Goal: Information Seeking & Learning: Learn about a topic

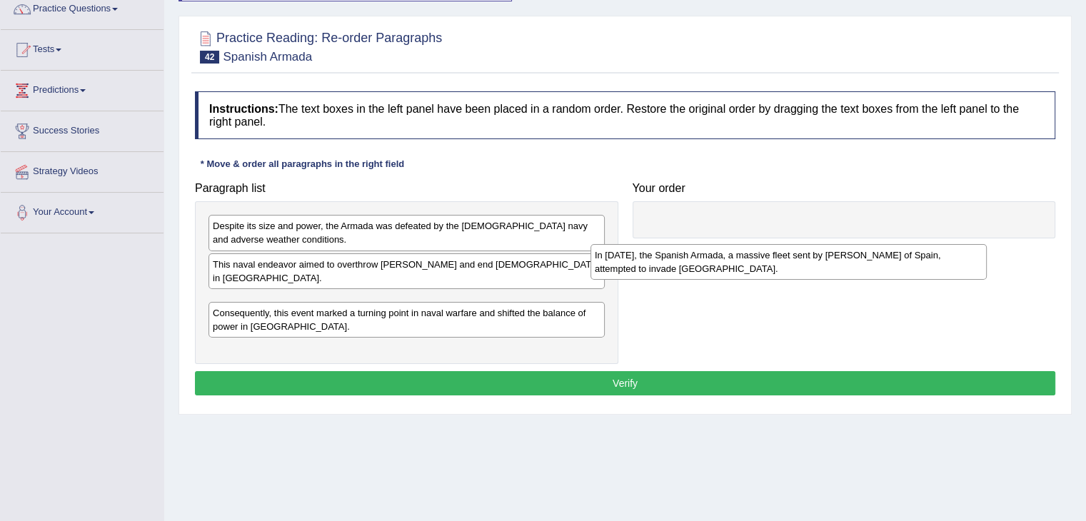
drag, startPoint x: 310, startPoint y: 295, endPoint x: 729, endPoint y: 243, distance: 422.1
click at [729, 244] on div "In 1588, the Spanish Armada, a massive fleet sent by King Philip II of Spain, a…" at bounding box center [788, 262] width 396 height 36
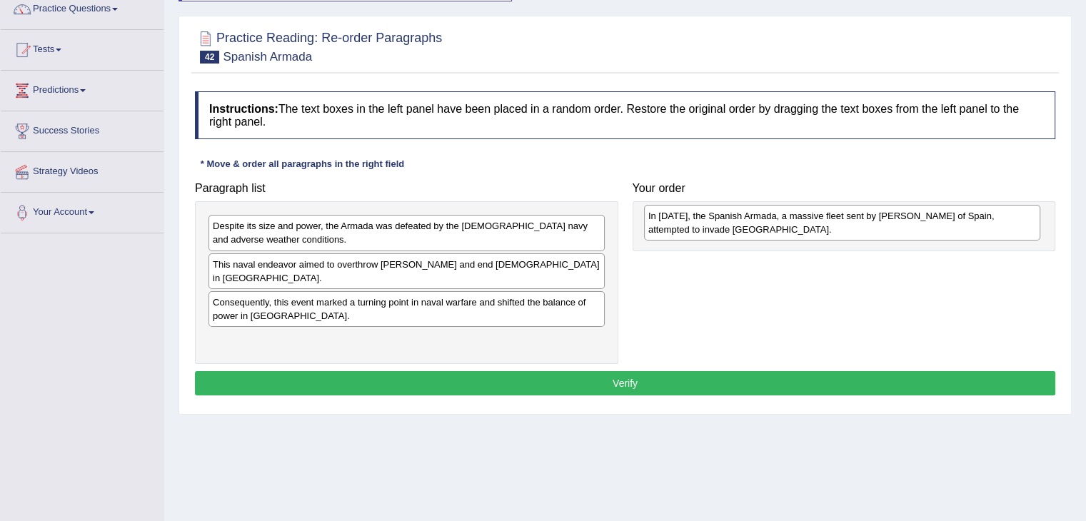
drag, startPoint x: 444, startPoint y: 298, endPoint x: 889, endPoint y: 226, distance: 451.2
click at [889, 226] on div "In 1588, the Spanish Armada, a massive fleet sent by King Philip II of Spain, a…" at bounding box center [842, 223] width 396 height 36
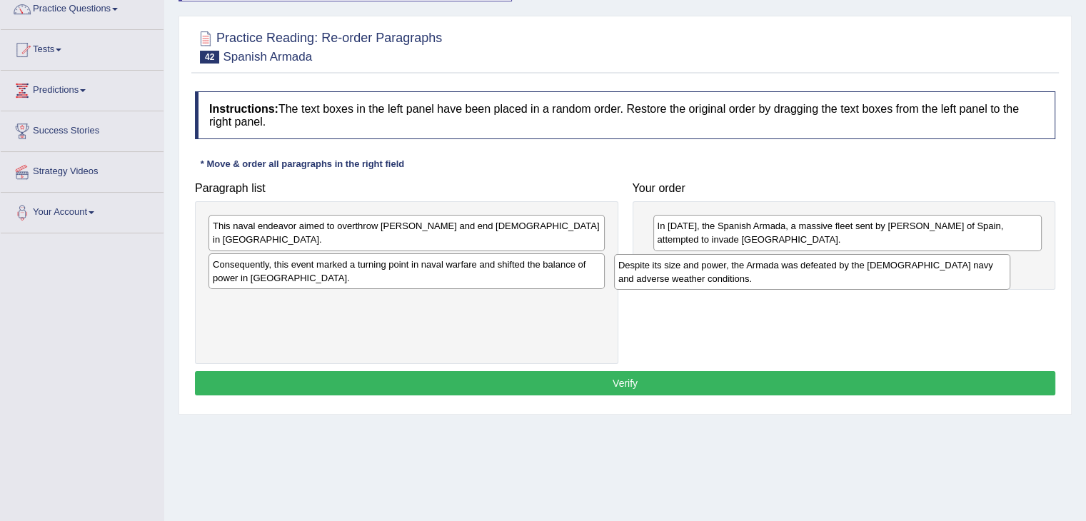
drag, startPoint x: 457, startPoint y: 243, endPoint x: 871, endPoint y: 283, distance: 415.8
click at [871, 283] on div "Despite its size and power, the Armada was defeated by the English navy and adv…" at bounding box center [812, 272] width 396 height 36
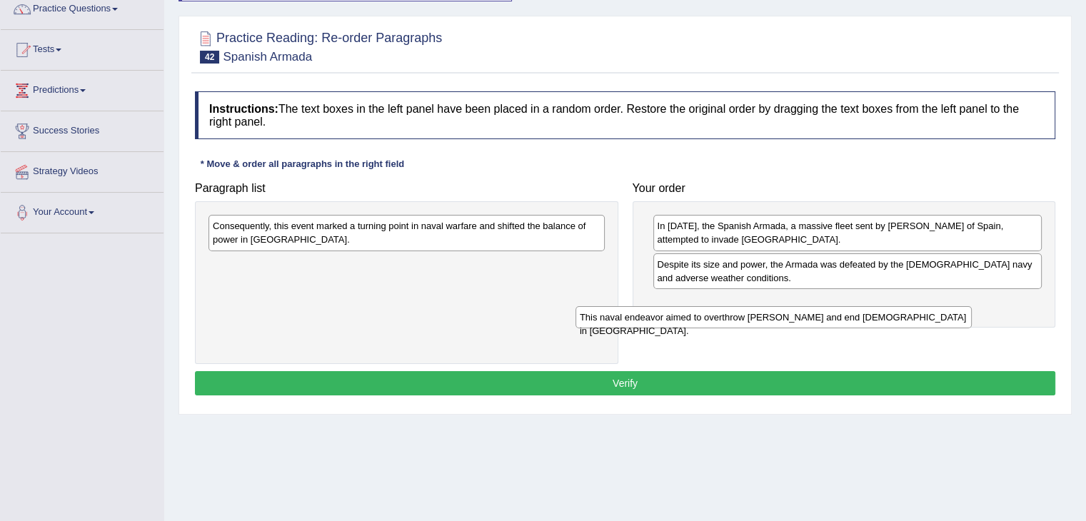
drag, startPoint x: 503, startPoint y: 221, endPoint x: 891, endPoint y: 312, distance: 398.2
click at [891, 312] on div "This naval endeavor aimed to overthrow Queen Elizabeth I and end Protestantism …" at bounding box center [773, 317] width 396 height 22
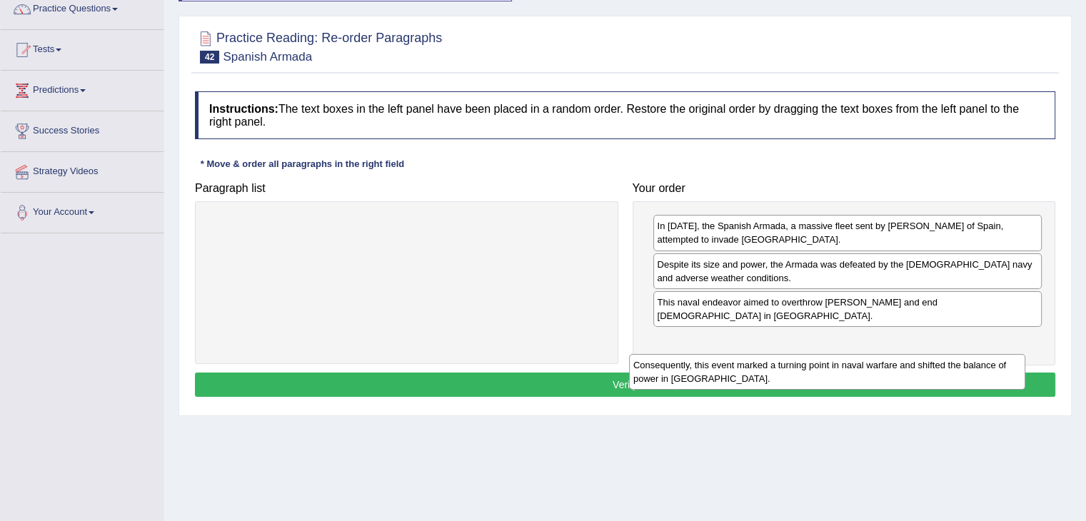
drag, startPoint x: 558, startPoint y: 228, endPoint x: 1004, endPoint y: 360, distance: 464.7
click at [1004, 360] on div "Consequently, this event marked a turning point in naval warfare and shifted th…" at bounding box center [827, 372] width 396 height 36
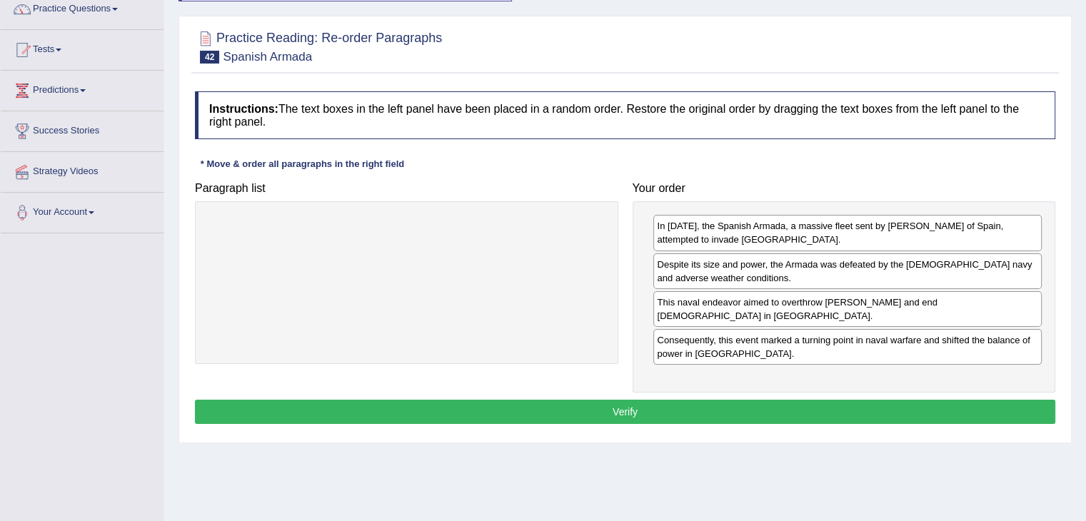
click at [779, 413] on button "Verify" at bounding box center [625, 412] width 860 height 24
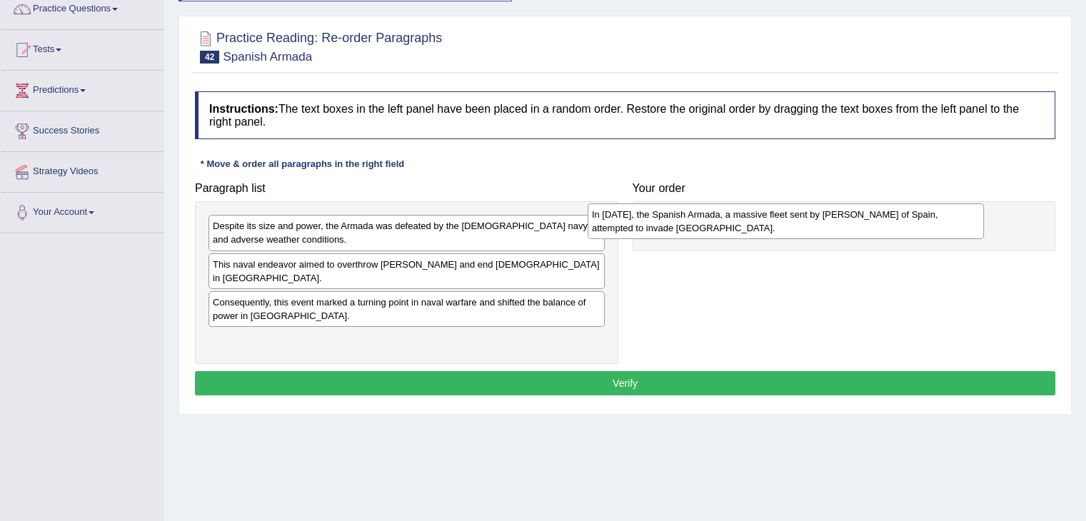
drag, startPoint x: 292, startPoint y: 298, endPoint x: 683, endPoint y: 225, distance: 397.8
click at [683, 225] on div "In 1588, the Spanish Armada, a massive fleet sent by King Philip II of Spain, a…" at bounding box center [785, 221] width 396 height 36
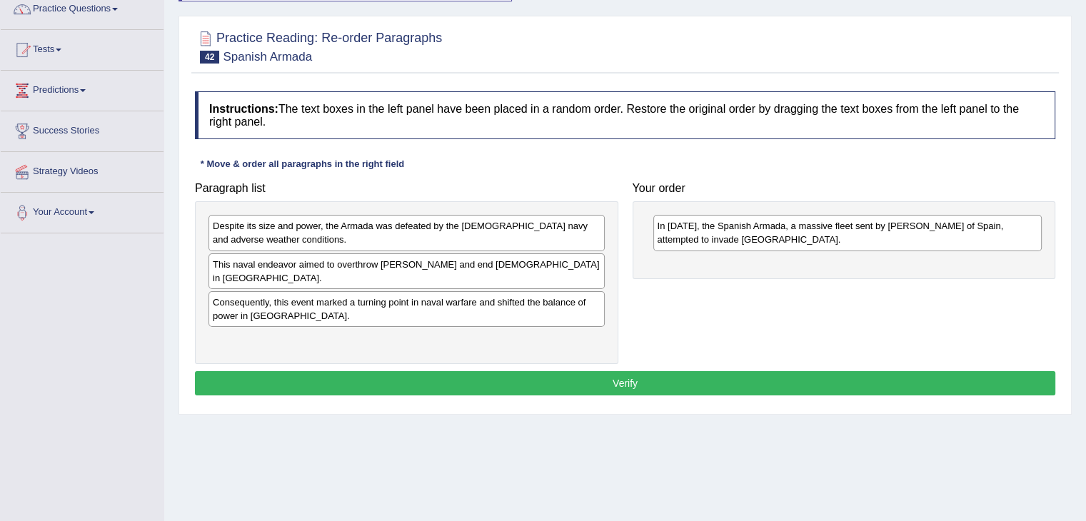
drag, startPoint x: 360, startPoint y: 227, endPoint x: 368, endPoint y: 230, distance: 7.7
click at [368, 230] on div "Despite its size and power, the Armada was defeated by the English navy and adv…" at bounding box center [406, 233] width 396 height 36
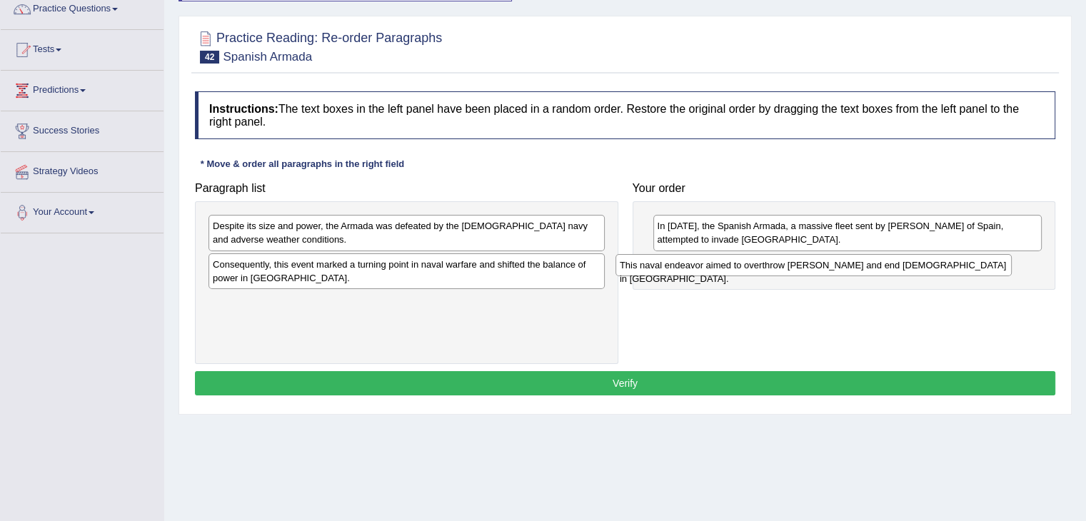
drag, startPoint x: 313, startPoint y: 266, endPoint x: 719, endPoint y: 267, distance: 406.1
click at [719, 267] on div "This naval endeavor aimed to overthrow Queen Elizabeth I and end Protestantism …" at bounding box center [813, 265] width 396 height 22
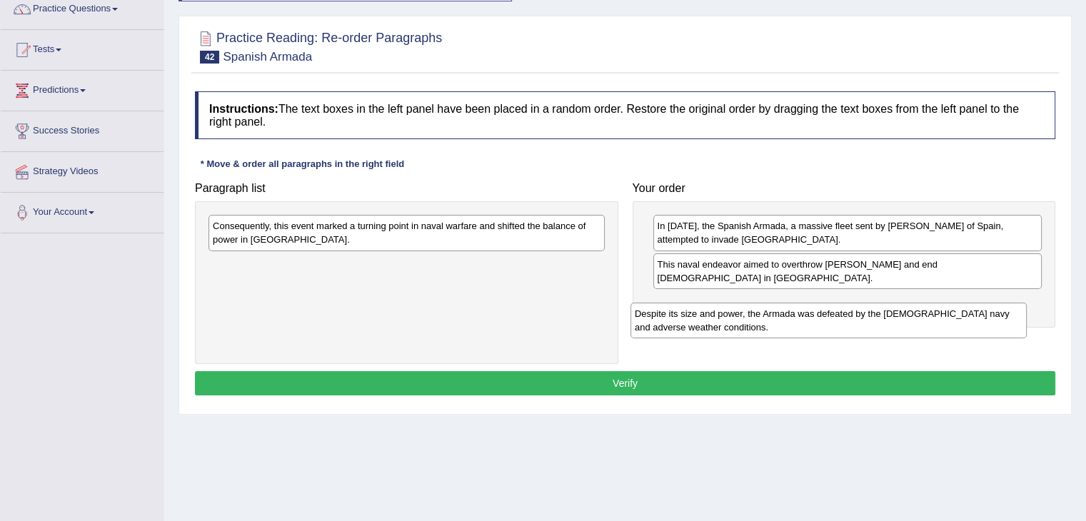
drag, startPoint x: 440, startPoint y: 236, endPoint x: 864, endPoint y: 324, distance: 432.3
click at [864, 324] on div "Despite its size and power, the Armada was defeated by the English navy and adv…" at bounding box center [828, 321] width 396 height 36
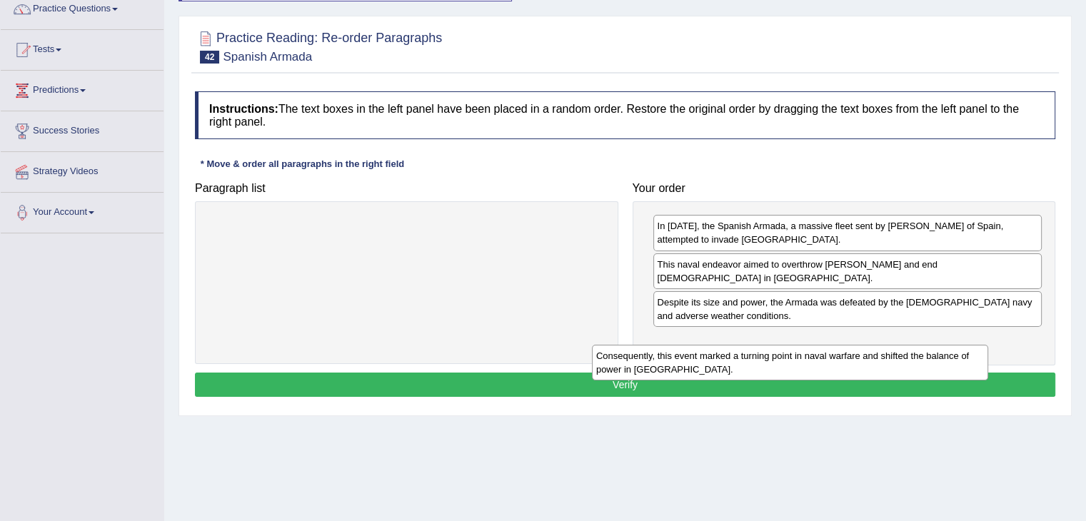
drag, startPoint x: 490, startPoint y: 234, endPoint x: 873, endPoint y: 364, distance: 404.7
click at [873, 364] on div "Consequently, this event marked a turning point in naval warfare and shifted th…" at bounding box center [790, 363] width 396 height 36
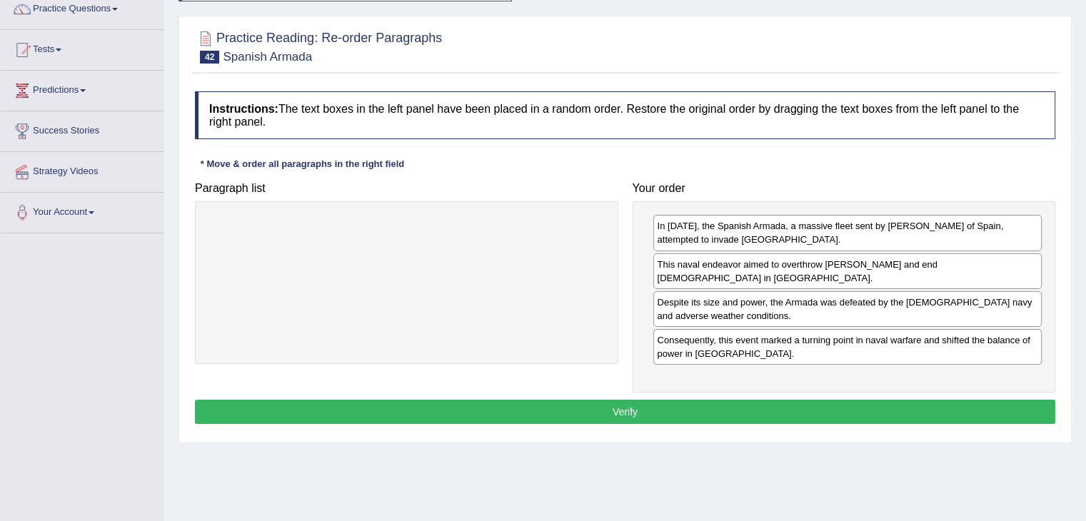
click at [677, 411] on button "Verify" at bounding box center [625, 412] width 860 height 24
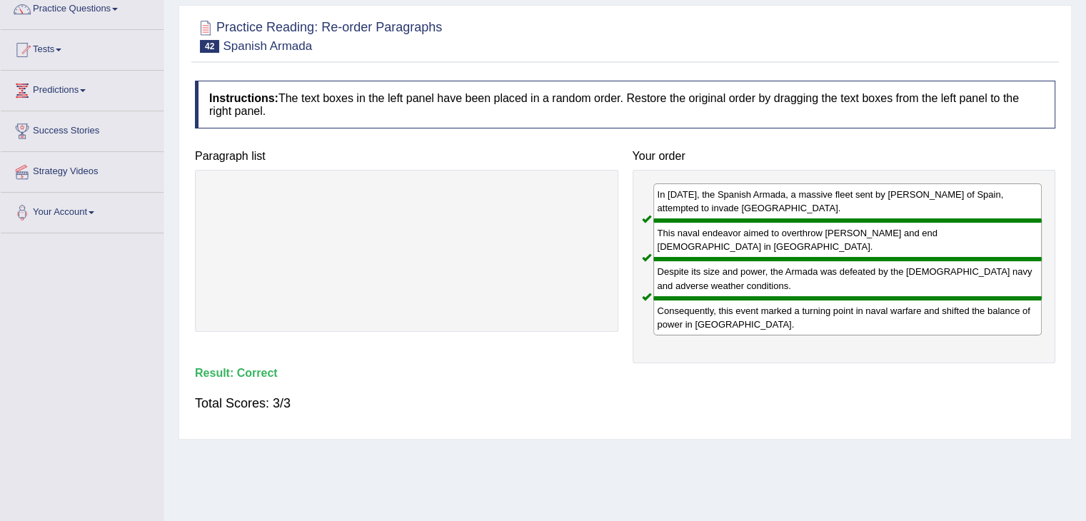
scroll to position [23, 0]
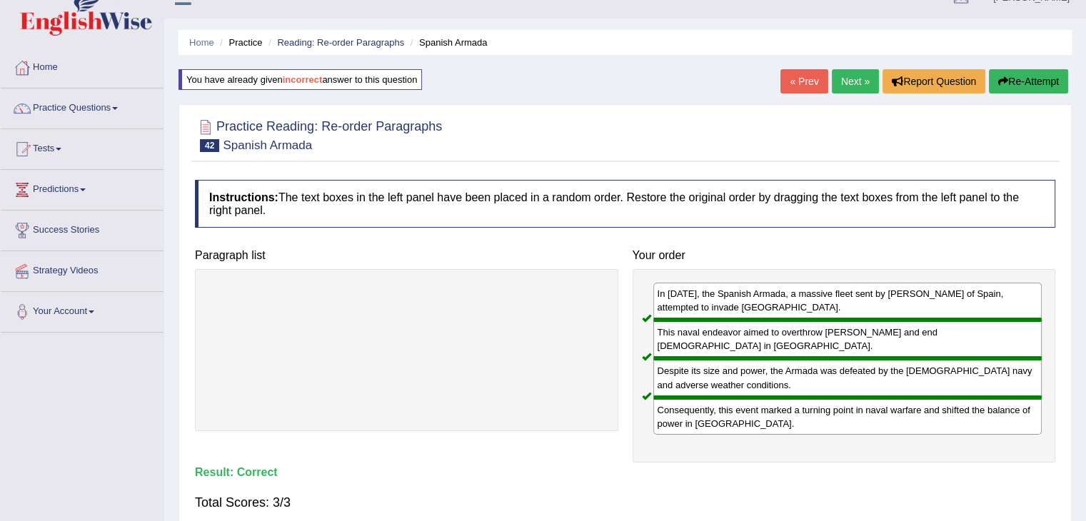
click at [848, 83] on link "Next »" at bounding box center [855, 81] width 47 height 24
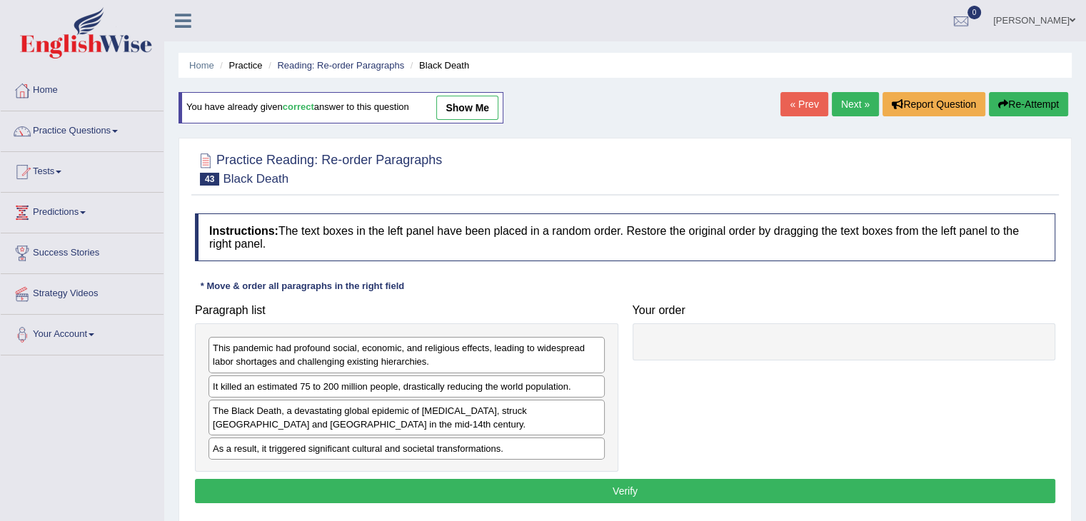
click at [1085, 241] on html "Toggle navigation Home Practice Questions Speaking Practice Read Aloud Repeat S…" at bounding box center [543, 260] width 1086 height 521
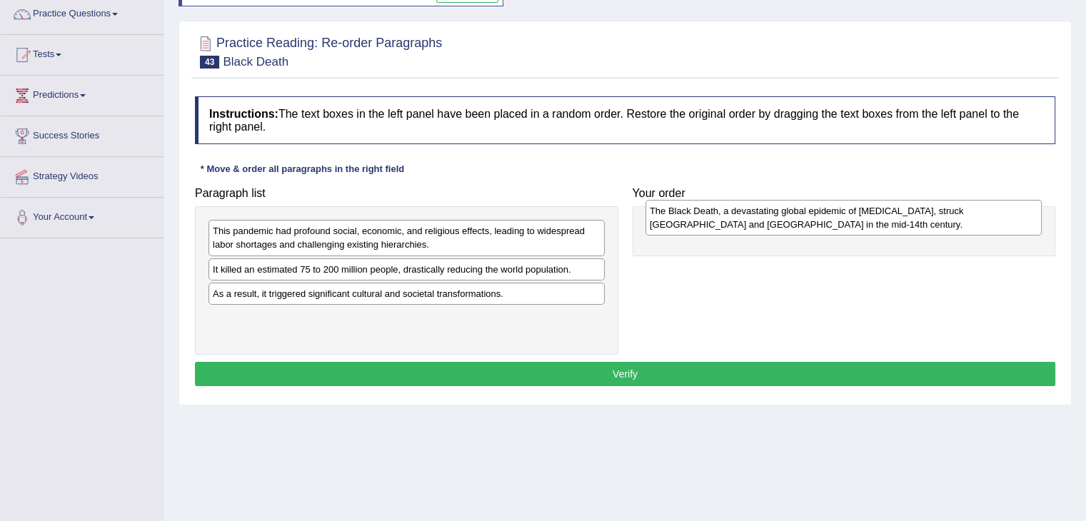
drag, startPoint x: 385, startPoint y: 299, endPoint x: 821, endPoint y: 227, distance: 442.0
click at [821, 227] on div "The Black Death, a devastating global epidemic of bubonic plague, struck Europe…" at bounding box center [843, 218] width 396 height 36
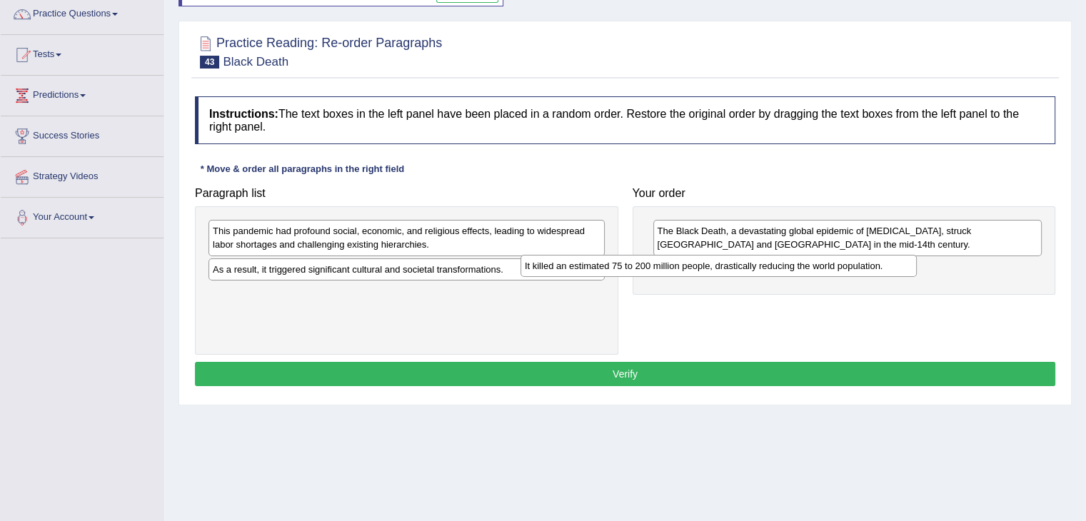
drag, startPoint x: 450, startPoint y: 268, endPoint x: 797, endPoint y: 266, distance: 346.2
click at [797, 266] on div "It killed an estimated 75 to 200 million people, drastically reducing the world…" at bounding box center [718, 266] width 396 height 22
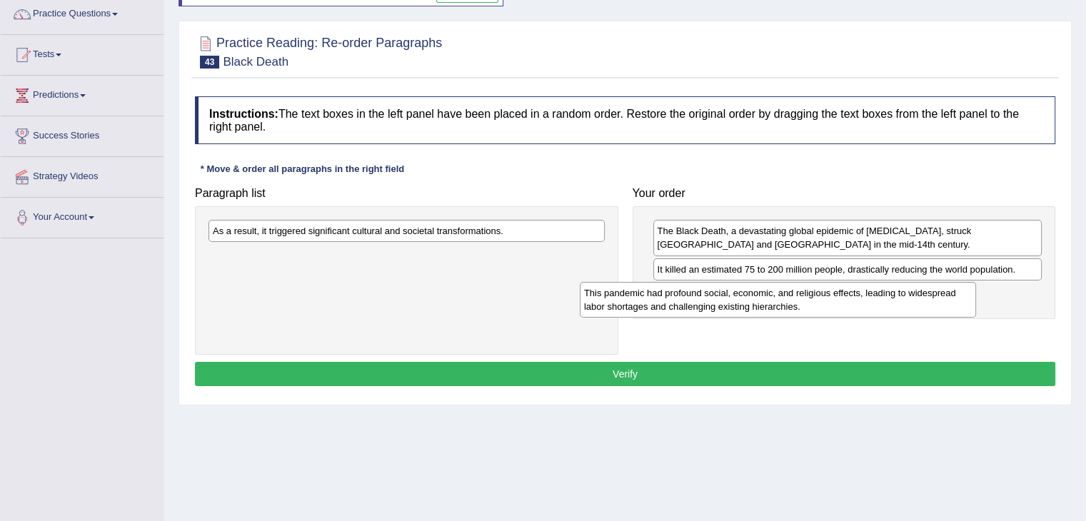
drag, startPoint x: 511, startPoint y: 232, endPoint x: 891, endPoint y: 293, distance: 385.3
click at [891, 293] on div "This pandemic had profound social, economic, and religious effects, leading to …" at bounding box center [778, 300] width 396 height 36
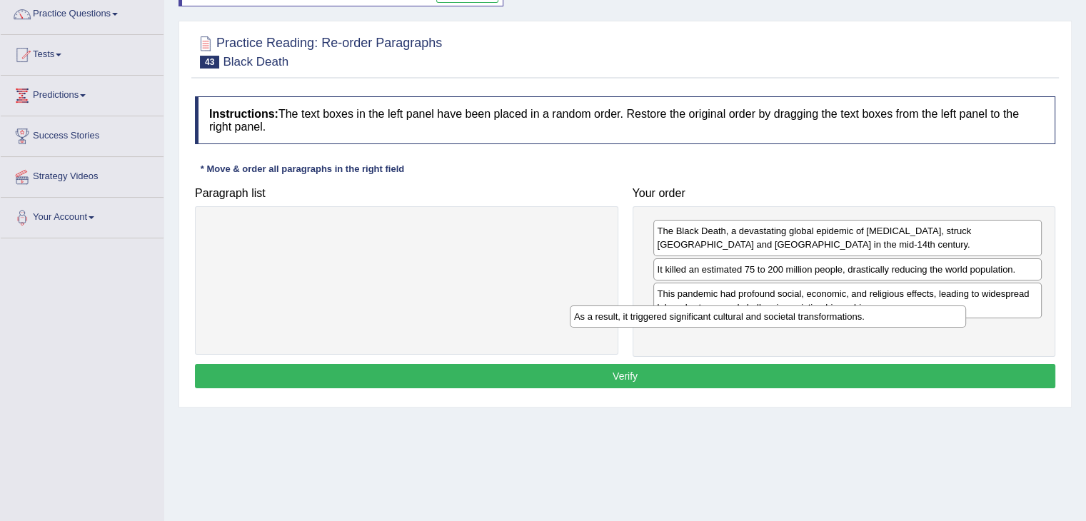
drag, startPoint x: 545, startPoint y: 221, endPoint x: 931, endPoint y: 307, distance: 396.2
click at [931, 307] on div "As a result, it triggered significant cultural and societal transformations." at bounding box center [768, 316] width 396 height 22
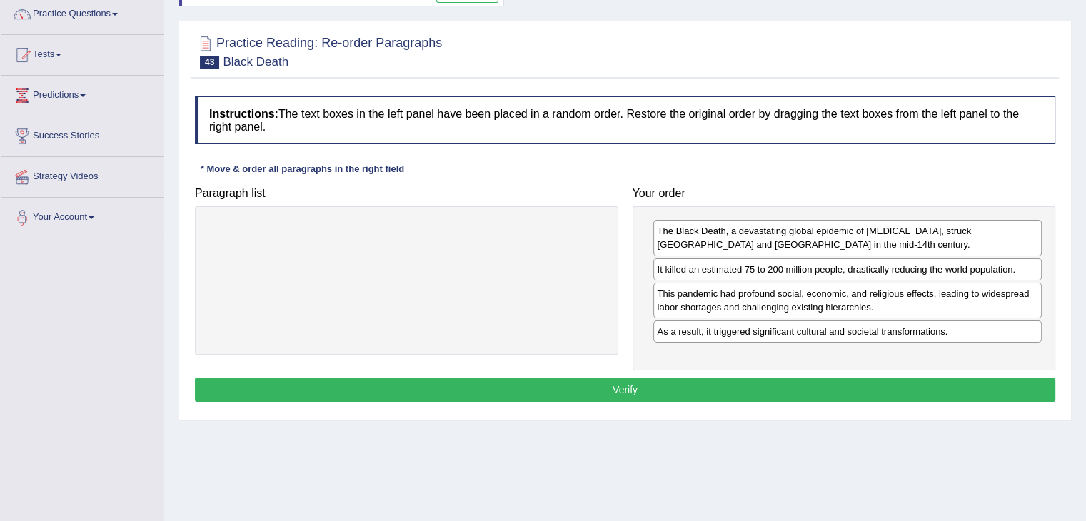
click at [785, 381] on button "Verify" at bounding box center [625, 390] width 860 height 24
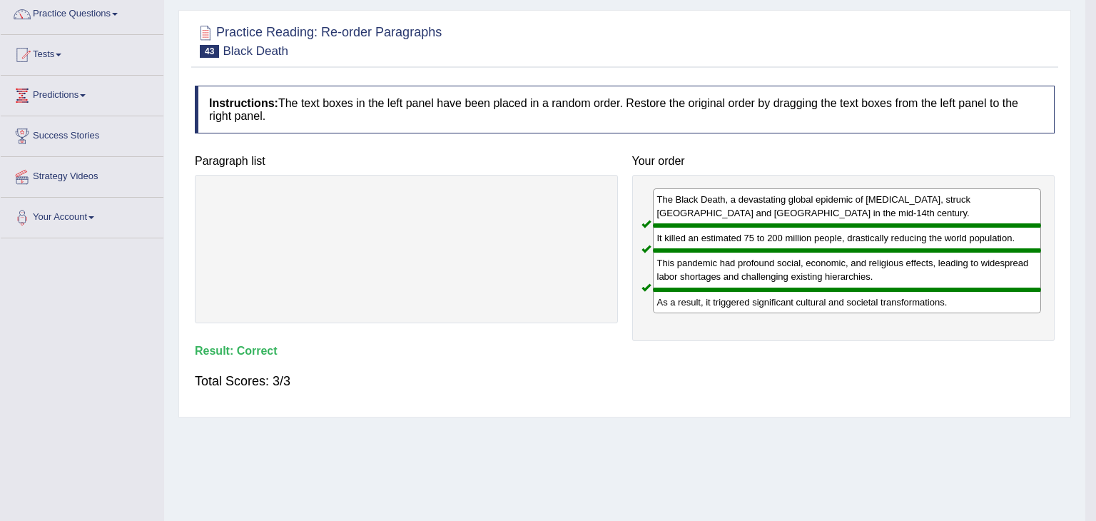
click at [1085, 258] on html "Toggle navigation Home Practice Questions Speaking Practice Read Aloud Repeat S…" at bounding box center [548, 143] width 1096 height 521
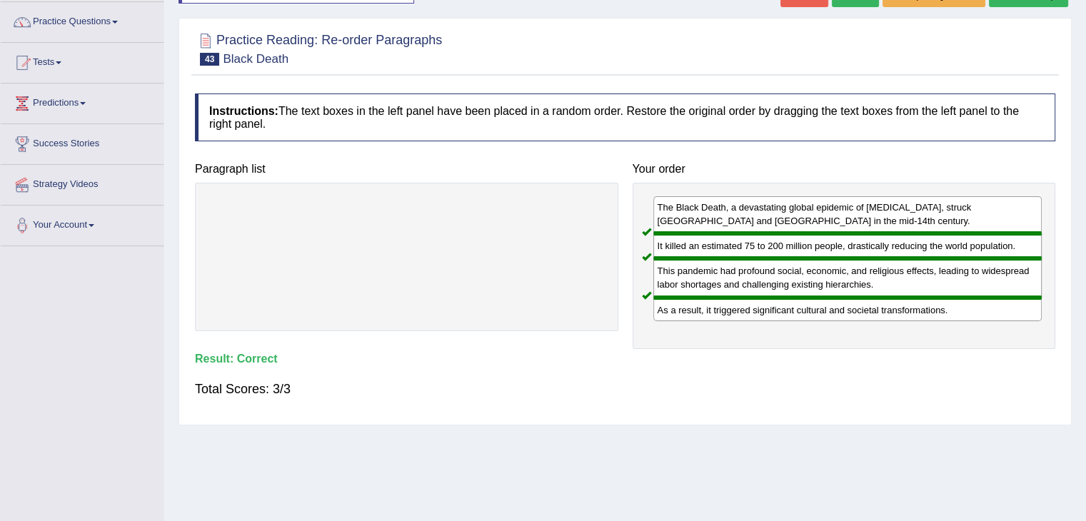
scroll to position [0, 0]
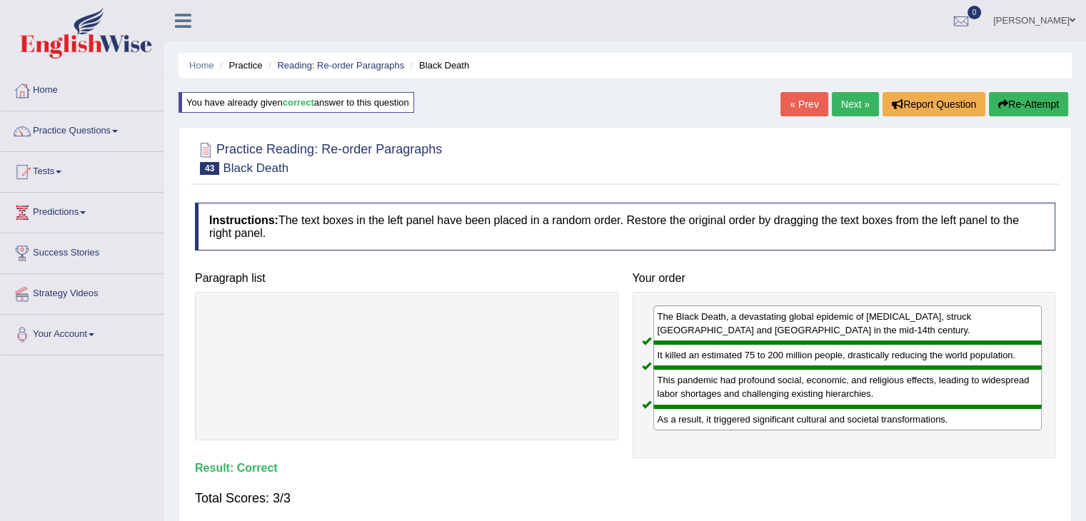
click at [840, 108] on link "Next »" at bounding box center [855, 104] width 47 height 24
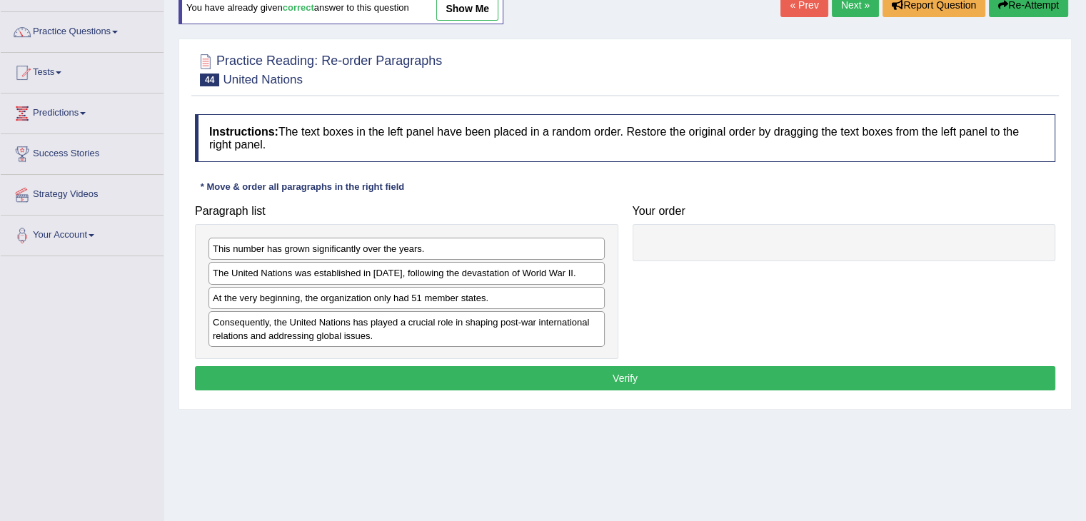
scroll to position [99, 0]
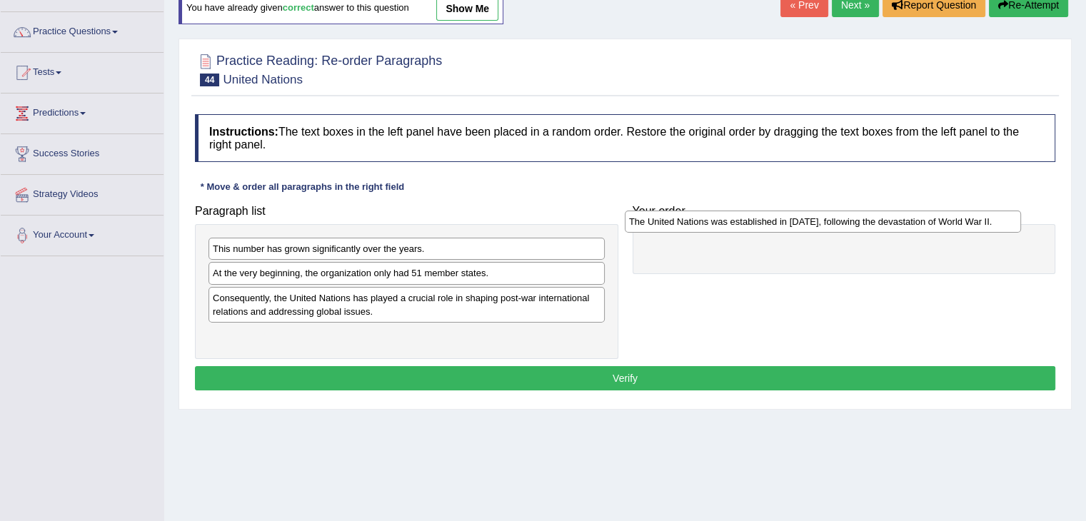
drag, startPoint x: 437, startPoint y: 269, endPoint x: 862, endPoint y: 245, distance: 426.1
click at [862, 233] on div "The United Nations was established in [DATE], following the devastation of Worl…" at bounding box center [823, 222] width 396 height 22
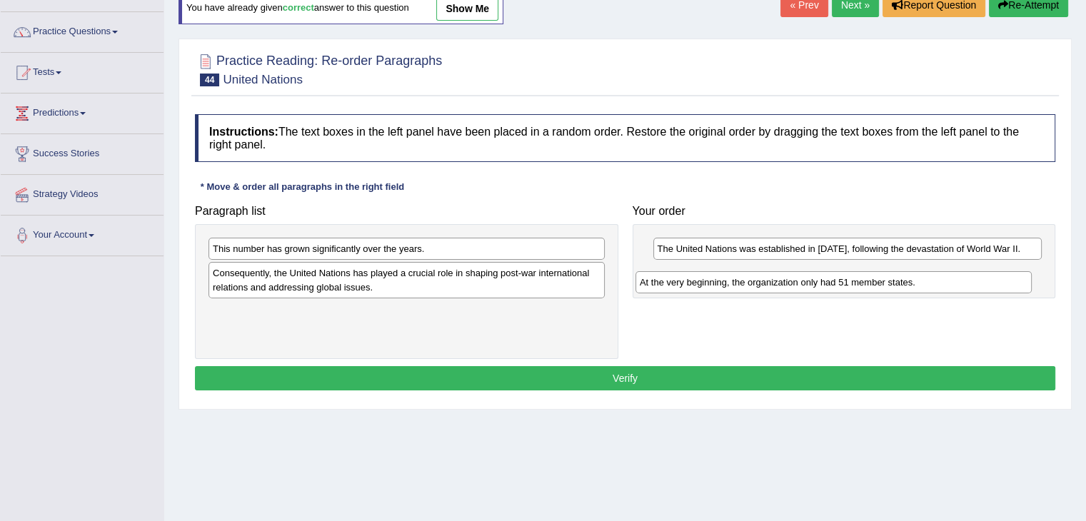
drag, startPoint x: 388, startPoint y: 278, endPoint x: 824, endPoint y: 288, distance: 436.9
click at [824, 288] on div "At the very beginning, the organization only had 51 member states." at bounding box center [833, 282] width 396 height 22
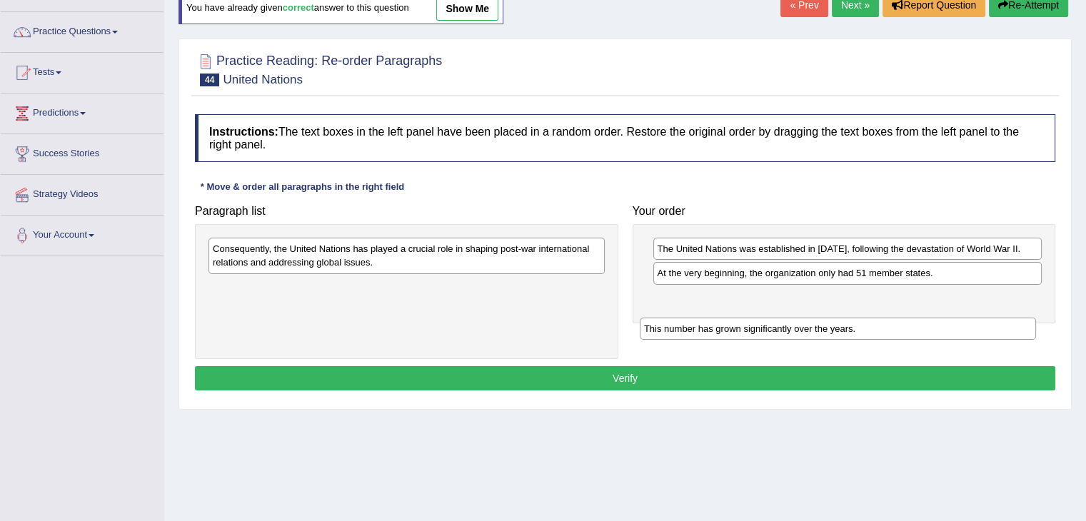
drag, startPoint x: 492, startPoint y: 248, endPoint x: 927, endPoint y: 327, distance: 441.8
click at [927, 327] on div "This number has grown significantly over the years." at bounding box center [838, 329] width 396 height 22
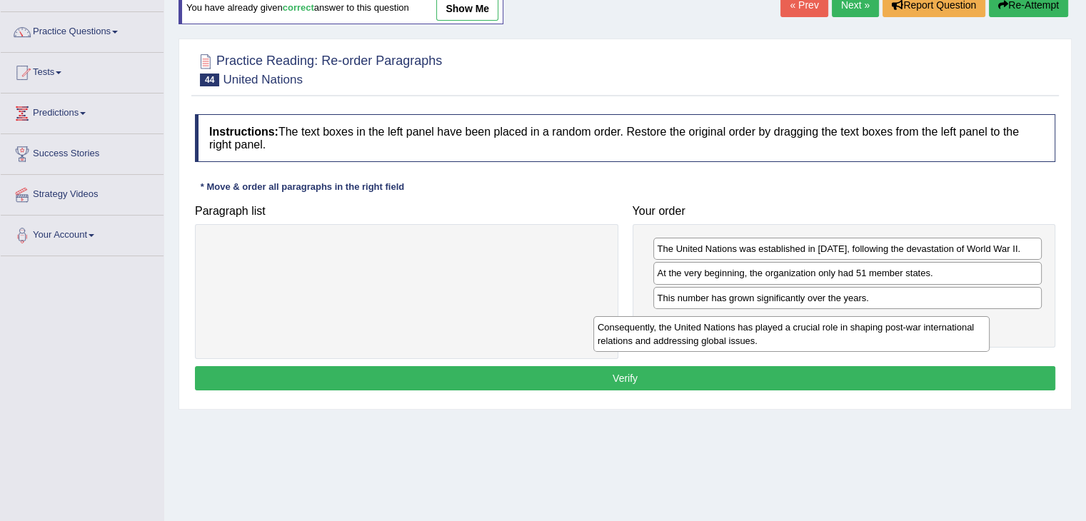
drag, startPoint x: 559, startPoint y: 249, endPoint x: 944, endPoint y: 328, distance: 392.8
click at [944, 328] on div "Consequently, the United Nations has played a crucial role in shaping post-war …" at bounding box center [791, 334] width 396 height 36
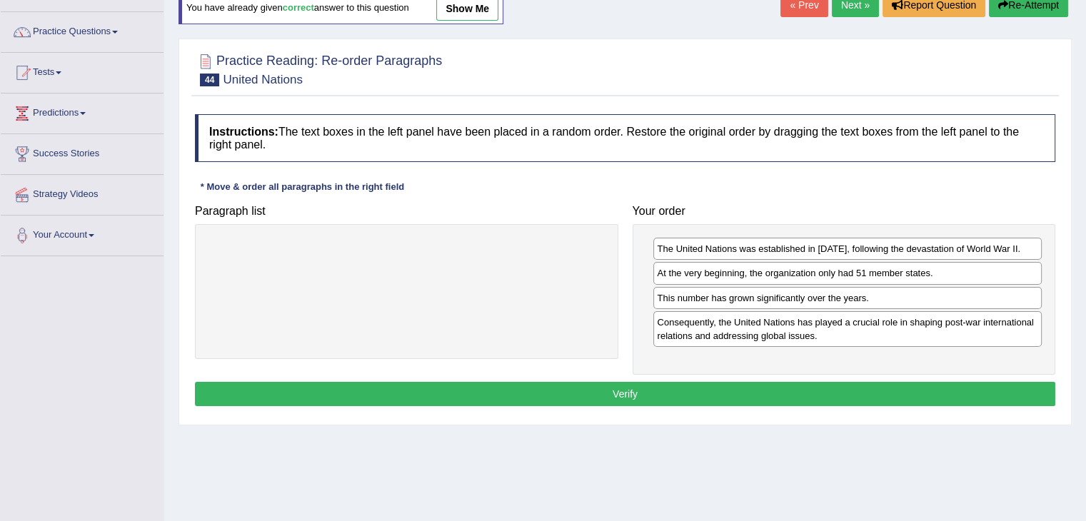
click at [782, 384] on button "Verify" at bounding box center [625, 394] width 860 height 24
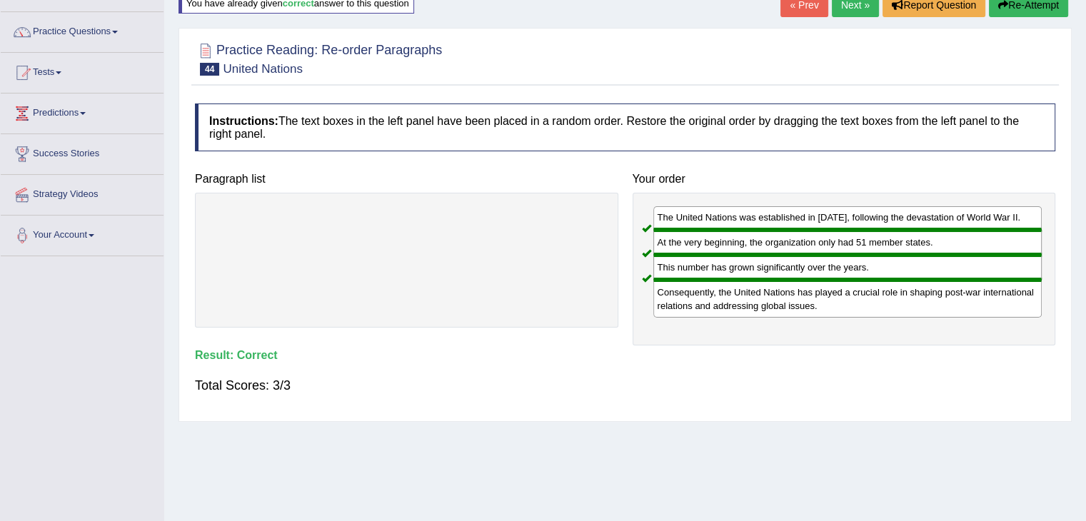
click at [856, 9] on link "Next »" at bounding box center [855, 5] width 47 height 24
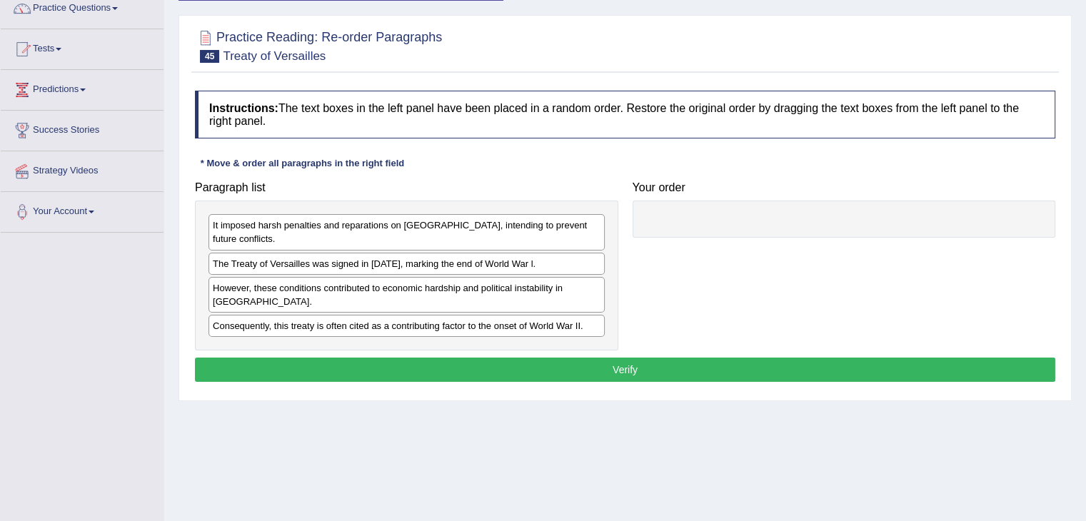
scroll to position [123, 0]
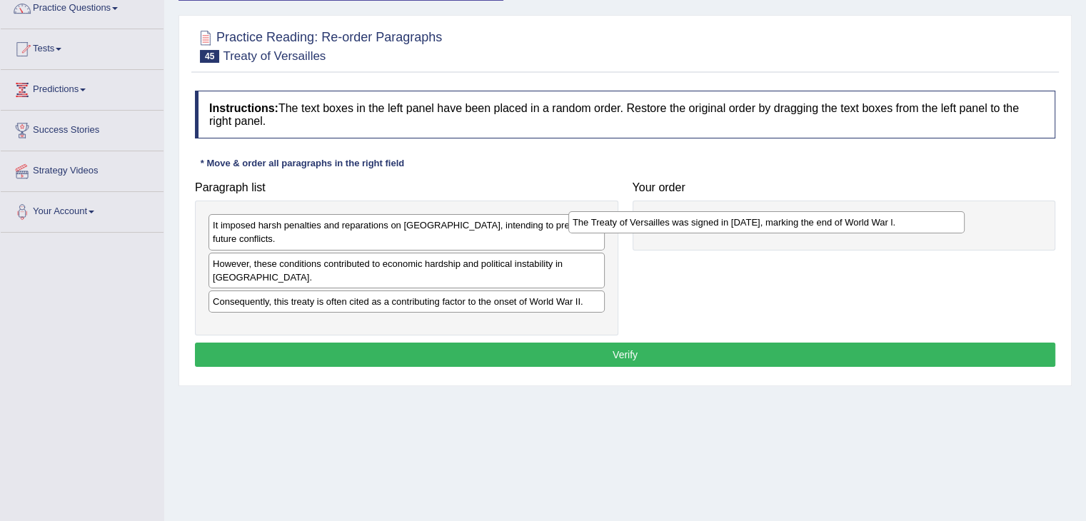
drag, startPoint x: 463, startPoint y: 246, endPoint x: 846, endPoint y: 219, distance: 384.2
click at [846, 219] on div "The Treaty of Versailles was signed in 1919, marking the end of World War l." at bounding box center [766, 222] width 396 height 22
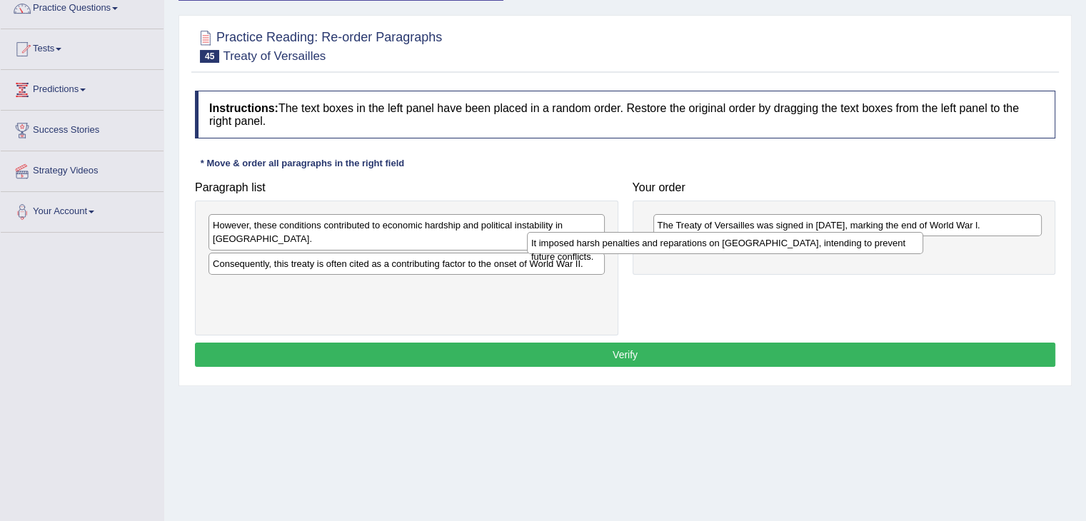
drag, startPoint x: 518, startPoint y: 220, endPoint x: 846, endPoint y: 238, distance: 328.1
click at [846, 238] on div "It imposed harsh penalties and reparations on Germany, intending to prevent fut…" at bounding box center [725, 243] width 396 height 22
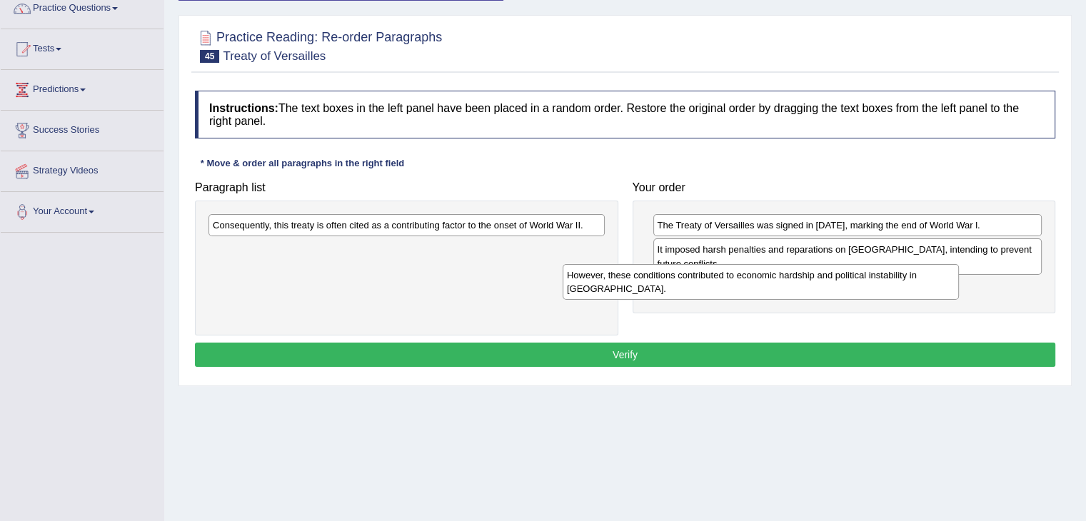
drag, startPoint x: 507, startPoint y: 243, endPoint x: 863, endPoint y: 293, distance: 359.6
click at [863, 293] on div "However, these conditions contributed to economic hardship and political instab…" at bounding box center [760, 282] width 396 height 36
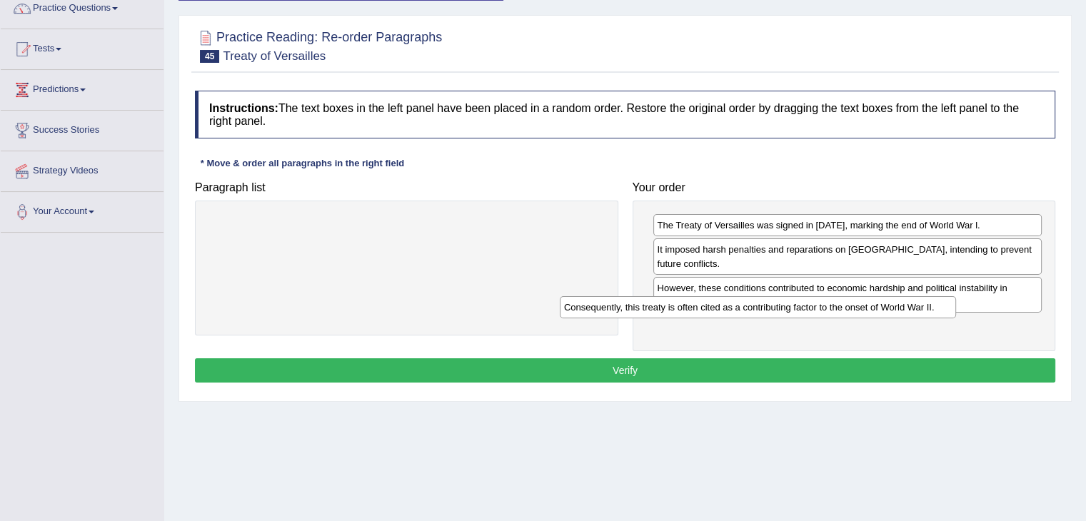
drag, startPoint x: 548, startPoint y: 229, endPoint x: 911, endPoint y: 315, distance: 372.6
click at [911, 315] on div "Consequently, this treaty is often cited as a contributing factor to the onset …" at bounding box center [758, 307] width 396 height 22
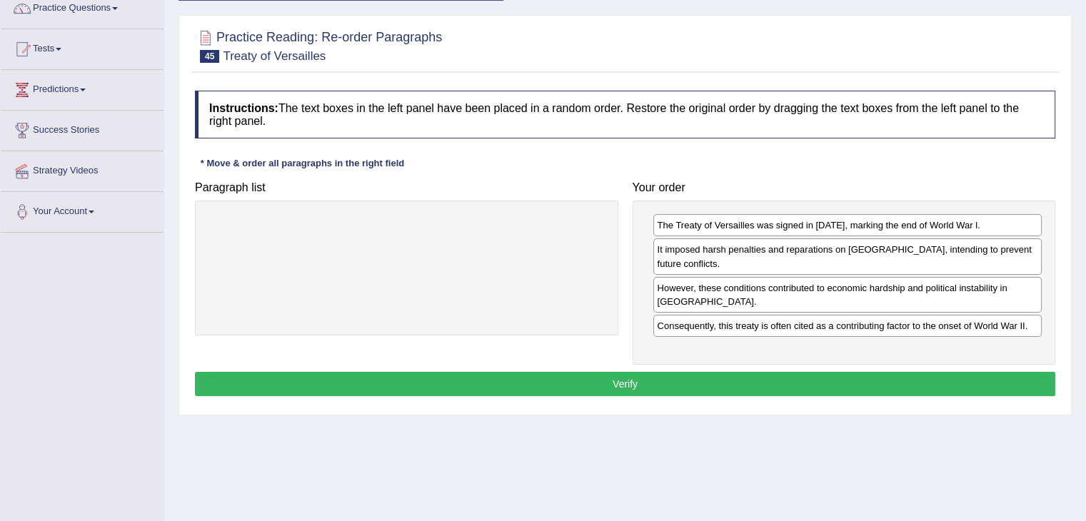
click at [757, 372] on button "Verify" at bounding box center [625, 384] width 860 height 24
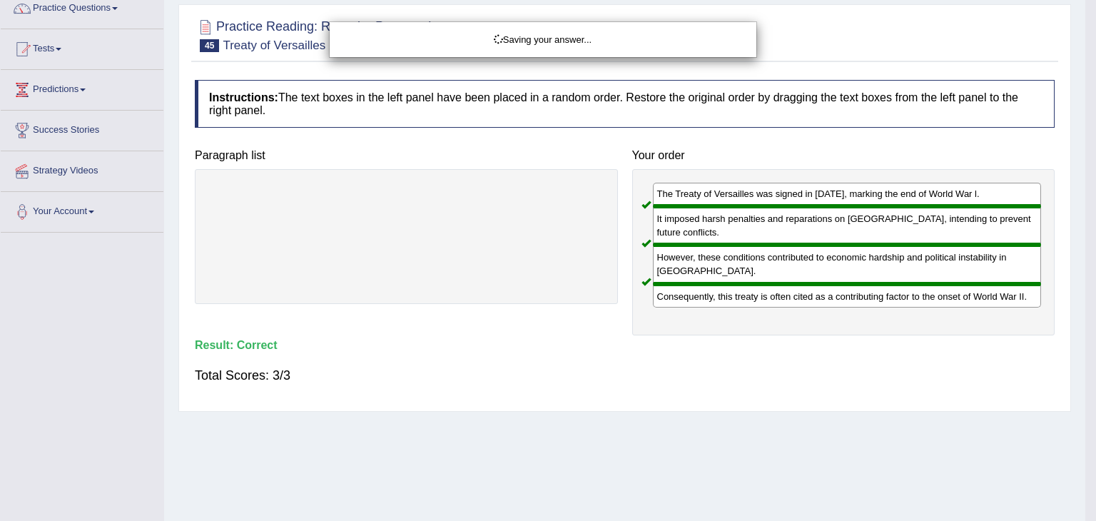
click at [1096, 234] on div "Saving your answer..." at bounding box center [548, 260] width 1096 height 521
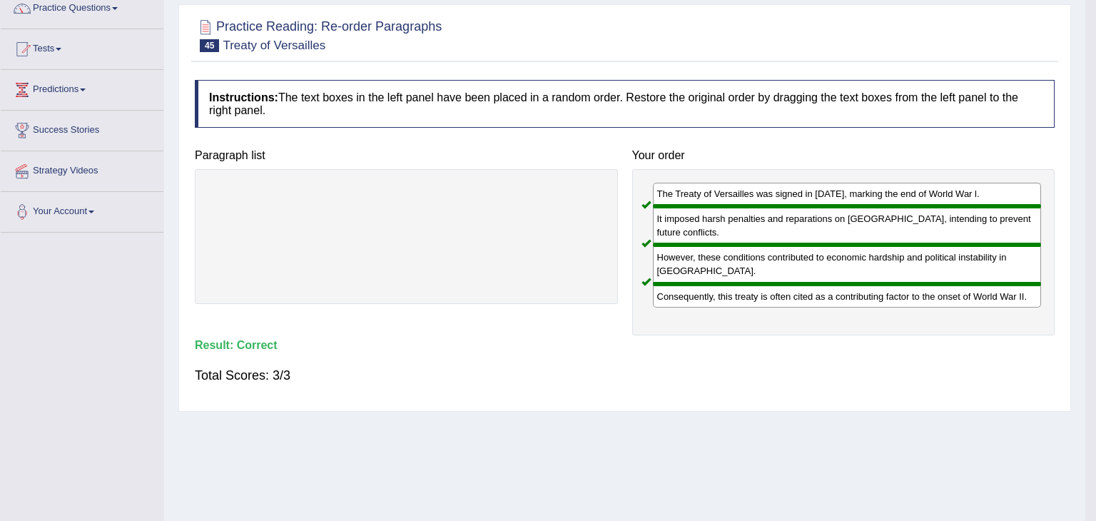
drag, startPoint x: 1096, startPoint y: 234, endPoint x: 1096, endPoint y: 163, distance: 70.7
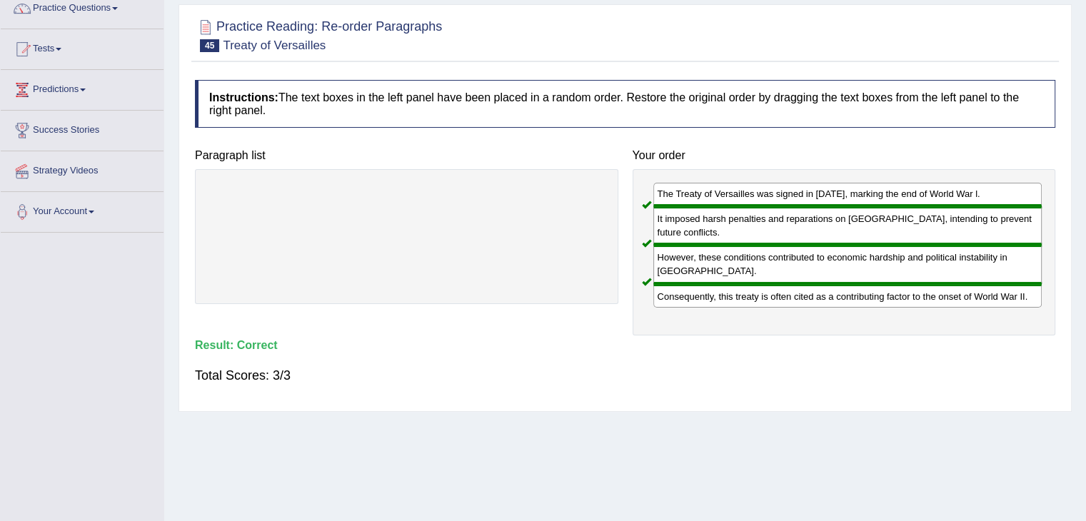
scroll to position [37, 0]
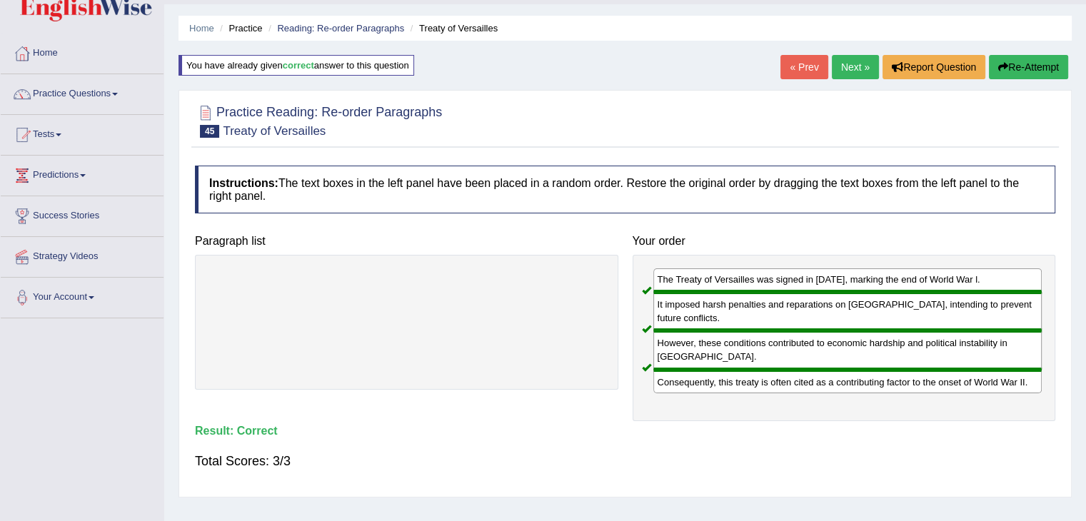
click at [842, 66] on link "Next »" at bounding box center [855, 67] width 47 height 24
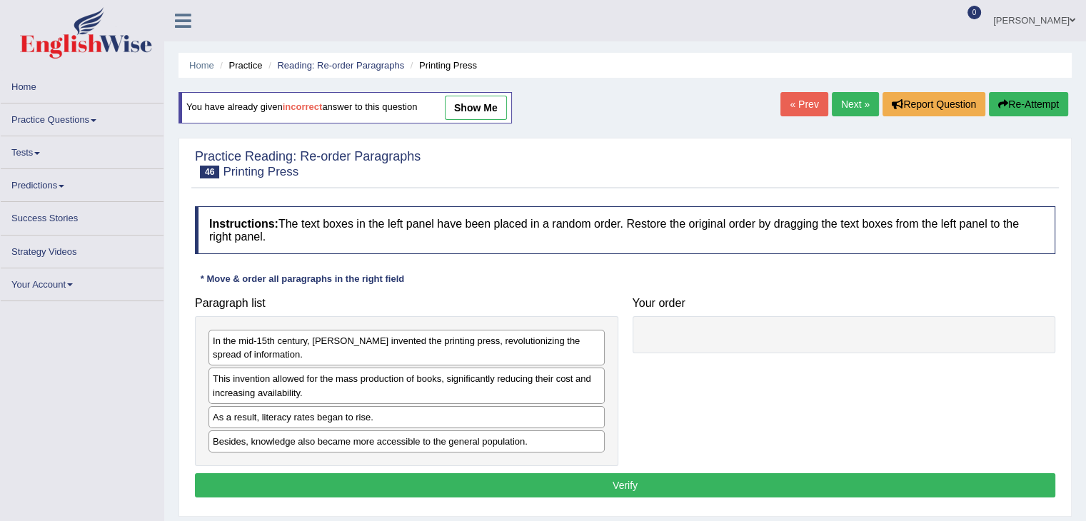
click at [1086, 231] on html "Toggle navigation Home Practice Questions Speaking Practice Read Aloud Repeat S…" at bounding box center [543, 260] width 1086 height 521
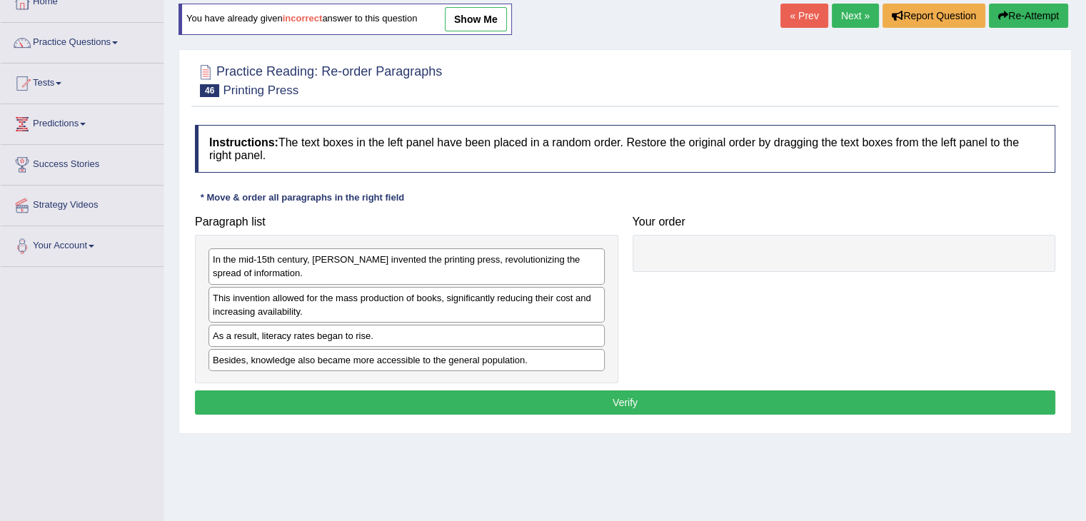
drag, startPoint x: 1096, startPoint y: 231, endPoint x: 1096, endPoint y: 315, distance: 84.2
click at [1086, 315] on html "Toggle navigation Home Practice Questions Speaking Practice Read Aloud Repeat S…" at bounding box center [543, 171] width 1086 height 521
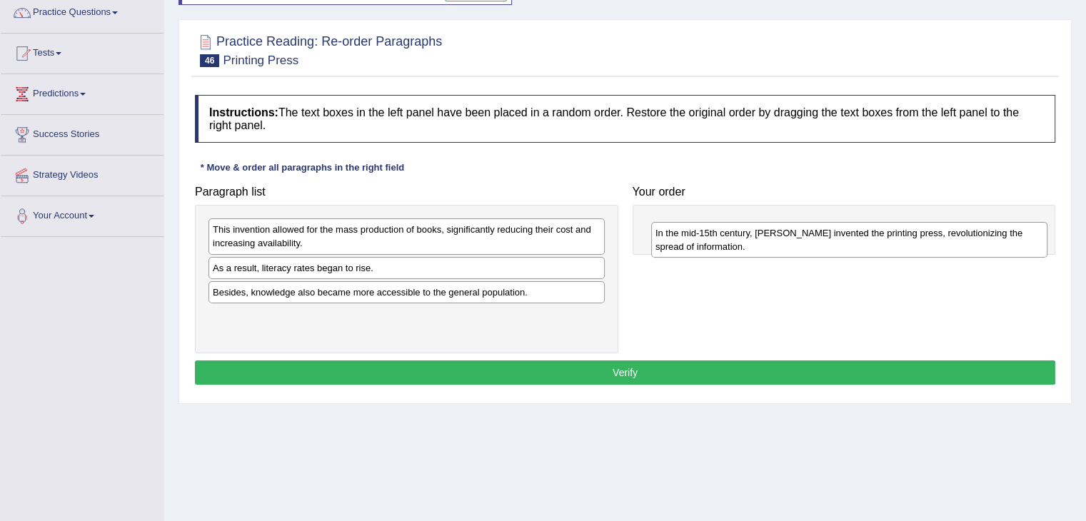
drag, startPoint x: 383, startPoint y: 238, endPoint x: 832, endPoint y: 242, distance: 449.0
click at [832, 242] on div "In the mid-15th century, [PERSON_NAME] invented the printing press, revolutioni…" at bounding box center [849, 240] width 396 height 36
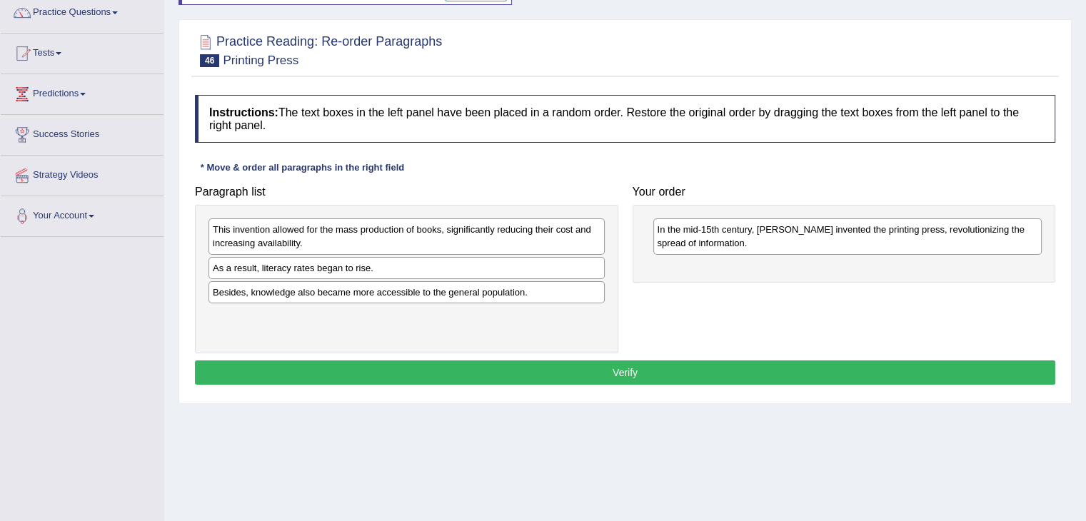
click at [487, 234] on div "This invention allowed for the mass production of books, significantly reducing…" at bounding box center [406, 236] width 396 height 36
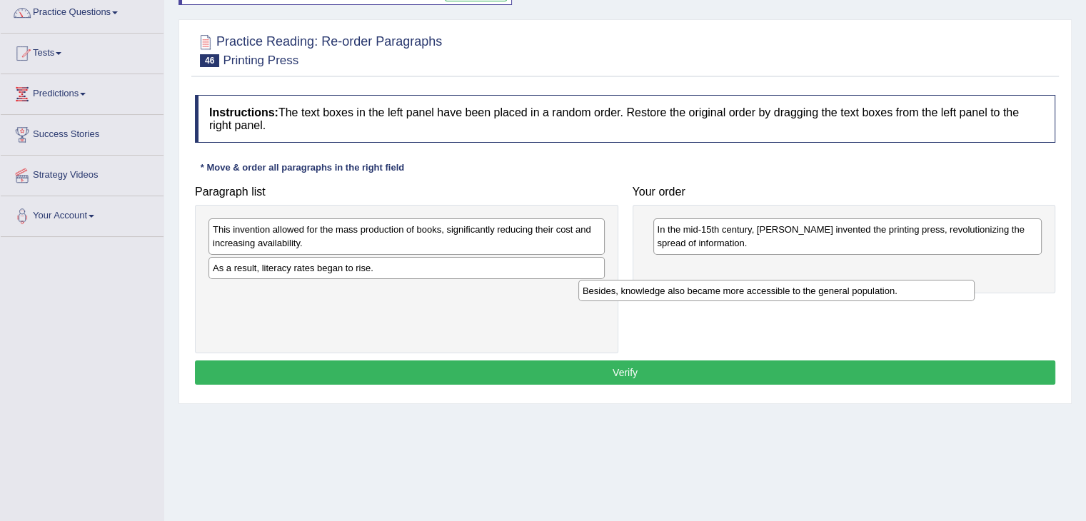
drag, startPoint x: 416, startPoint y: 294, endPoint x: 786, endPoint y: 293, distance: 369.7
click at [786, 293] on div "Besides, knowledge also became more accessible to the general population." at bounding box center [776, 291] width 396 height 22
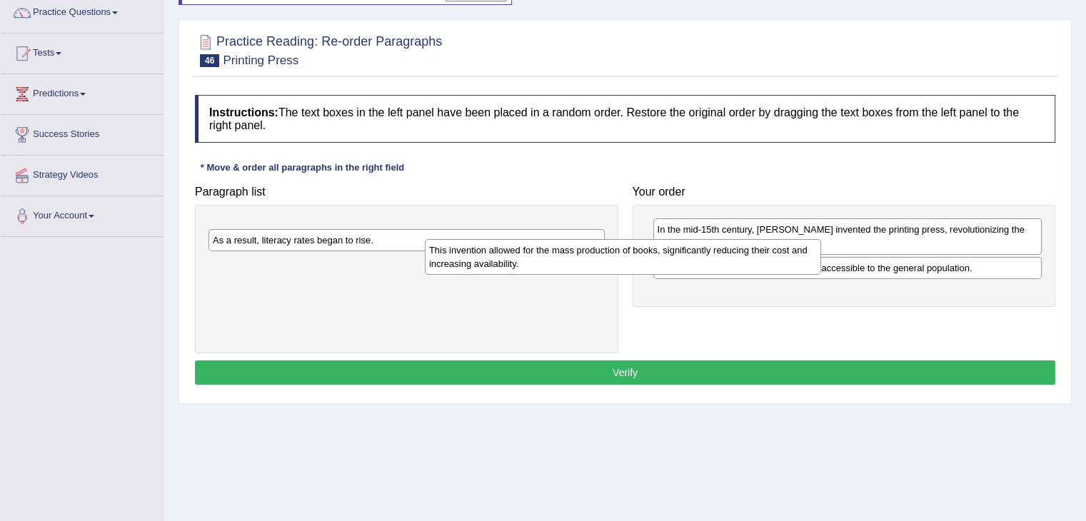
drag, startPoint x: 515, startPoint y: 235, endPoint x: 887, endPoint y: 300, distance: 378.2
click at [821, 275] on div "This invention allowed for the mass production of books, significantly reducing…" at bounding box center [623, 257] width 396 height 36
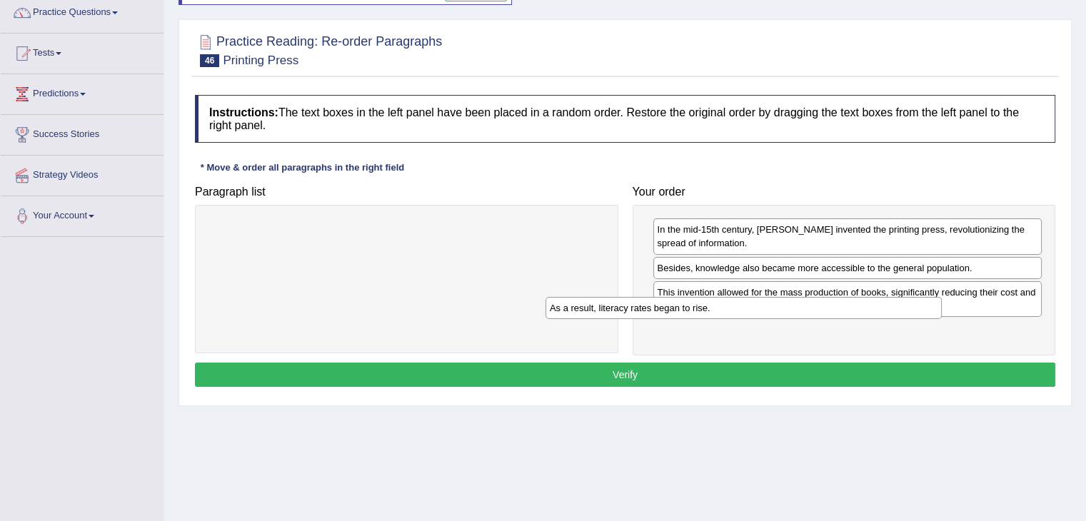
drag, startPoint x: 555, startPoint y: 229, endPoint x: 968, endPoint y: 331, distance: 425.7
click at [941, 319] on div "As a result, literacy rates began to rise." at bounding box center [743, 308] width 396 height 22
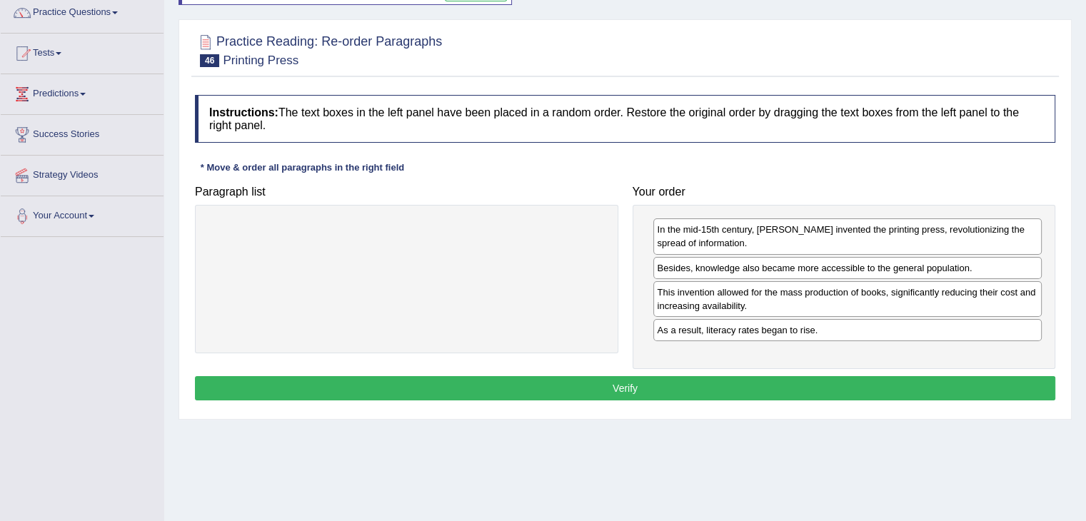
click at [788, 383] on button "Verify" at bounding box center [625, 388] width 860 height 24
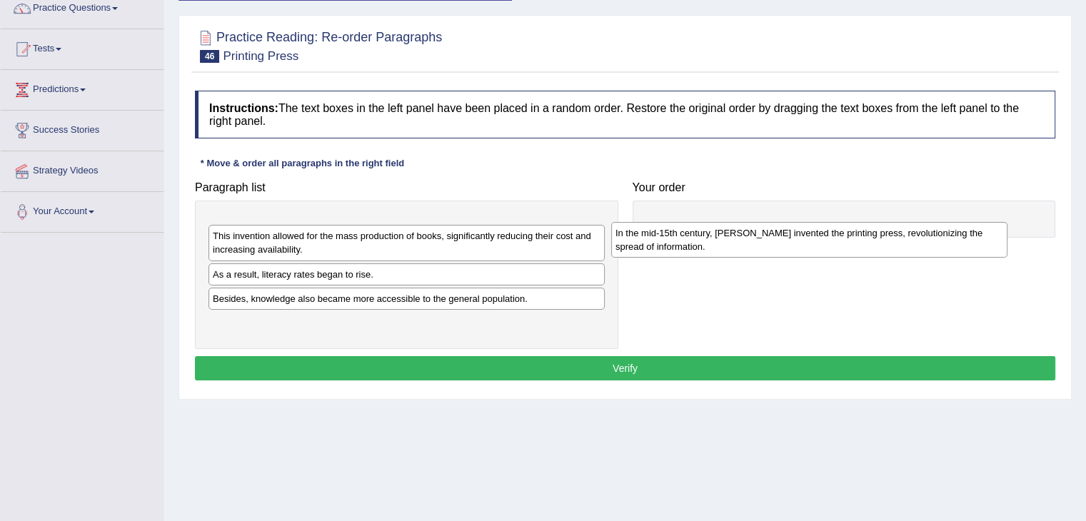
drag, startPoint x: 371, startPoint y: 225, endPoint x: 774, endPoint y: 233, distance: 402.6
click at [774, 233] on div "In the mid-15th century, [PERSON_NAME] invented the printing press, revolutioni…" at bounding box center [809, 240] width 396 height 36
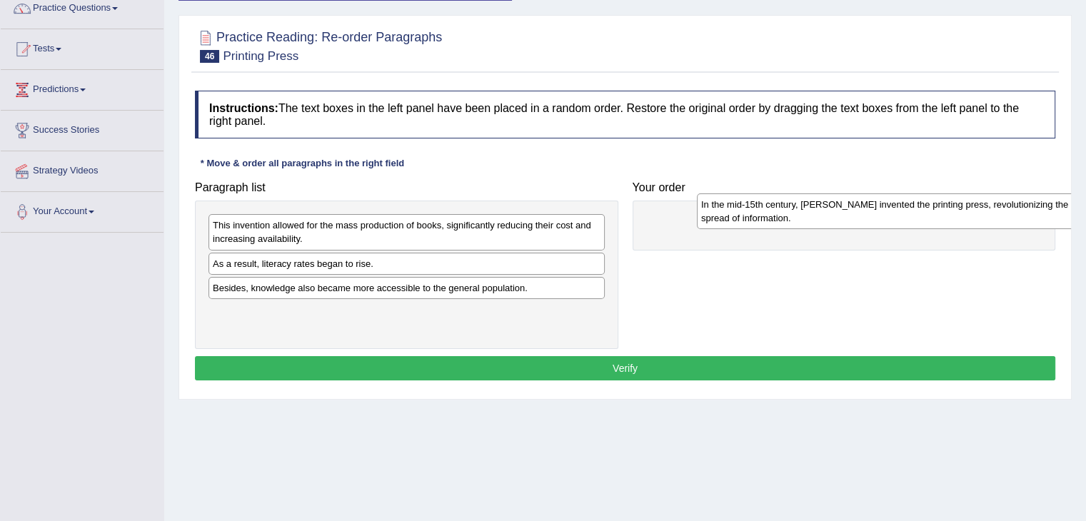
drag, startPoint x: 548, startPoint y: 225, endPoint x: 1031, endPoint y: 206, distance: 482.8
click at [1031, 206] on div "In the mid-15th century, Johannes Gutenberg invented the printing press, revolu…" at bounding box center [895, 211] width 396 height 36
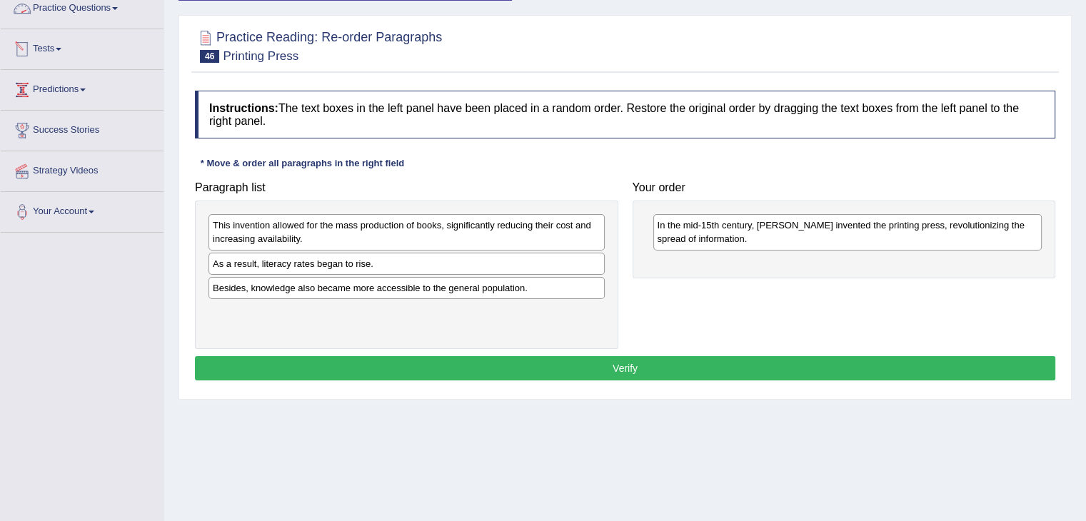
click at [97, 14] on link "Practice Questions" at bounding box center [82, 7] width 163 height 36
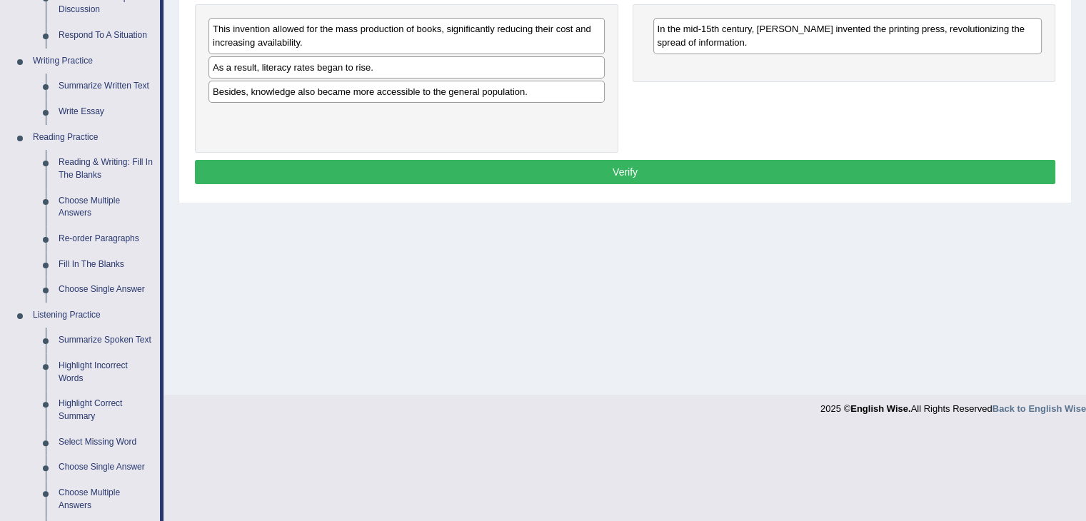
scroll to position [338, 0]
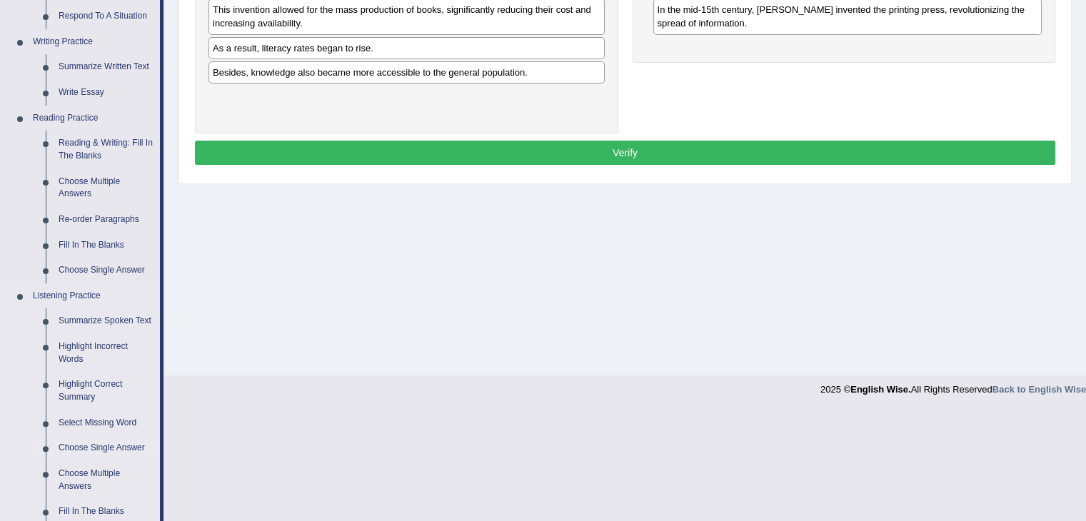
click at [96, 445] on link "Choose Single Answer" at bounding box center [106, 448] width 108 height 26
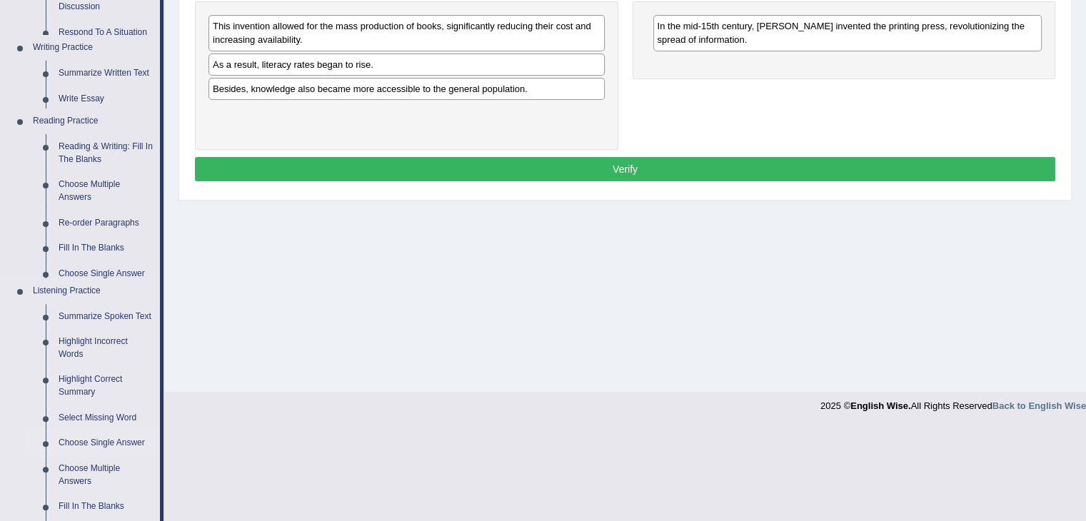
scroll to position [228, 0]
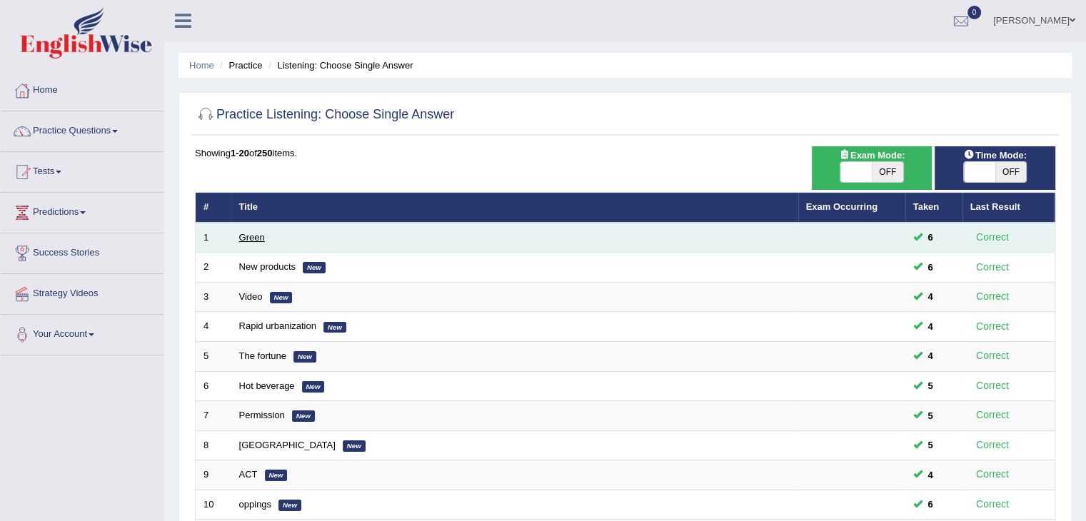
click at [256, 233] on link "Green" at bounding box center [252, 237] width 26 height 11
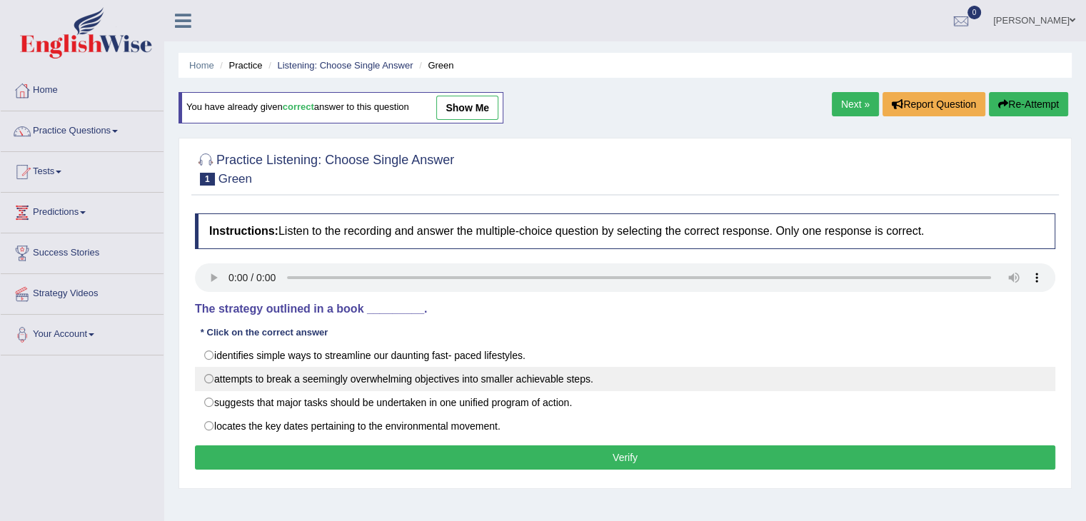
click at [217, 383] on label "attempts to break a seemingly overwhelming objectives into smaller achievable s…" at bounding box center [625, 379] width 860 height 24
radio input "true"
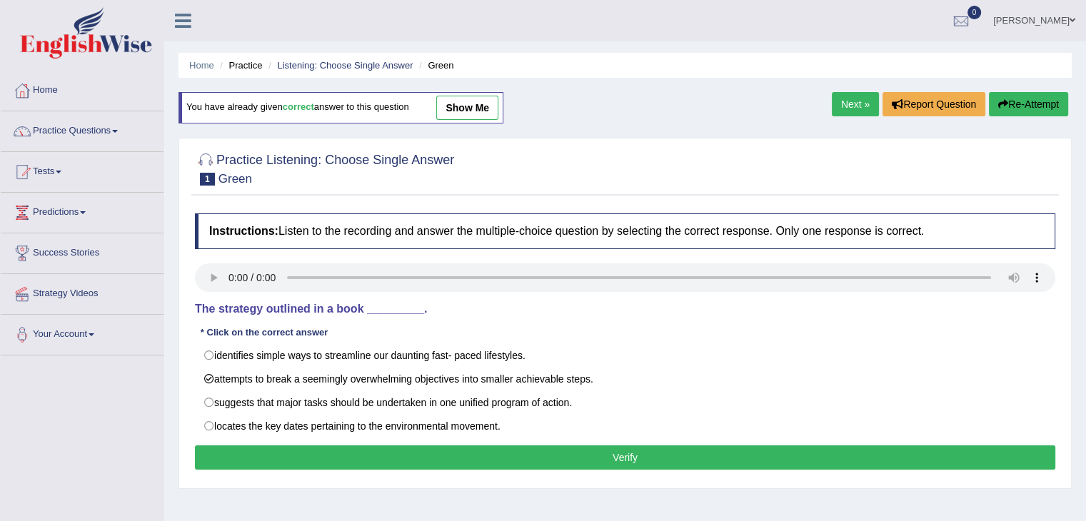
click at [302, 465] on button "Verify" at bounding box center [625, 457] width 860 height 24
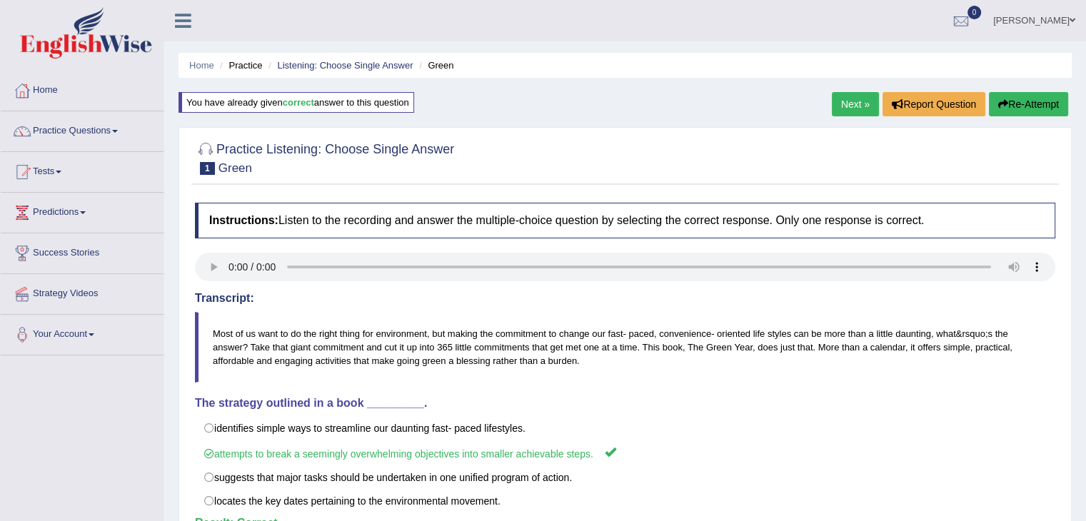
click at [837, 108] on link "Next »" at bounding box center [855, 104] width 47 height 24
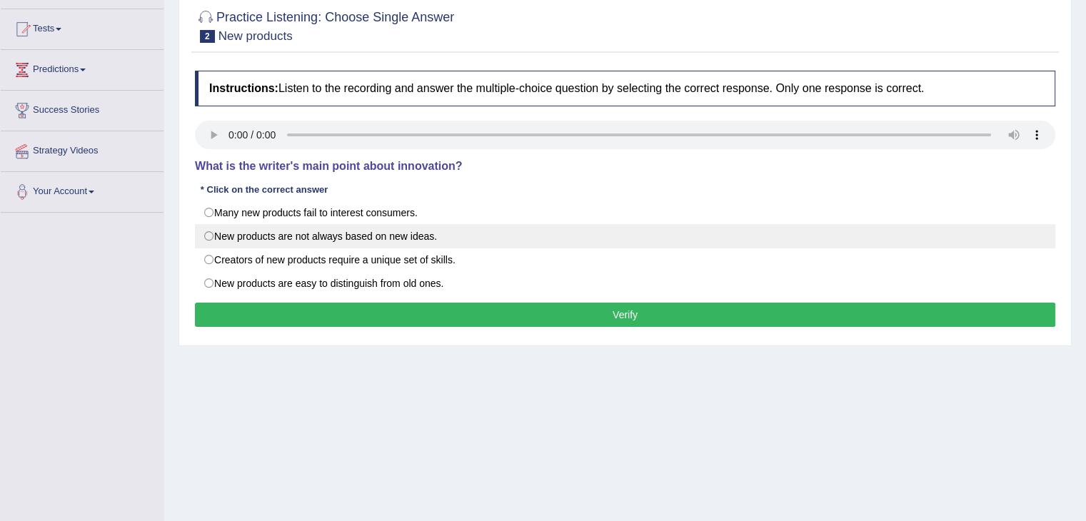
click at [332, 240] on label "New products are not always based on new ideas." at bounding box center [625, 236] width 860 height 24
radio input "true"
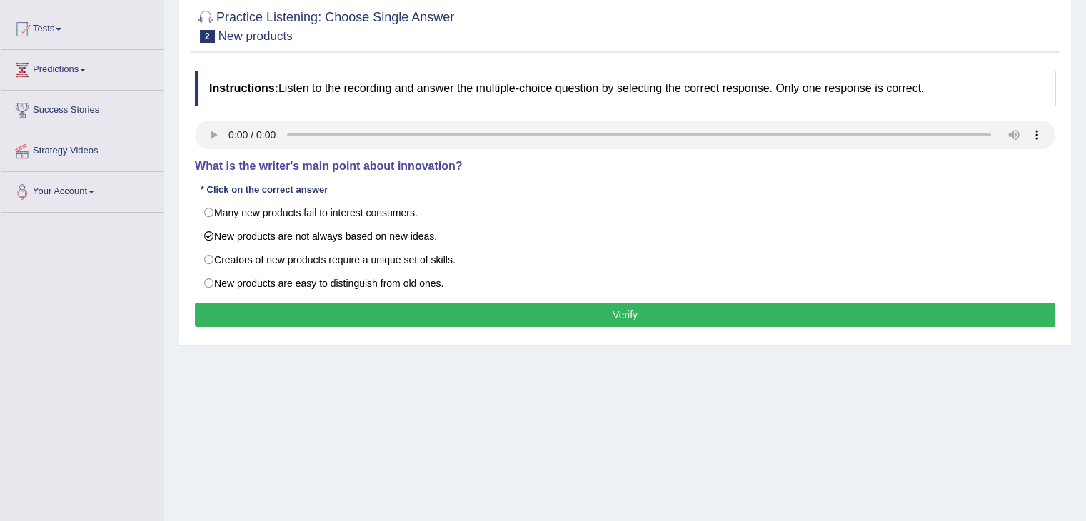
click at [415, 320] on button "Verify" at bounding box center [625, 315] width 860 height 24
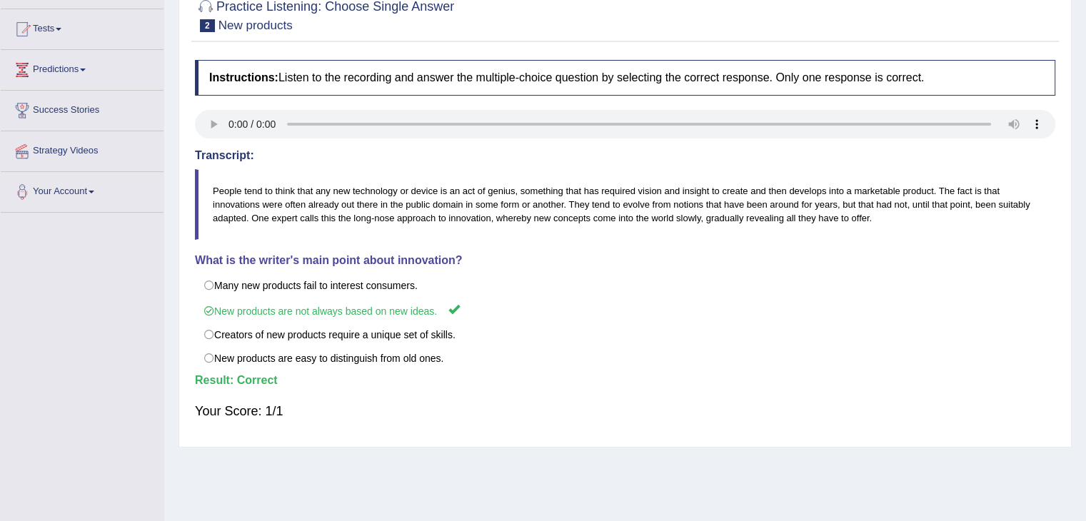
scroll to position [4, 0]
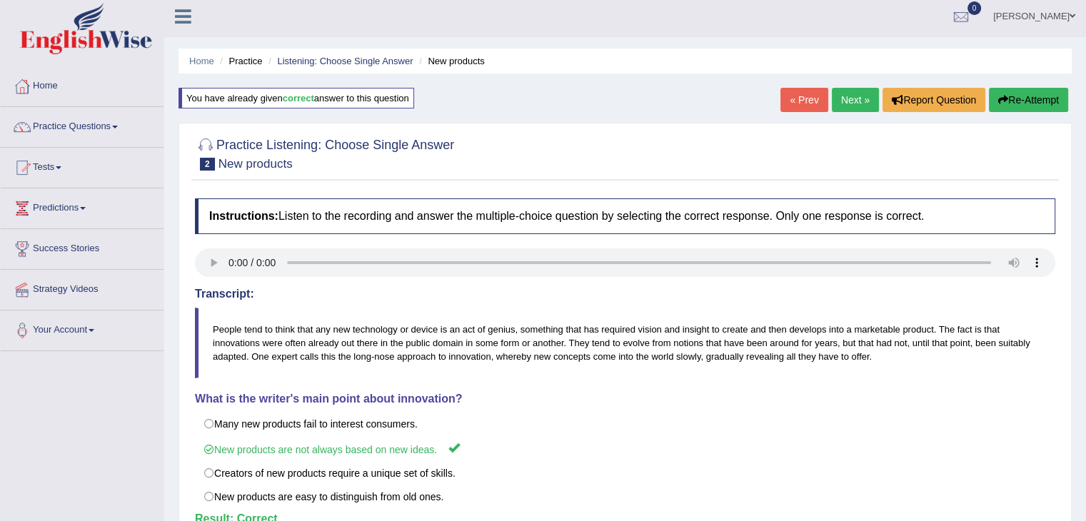
click at [851, 107] on link "Next »" at bounding box center [855, 100] width 47 height 24
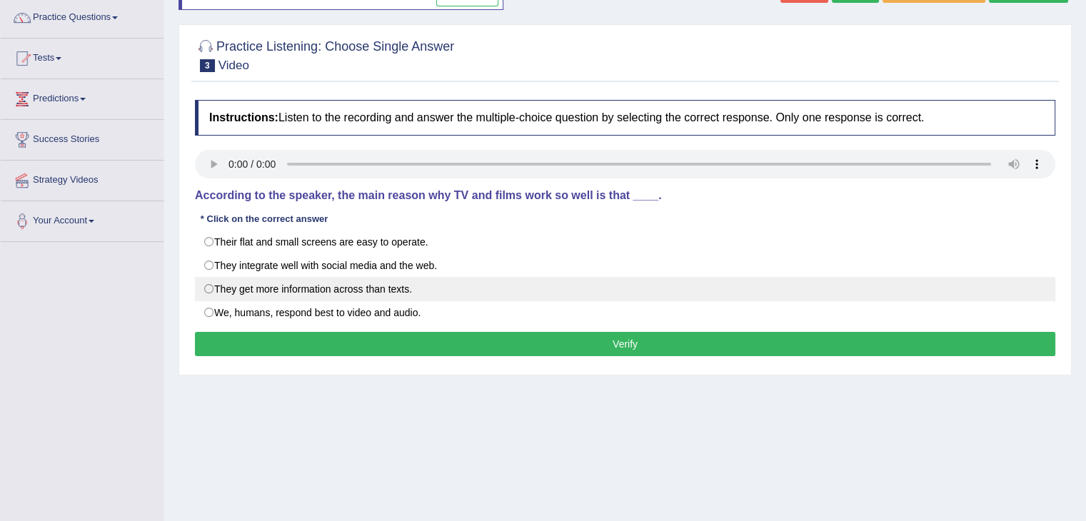
scroll to position [113, 0]
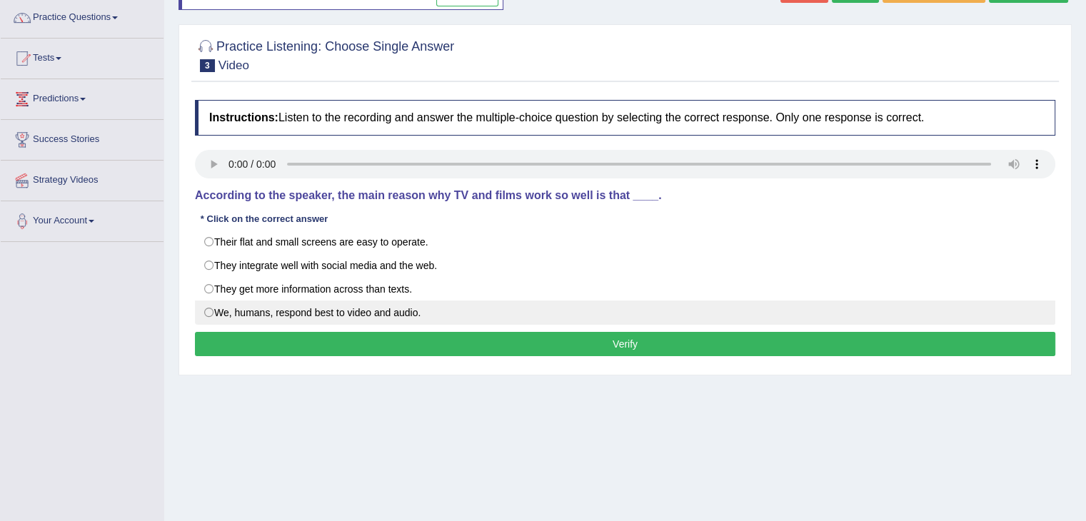
click at [224, 308] on label "We, humans, respond best to video and audio." at bounding box center [625, 312] width 860 height 24
radio input "true"
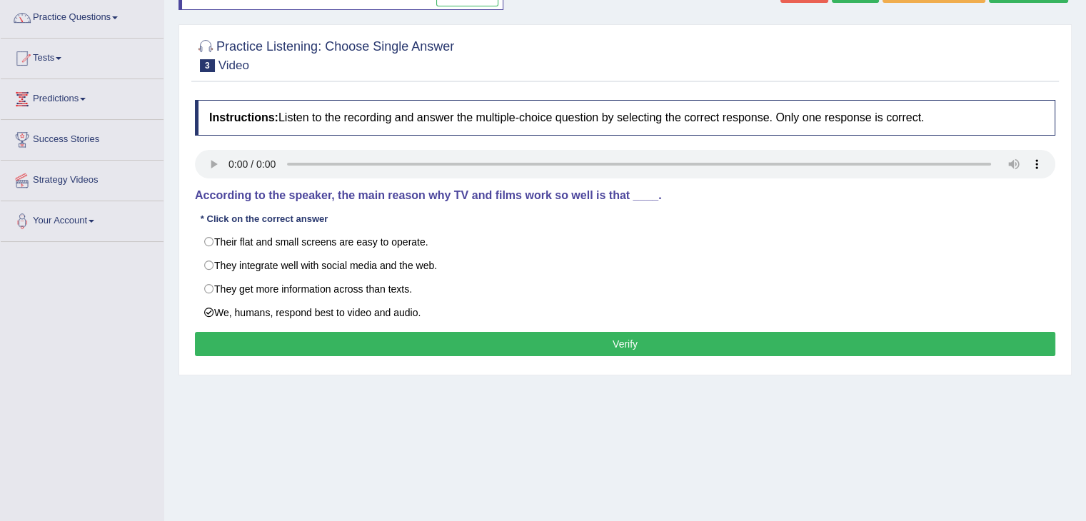
click at [373, 349] on button "Verify" at bounding box center [625, 344] width 860 height 24
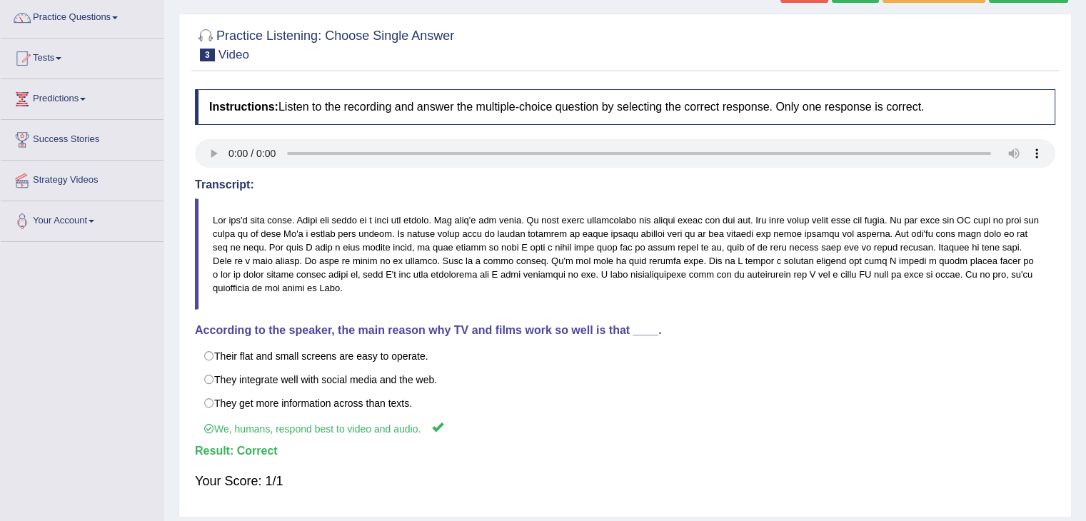
drag, startPoint x: 1061, startPoint y: 173, endPoint x: 1096, endPoint y: 175, distance: 35.0
click at [1085, 175] on html "Toggle navigation Home Practice Questions Speaking Practice Read Aloud Repeat S…" at bounding box center [543, 147] width 1086 height 521
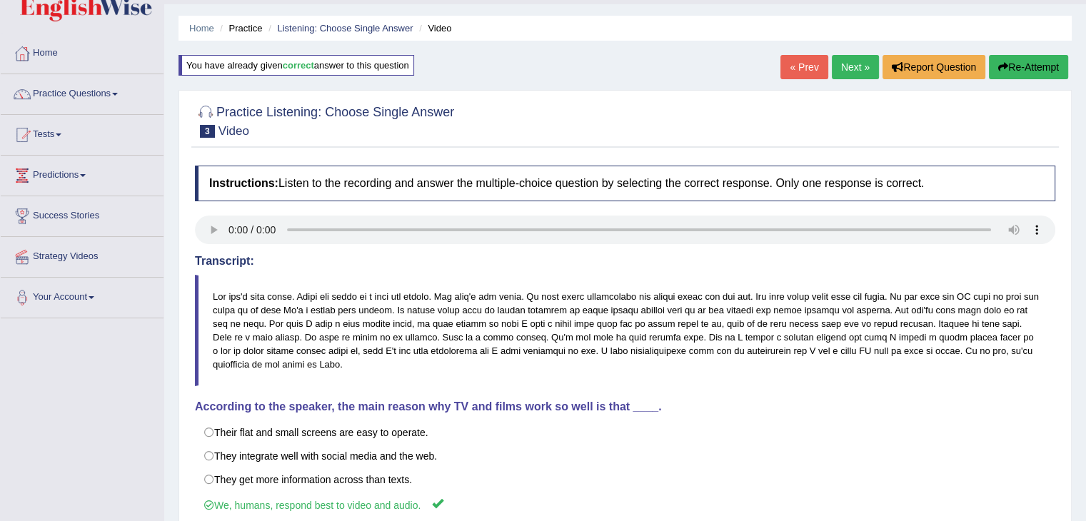
click at [841, 67] on link "Next »" at bounding box center [855, 67] width 47 height 24
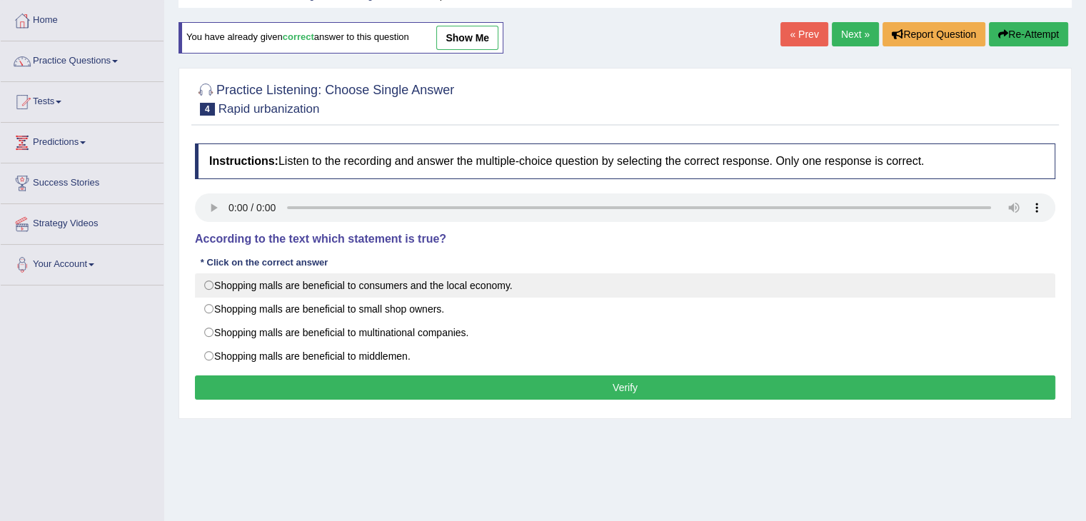
scroll to position [70, 0]
click at [208, 277] on label "Shopping malls are beneficial to consumers and the local economy." at bounding box center [625, 285] width 860 height 24
radio input "true"
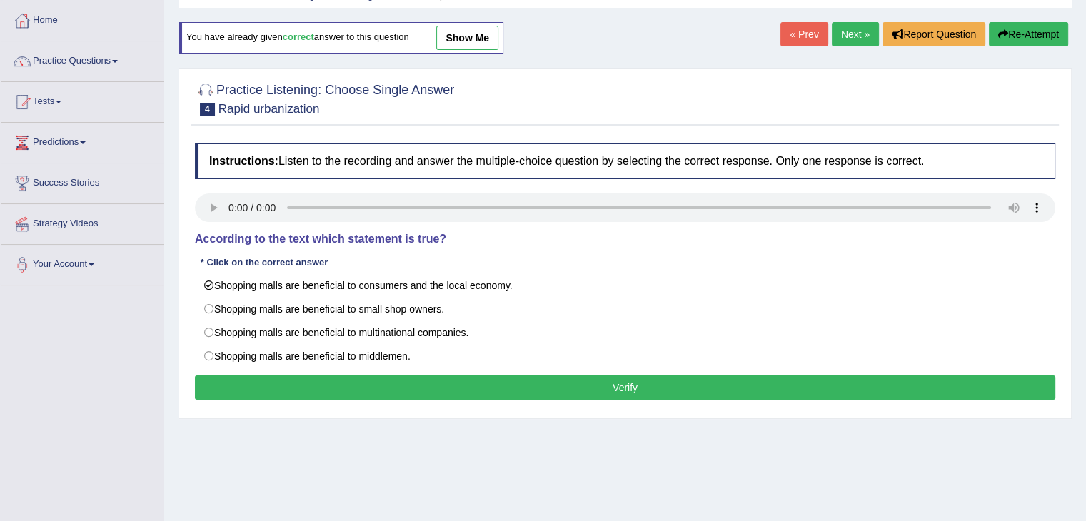
click at [408, 388] on button "Verify" at bounding box center [625, 387] width 860 height 24
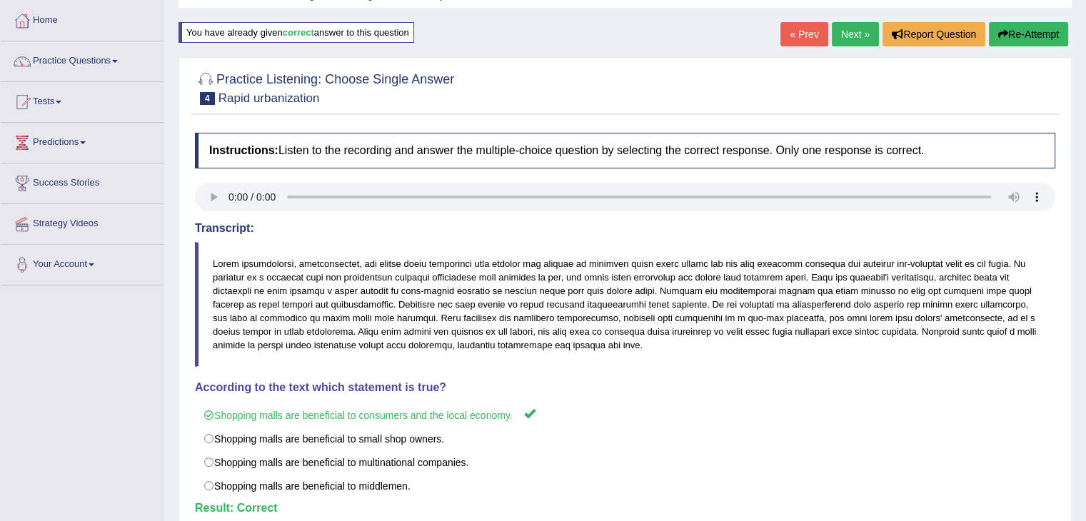
click at [852, 36] on link "Next »" at bounding box center [855, 34] width 47 height 24
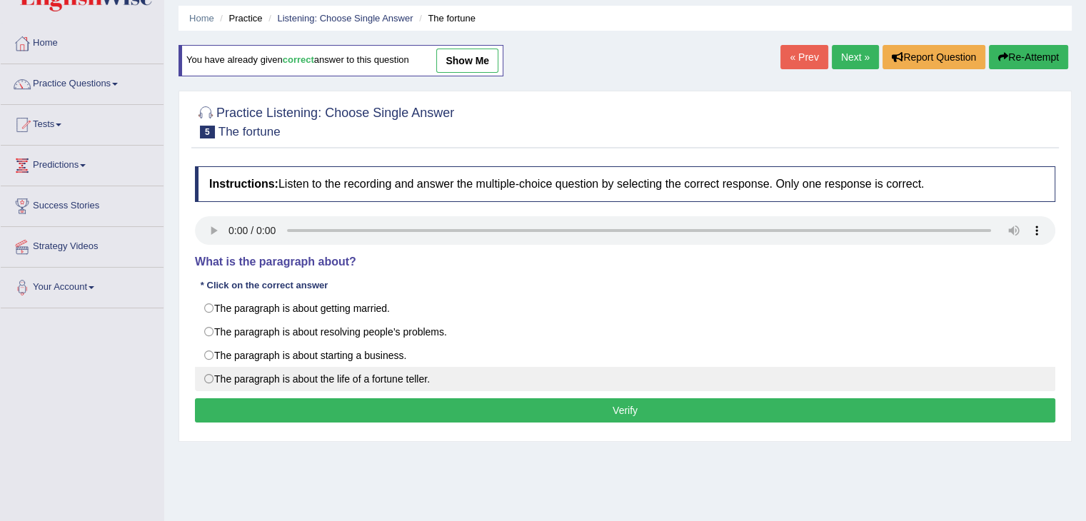
click at [228, 371] on label "The paragraph is about the life of a fortune teller." at bounding box center [625, 379] width 860 height 24
radio input "true"
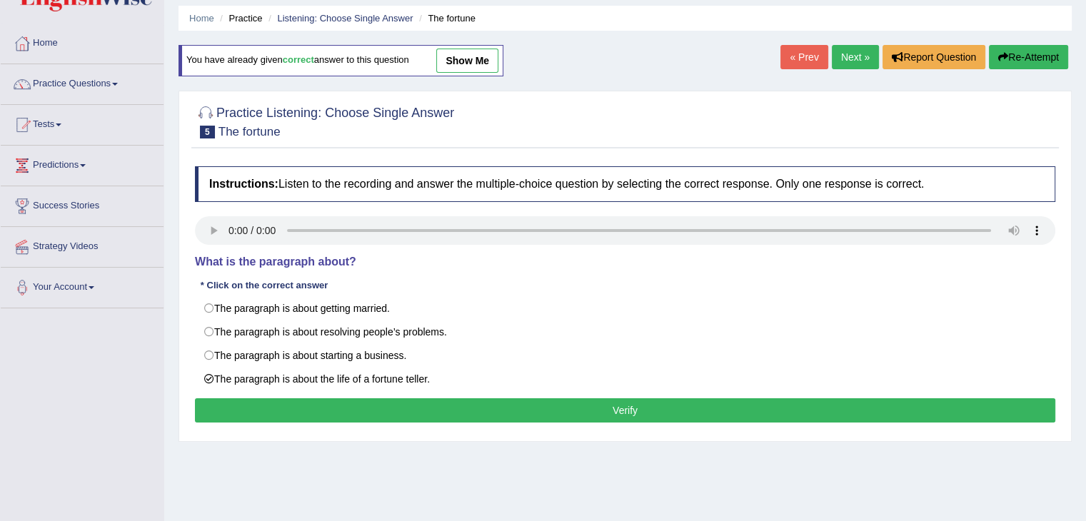
click at [336, 406] on button "Verify" at bounding box center [625, 410] width 860 height 24
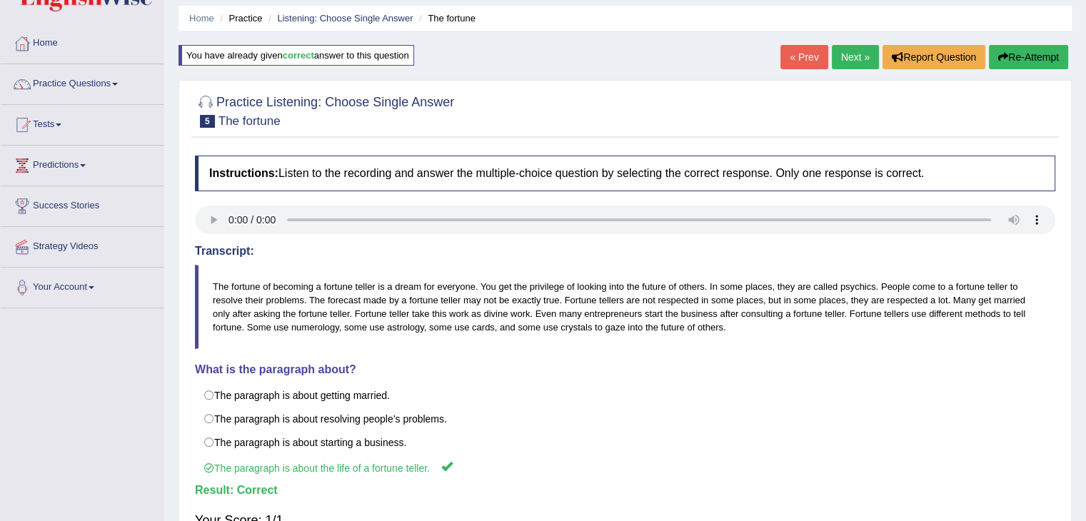
click at [851, 58] on link "Next »" at bounding box center [855, 57] width 47 height 24
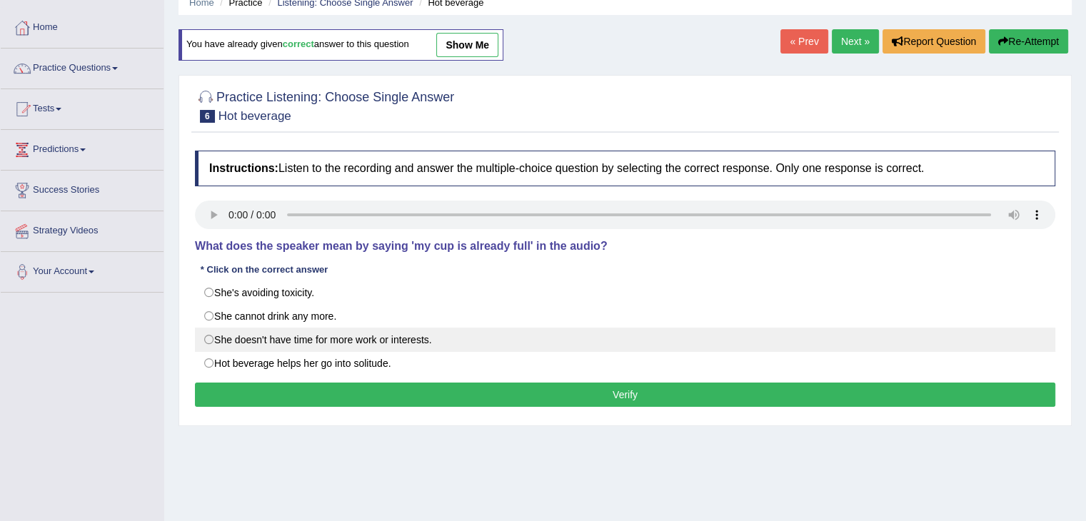
click at [237, 338] on label "She doesn't have time for more work or interests." at bounding box center [625, 340] width 860 height 24
radio input "true"
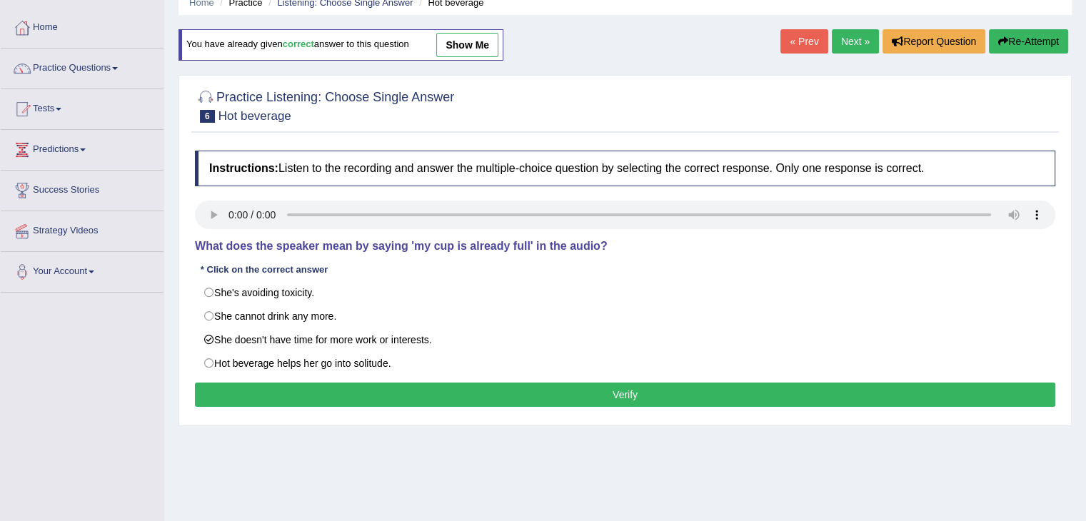
click at [375, 396] on button "Verify" at bounding box center [625, 395] width 860 height 24
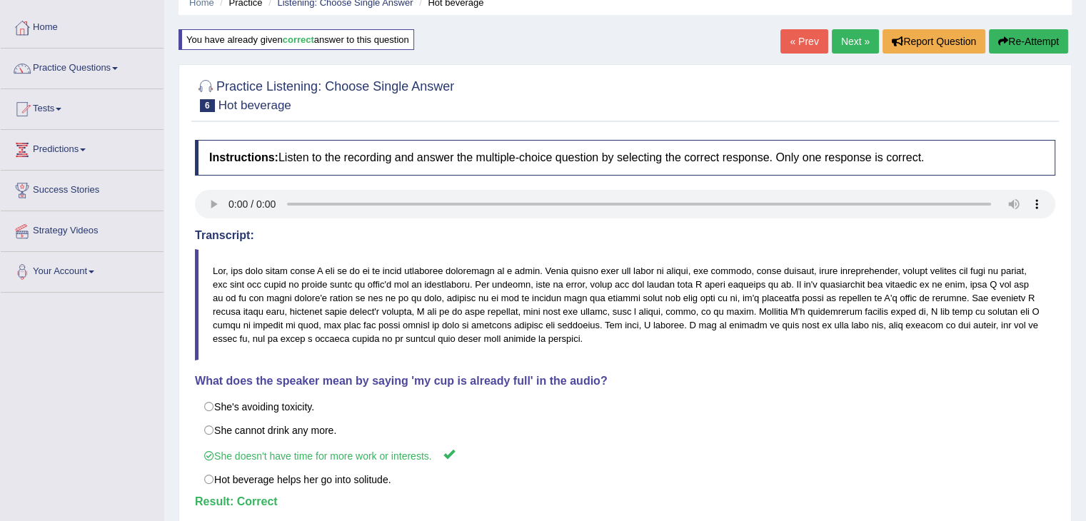
click at [851, 40] on link "Next »" at bounding box center [855, 41] width 47 height 24
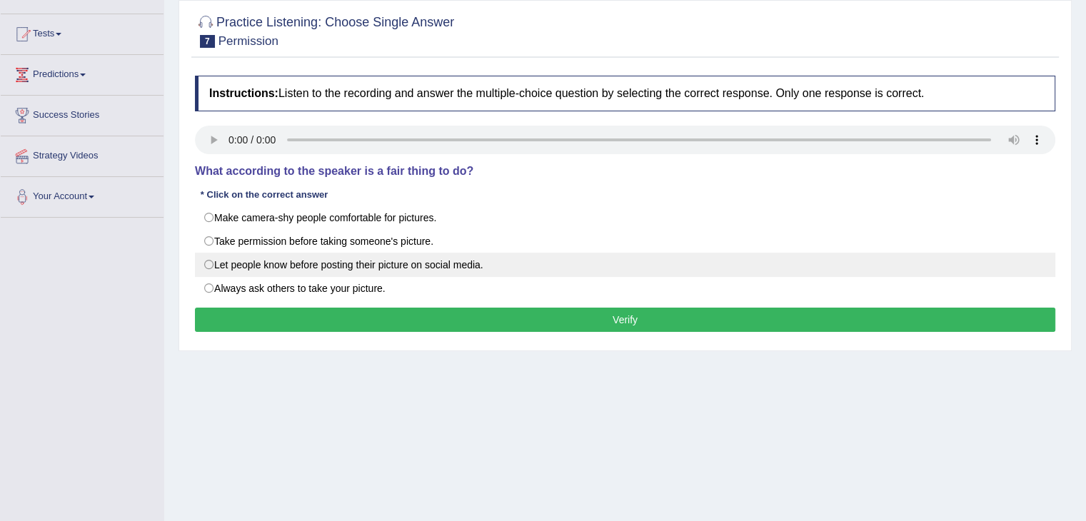
click at [325, 266] on label "Let people know before posting their picture on social media." at bounding box center [625, 265] width 860 height 24
radio input "true"
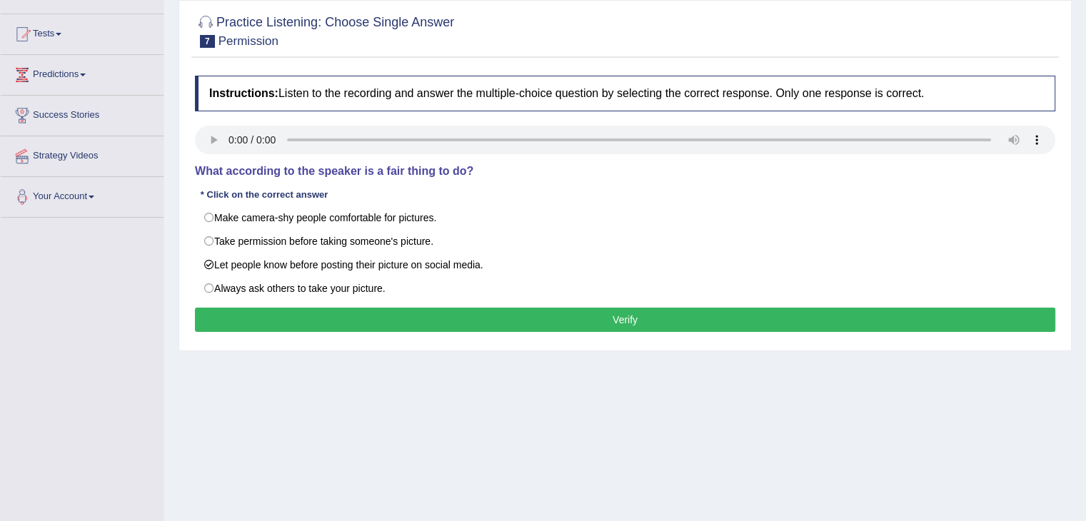
click at [390, 320] on button "Verify" at bounding box center [625, 320] width 860 height 24
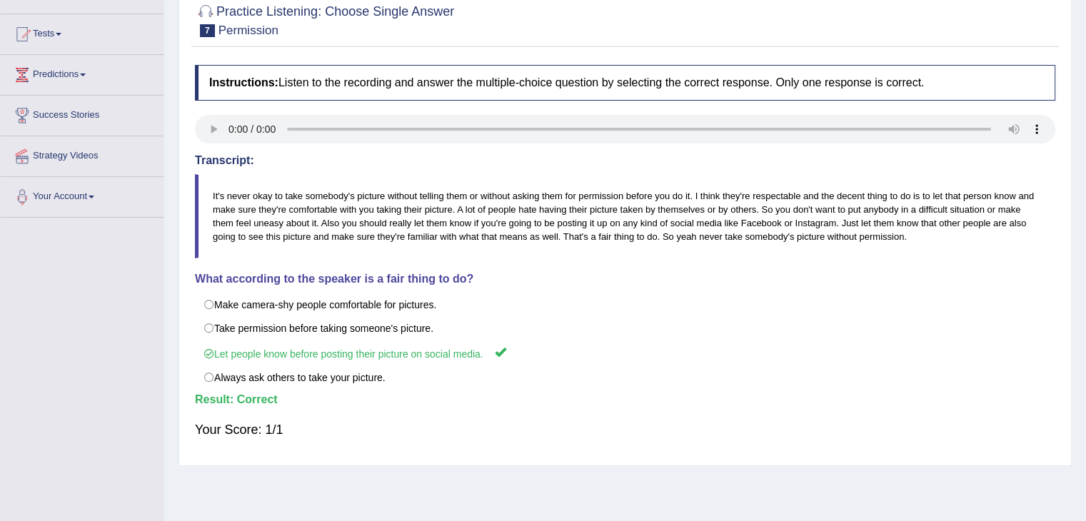
scroll to position [75, 0]
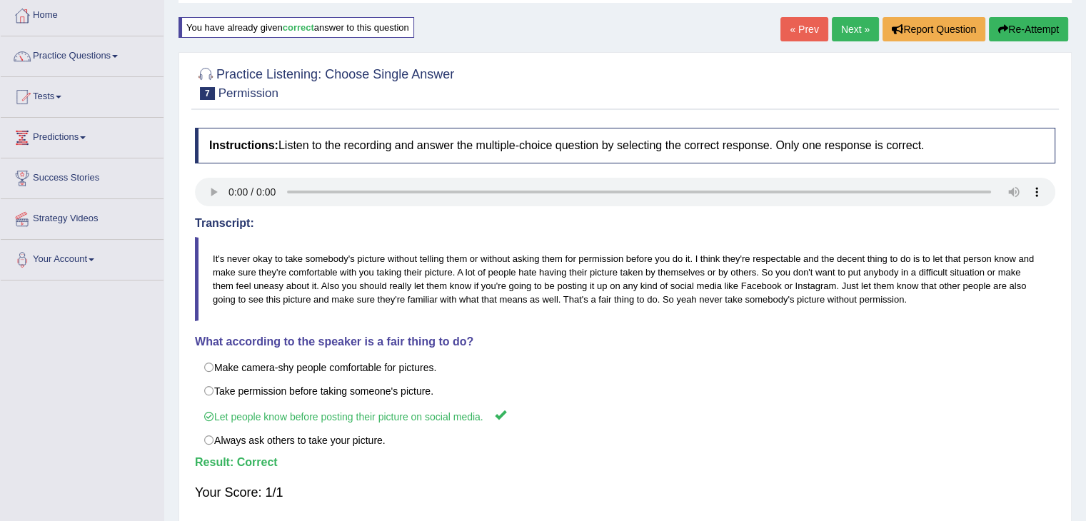
click at [851, 34] on link "Next »" at bounding box center [855, 29] width 47 height 24
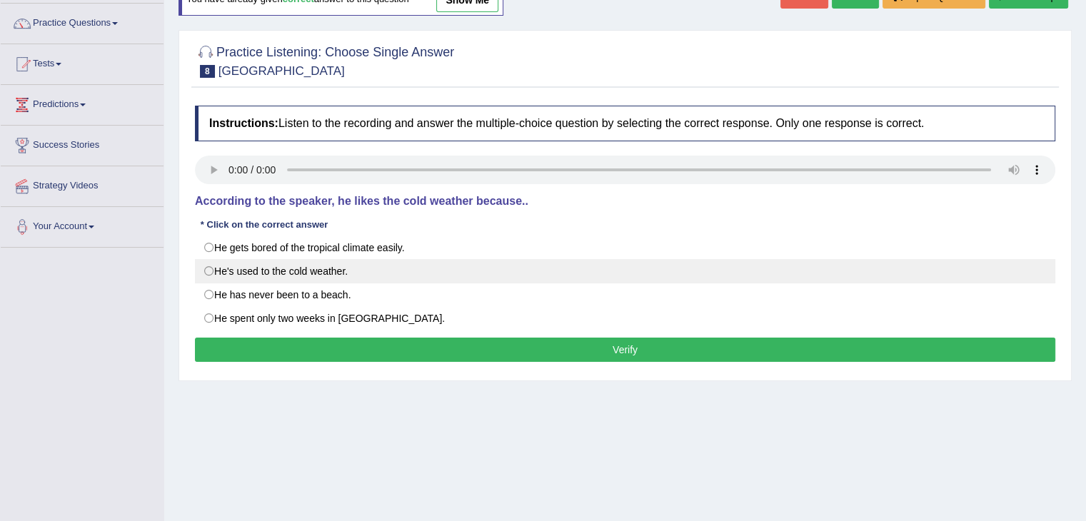
click at [237, 271] on label "He's used to the cold weather." at bounding box center [625, 271] width 860 height 24
radio input "true"
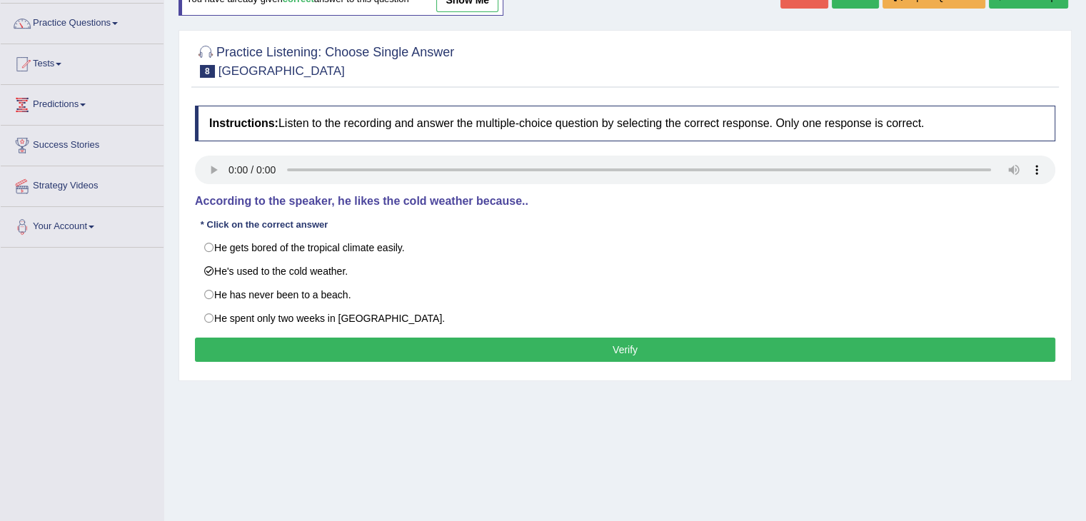
click at [420, 342] on button "Verify" at bounding box center [625, 350] width 860 height 24
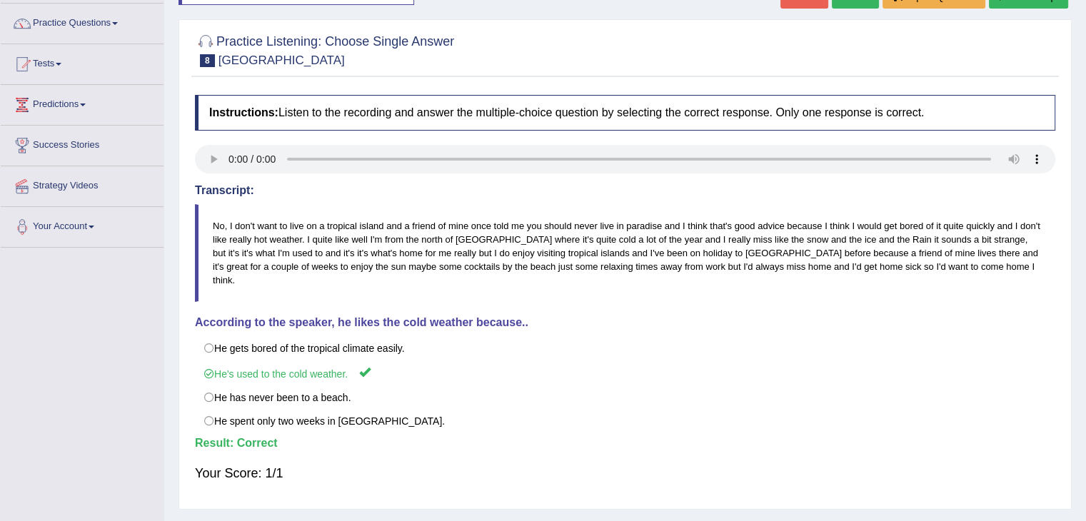
scroll to position [23, 0]
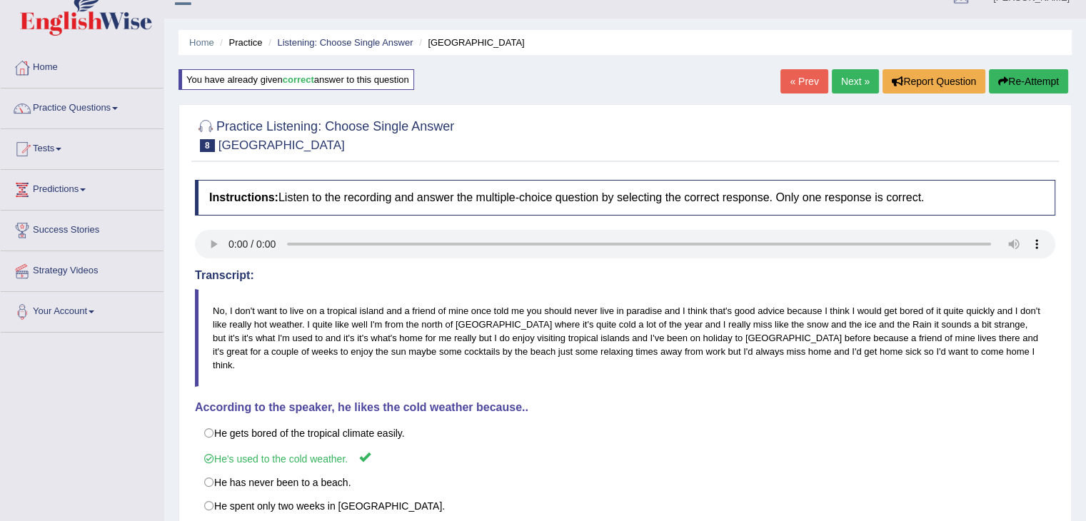
click at [839, 76] on link "Next »" at bounding box center [855, 81] width 47 height 24
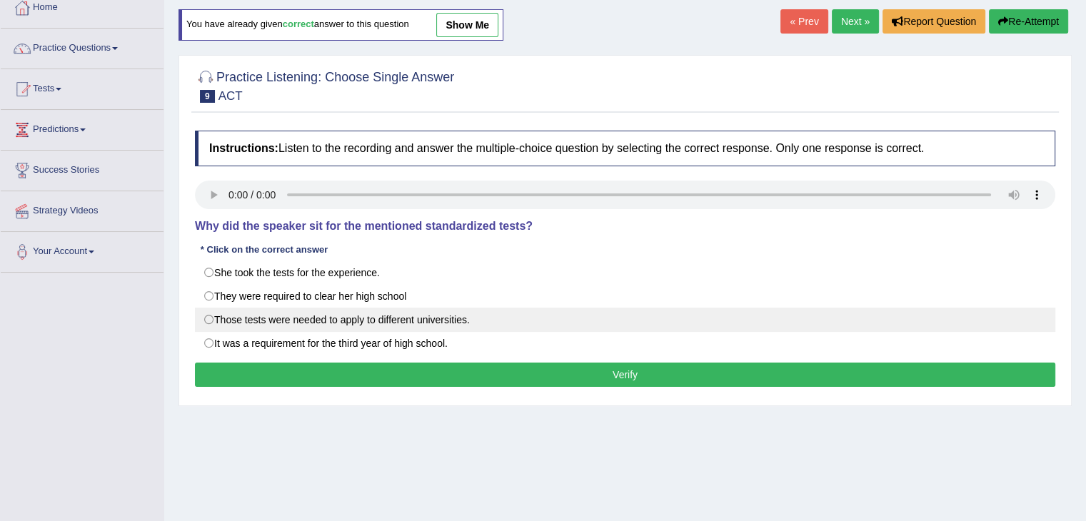
click at [340, 329] on label "Those tests were needed to apply to different universities." at bounding box center [625, 320] width 860 height 24
radio input "true"
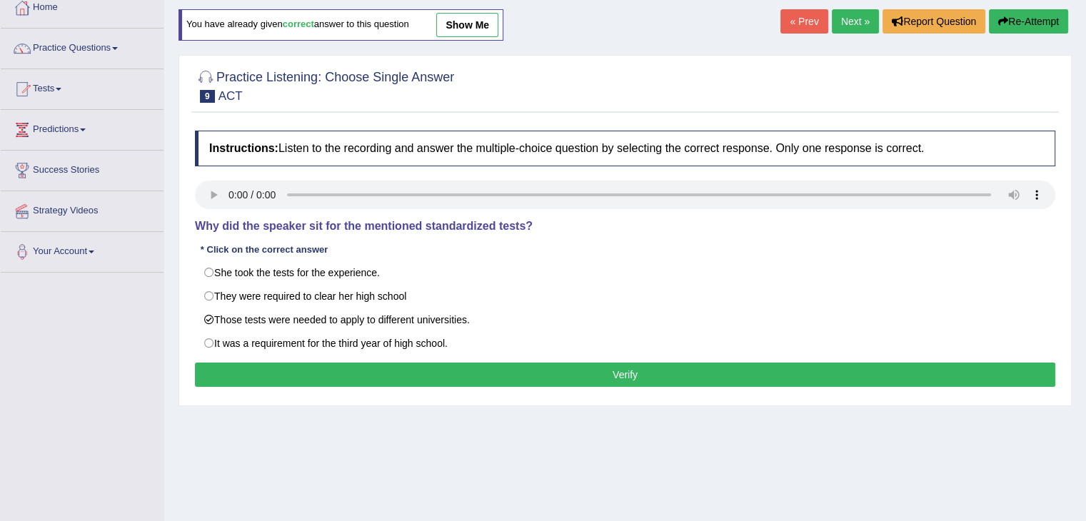
click at [408, 376] on button "Verify" at bounding box center [625, 375] width 860 height 24
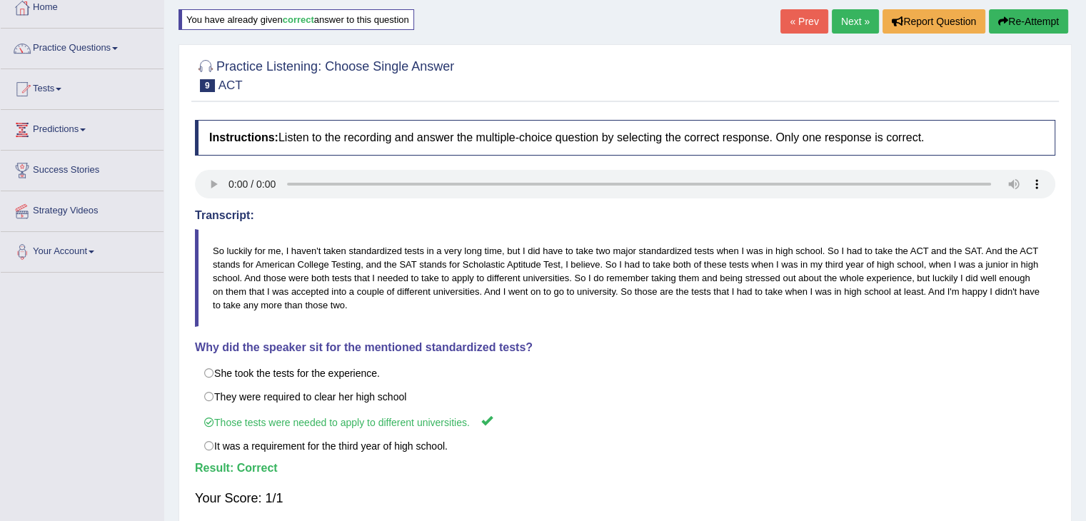
click at [857, 10] on link "Next »" at bounding box center [855, 21] width 47 height 24
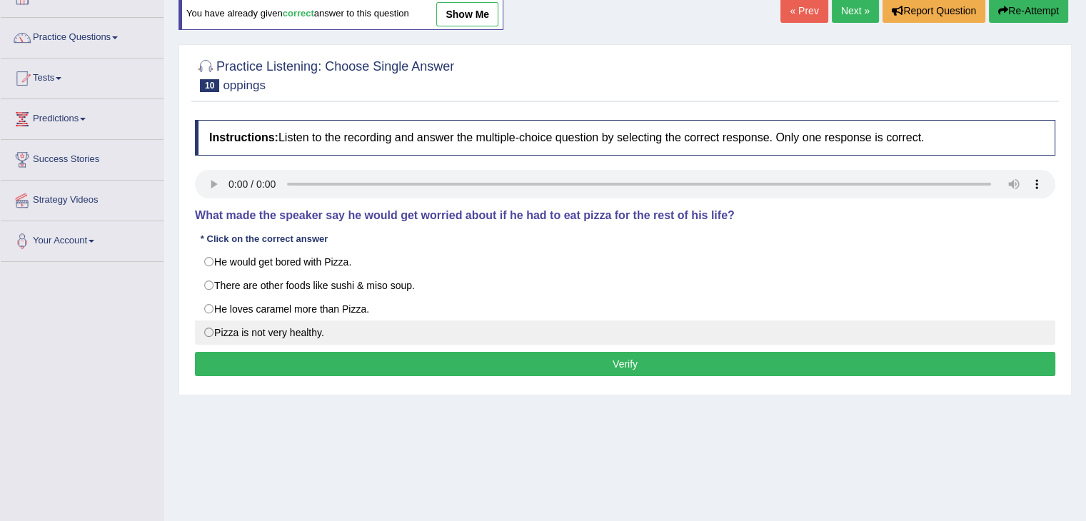
click at [285, 339] on label "Pizza is not very healthy." at bounding box center [625, 332] width 860 height 24
radio input "true"
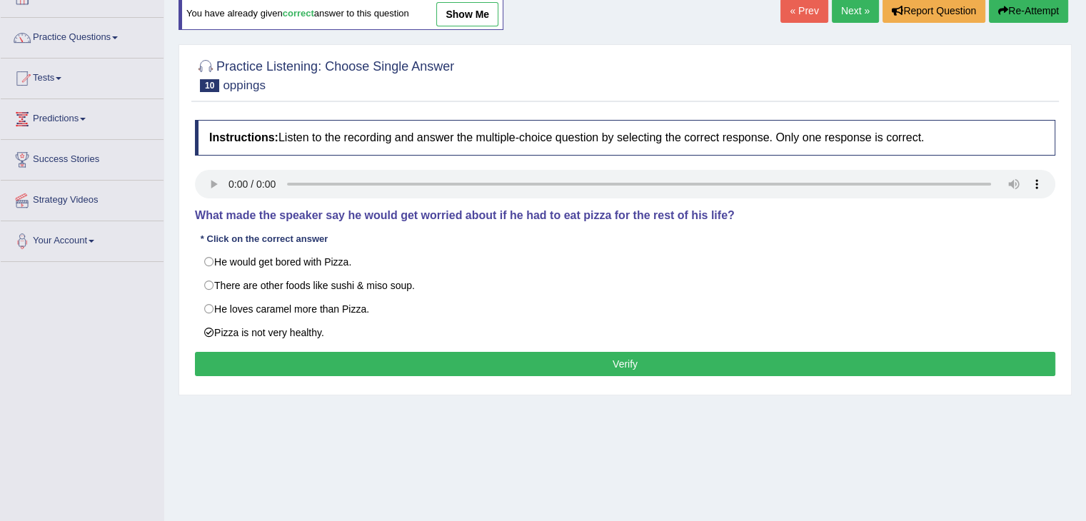
click at [363, 380] on div "Instructions: Listen to the recording and answer the multiple-choice question b…" at bounding box center [624, 250] width 867 height 275
click at [338, 360] on button "Verify" at bounding box center [625, 364] width 860 height 24
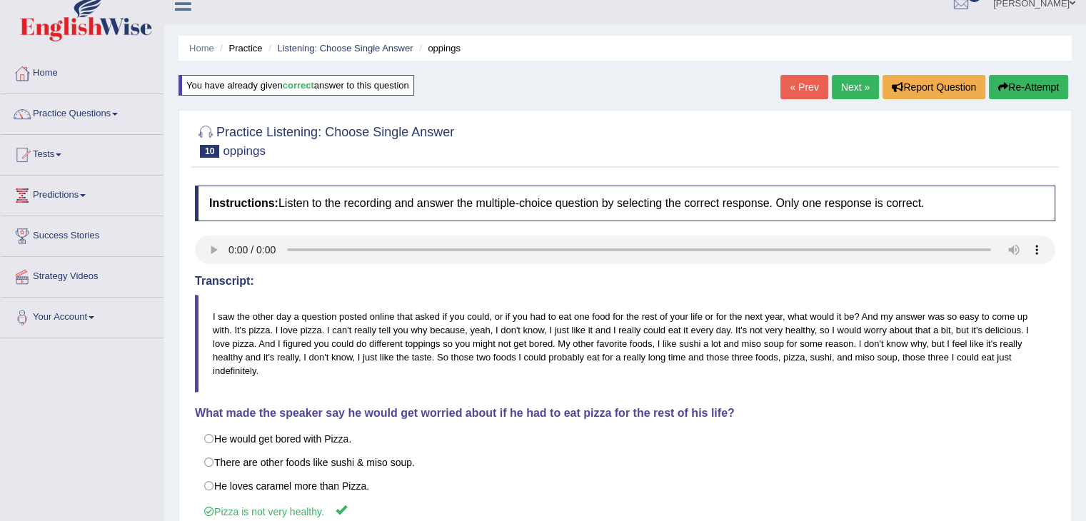
scroll to position [3, 0]
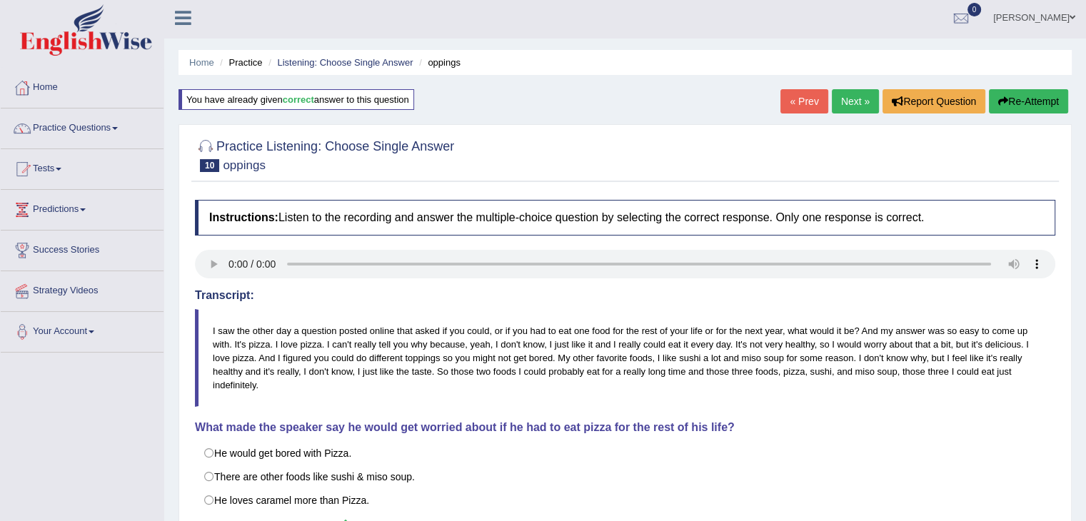
click at [856, 106] on link "Next »" at bounding box center [855, 101] width 47 height 24
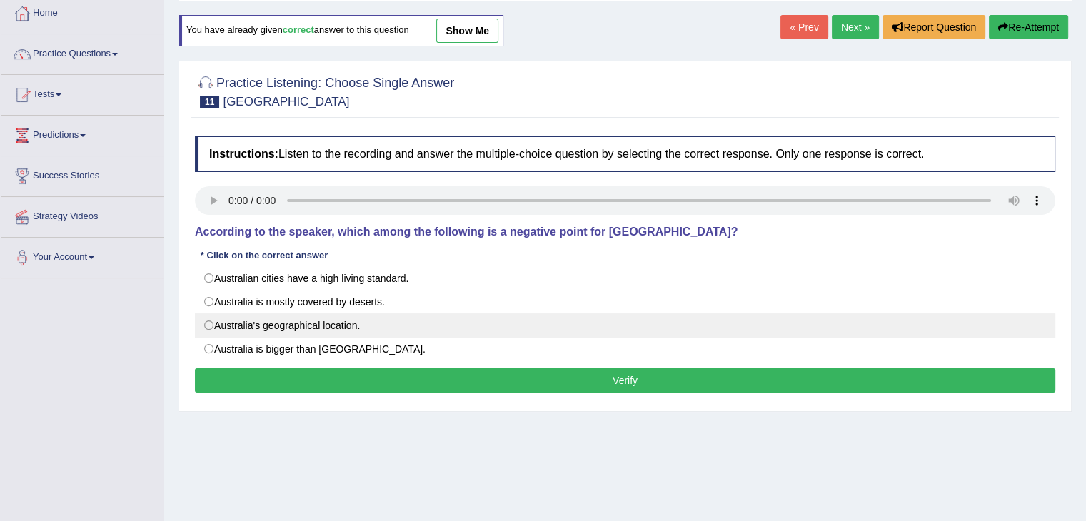
click at [239, 326] on label "Australia's geographical location." at bounding box center [625, 325] width 860 height 24
radio input "true"
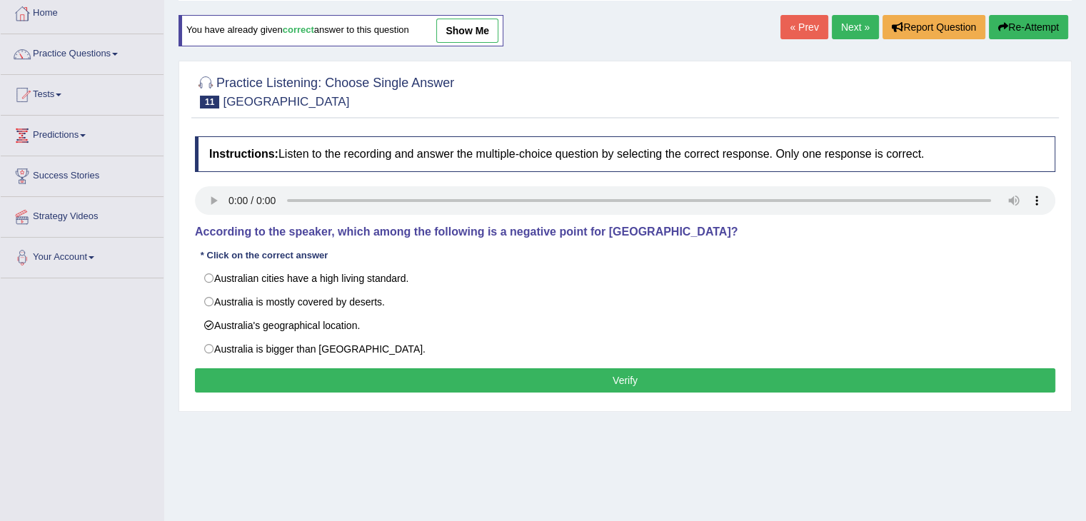
click at [343, 380] on button "Verify" at bounding box center [625, 380] width 860 height 24
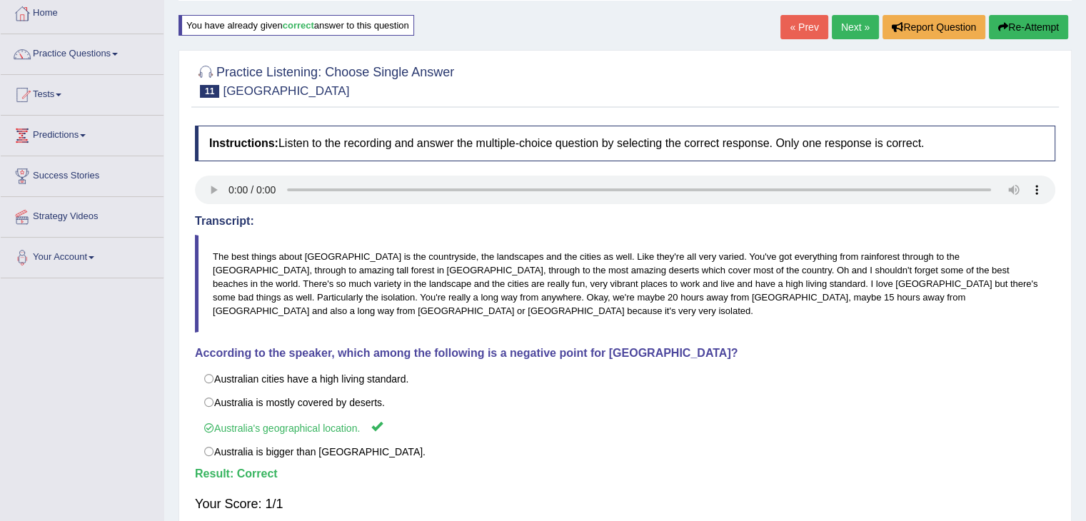
click at [852, 32] on link "Next »" at bounding box center [855, 27] width 47 height 24
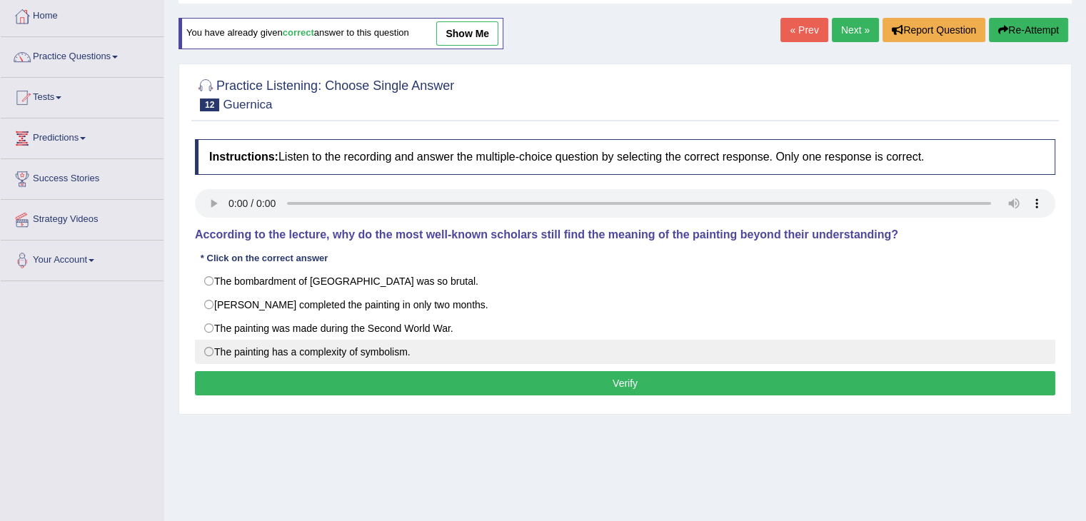
click at [254, 345] on label "The painting has a complexity of symbolism." at bounding box center [625, 352] width 860 height 24
radio input "true"
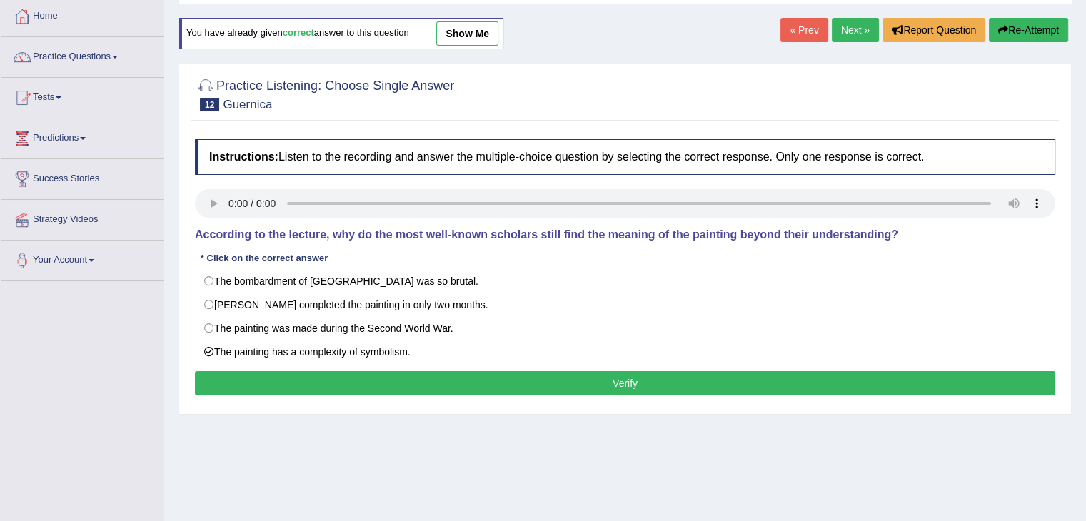
click at [386, 371] on button "Verify" at bounding box center [625, 383] width 860 height 24
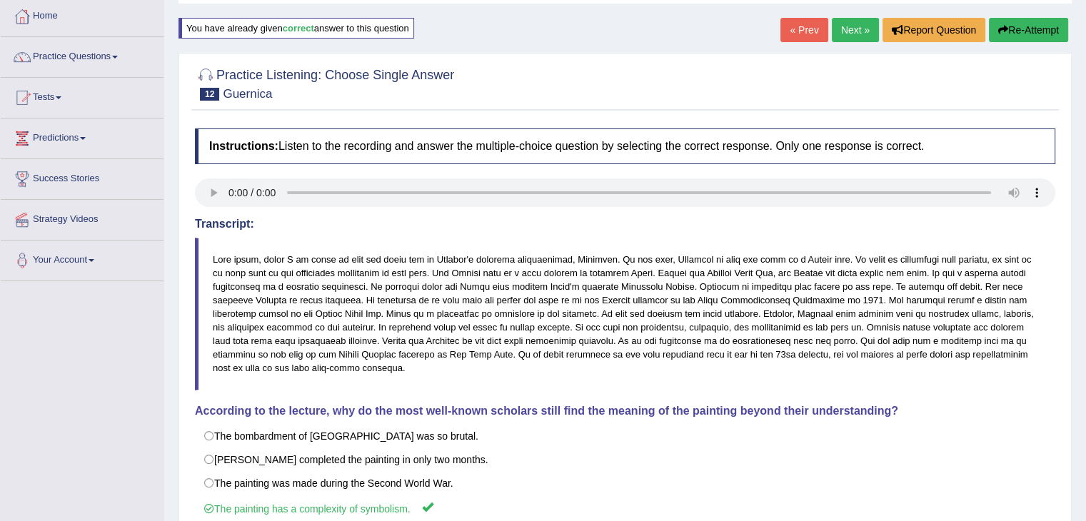
click at [856, 25] on link "Next »" at bounding box center [855, 30] width 47 height 24
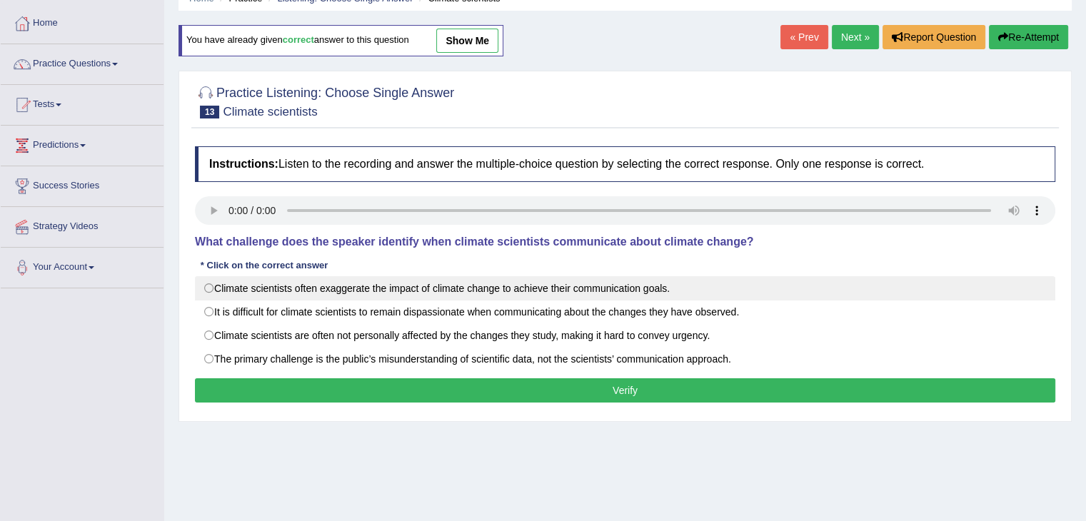
click at [281, 295] on label "Climate scientists often exaggerate the impact of climate change to achieve the…" at bounding box center [625, 288] width 860 height 24
radio input "true"
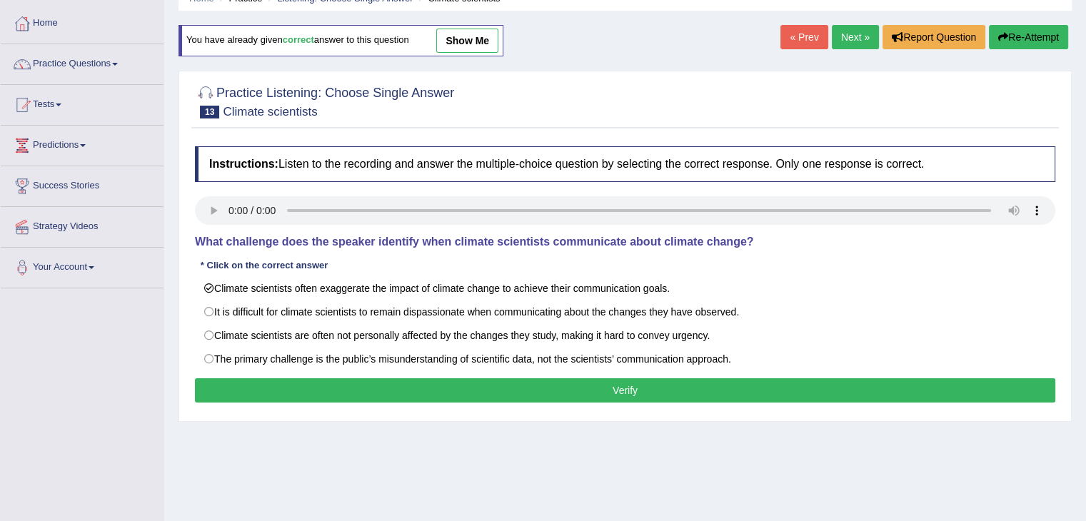
click at [450, 383] on button "Verify" at bounding box center [625, 390] width 860 height 24
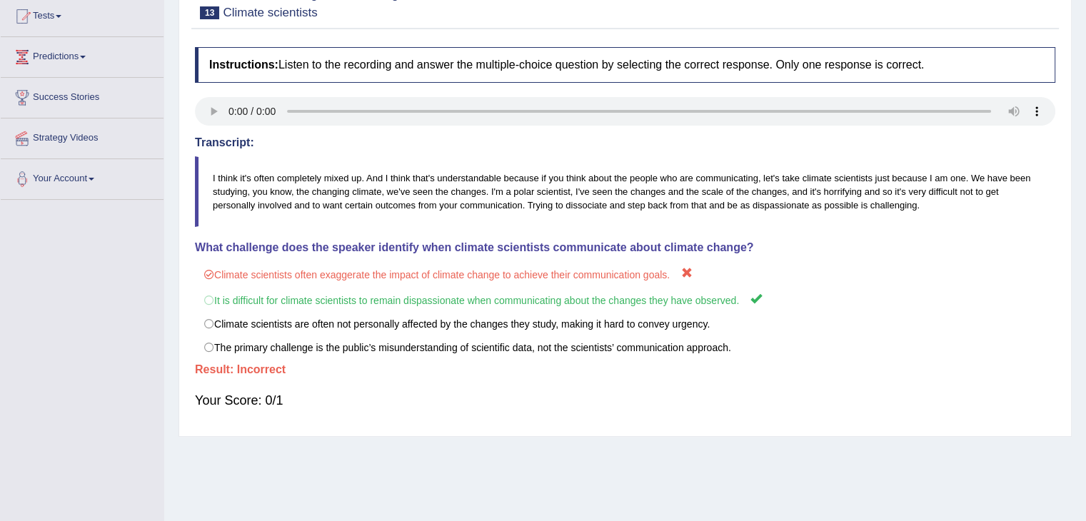
scroll to position [193, 0]
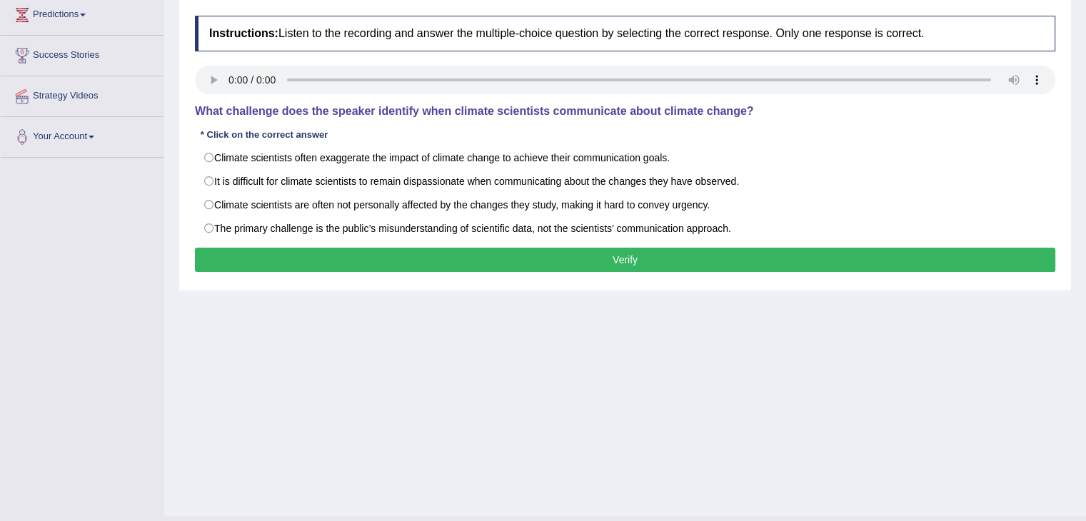
scroll to position [36, 0]
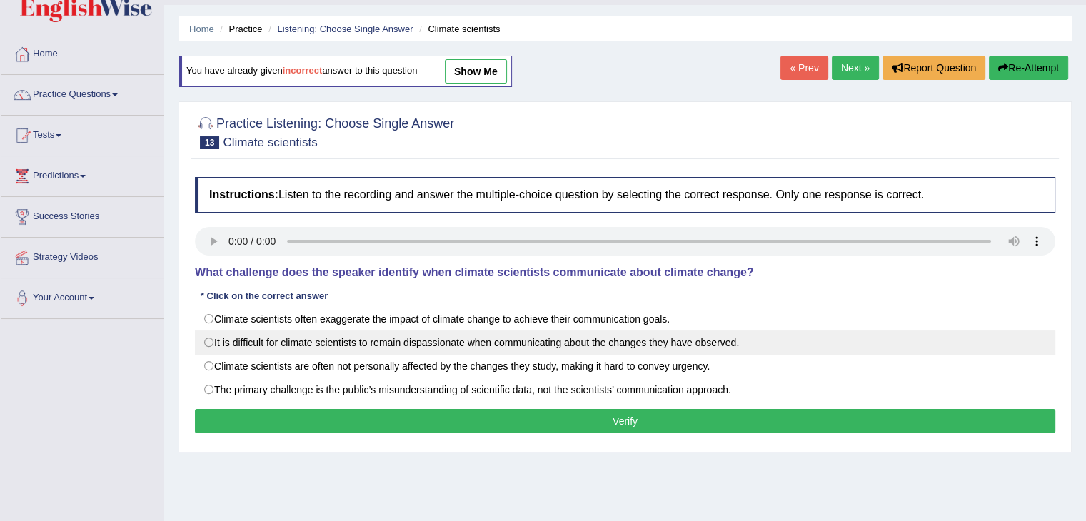
click at [338, 350] on label "It is difficult for climate scientists to remain dispassionate when communicati…" at bounding box center [625, 342] width 860 height 24
radio input "true"
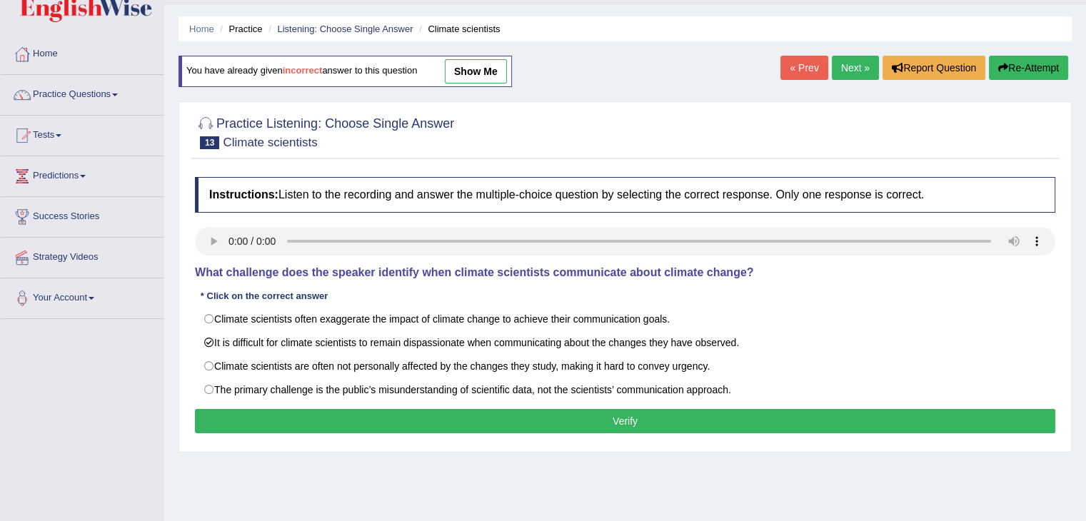
click at [485, 415] on button "Verify" at bounding box center [625, 421] width 860 height 24
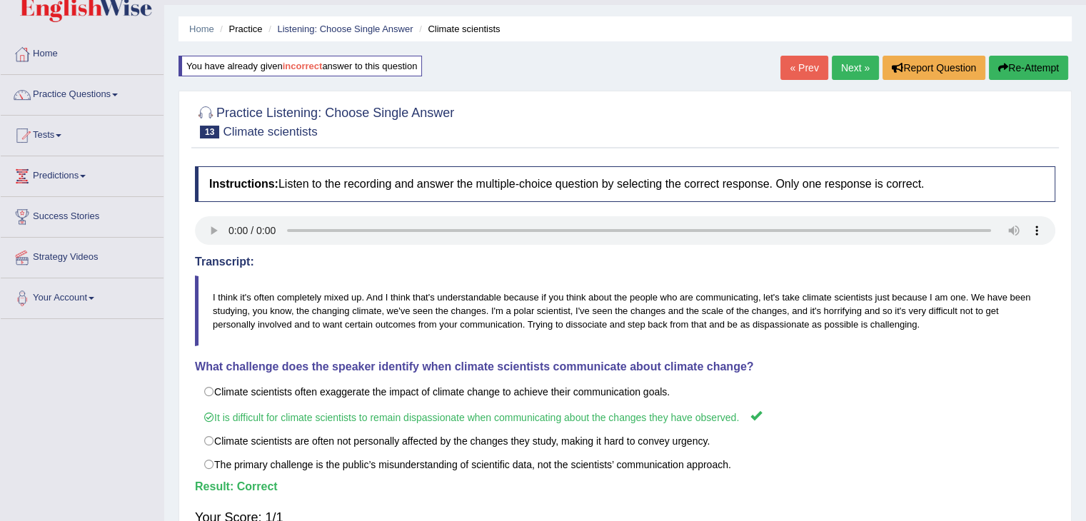
click at [847, 65] on link "Next »" at bounding box center [855, 68] width 47 height 24
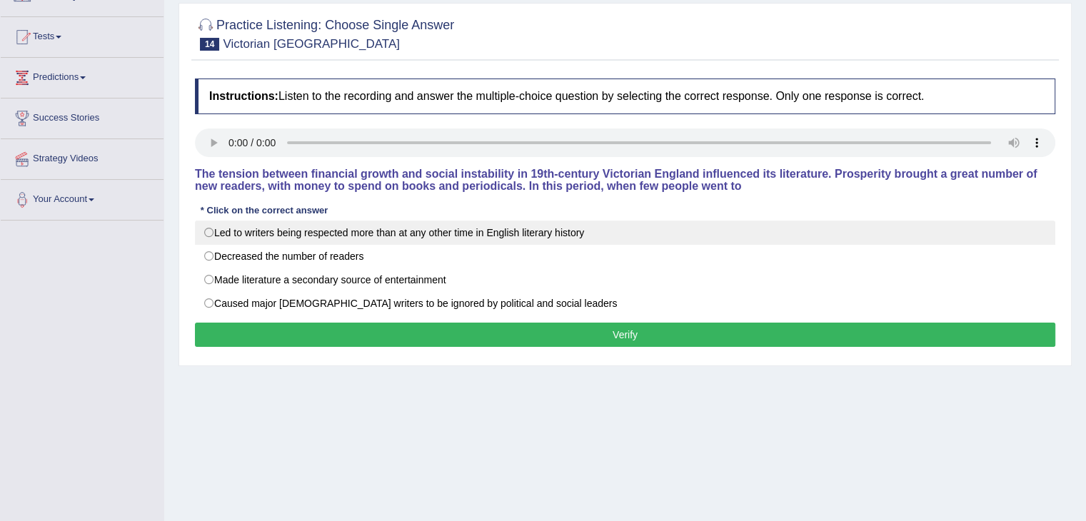
click at [348, 231] on label "Led to writers being respected more than at any other time in English literary …" at bounding box center [625, 233] width 860 height 24
radio input "true"
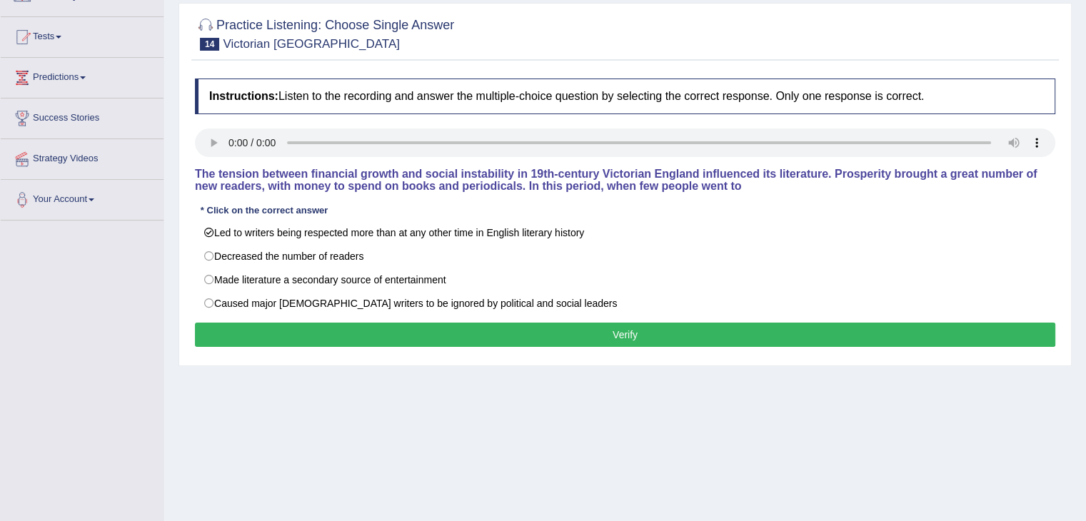
click at [438, 340] on button "Verify" at bounding box center [625, 335] width 860 height 24
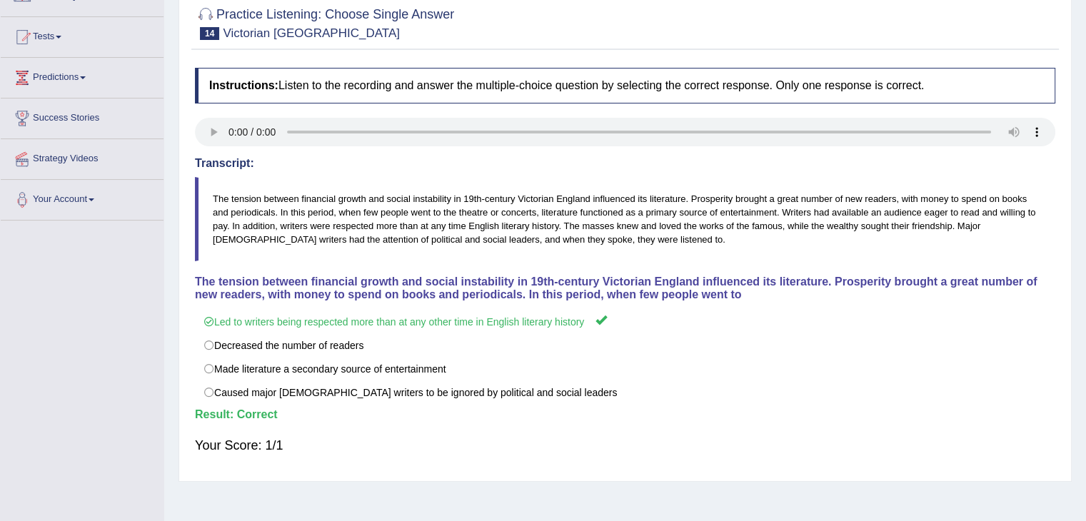
scroll to position [22, 0]
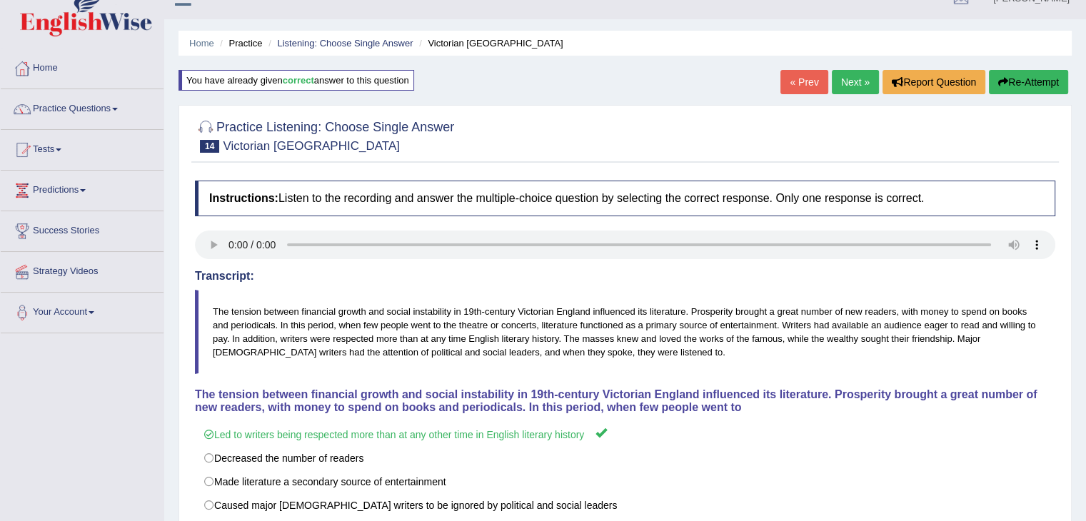
click at [876, 71] on div "« Prev Next » Report Question Re-Attempt" at bounding box center [925, 84] width 291 height 28
click at [842, 84] on link "Next »" at bounding box center [855, 82] width 47 height 24
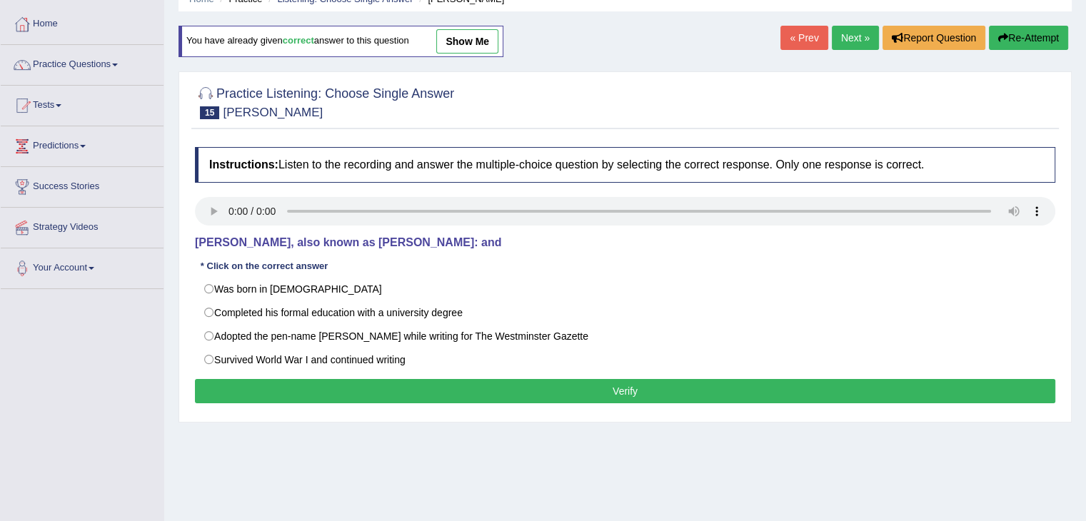
scroll to position [66, 0]
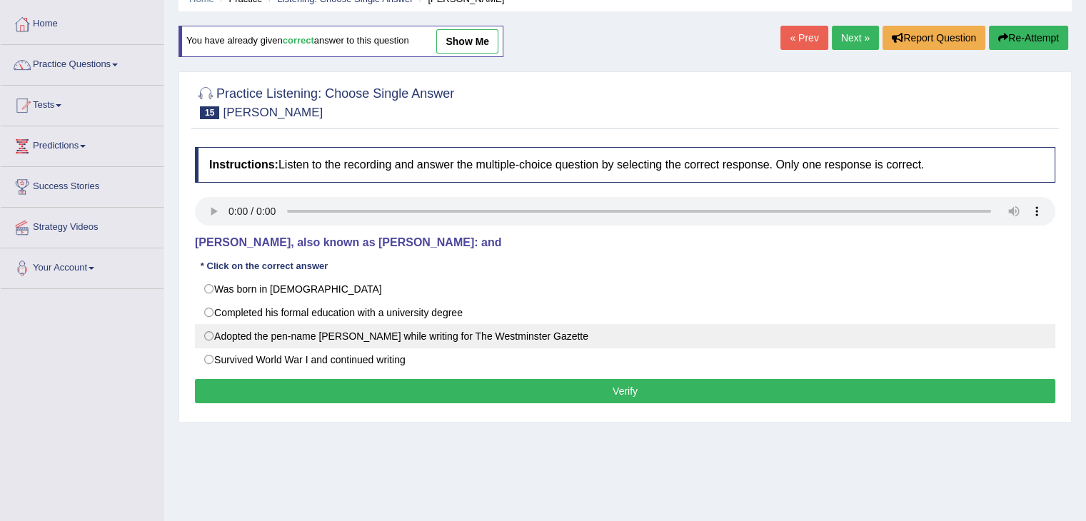
click at [291, 345] on label "Adopted the pen-name Saki while writing for The Westminster Gazette" at bounding box center [625, 336] width 860 height 24
radio input "true"
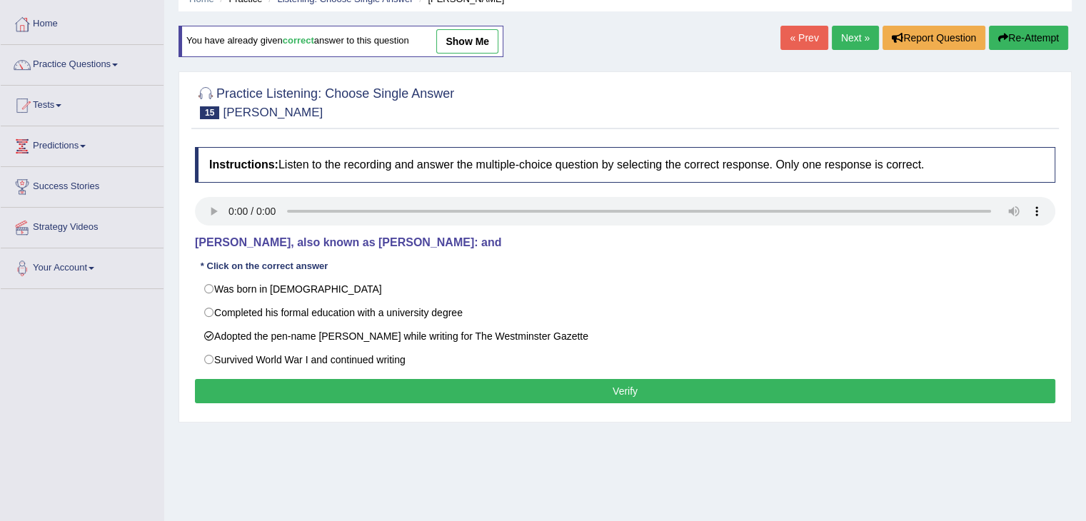
click at [371, 400] on button "Verify" at bounding box center [625, 391] width 860 height 24
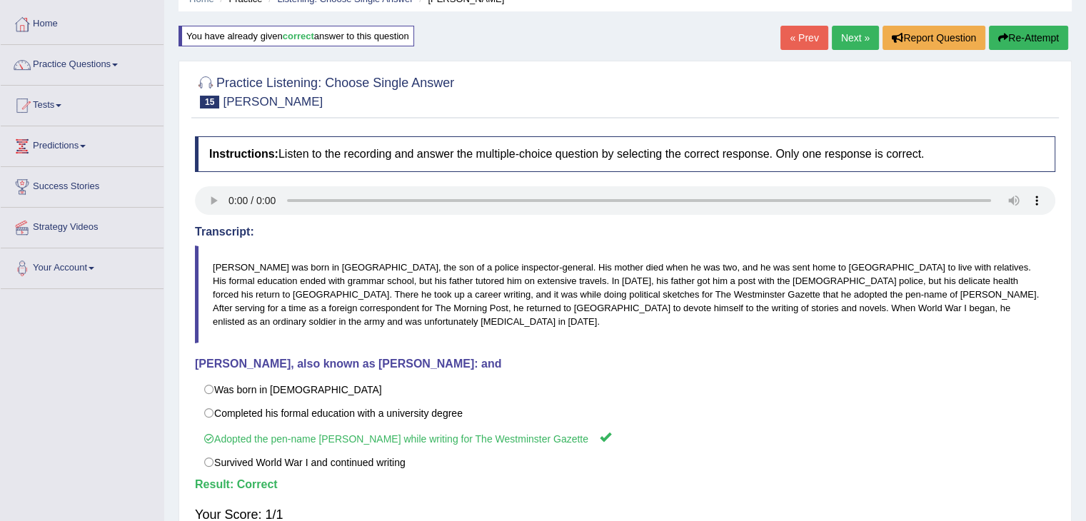
click at [845, 43] on link "Next »" at bounding box center [855, 38] width 47 height 24
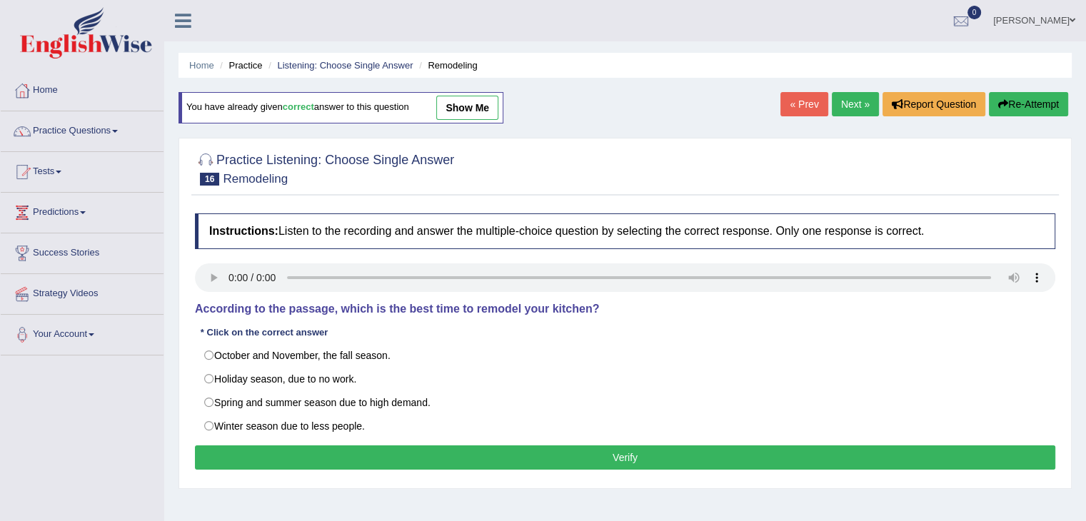
scroll to position [84, 0]
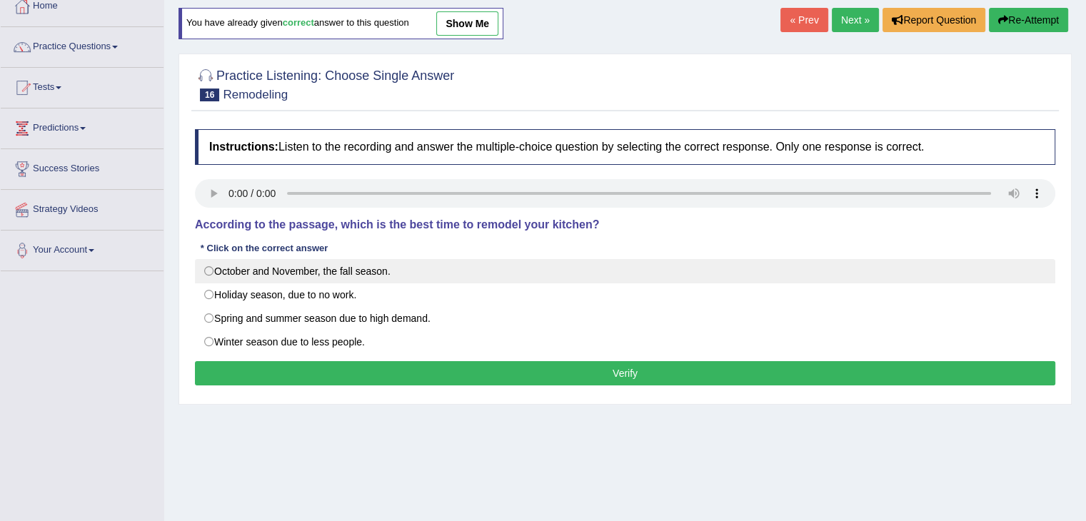
click at [280, 278] on label "October and November, the fall season." at bounding box center [625, 271] width 860 height 24
radio input "true"
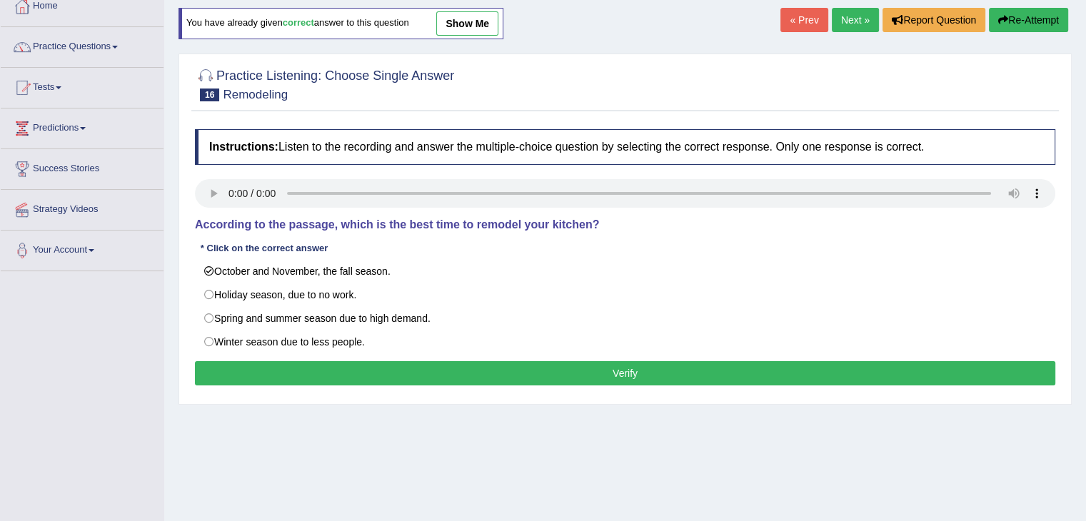
click at [410, 383] on button "Verify" at bounding box center [625, 373] width 860 height 24
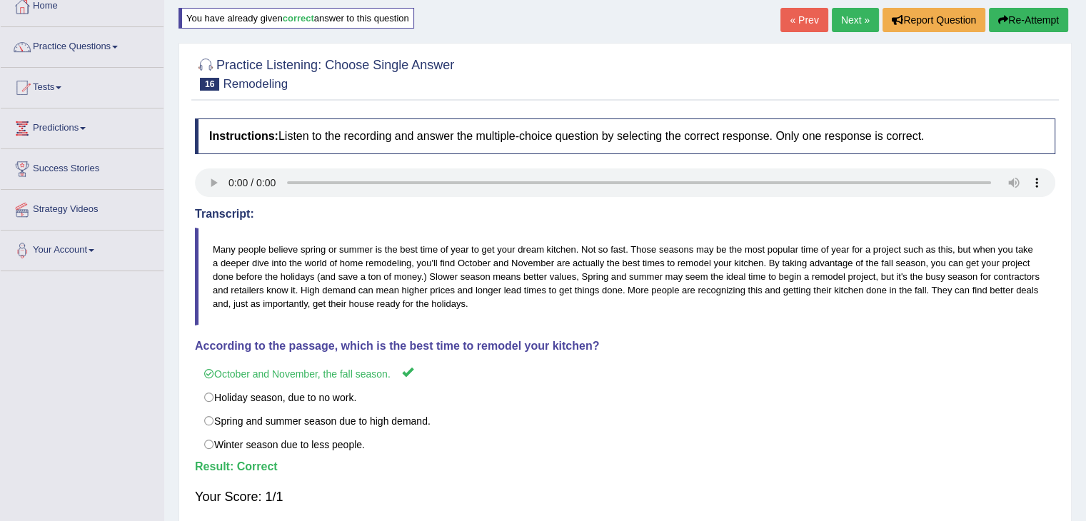
click at [832, 12] on link "Next »" at bounding box center [855, 20] width 47 height 24
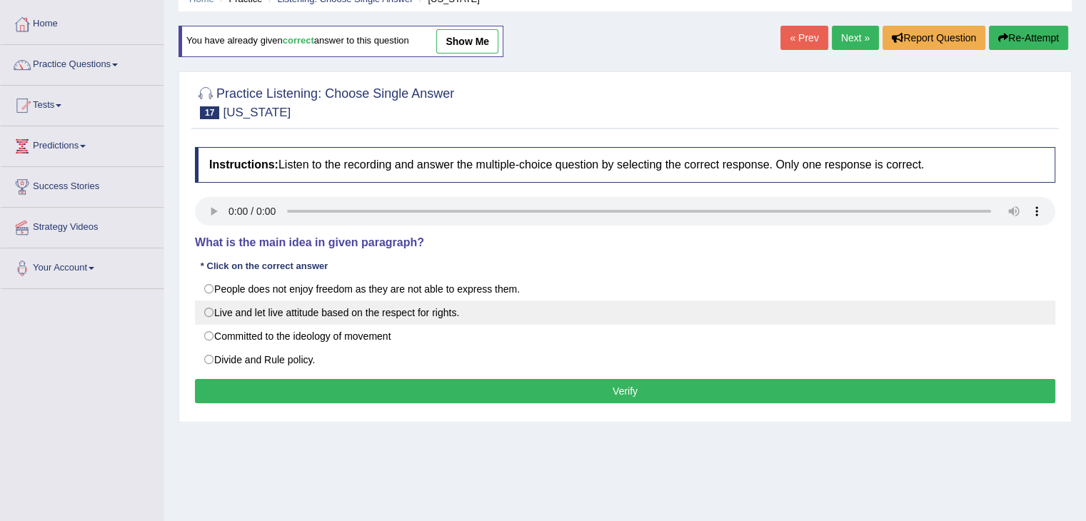
click at [223, 315] on label "Live and let live attitude based on the respect for rights." at bounding box center [625, 312] width 860 height 24
radio input "true"
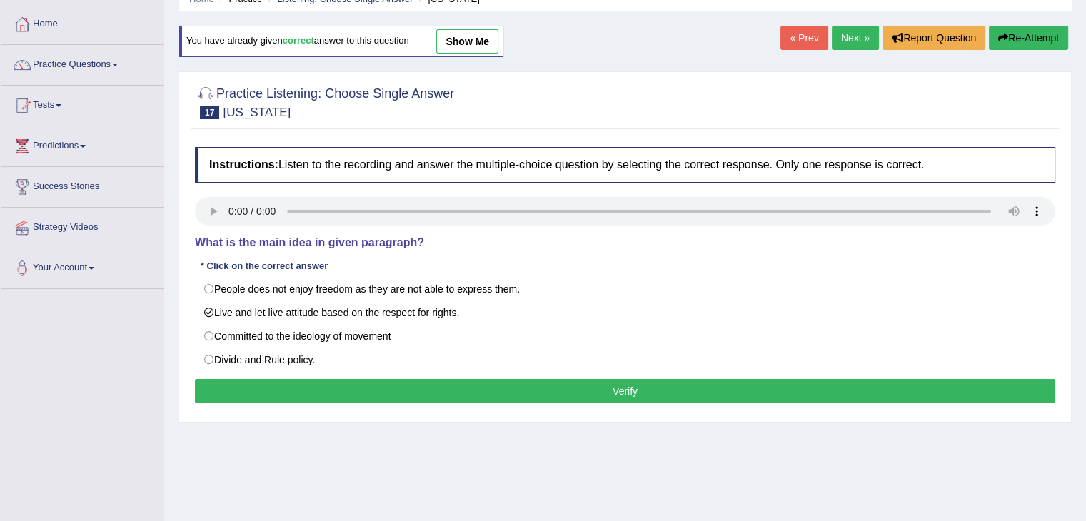
click at [479, 380] on button "Verify" at bounding box center [625, 391] width 860 height 24
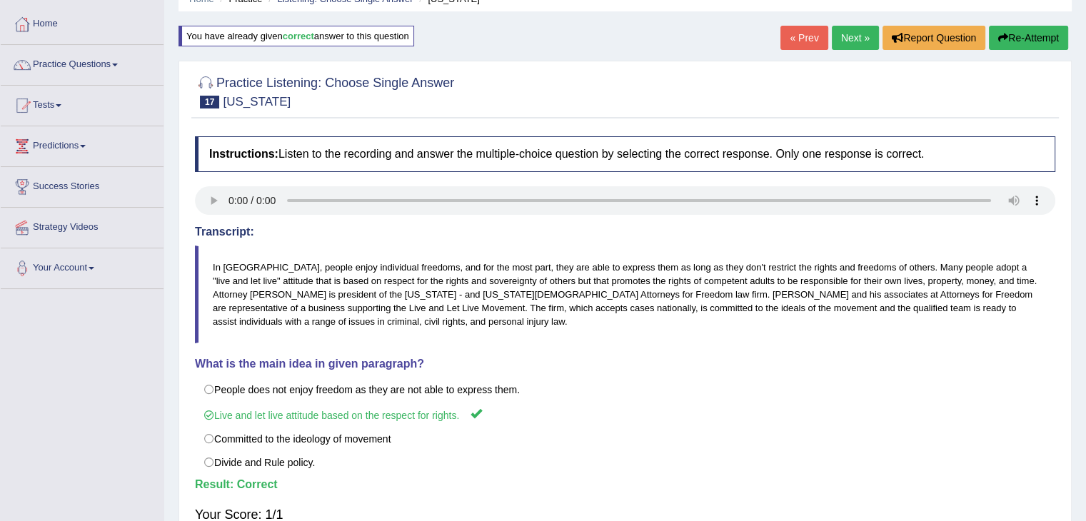
click at [851, 31] on link "Next »" at bounding box center [855, 38] width 47 height 24
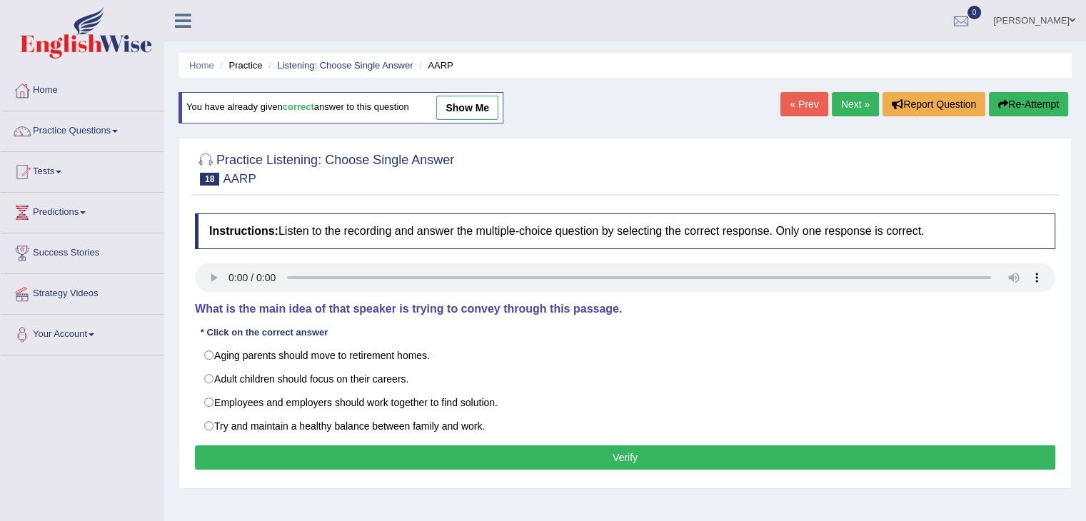
scroll to position [41, 0]
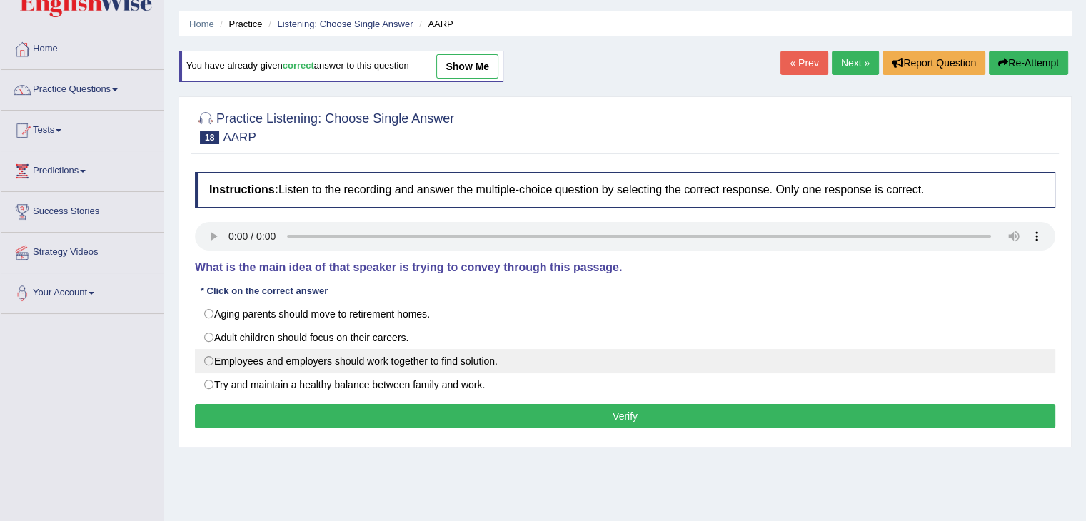
click at [274, 355] on label "Employees and employers should work together to find solution." at bounding box center [625, 361] width 860 height 24
radio input "true"
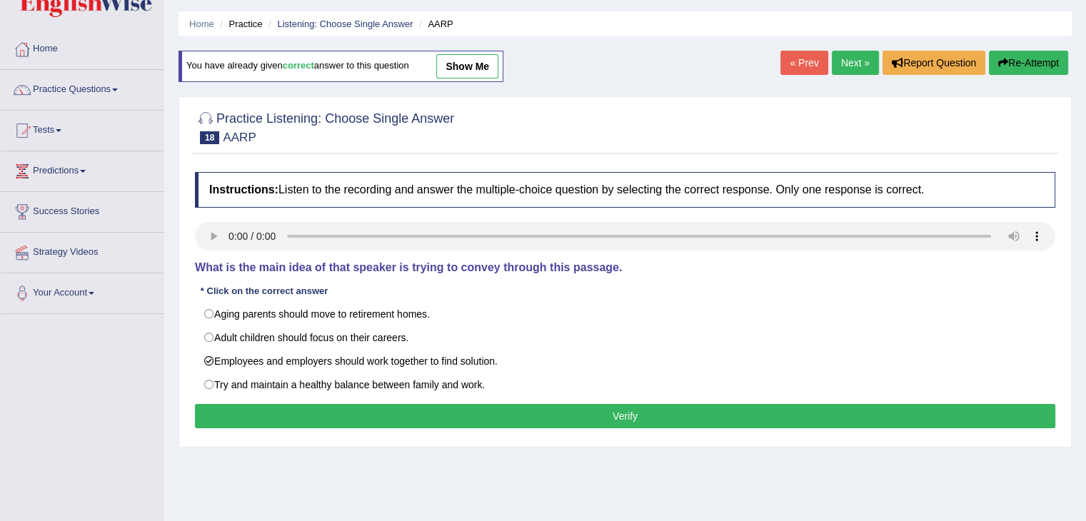
click at [403, 410] on button "Verify" at bounding box center [625, 416] width 860 height 24
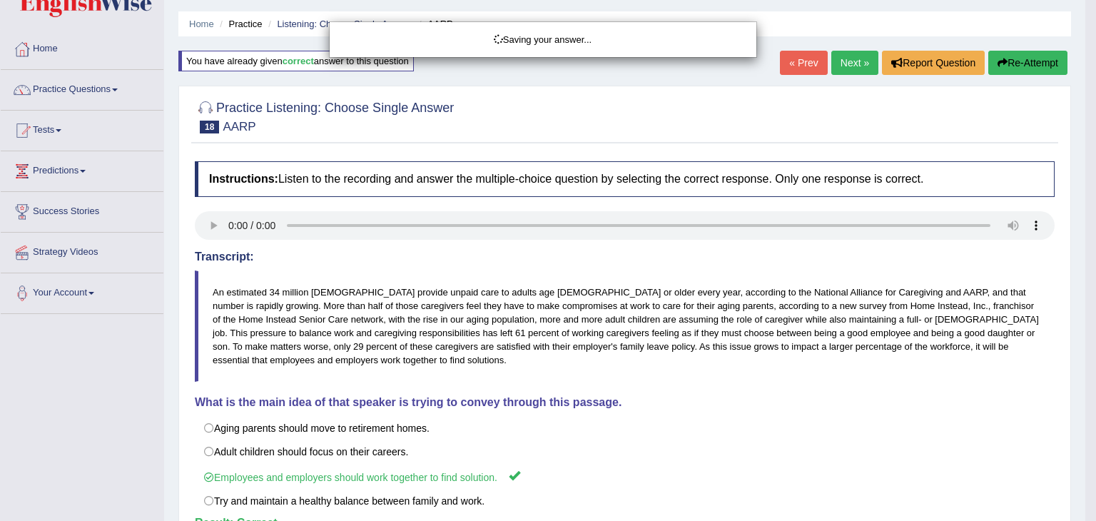
click at [859, 56] on div "Saving your answer..." at bounding box center [548, 260] width 1096 height 521
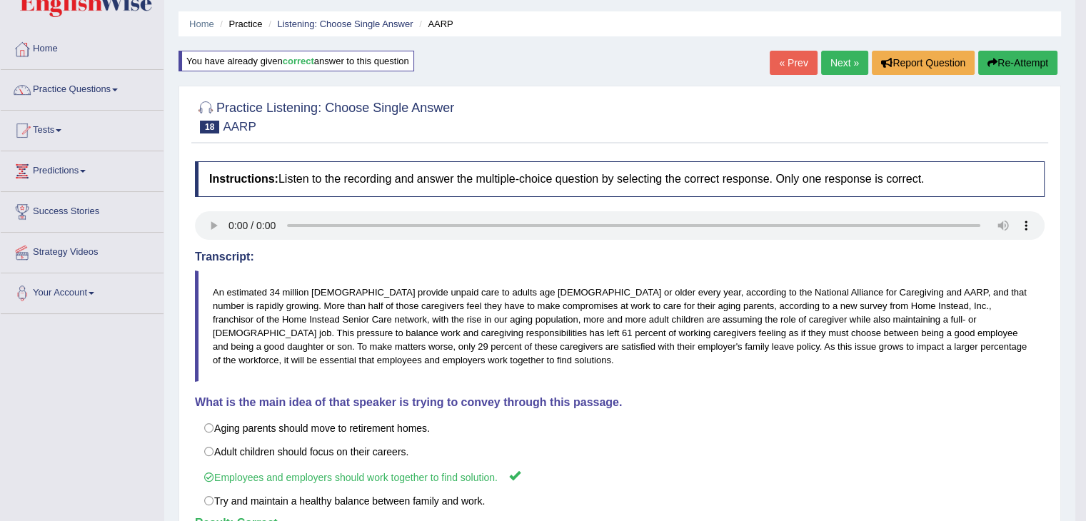
click at [848, 59] on link "Next »" at bounding box center [844, 63] width 47 height 24
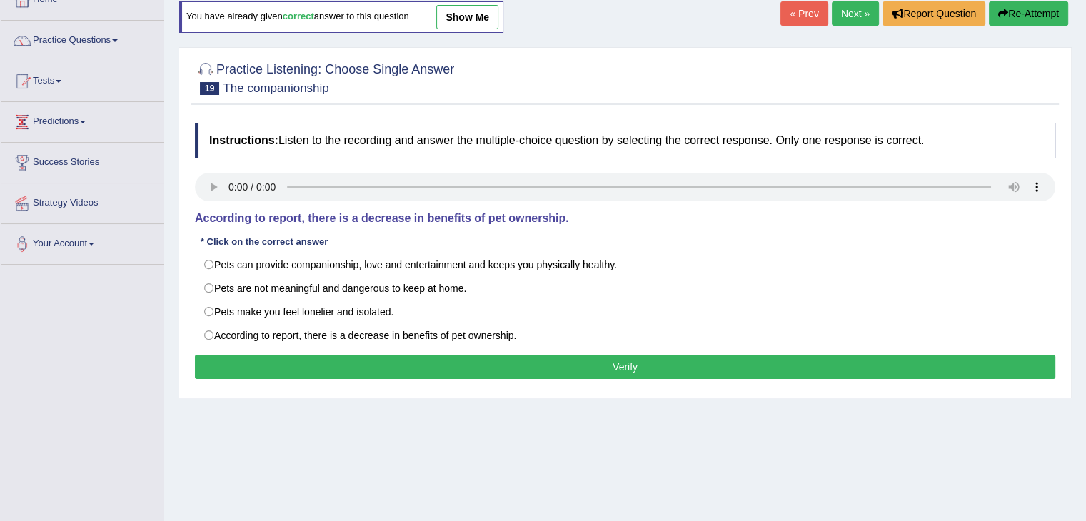
scroll to position [91, 0]
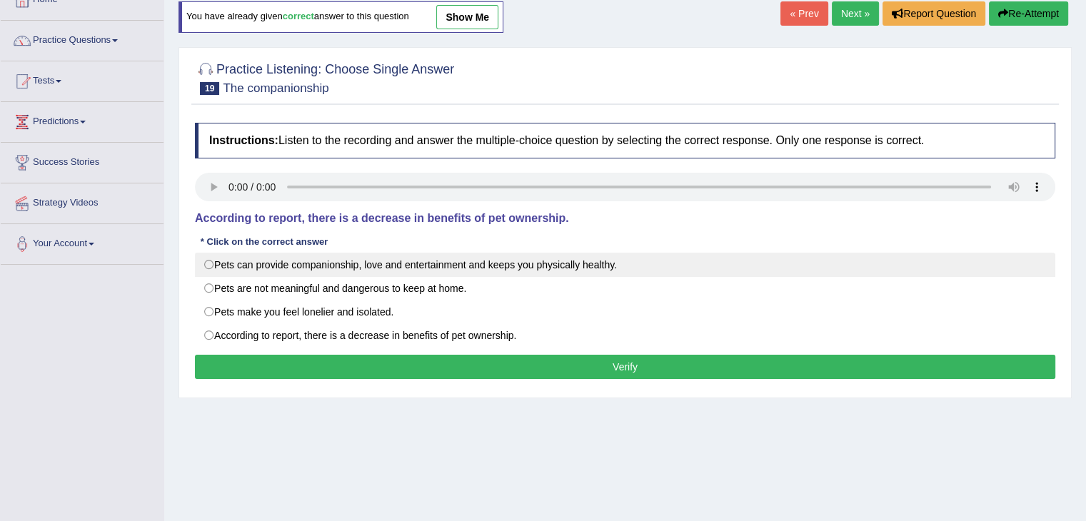
click at [372, 272] on label "Pets can provide companionship, love and entertainment and keeps you physically…" at bounding box center [625, 265] width 860 height 24
radio input "true"
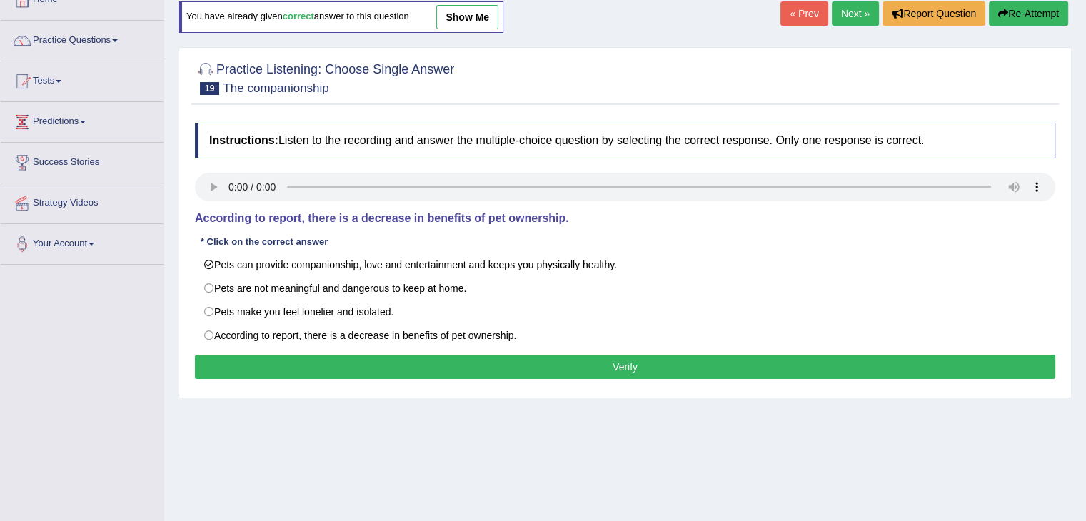
click at [466, 360] on button "Verify" at bounding box center [625, 367] width 860 height 24
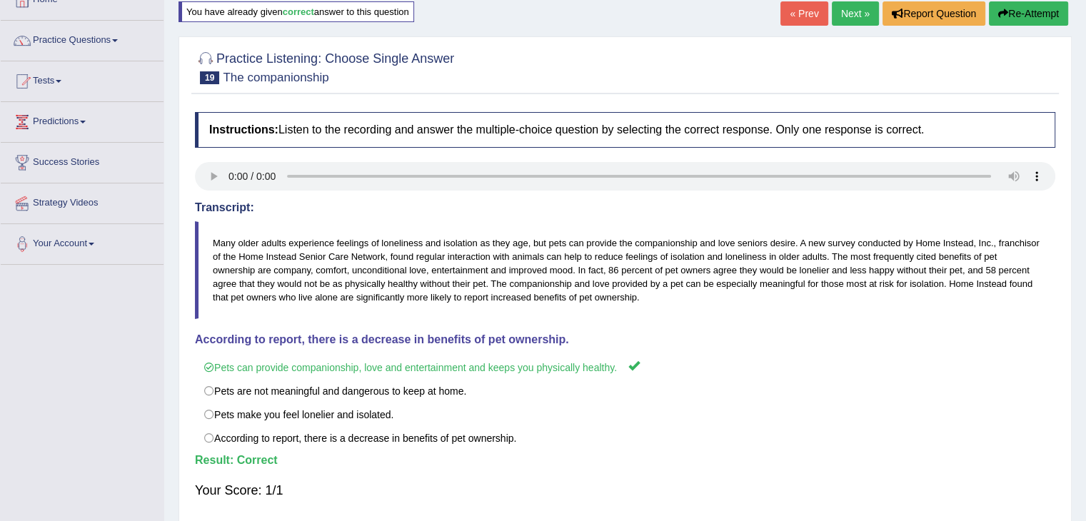
click at [851, 17] on link "Next »" at bounding box center [855, 13] width 47 height 24
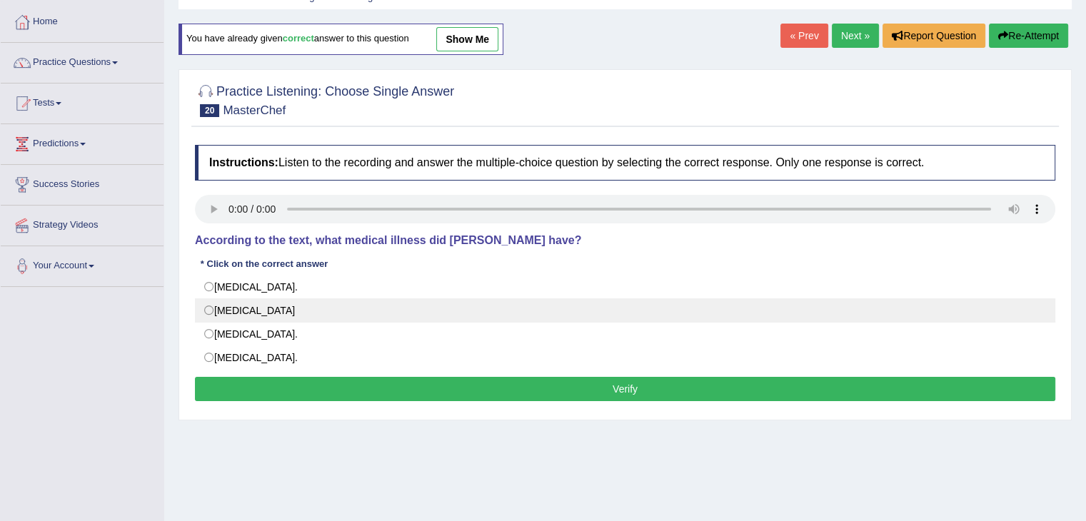
click at [281, 301] on label "Neuromyelitis optica" at bounding box center [625, 310] width 860 height 24
radio input "true"
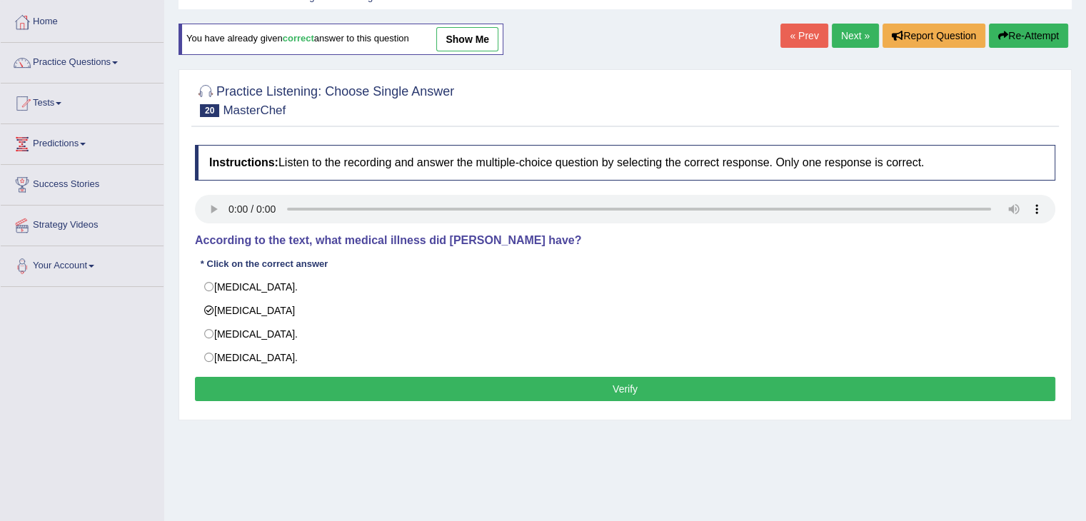
click at [438, 389] on button "Verify" at bounding box center [625, 389] width 860 height 24
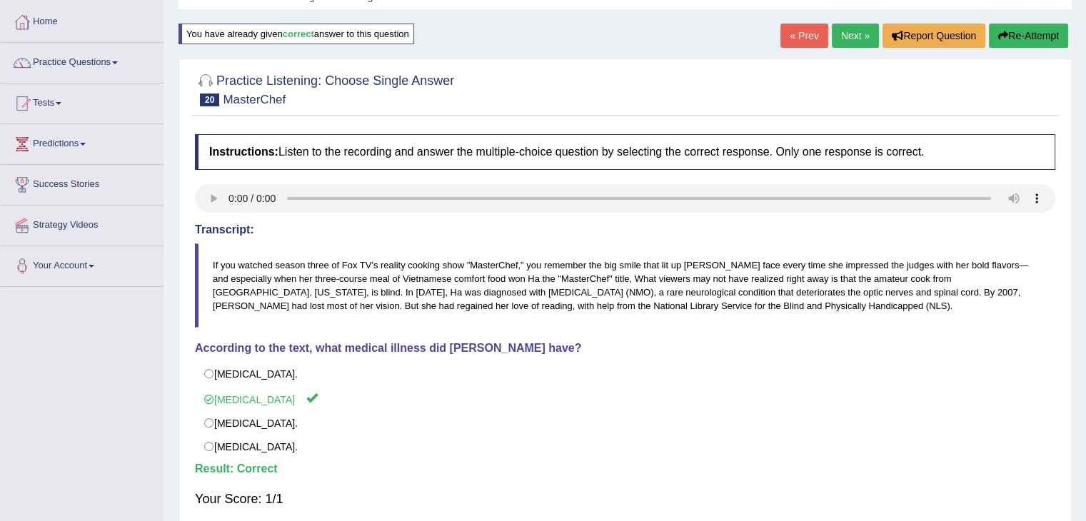
click at [859, 32] on link "Next »" at bounding box center [855, 36] width 47 height 24
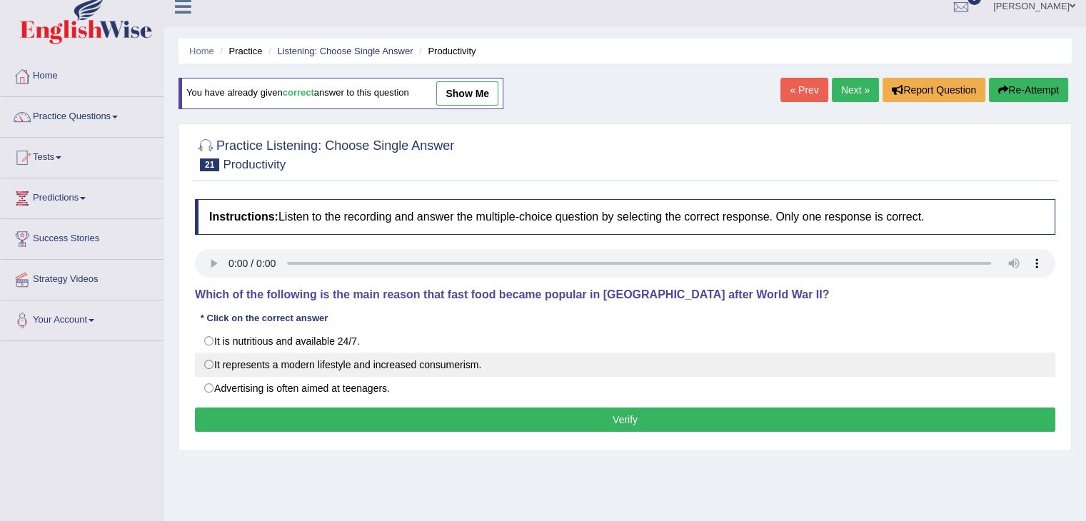
click at [333, 373] on label "It represents a modern lifestyle and increased consumerism." at bounding box center [625, 365] width 860 height 24
radio input "true"
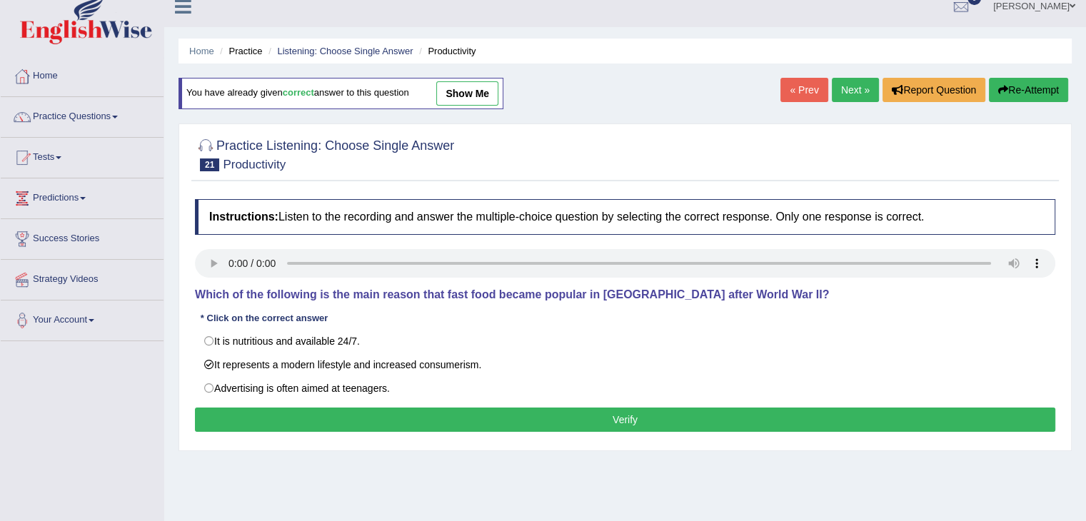
click at [395, 426] on button "Verify" at bounding box center [625, 420] width 860 height 24
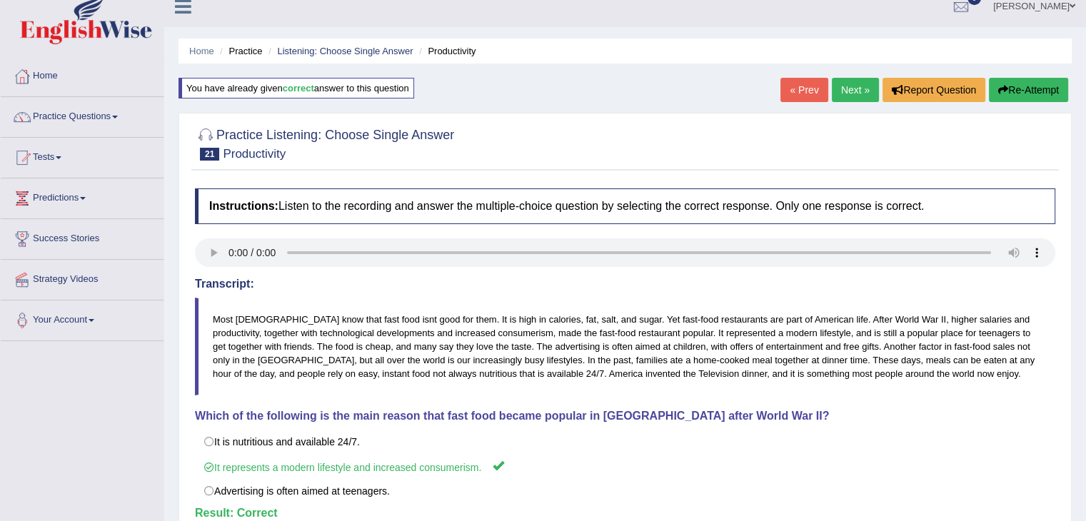
click at [856, 84] on link "Next »" at bounding box center [855, 90] width 47 height 24
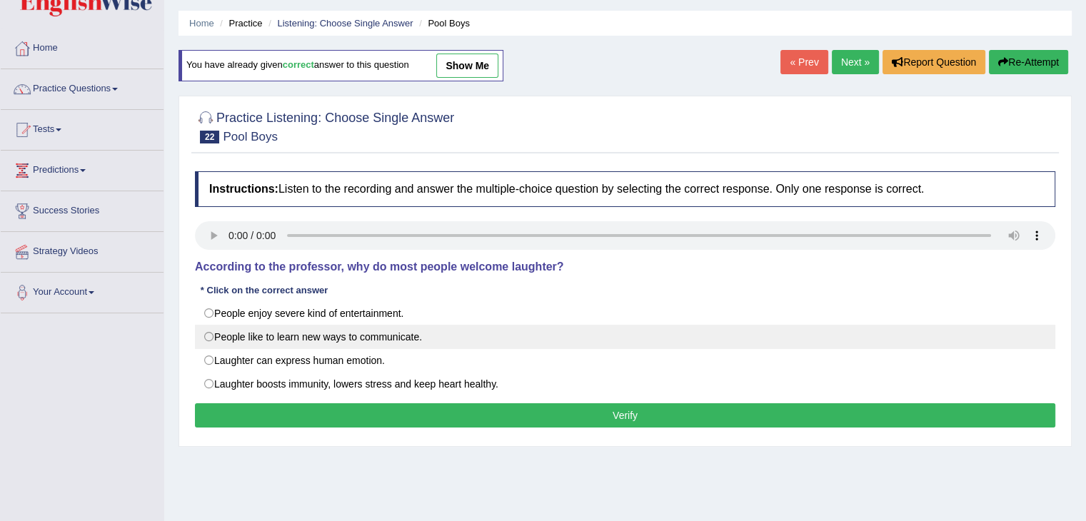
scroll to position [42, 0]
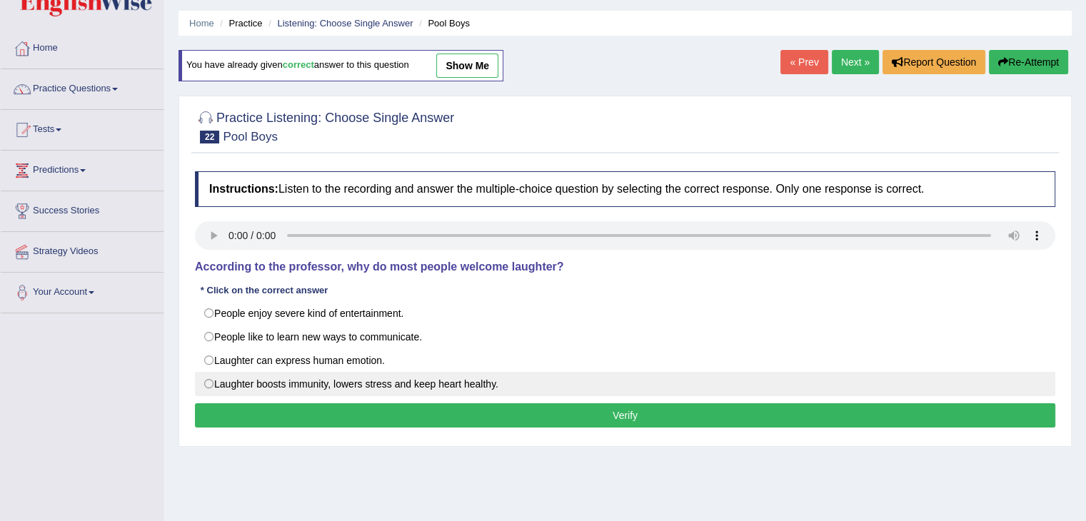
click at [251, 385] on label "Laughter boosts immunity, lowers stress and keep heart healthy." at bounding box center [625, 384] width 860 height 24
radio input "true"
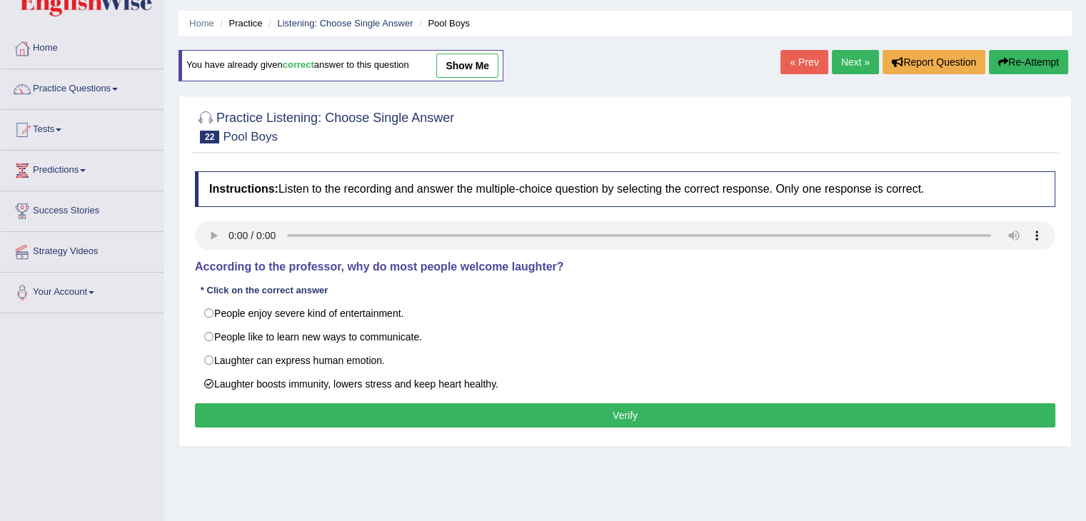
click at [342, 412] on button "Verify" at bounding box center [625, 415] width 860 height 24
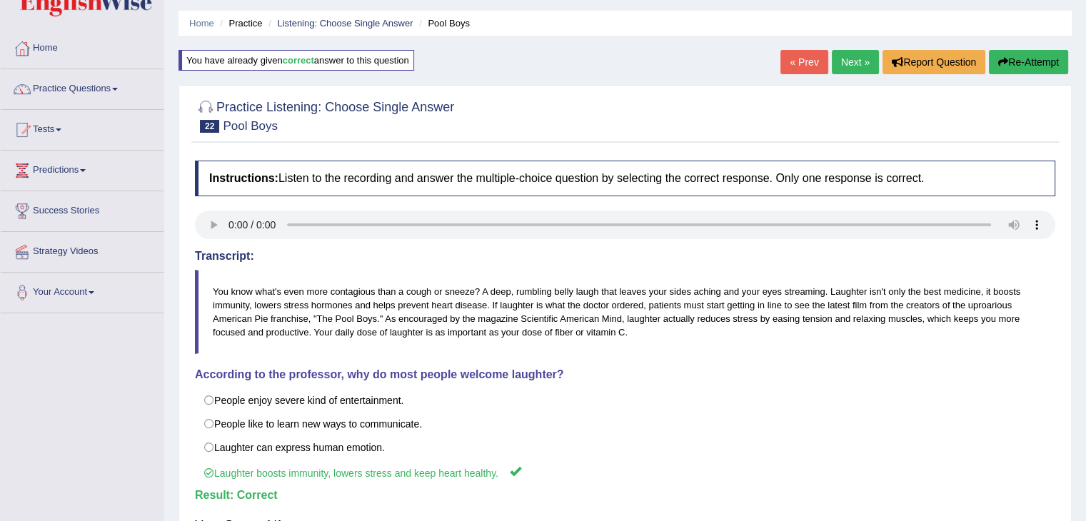
click at [865, 54] on link "Next »" at bounding box center [855, 62] width 47 height 24
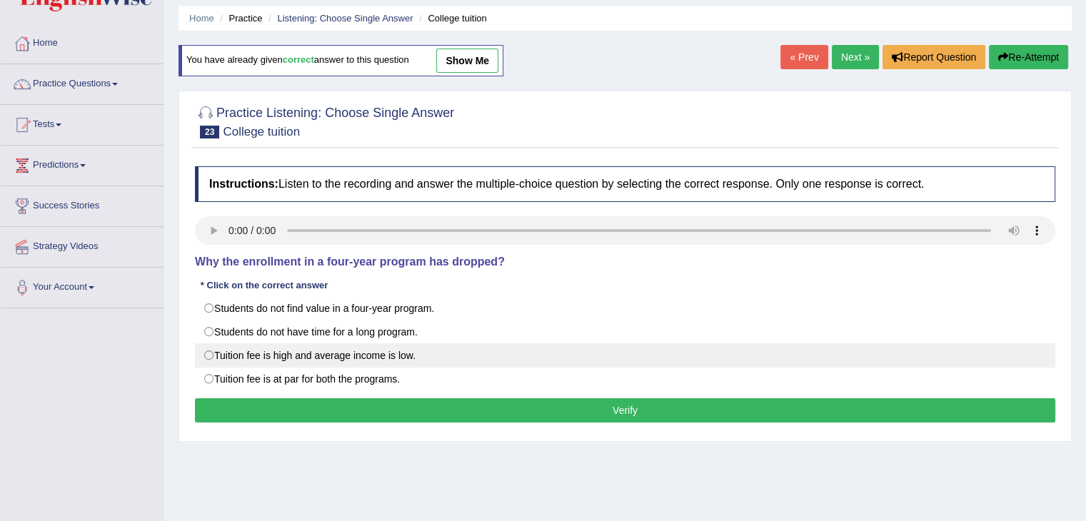
click at [280, 348] on label "Tuition fee is high and average income is low." at bounding box center [625, 355] width 860 height 24
radio input "true"
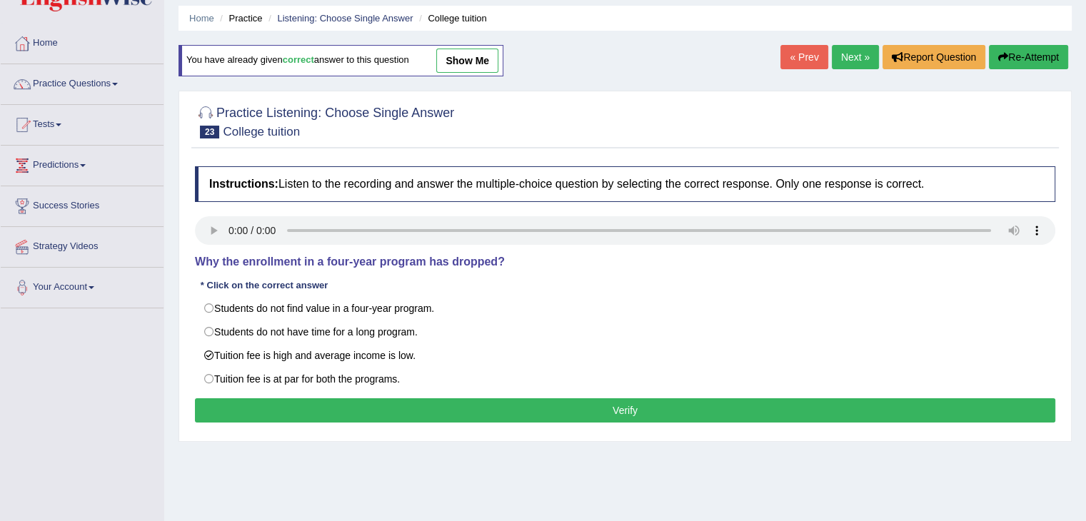
click at [403, 410] on button "Verify" at bounding box center [625, 410] width 860 height 24
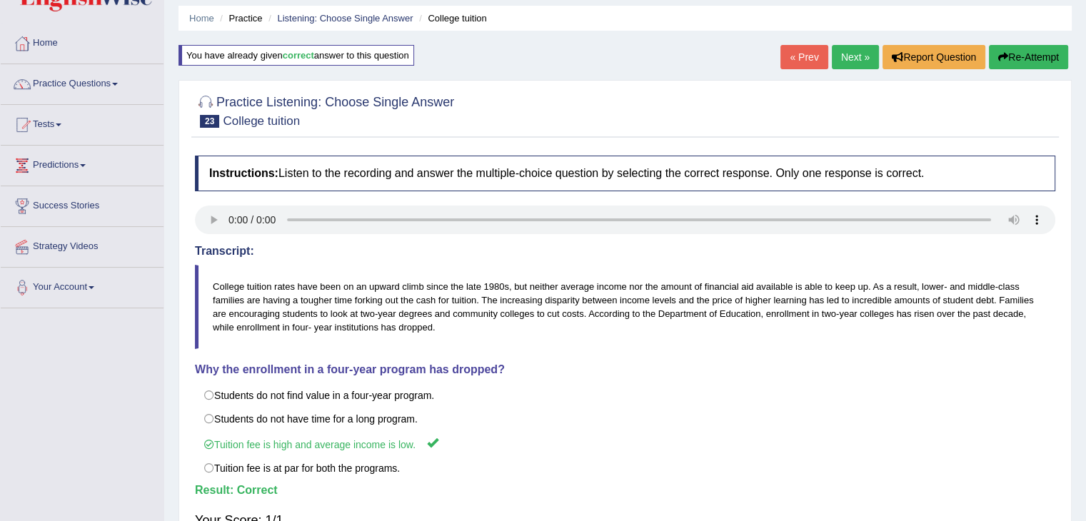
click at [832, 55] on link "Next »" at bounding box center [855, 57] width 47 height 24
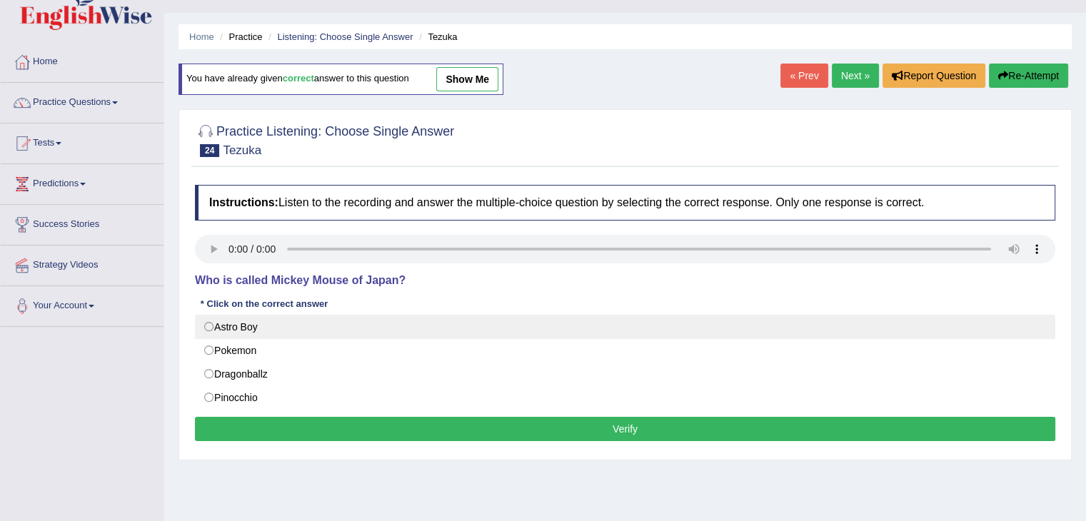
click at [241, 315] on label "Astro Boy" at bounding box center [625, 327] width 860 height 24
radio input "true"
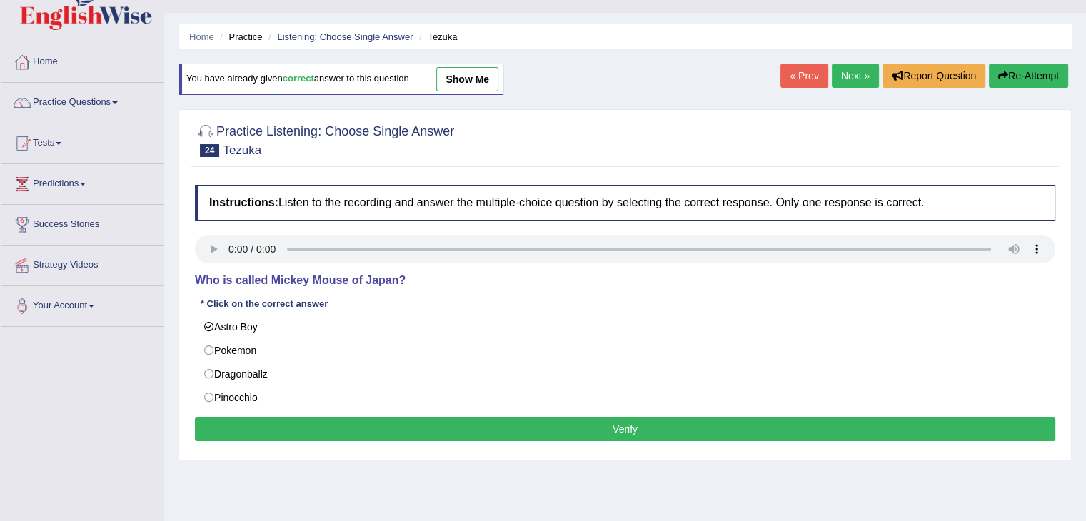
click at [424, 423] on button "Verify" at bounding box center [625, 429] width 860 height 24
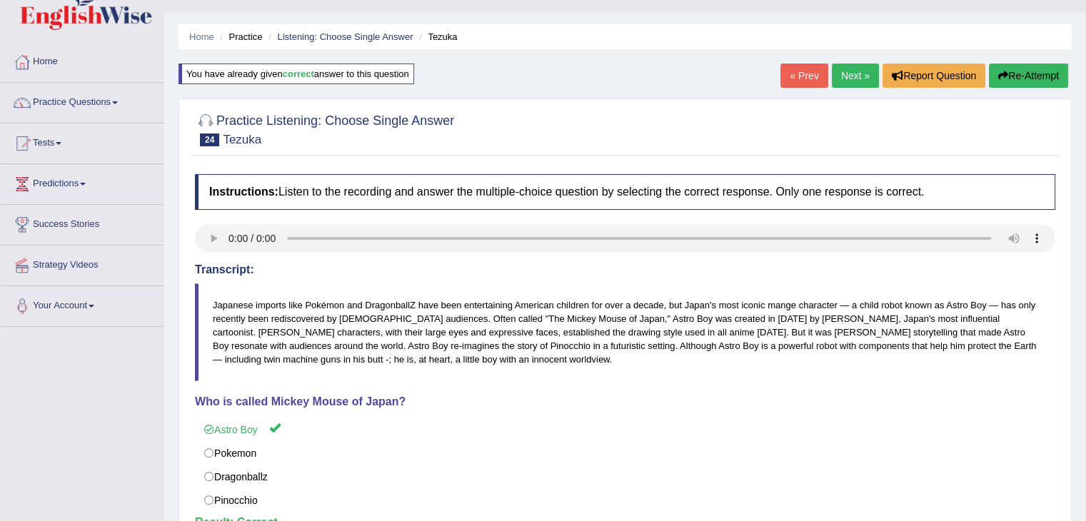
click at [843, 71] on link "Next »" at bounding box center [855, 76] width 47 height 24
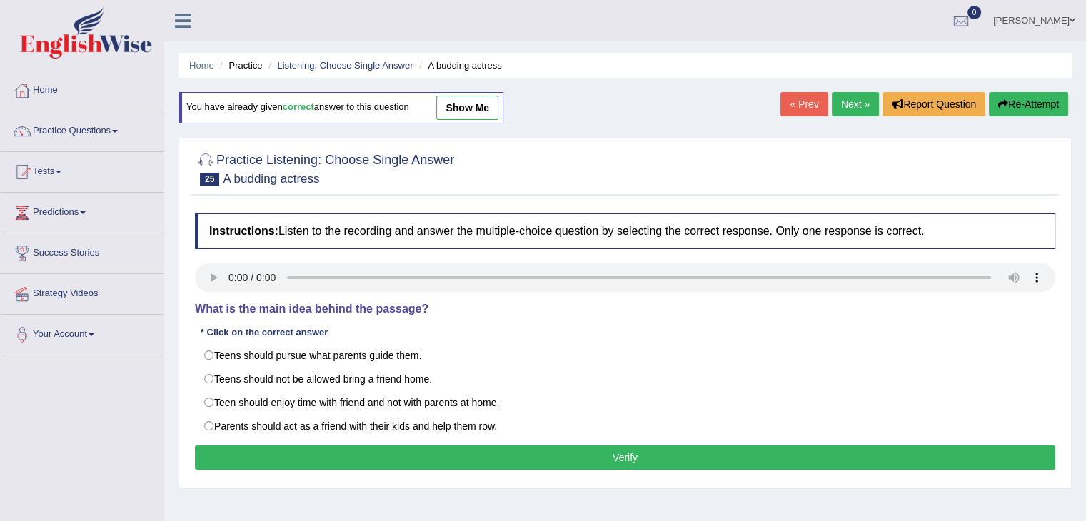
scroll to position [106, 0]
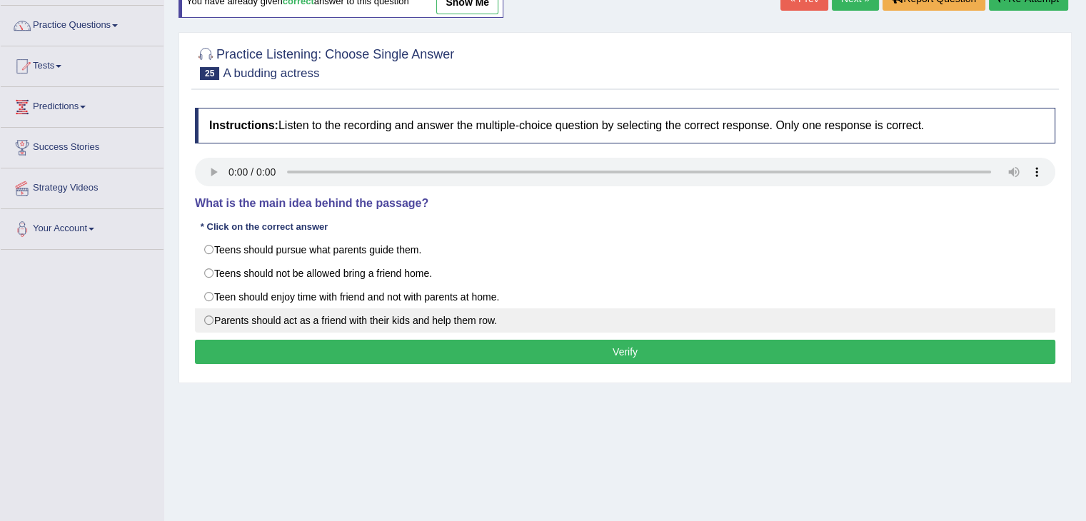
click at [305, 315] on label "Parents should act as a friend with their kids and help them row." at bounding box center [625, 320] width 860 height 24
radio input "true"
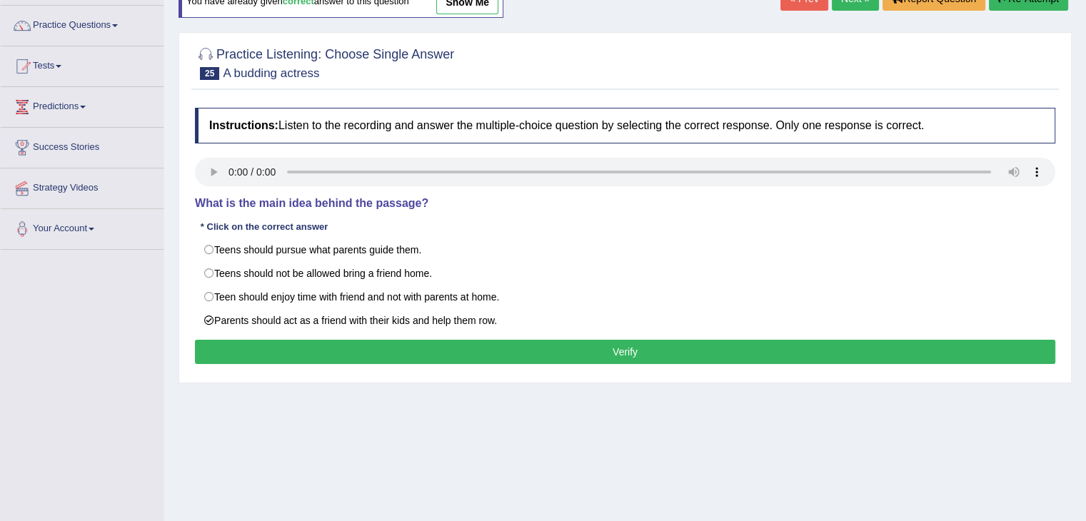
click at [395, 357] on button "Verify" at bounding box center [625, 352] width 860 height 24
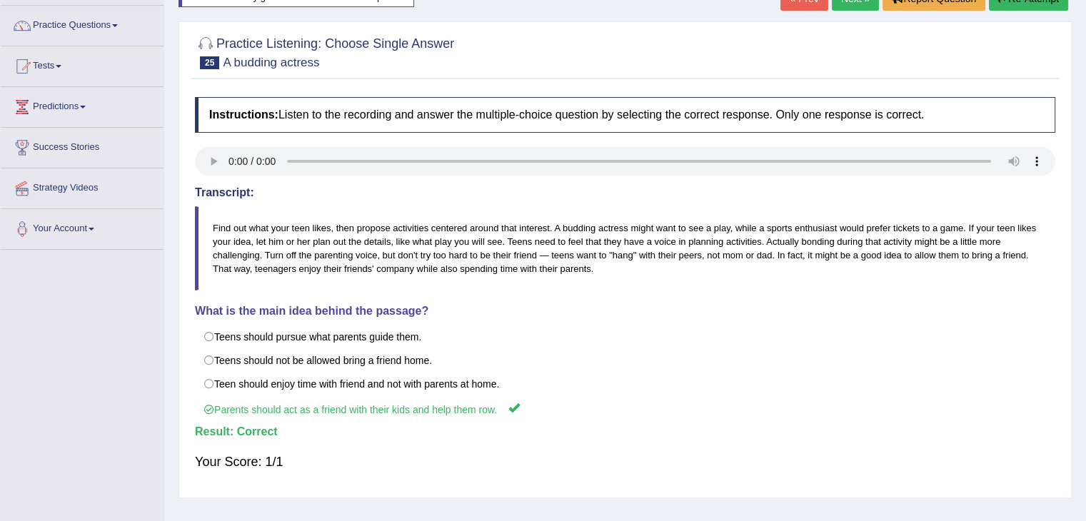
scroll to position [44, 0]
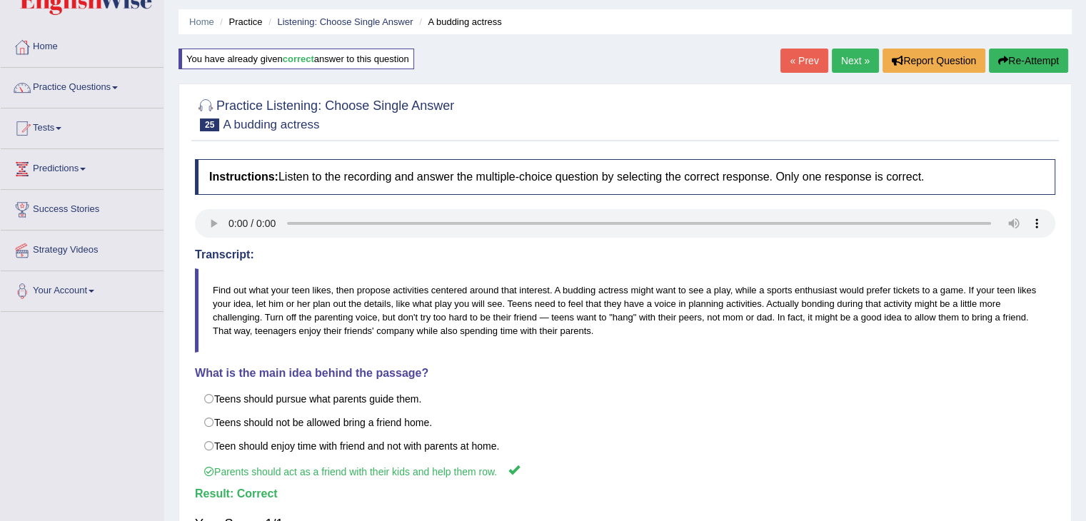
click at [840, 55] on link "Next »" at bounding box center [855, 61] width 47 height 24
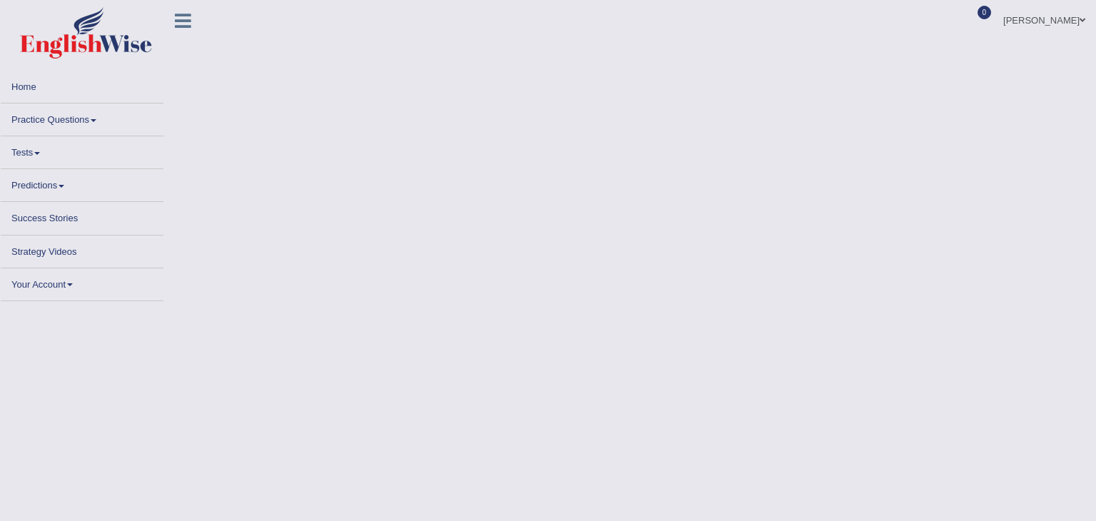
click at [1096, 116] on body "Toggle navigation Home Practice Questions Speaking Practice Read Aloud Repeat S…" at bounding box center [548, 260] width 1096 height 521
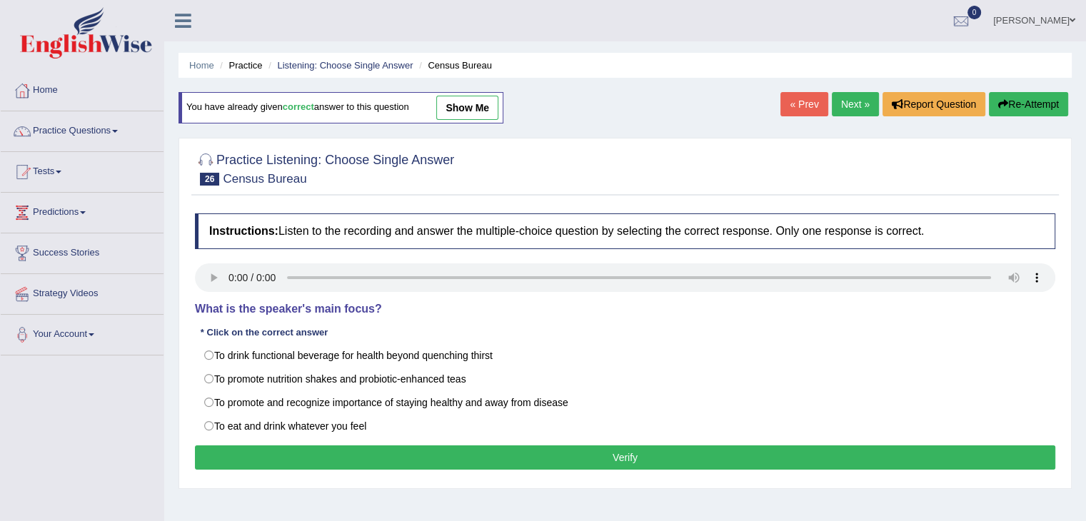
scroll to position [71, 0]
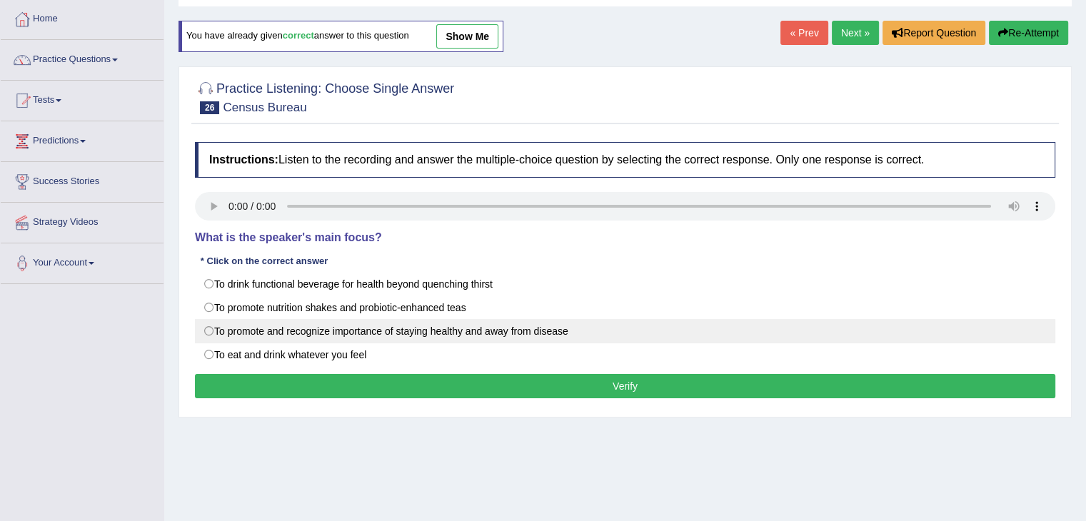
click at [274, 319] on label "To promote and recognize importance of staying healthy and away from disease" at bounding box center [625, 331] width 860 height 24
radio input "true"
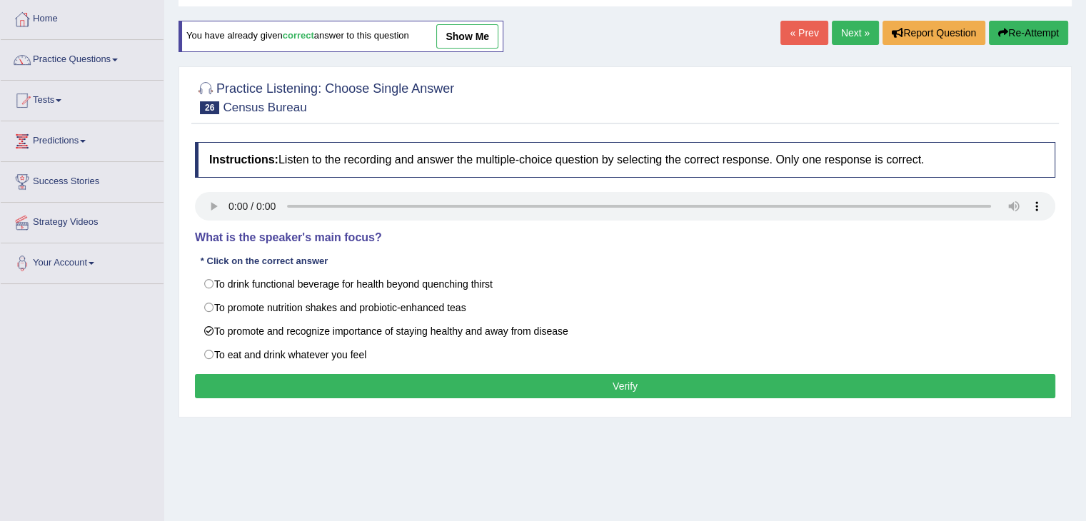
click at [419, 379] on button "Verify" at bounding box center [625, 386] width 860 height 24
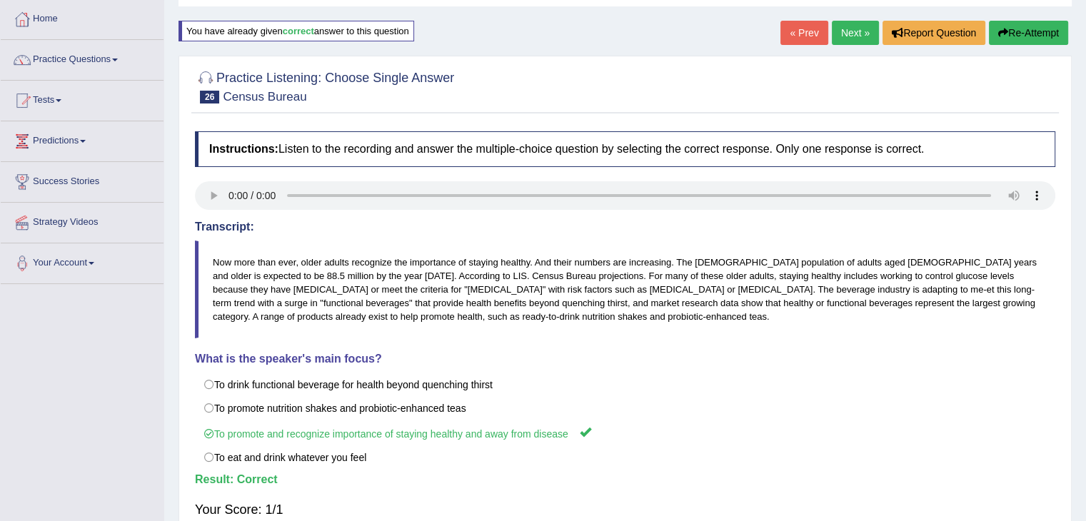
click at [847, 35] on link "Next »" at bounding box center [855, 33] width 47 height 24
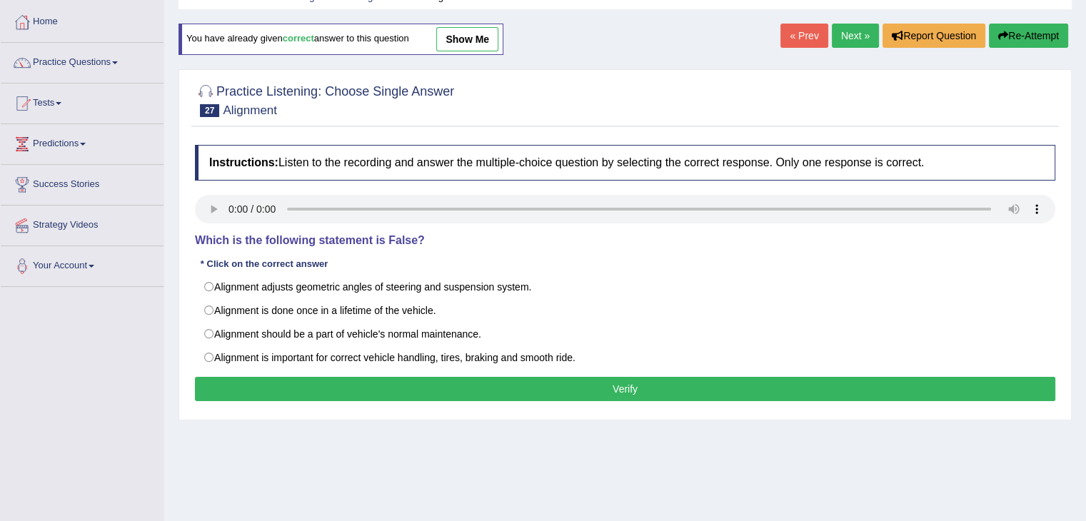
click at [1086, 161] on html "Toggle navigation Home Practice Questions Speaking Practice Read Aloud Repeat S…" at bounding box center [543, 191] width 1086 height 521
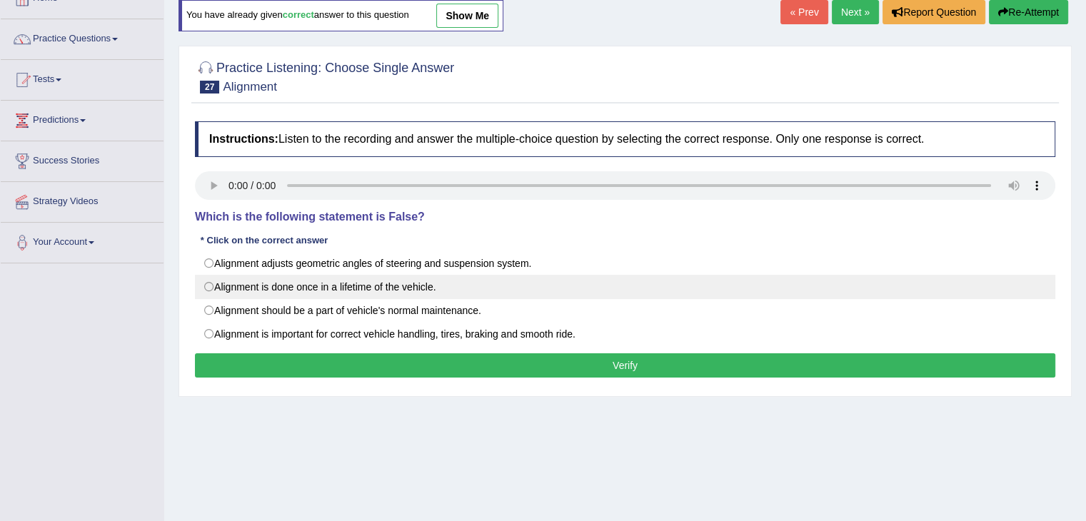
click at [238, 285] on label "Alignment is done once in a lifetime of the vehicle." at bounding box center [625, 287] width 860 height 24
radio input "true"
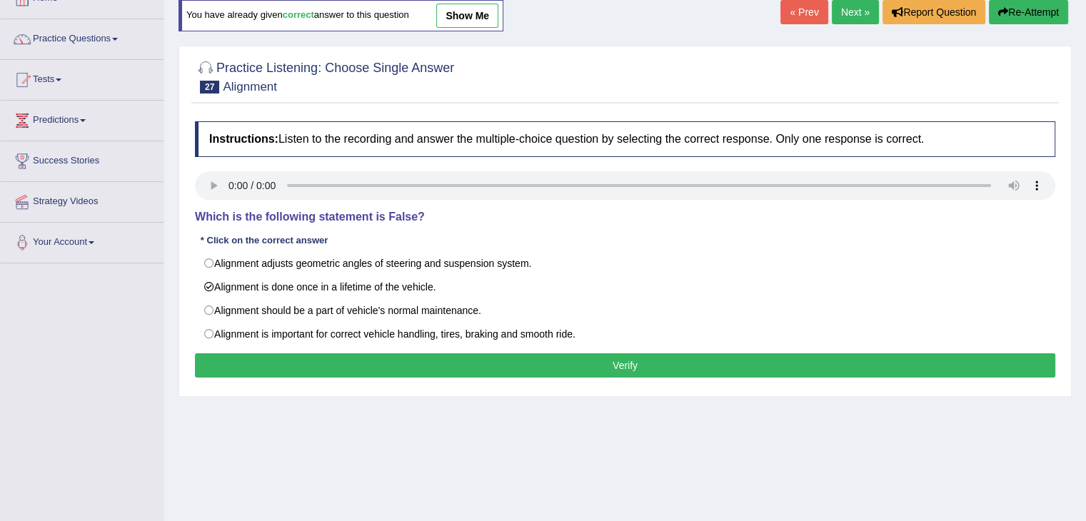
click at [352, 360] on button "Verify" at bounding box center [625, 365] width 860 height 24
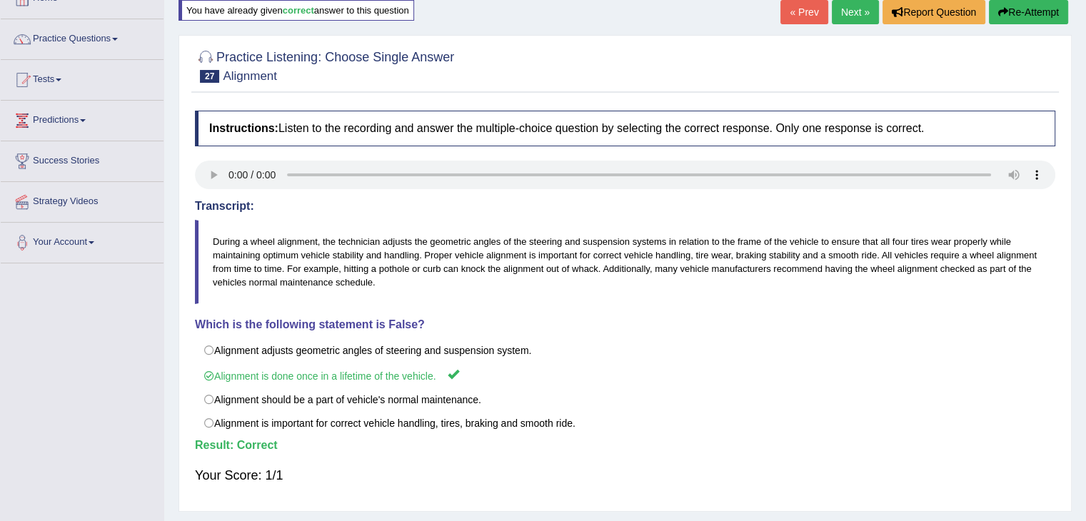
click at [853, 6] on link "Next »" at bounding box center [855, 12] width 47 height 24
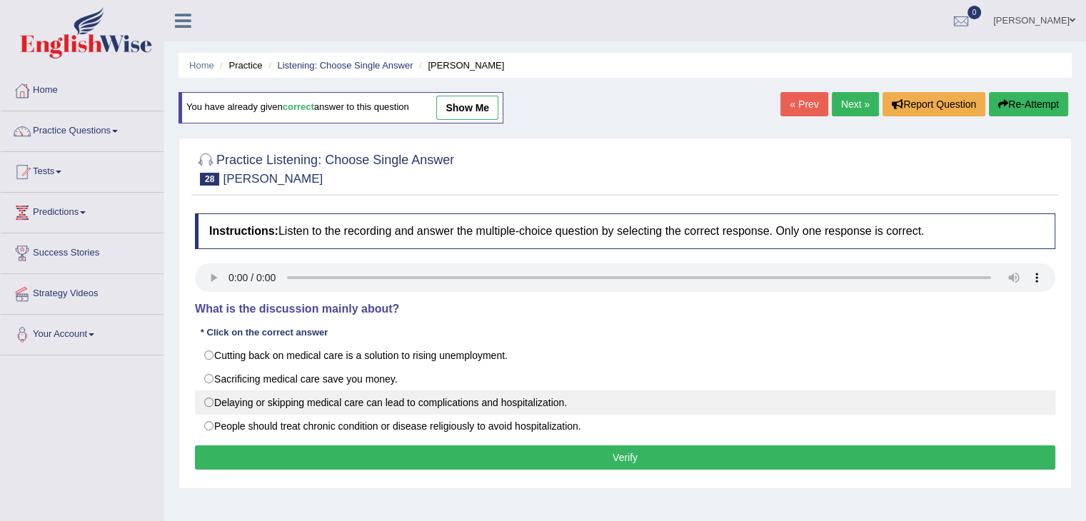
click at [294, 401] on label "Delaying or skipping medical care can lead to complications and hospitalization." at bounding box center [625, 402] width 860 height 24
radio input "true"
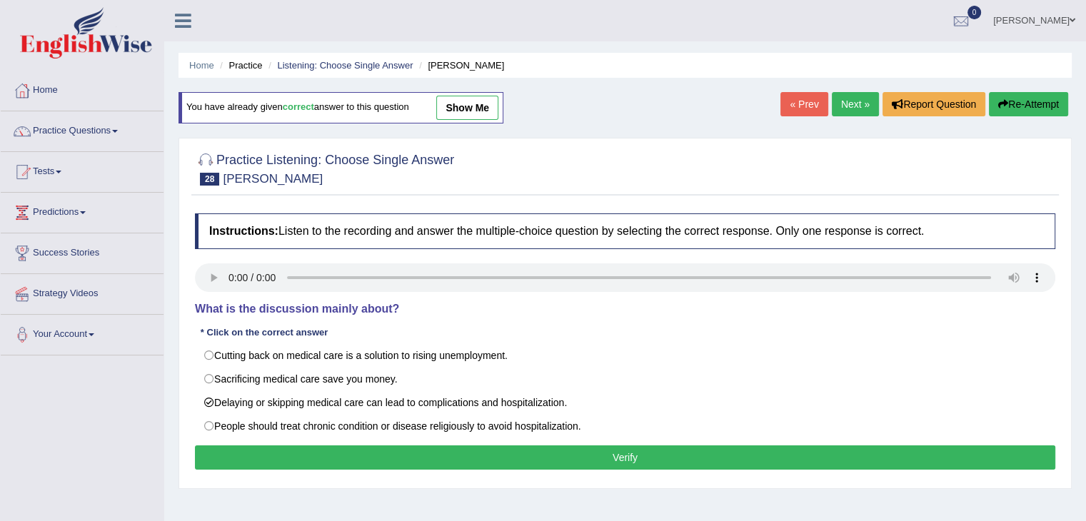
click at [390, 466] on button "Verify" at bounding box center [625, 457] width 860 height 24
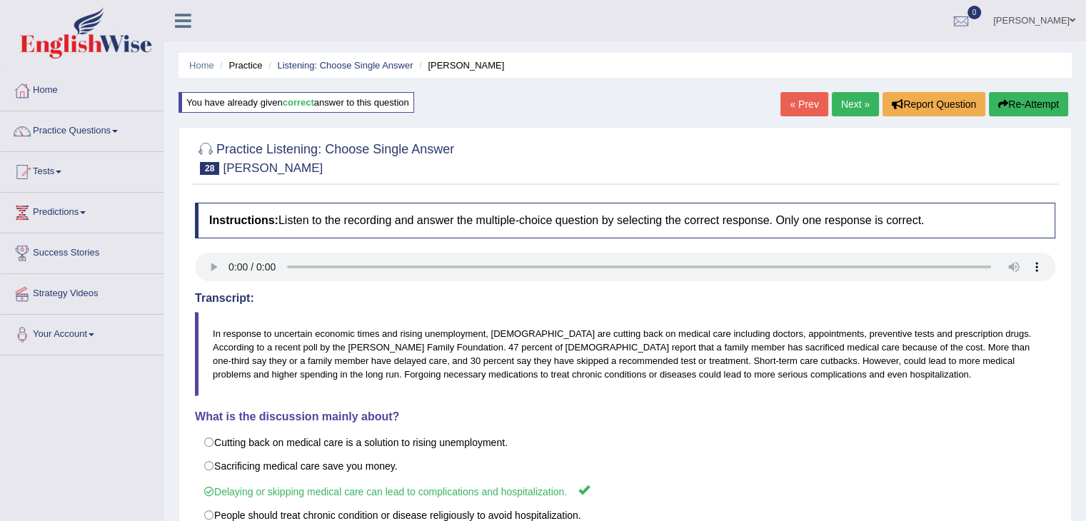
click at [842, 114] on link "Next »" at bounding box center [855, 104] width 47 height 24
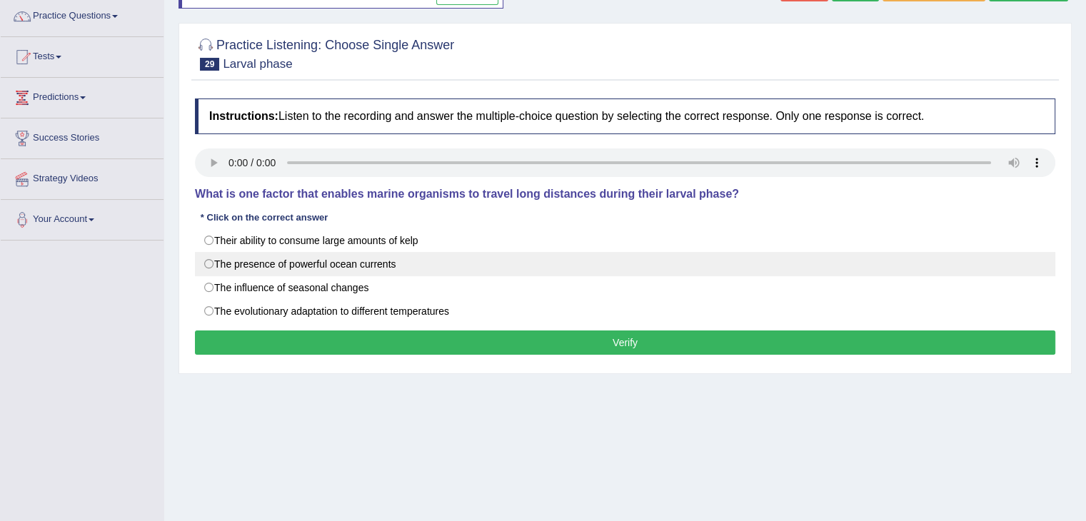
click at [258, 268] on label "The presence of powerful ocean currents" at bounding box center [625, 264] width 860 height 24
radio input "true"
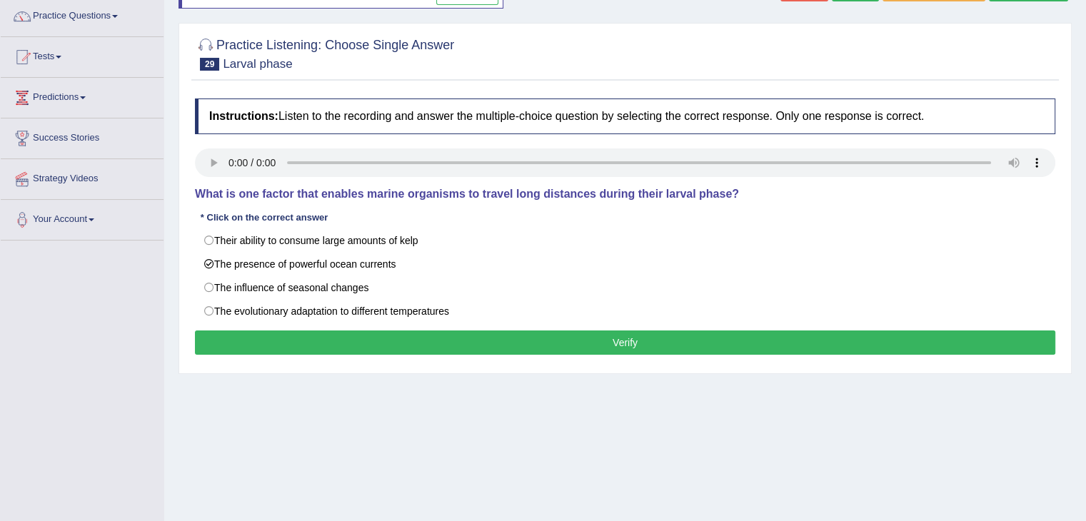
click at [377, 330] on button "Verify" at bounding box center [625, 342] width 860 height 24
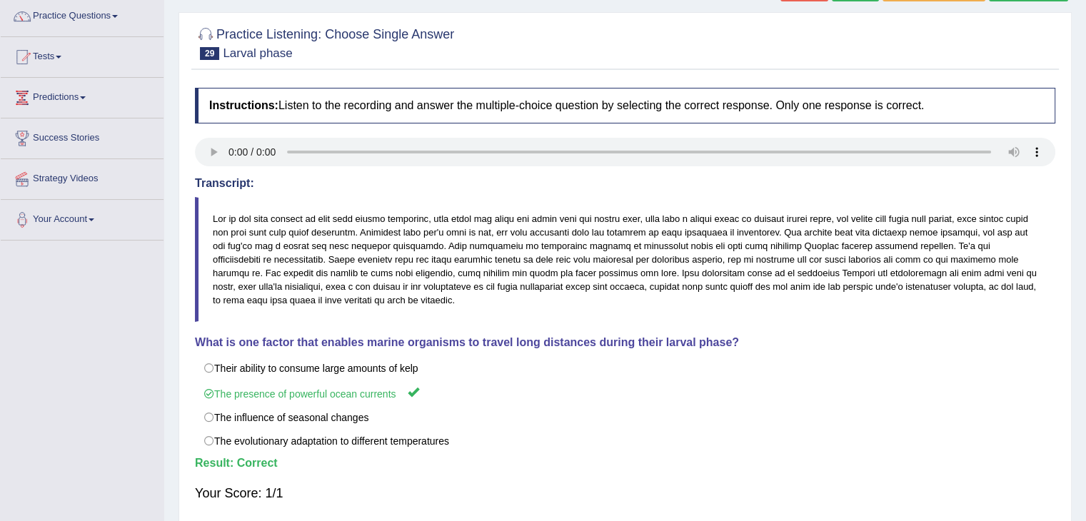
scroll to position [26, 0]
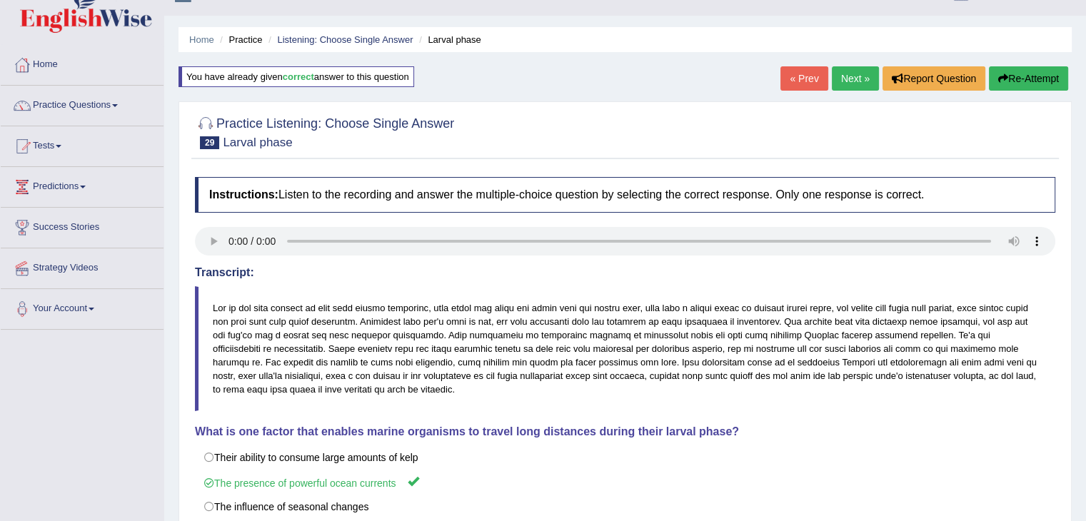
click at [856, 76] on link "Next »" at bounding box center [855, 78] width 47 height 24
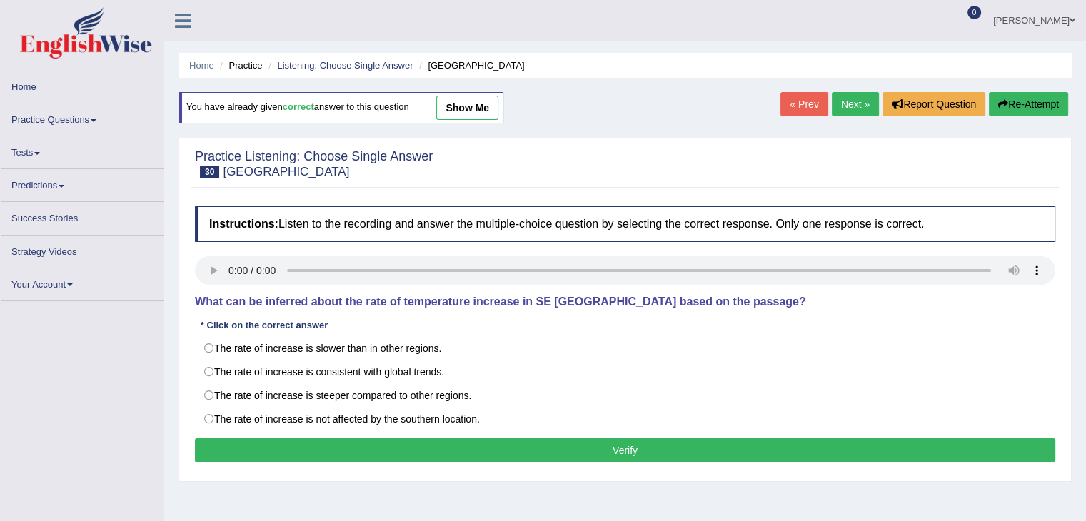
click at [1086, 201] on html "Toggle navigation Home Practice Questions Speaking Practice Read Aloud Repeat S…" at bounding box center [543, 260] width 1086 height 521
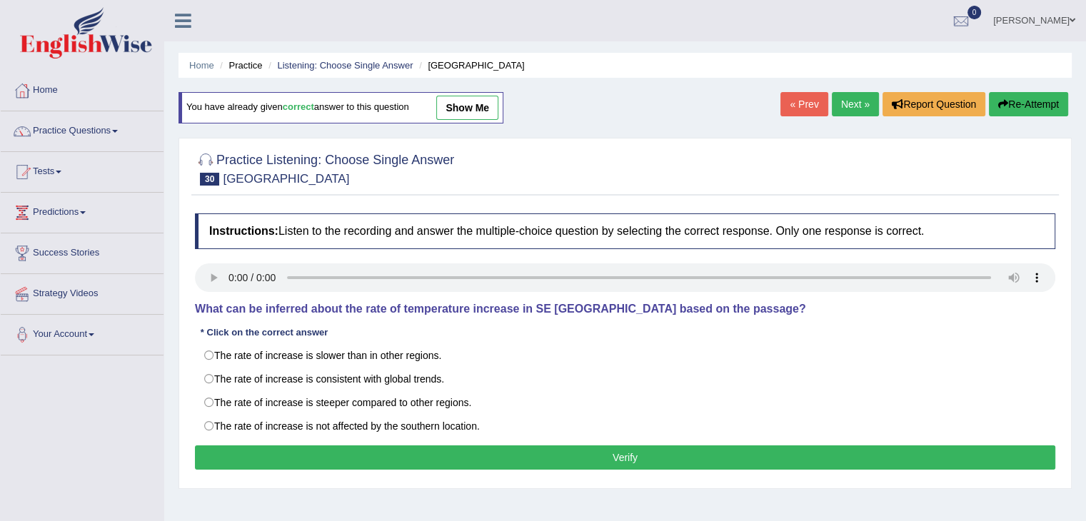
scroll to position [81, 0]
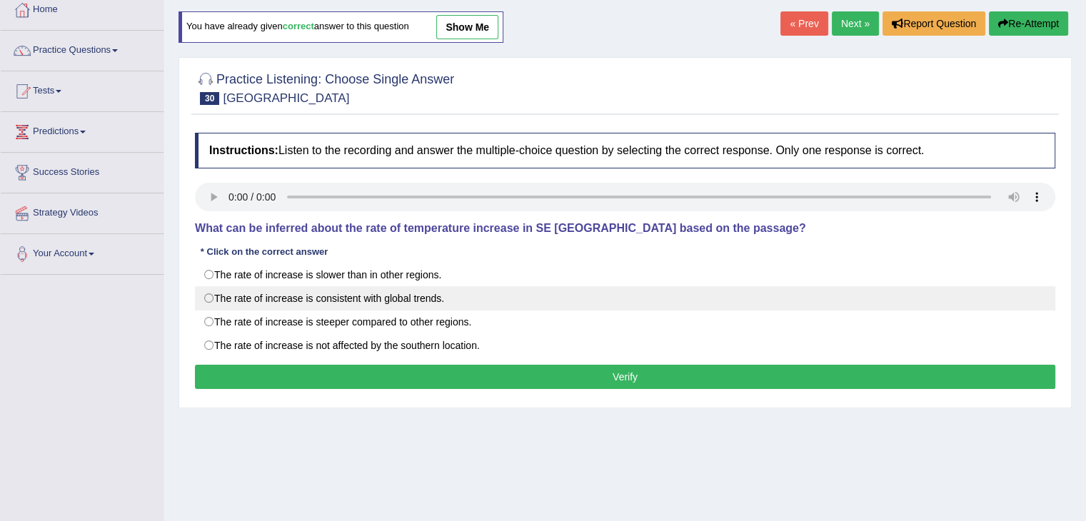
click at [305, 295] on label "The rate of increase is consistent with global trends." at bounding box center [625, 298] width 860 height 24
radio input "true"
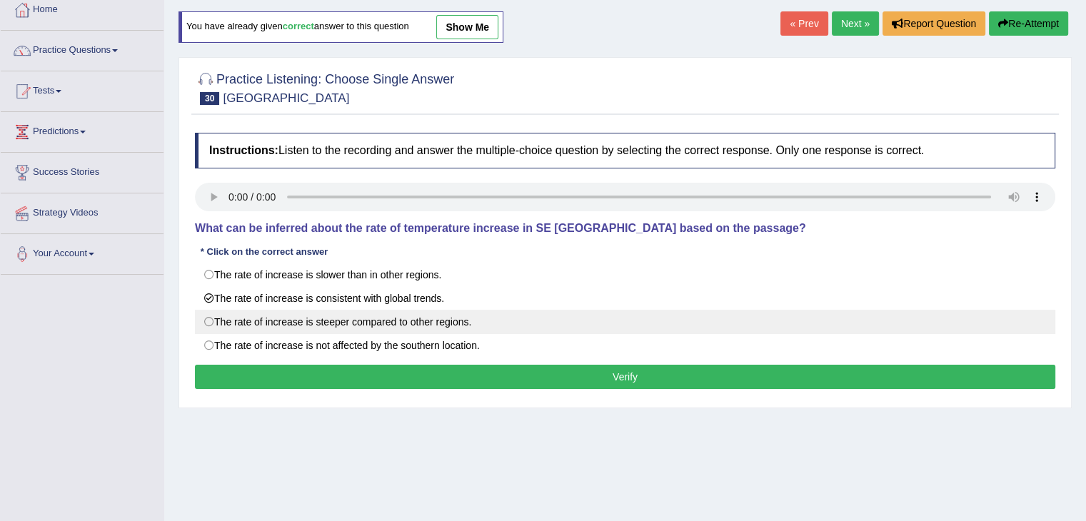
click at [305, 323] on label "The rate of increase is steeper compared to other regions." at bounding box center [625, 322] width 860 height 24
radio input "true"
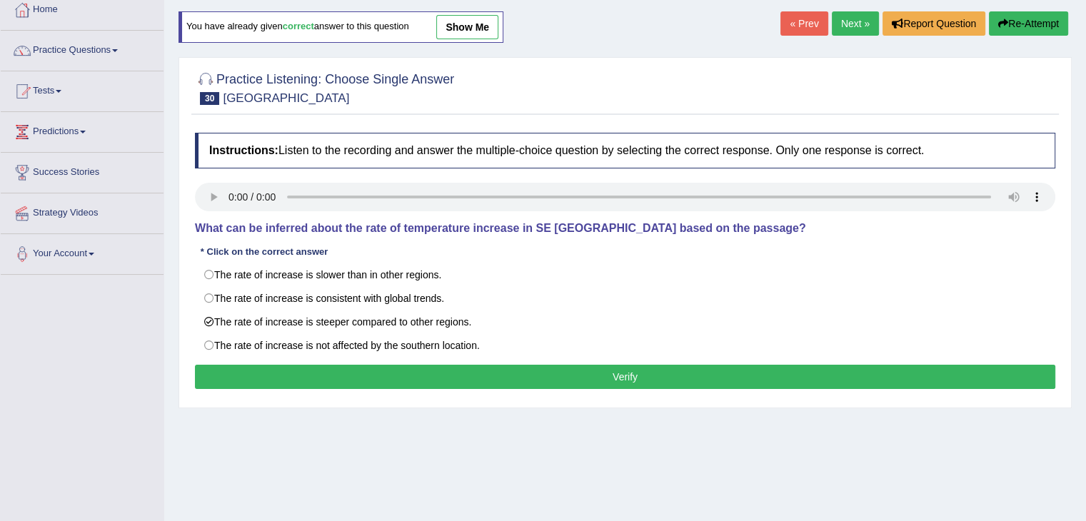
click at [423, 363] on div "Instructions: Listen to the recording and answer the multiple-choice question b…" at bounding box center [624, 263] width 867 height 275
click at [431, 372] on button "Verify" at bounding box center [625, 377] width 860 height 24
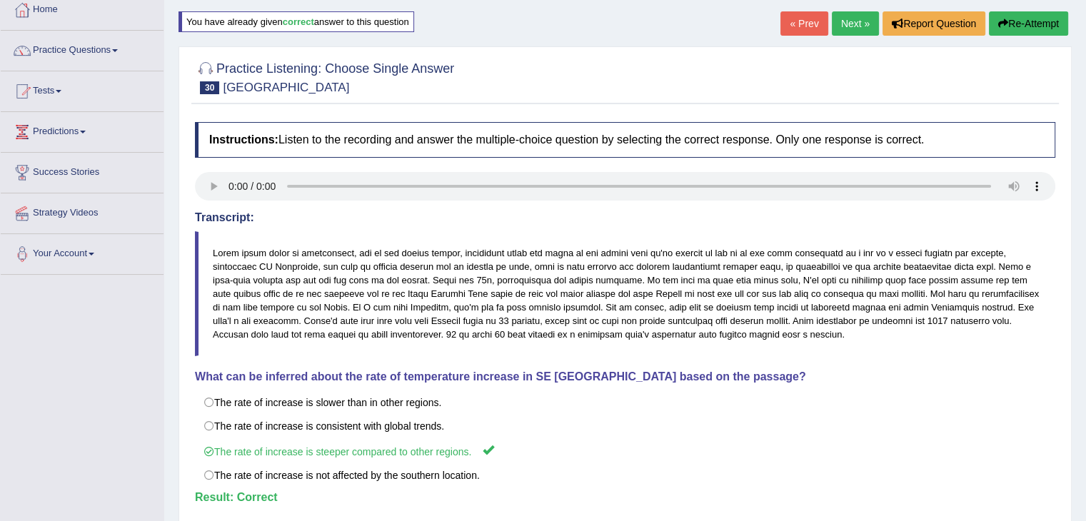
click at [846, 26] on link "Next »" at bounding box center [855, 23] width 47 height 24
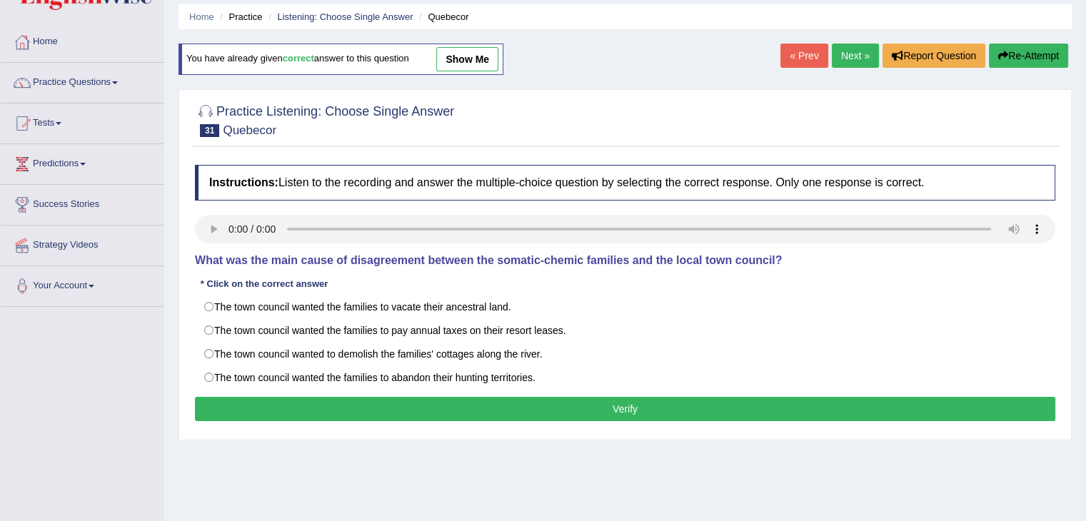
scroll to position [57, 0]
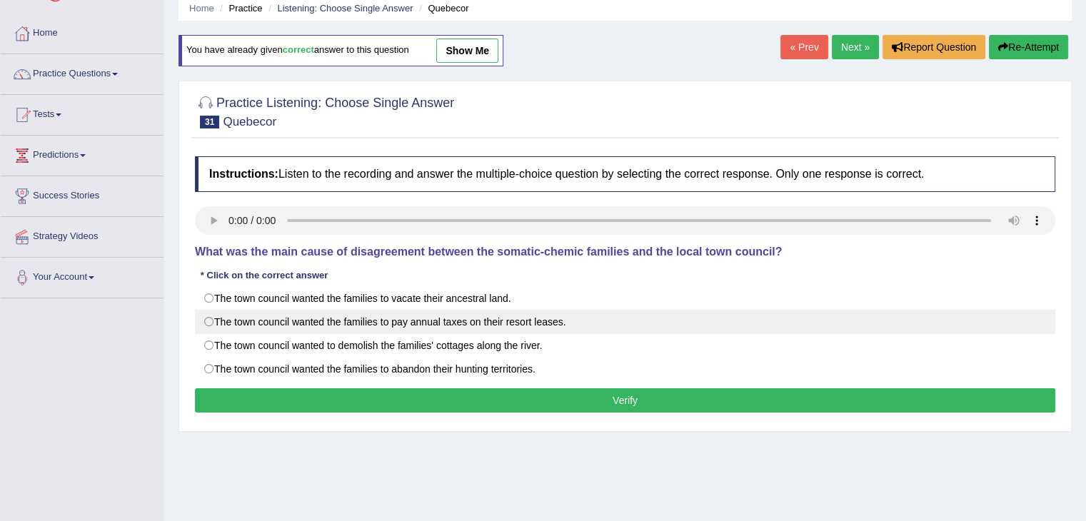
click at [228, 329] on label "The town council wanted the families to pay annual taxes on their resort leases." at bounding box center [625, 322] width 860 height 24
radio input "true"
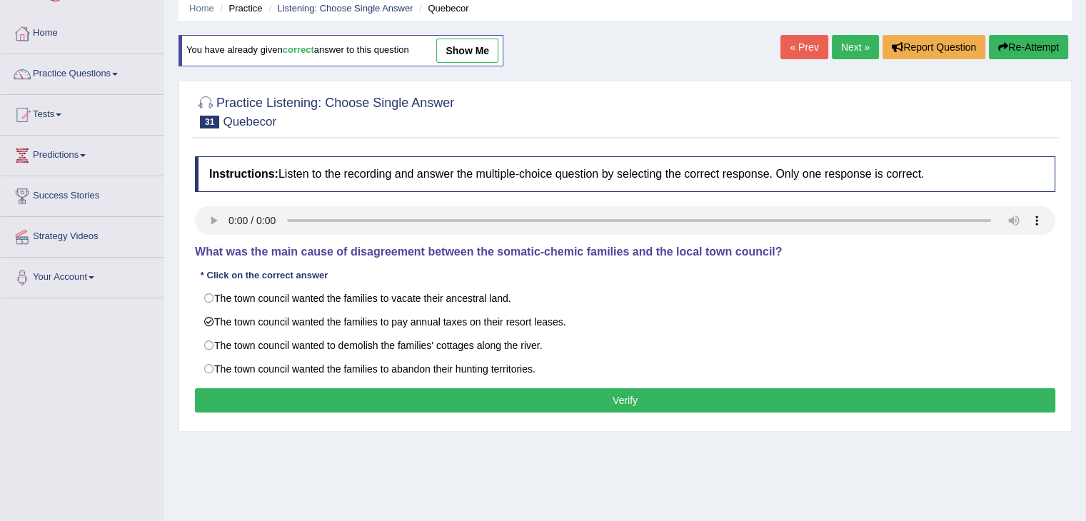
click at [383, 403] on button "Verify" at bounding box center [625, 400] width 860 height 24
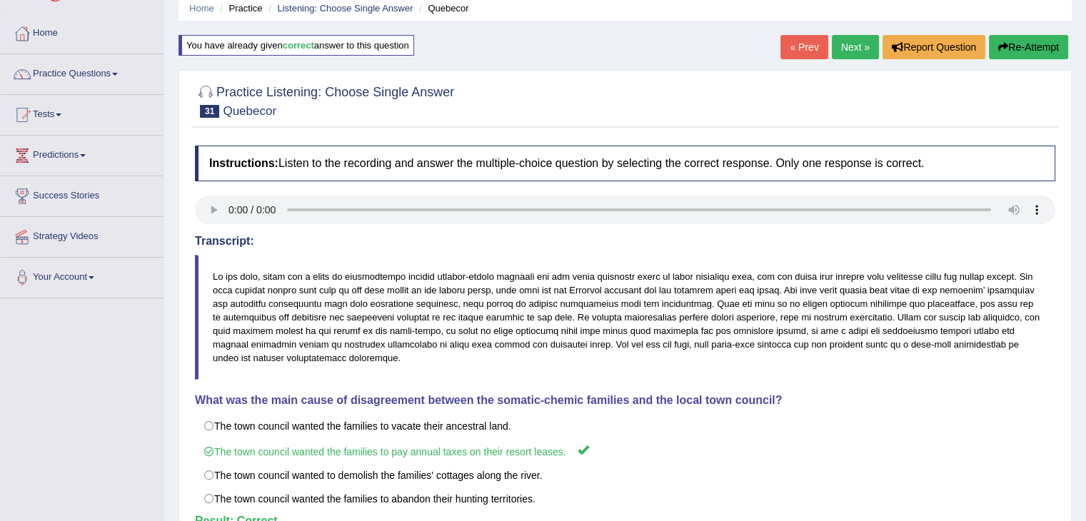
click at [840, 44] on link "Next »" at bounding box center [855, 47] width 47 height 24
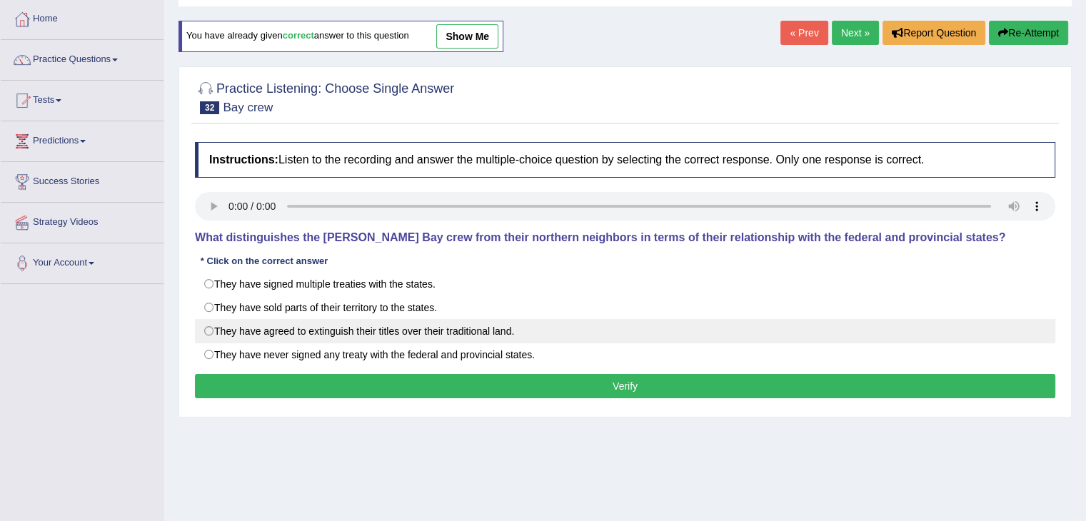
click at [249, 342] on label "They have agreed to extinguish their titles over their traditional land." at bounding box center [625, 331] width 860 height 24
radio input "true"
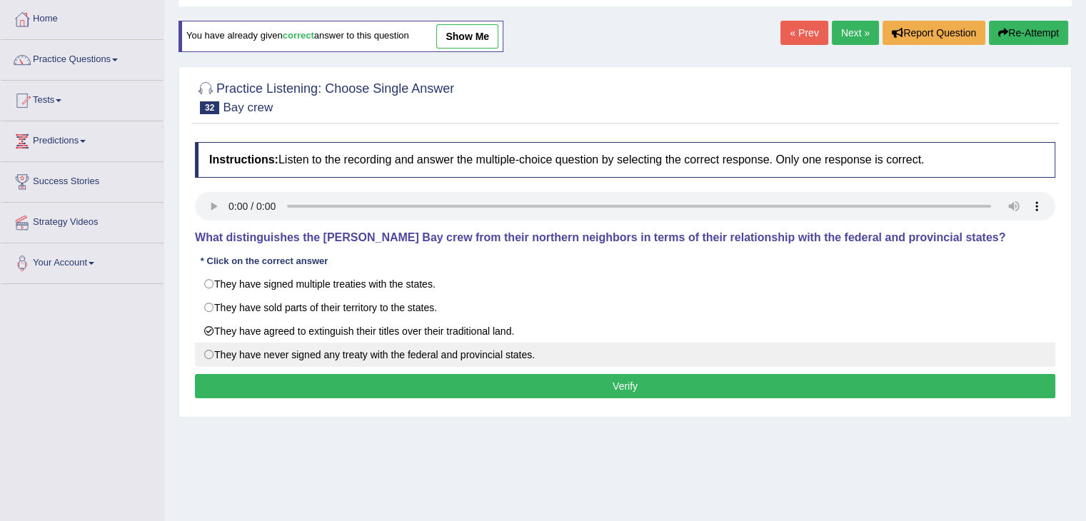
click at [240, 354] on label "They have never signed any treaty with the federal and provincial states." at bounding box center [625, 355] width 860 height 24
radio input "true"
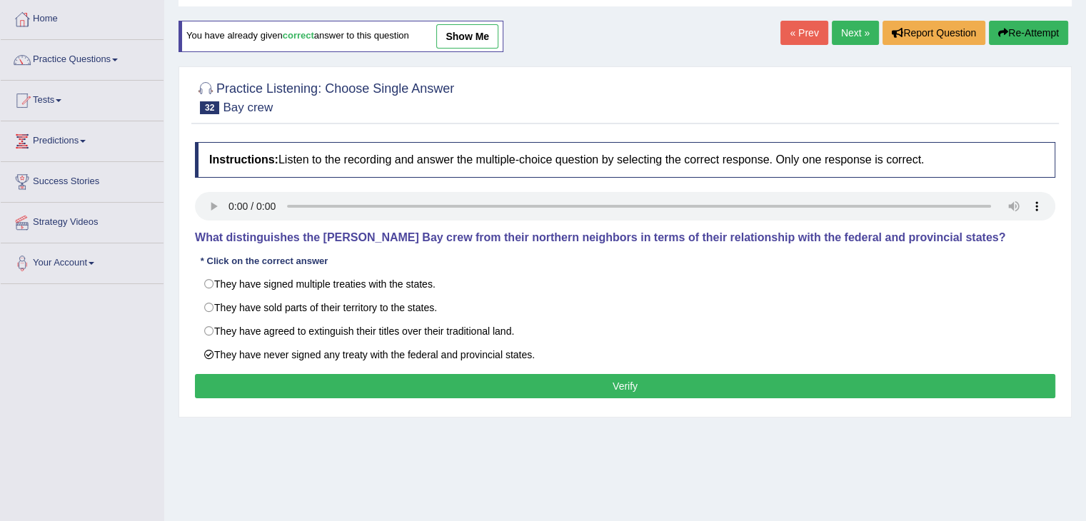
click at [334, 388] on button "Verify" at bounding box center [625, 386] width 860 height 24
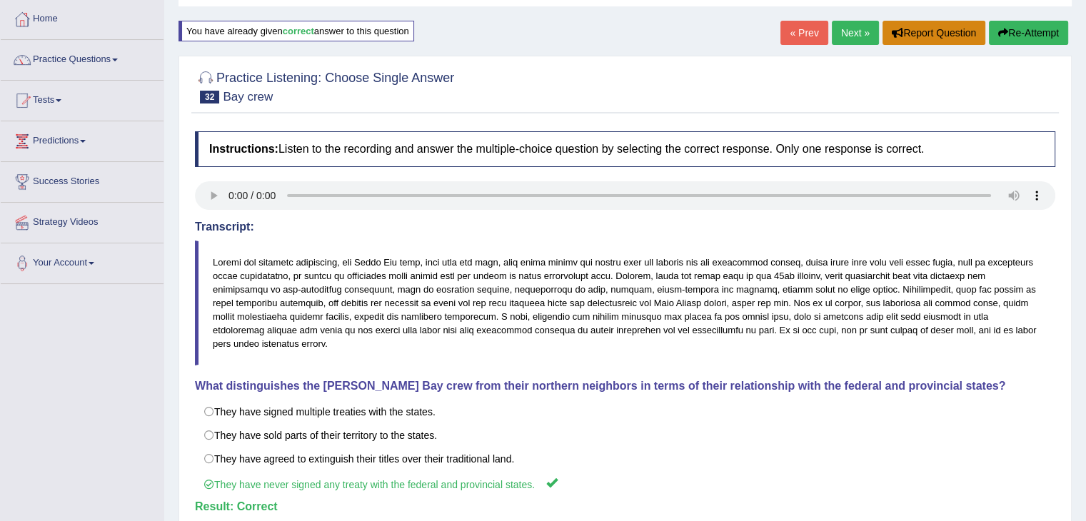
click at [882, 22] on button "Report Question" at bounding box center [933, 33] width 103 height 24
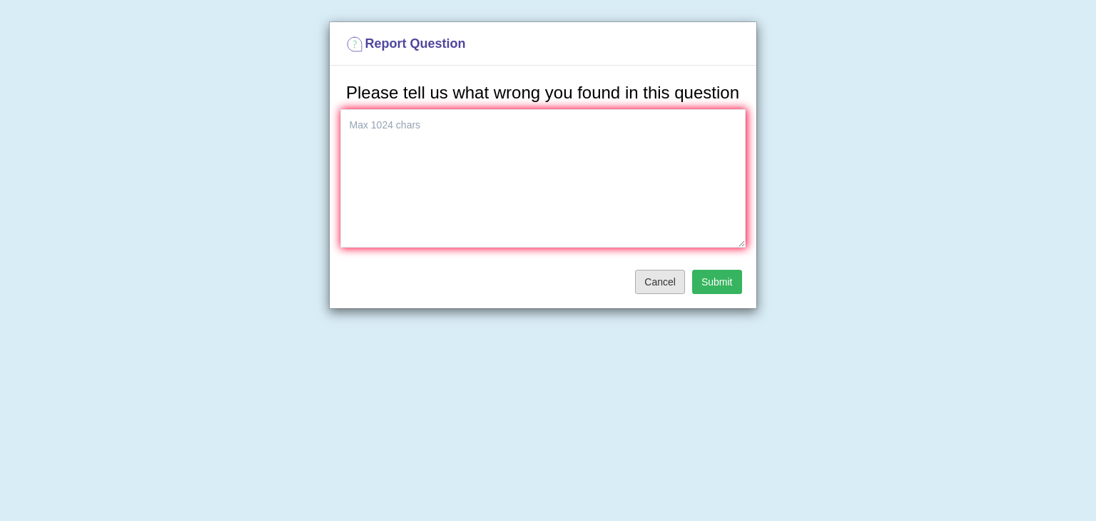
click at [662, 285] on button "Cancel" at bounding box center [660, 282] width 50 height 24
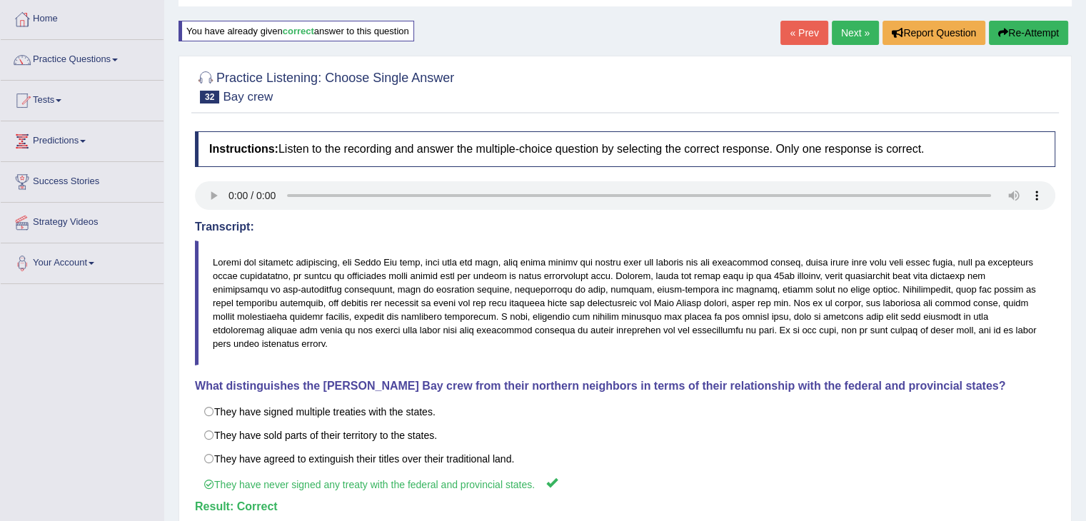
click at [844, 32] on link "Next »" at bounding box center [855, 33] width 47 height 24
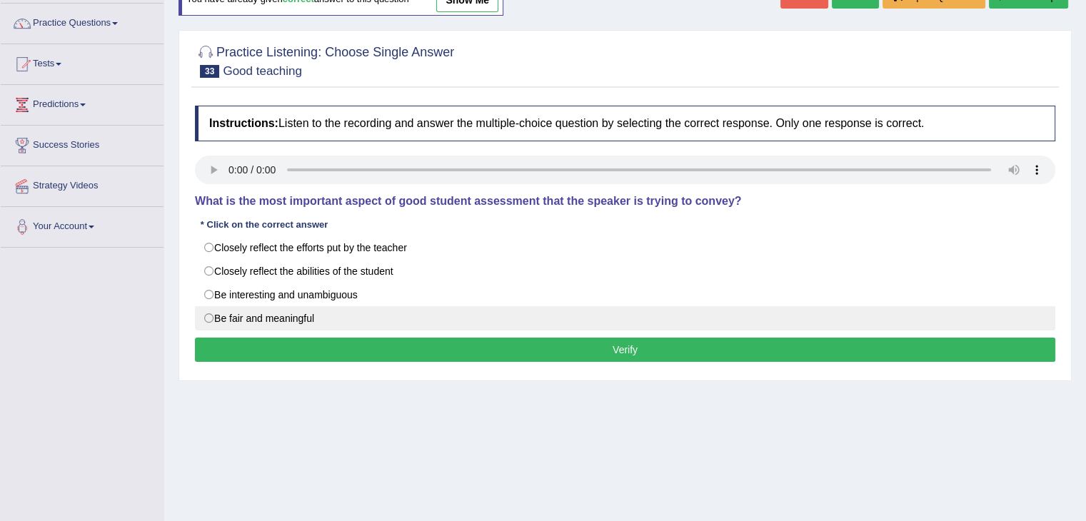
click at [276, 307] on label "Be fair and meaningful" at bounding box center [625, 318] width 860 height 24
radio input "true"
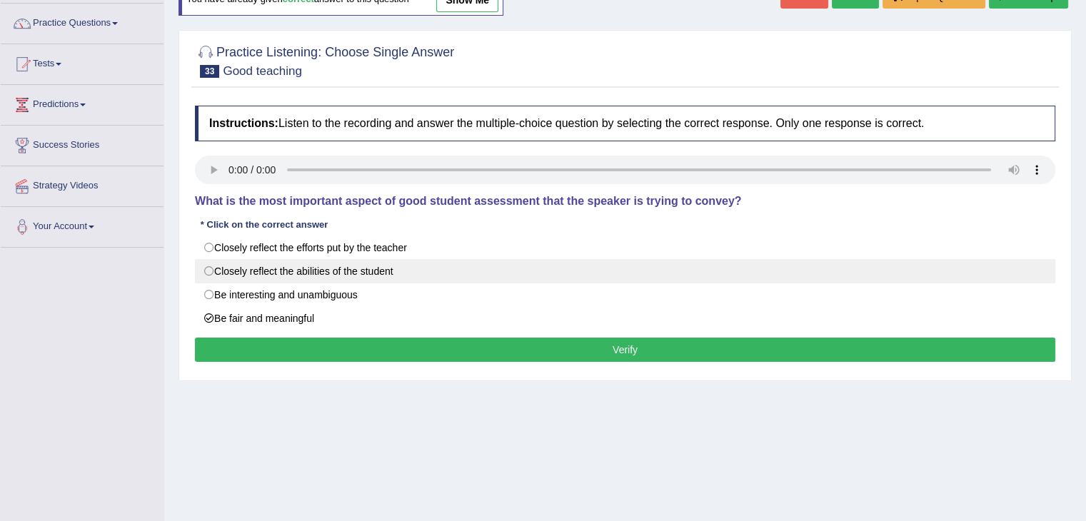
click at [297, 274] on label "Closely reflect the abilities of the student" at bounding box center [625, 271] width 860 height 24
radio input "true"
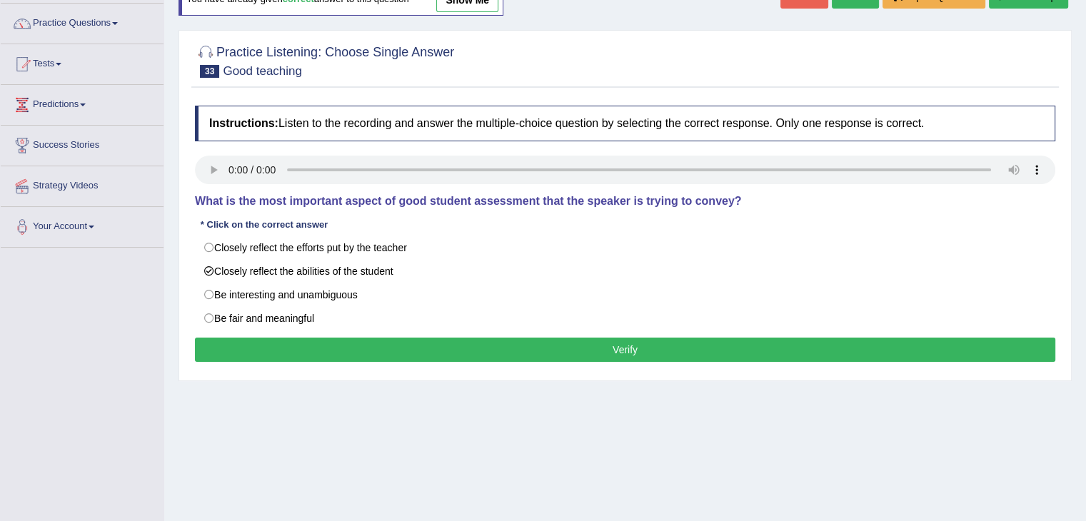
click at [419, 348] on button "Verify" at bounding box center [625, 350] width 860 height 24
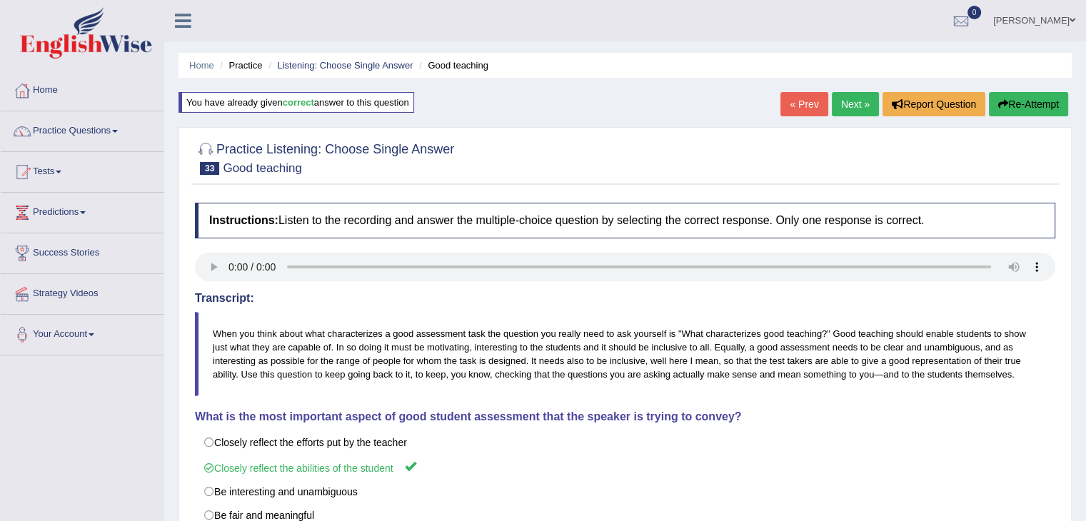
click at [842, 94] on link "Next »" at bounding box center [855, 104] width 47 height 24
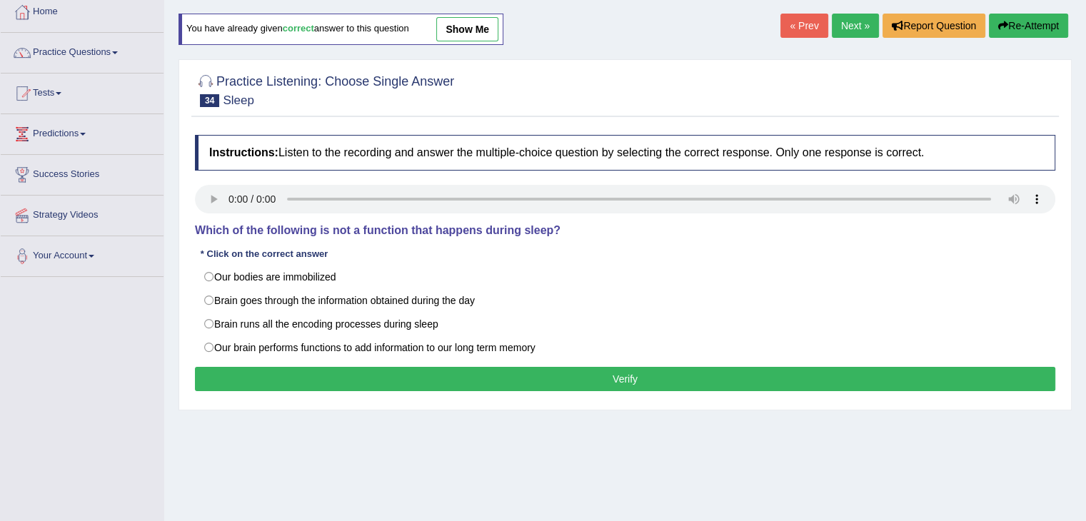
click at [1085, 196] on html "Toggle navigation Home Practice Questions Speaking Practice Read Aloud Repeat S…" at bounding box center [543, 181] width 1086 height 521
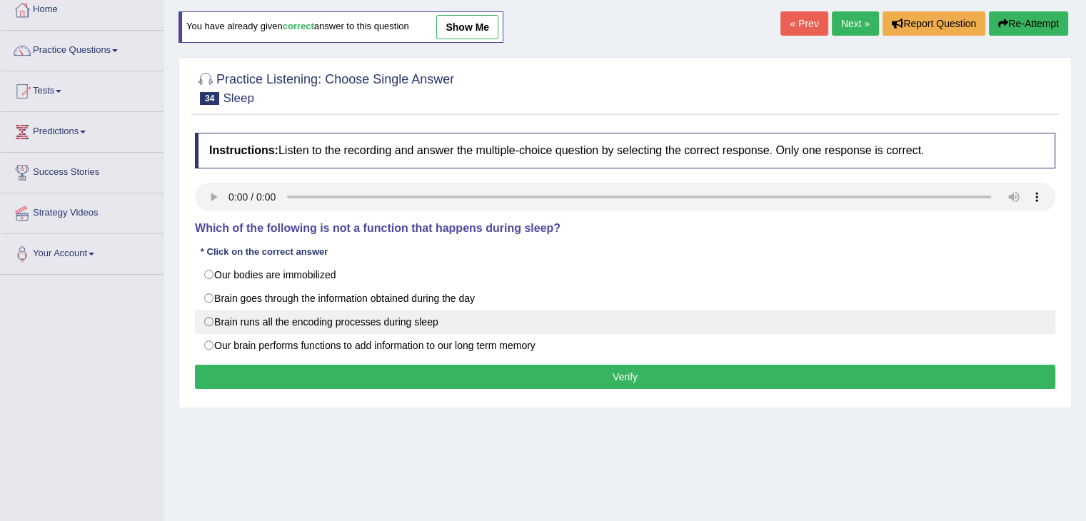
click at [260, 318] on label "Brain runs all the encoding processes during sleep" at bounding box center [625, 322] width 860 height 24
radio input "true"
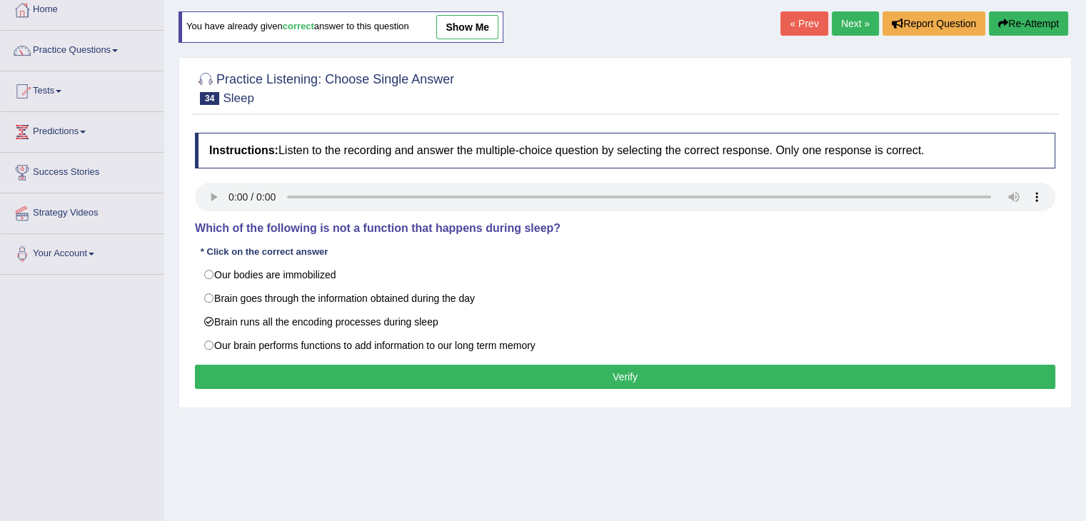
click at [383, 369] on button "Verify" at bounding box center [625, 377] width 860 height 24
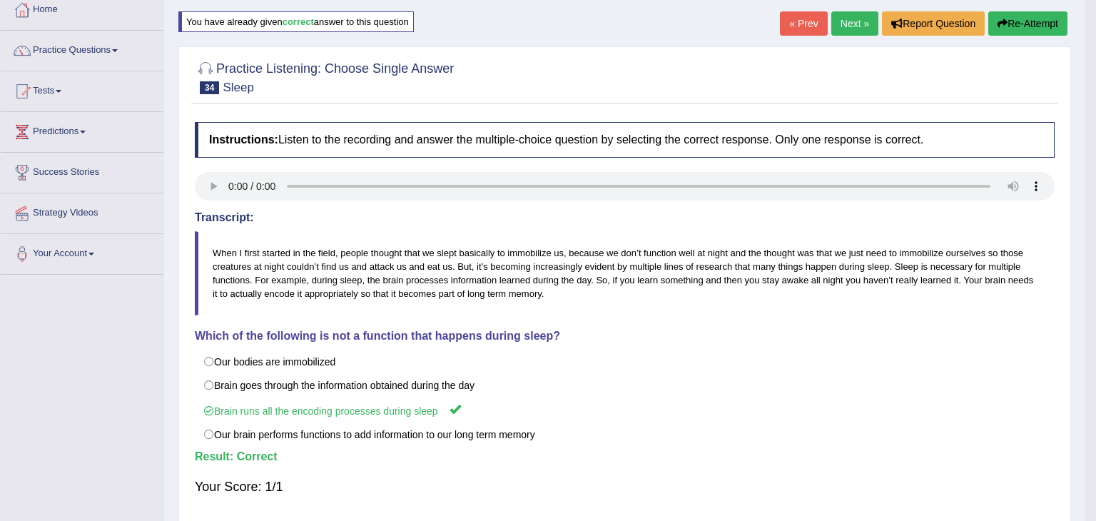
click at [851, 29] on body "Toggle navigation Home Practice Questions Speaking Practice Read Aloud Repeat S…" at bounding box center [548, 179] width 1096 height 521
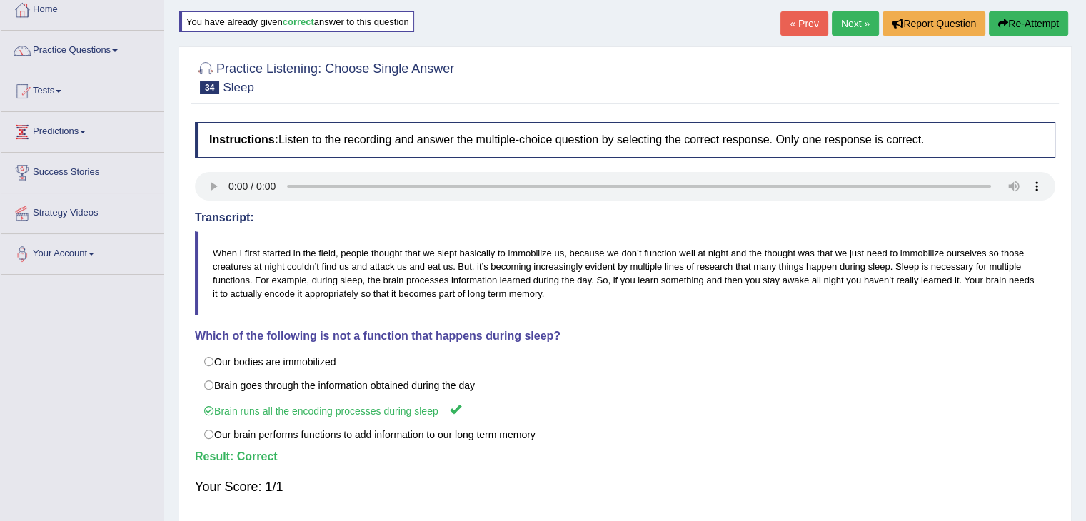
click at [851, 29] on link "Next »" at bounding box center [855, 23] width 47 height 24
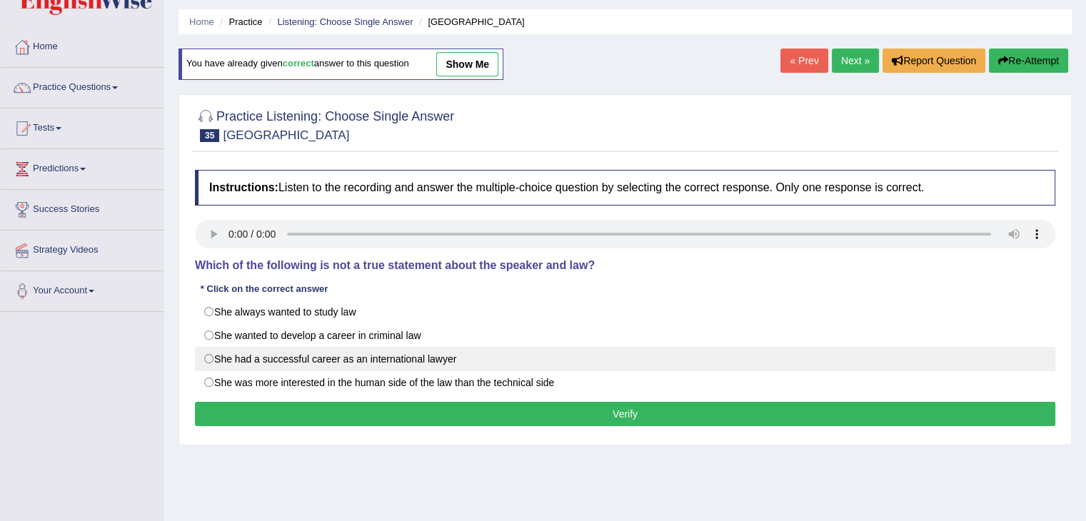
click at [224, 366] on label "She had a successful career as an international lawyer" at bounding box center [625, 359] width 860 height 24
radio input "true"
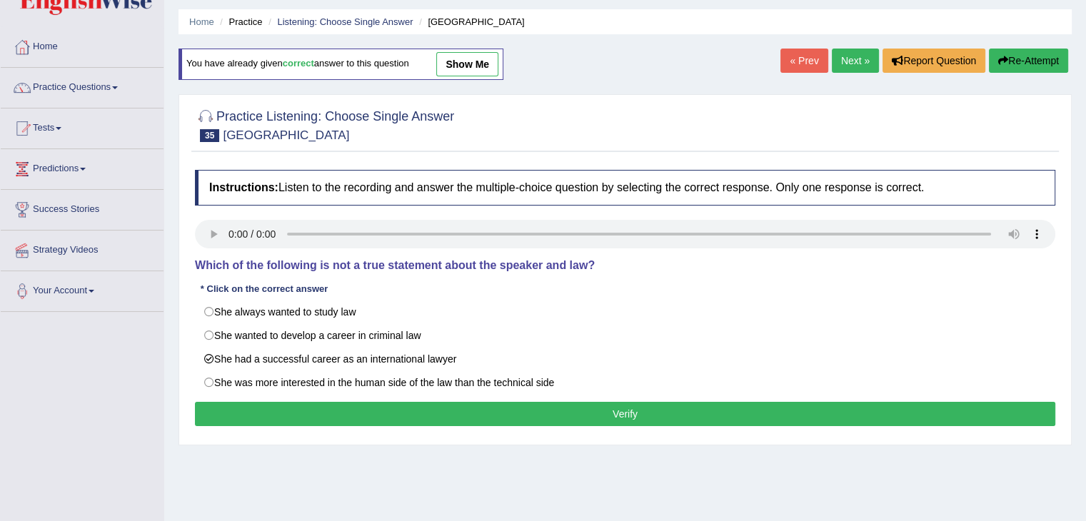
click at [356, 409] on button "Verify" at bounding box center [625, 414] width 860 height 24
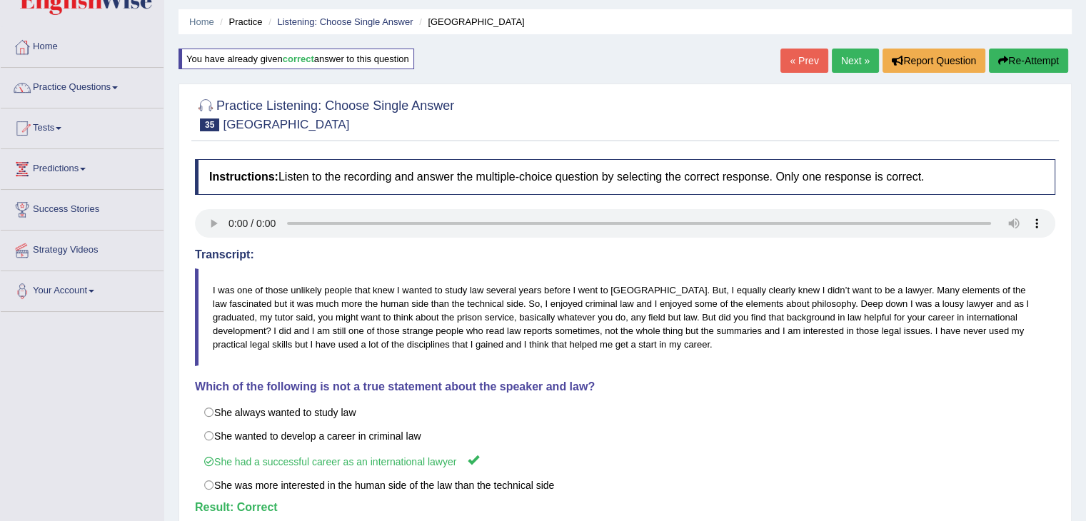
click at [847, 66] on link "Next »" at bounding box center [855, 61] width 47 height 24
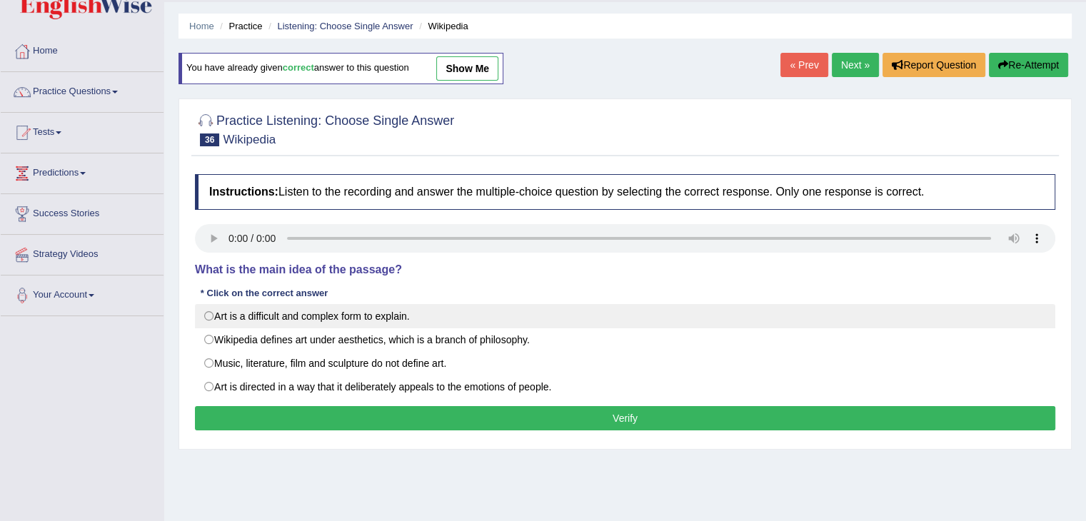
click at [271, 316] on label "Art is a difficult and complex form to explain." at bounding box center [625, 316] width 860 height 24
radio input "true"
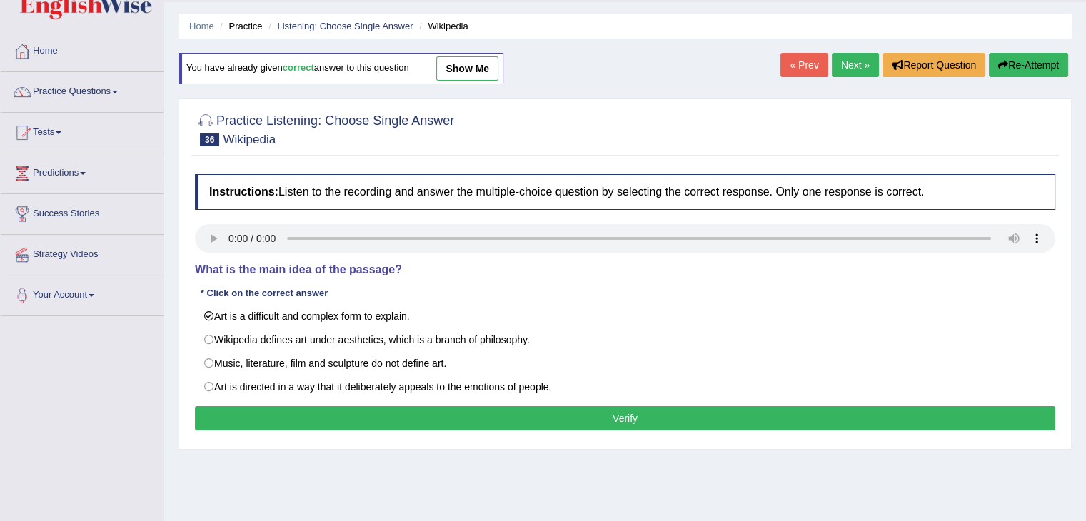
click at [425, 422] on button "Verify" at bounding box center [625, 418] width 860 height 24
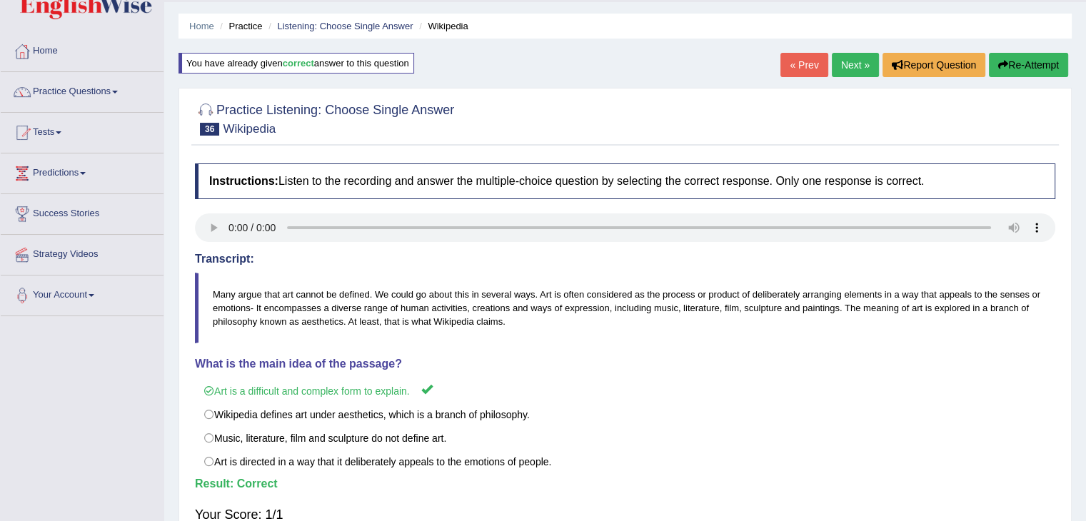
click at [849, 61] on link "Next »" at bounding box center [855, 65] width 47 height 24
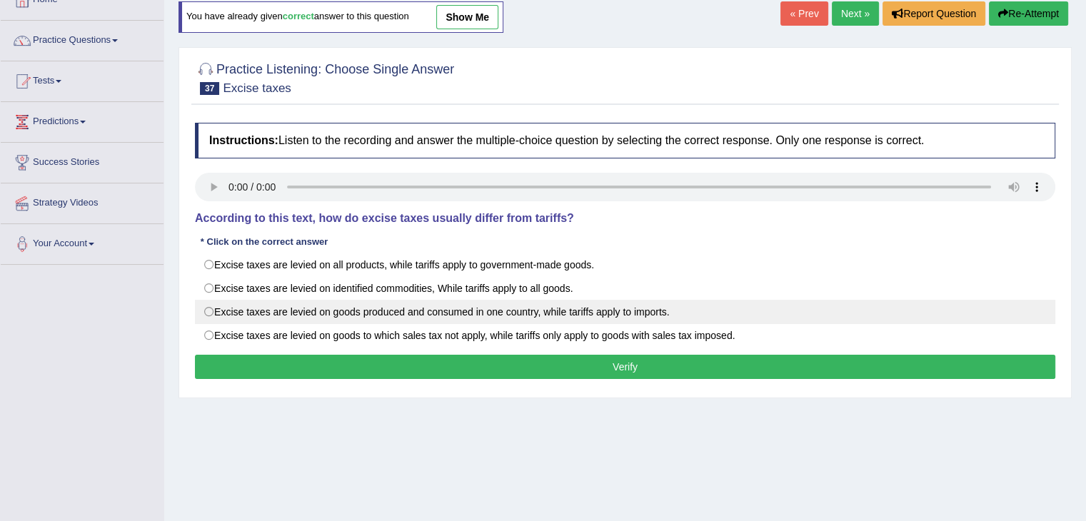
click at [277, 318] on label "Excise taxes are levied on goods produced and consumed in one country, while ta…" at bounding box center [625, 312] width 860 height 24
radio input "true"
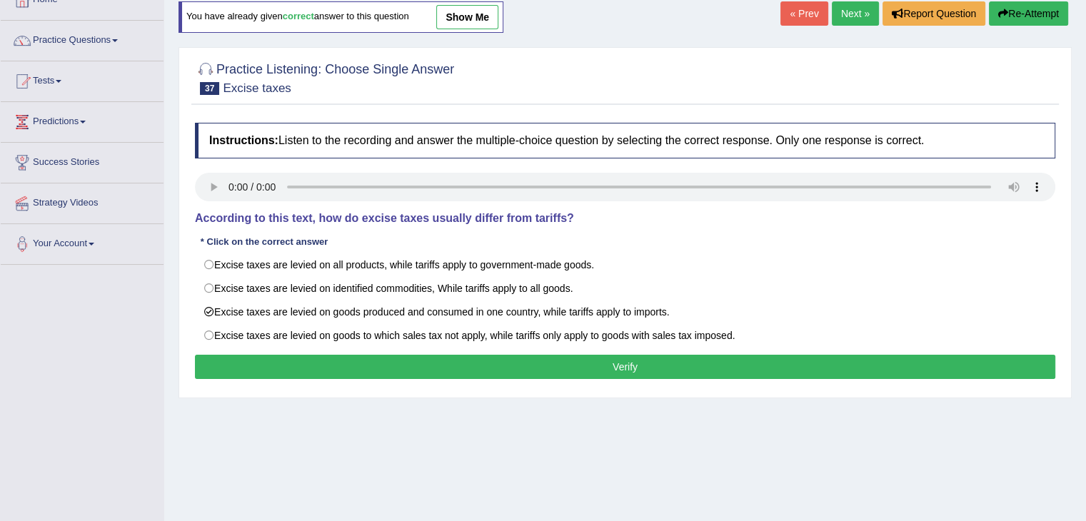
click at [355, 366] on button "Verify" at bounding box center [625, 367] width 860 height 24
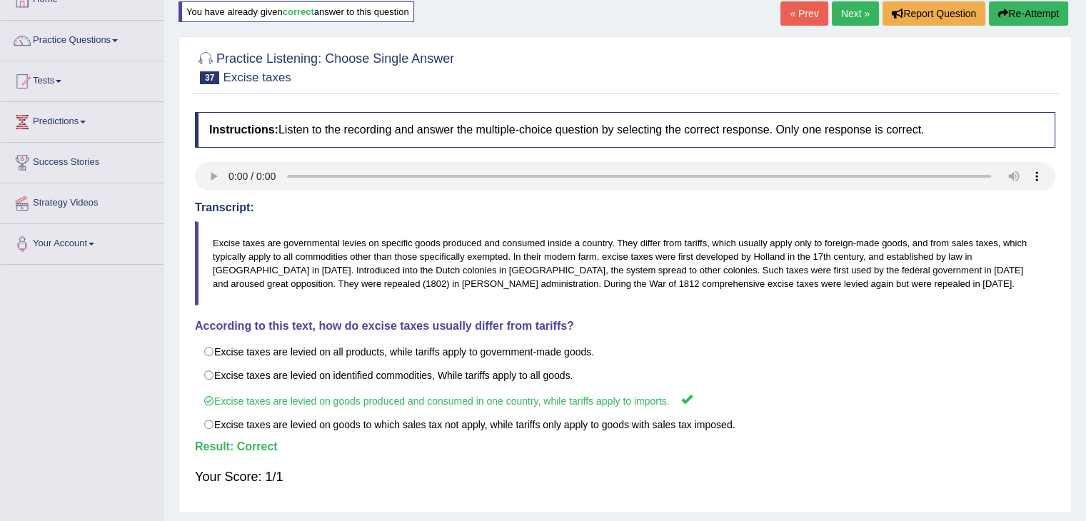
click at [854, 12] on link "Next »" at bounding box center [855, 13] width 47 height 24
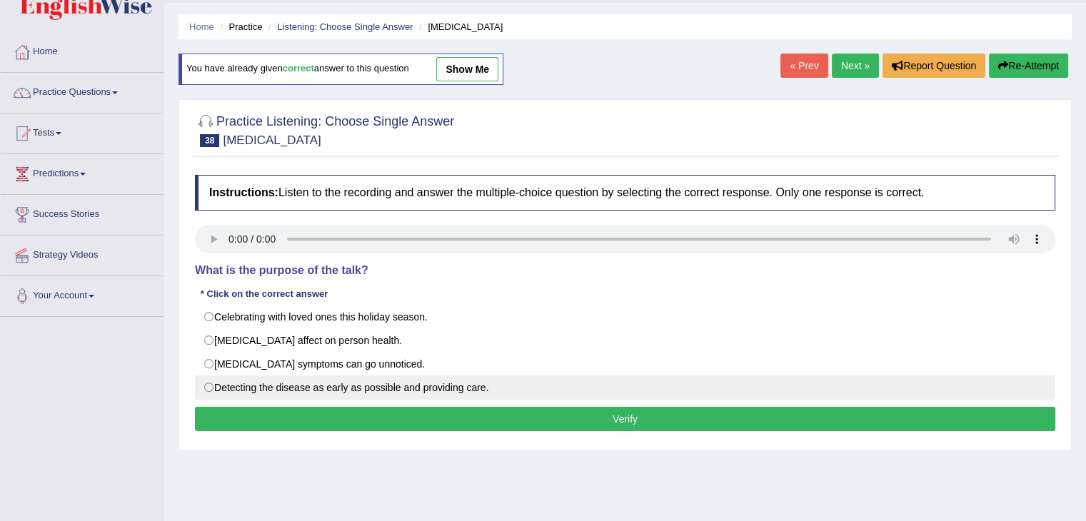
click at [230, 395] on label "Detecting the disease as early as possible and providing care." at bounding box center [625, 387] width 860 height 24
radio input "true"
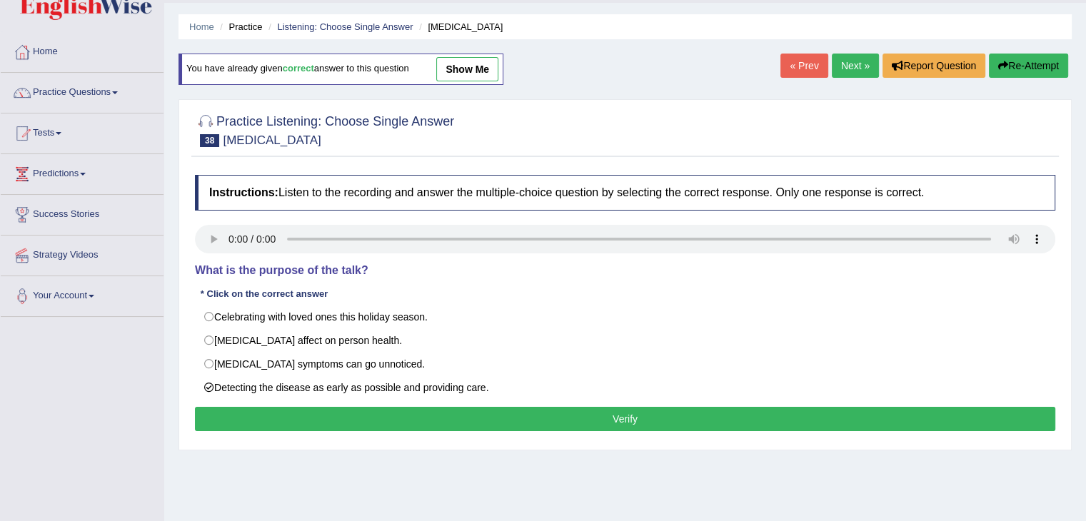
click at [321, 425] on button "Verify" at bounding box center [625, 419] width 860 height 24
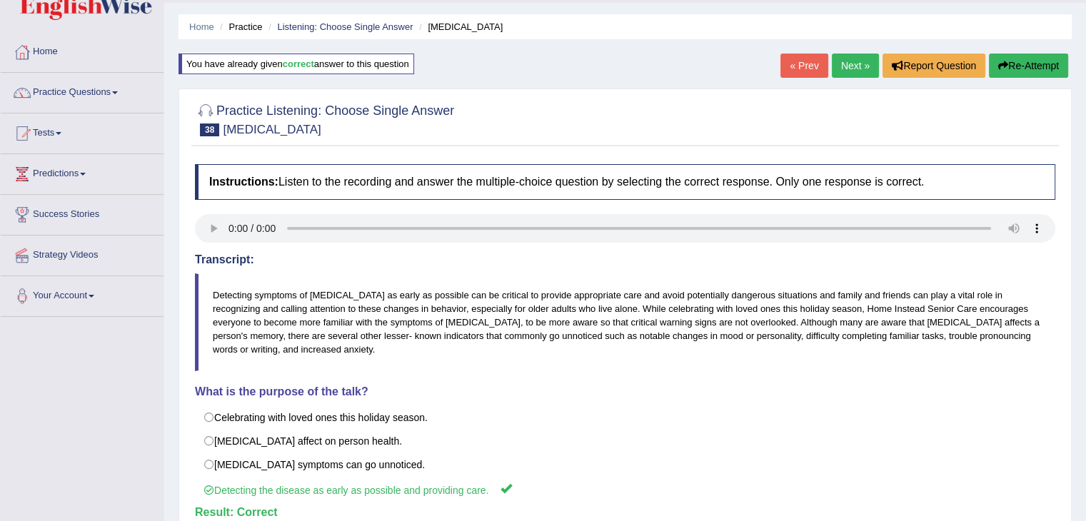
click at [856, 58] on link "Next »" at bounding box center [855, 66] width 47 height 24
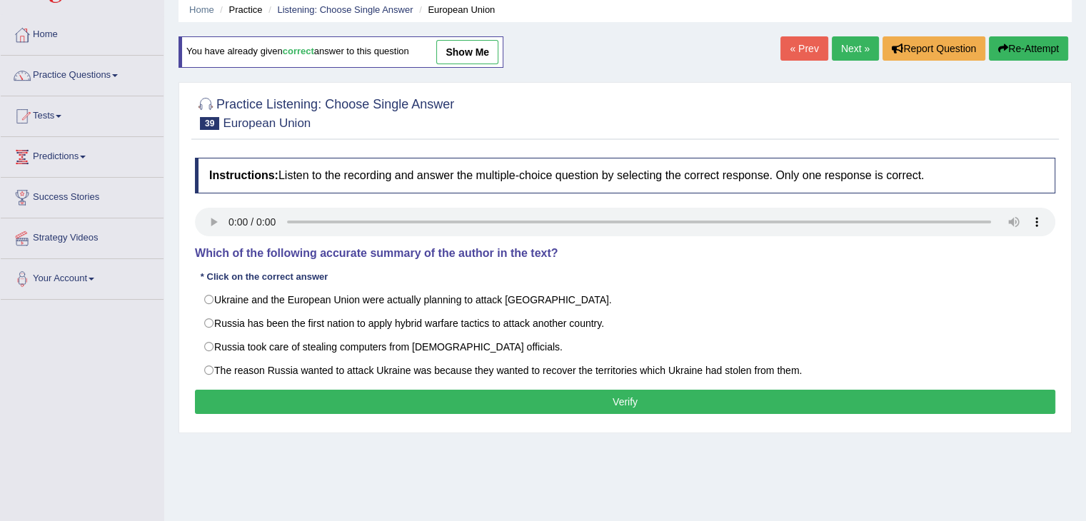
click at [1085, 198] on html "Toggle navigation Home Practice Questions Speaking Practice Read Aloud Repeat S…" at bounding box center [543, 204] width 1086 height 521
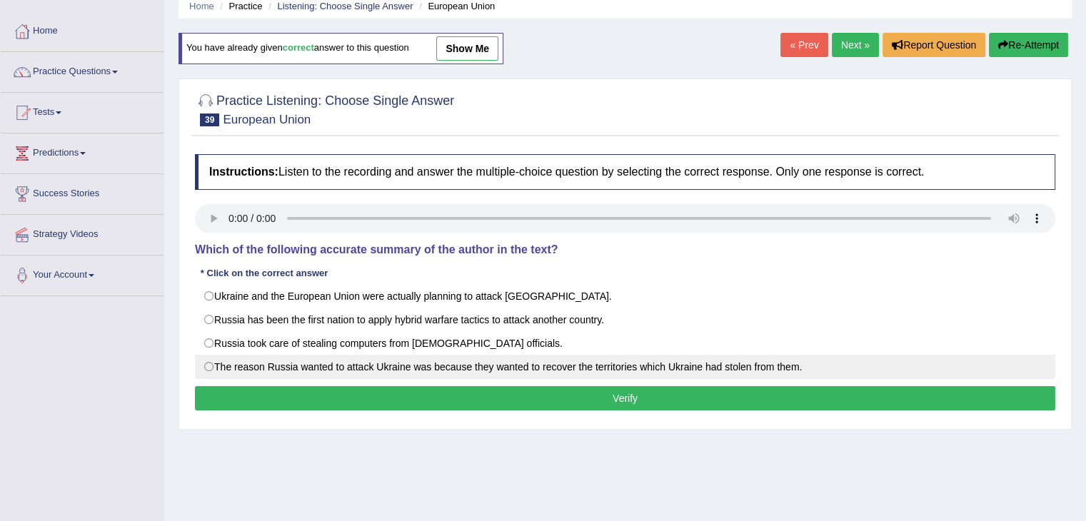
click at [478, 362] on label "The reason Russia wanted to attack Ukraine was because they wanted to recover t…" at bounding box center [625, 367] width 860 height 24
radio input "true"
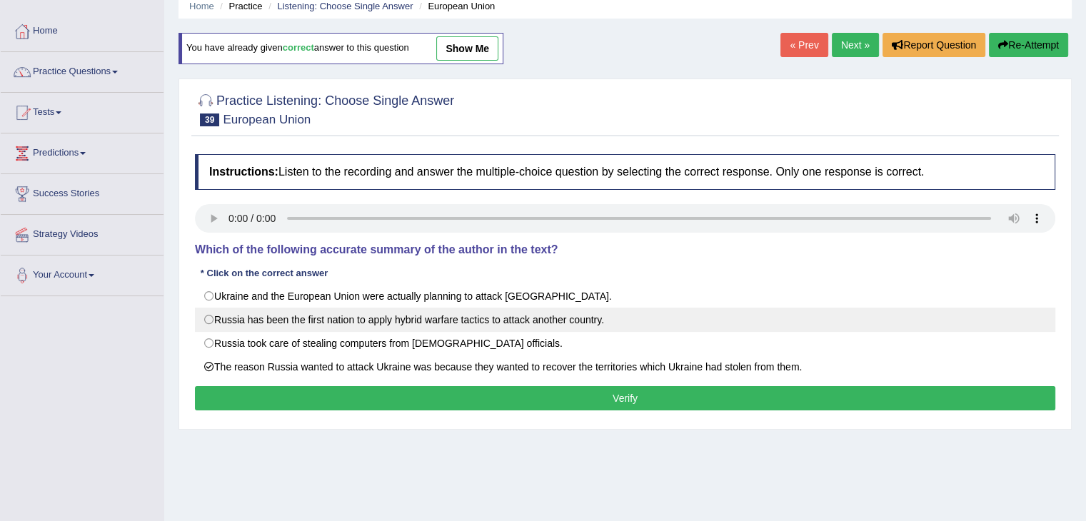
click at [408, 315] on label "Russia has been the first nation to apply hybrid warfare tactics to attack anot…" at bounding box center [625, 320] width 860 height 24
radio input "true"
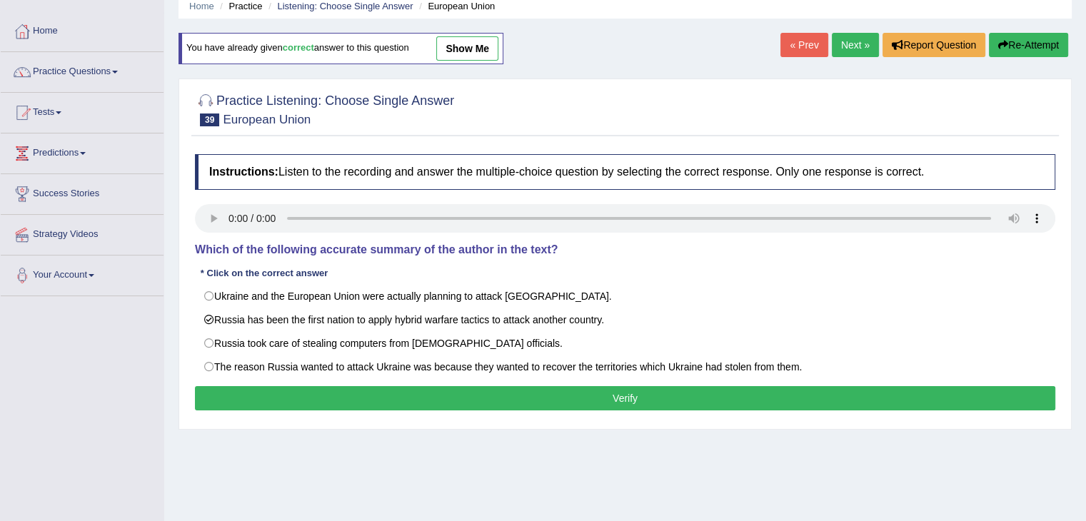
click at [458, 394] on button "Verify" at bounding box center [625, 398] width 860 height 24
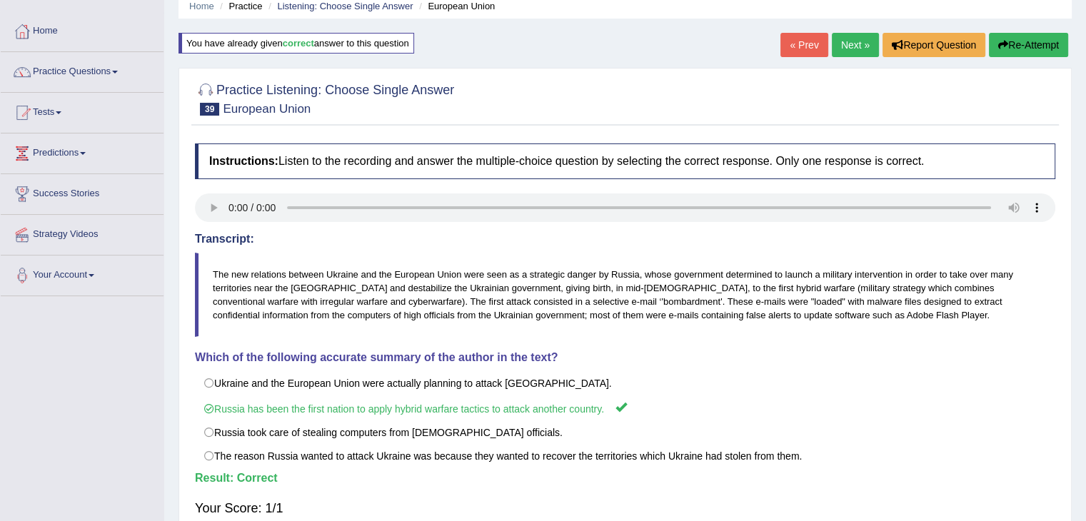
click at [849, 46] on link "Next »" at bounding box center [855, 45] width 47 height 24
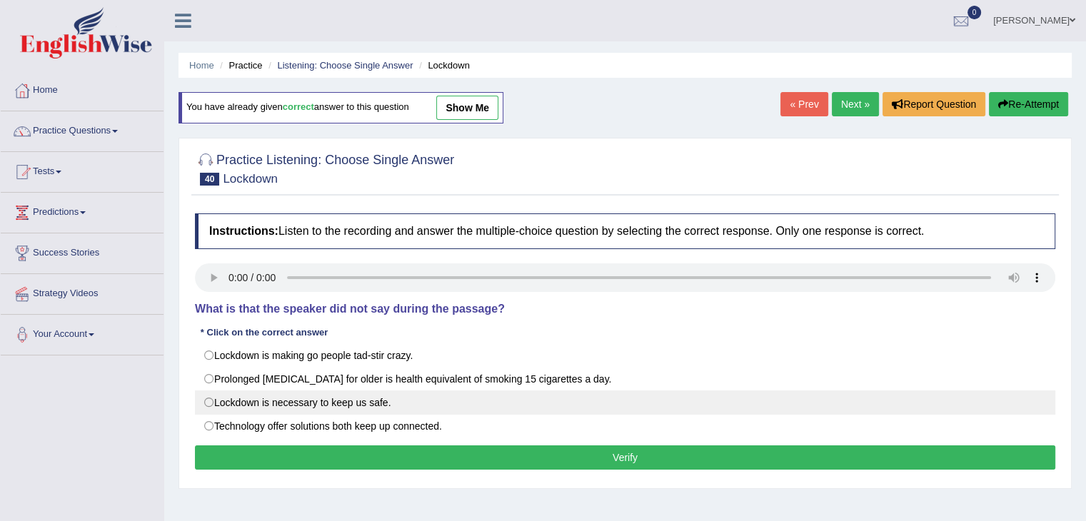
click at [226, 398] on label "Lockdown is necessary to keep us safe." at bounding box center [625, 402] width 860 height 24
radio input "true"
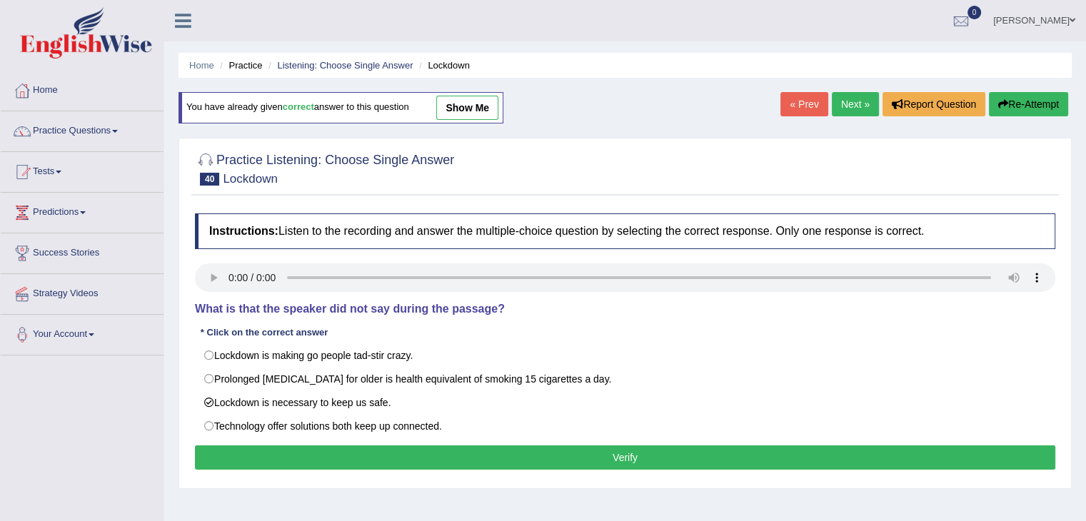
click at [377, 460] on button "Verify" at bounding box center [625, 457] width 860 height 24
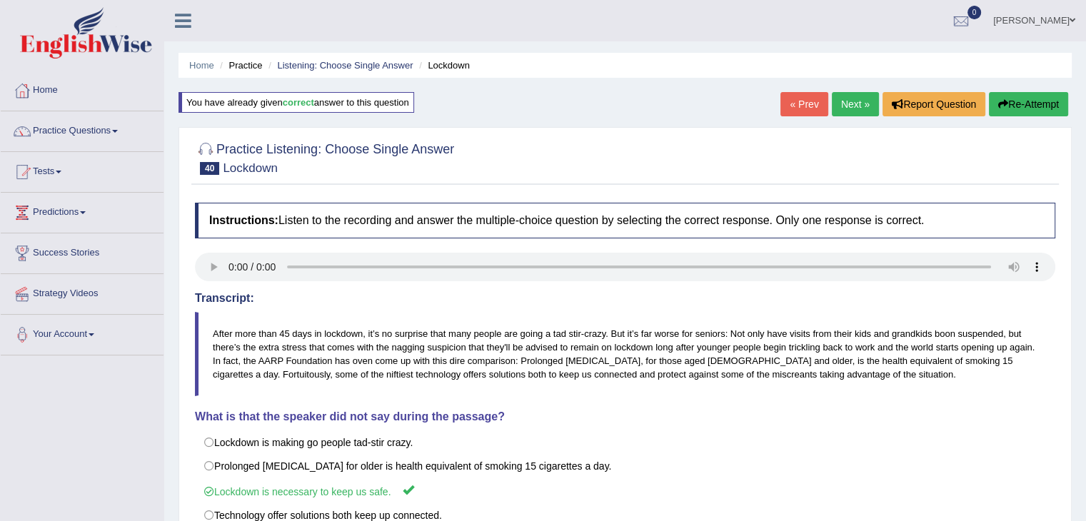
click at [851, 110] on link "Next »" at bounding box center [855, 104] width 47 height 24
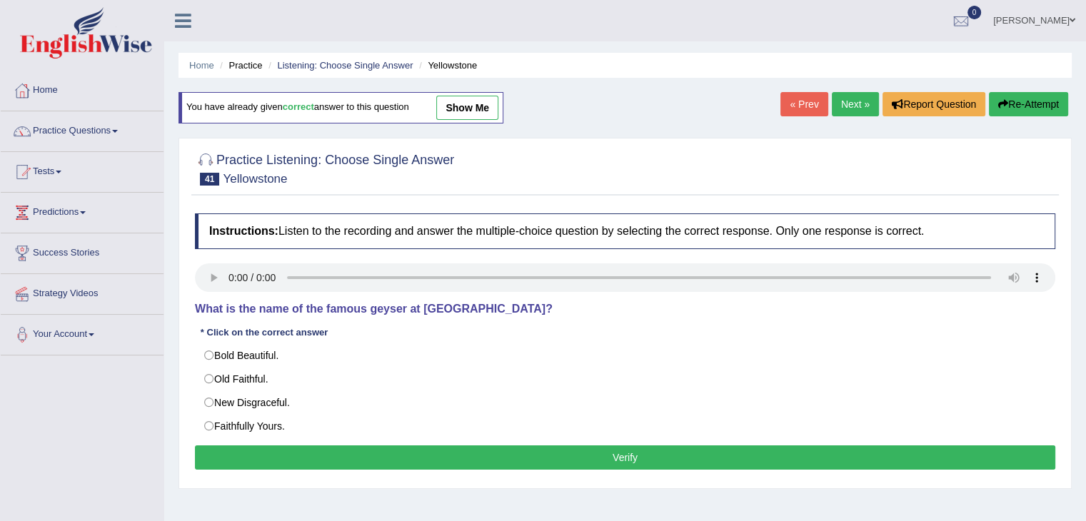
scroll to position [54, 0]
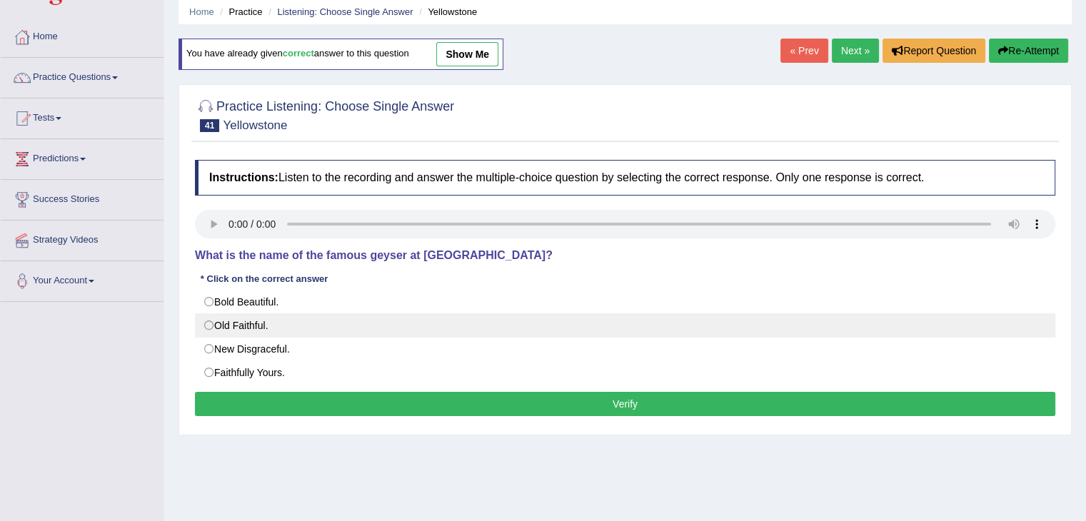
click at [233, 321] on label "Old Faithful." at bounding box center [625, 325] width 860 height 24
radio input "true"
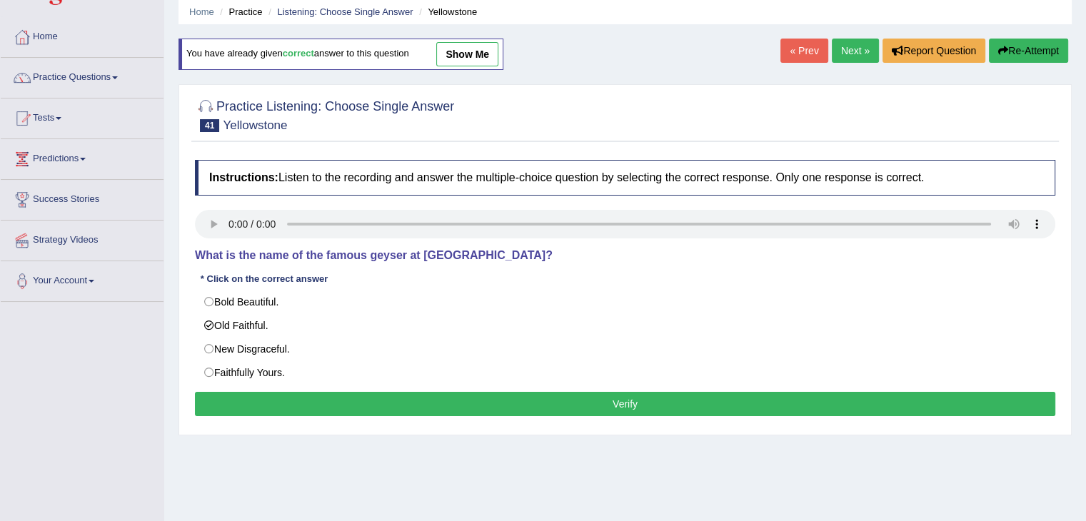
click at [395, 406] on button "Verify" at bounding box center [625, 404] width 860 height 24
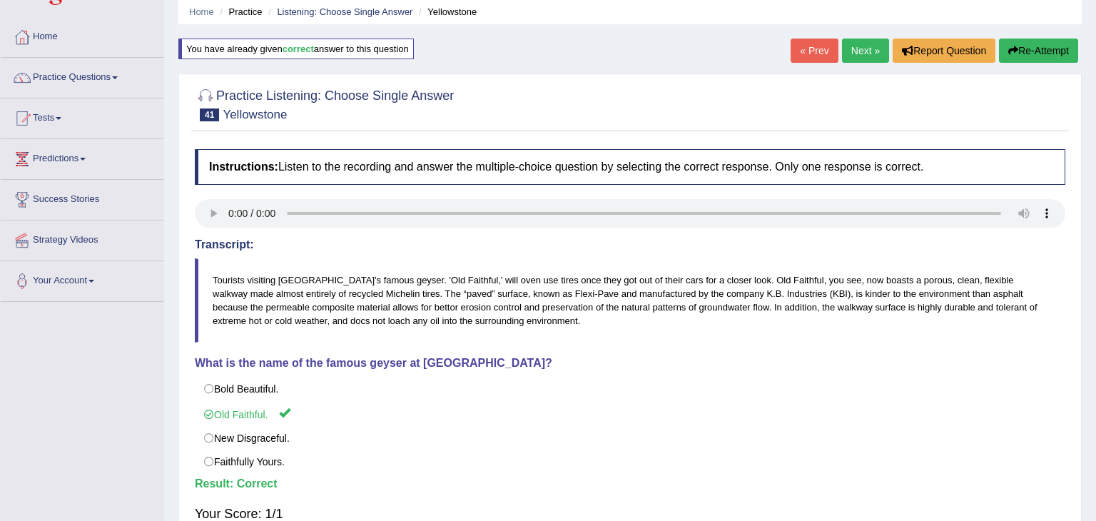
click at [848, 54] on link "Next »" at bounding box center [865, 51] width 47 height 24
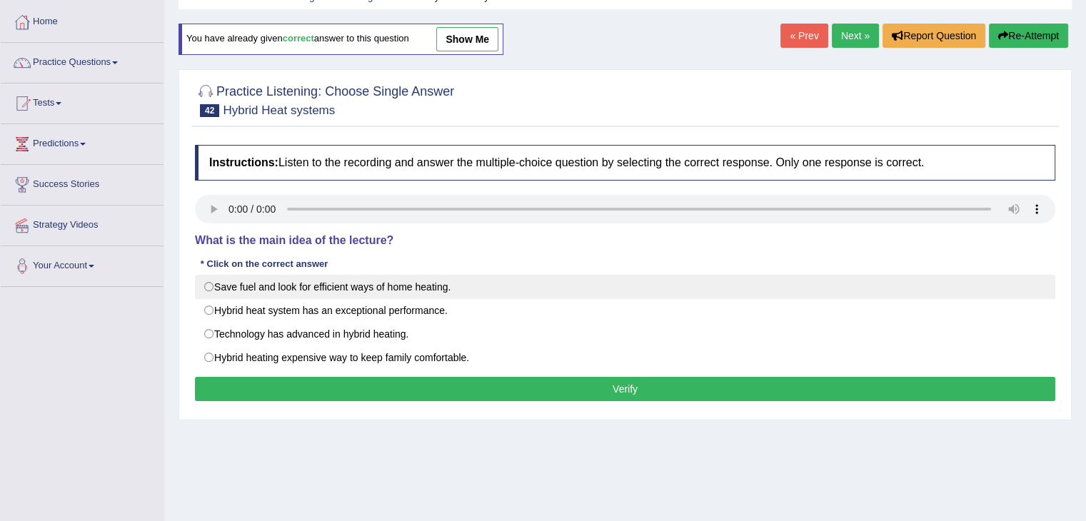
click at [248, 288] on label "Save fuel and look for efficient ways of home heating." at bounding box center [625, 287] width 860 height 24
radio input "true"
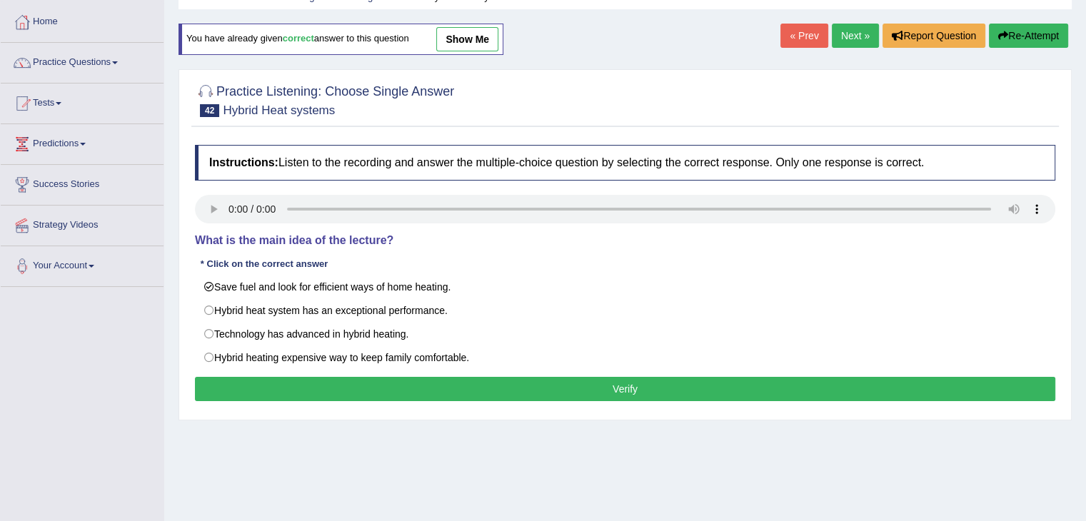
click at [398, 388] on button "Verify" at bounding box center [625, 389] width 860 height 24
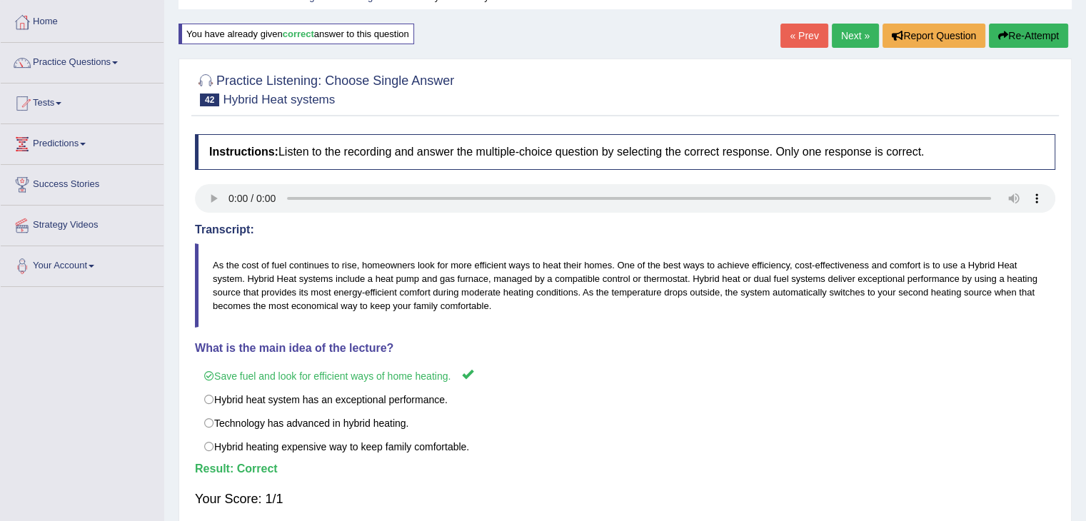
click at [839, 29] on link "Next »" at bounding box center [855, 36] width 47 height 24
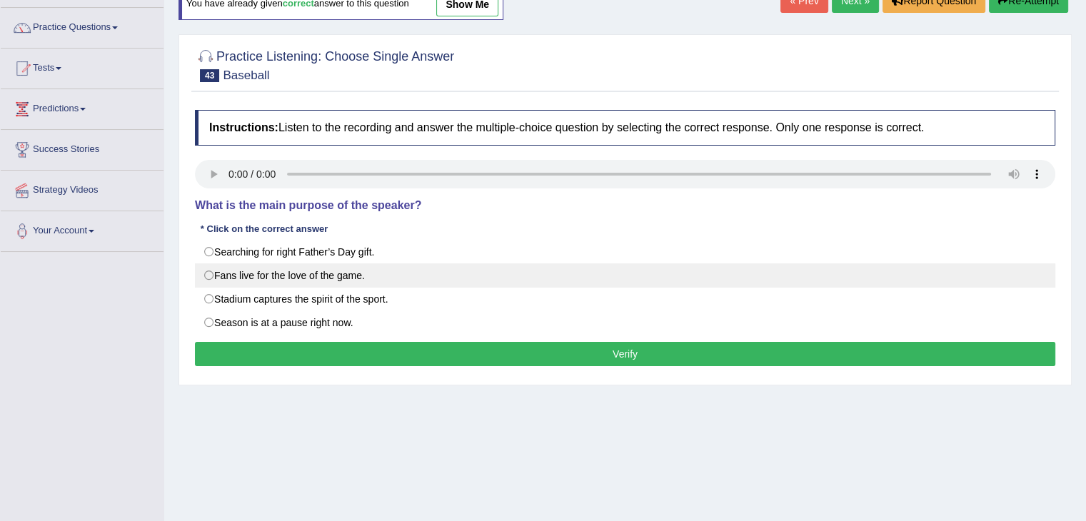
click at [237, 263] on label "Fans live for the love of the game." at bounding box center [625, 275] width 860 height 24
radio input "true"
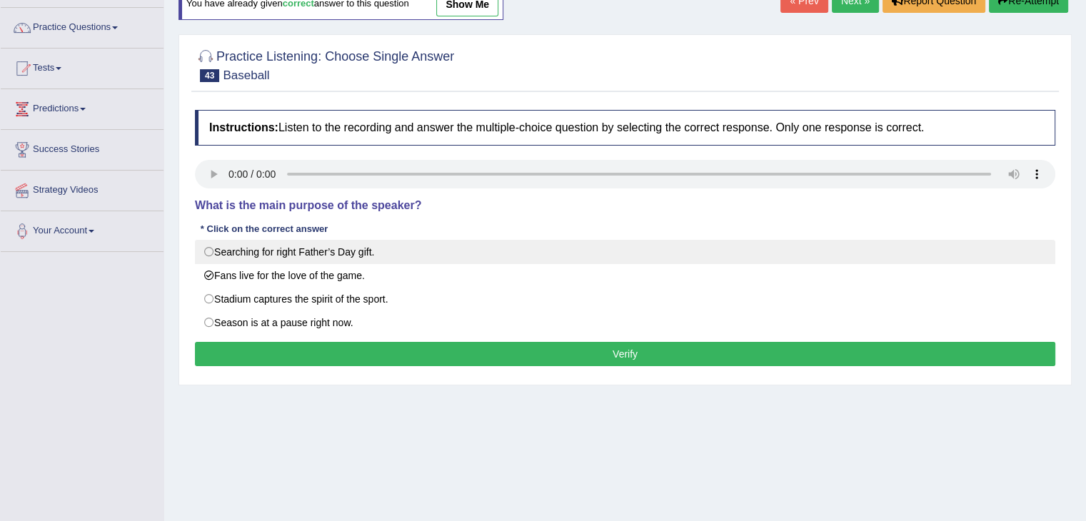
click at [224, 255] on label "Searching for right Father’s Day gift." at bounding box center [625, 252] width 860 height 24
radio input "true"
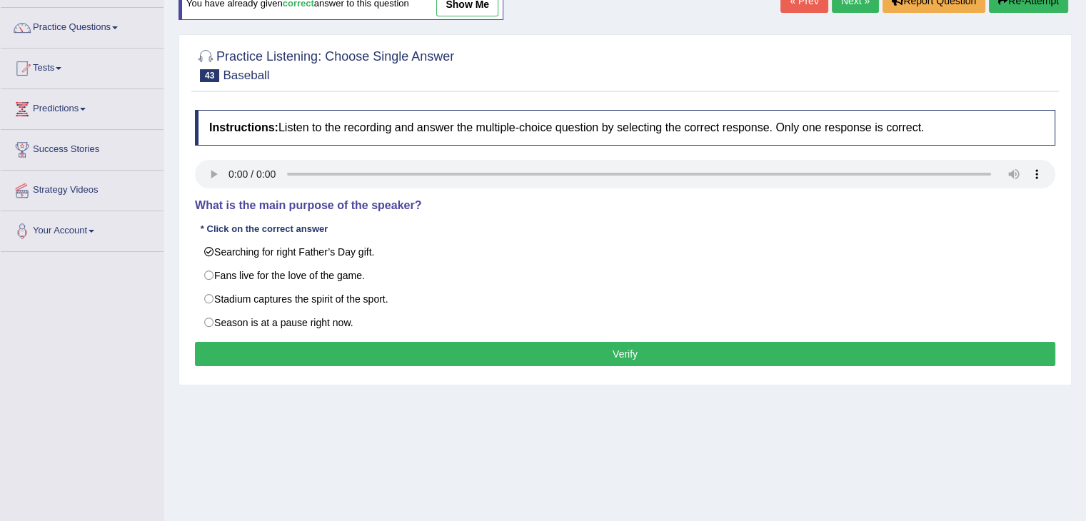
click at [390, 356] on button "Verify" at bounding box center [625, 354] width 860 height 24
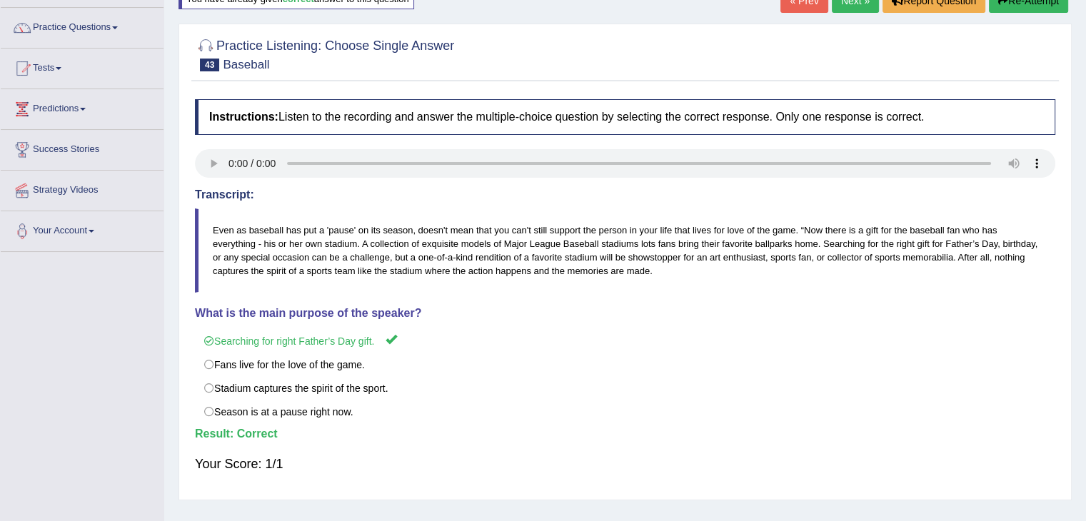
scroll to position [60, 0]
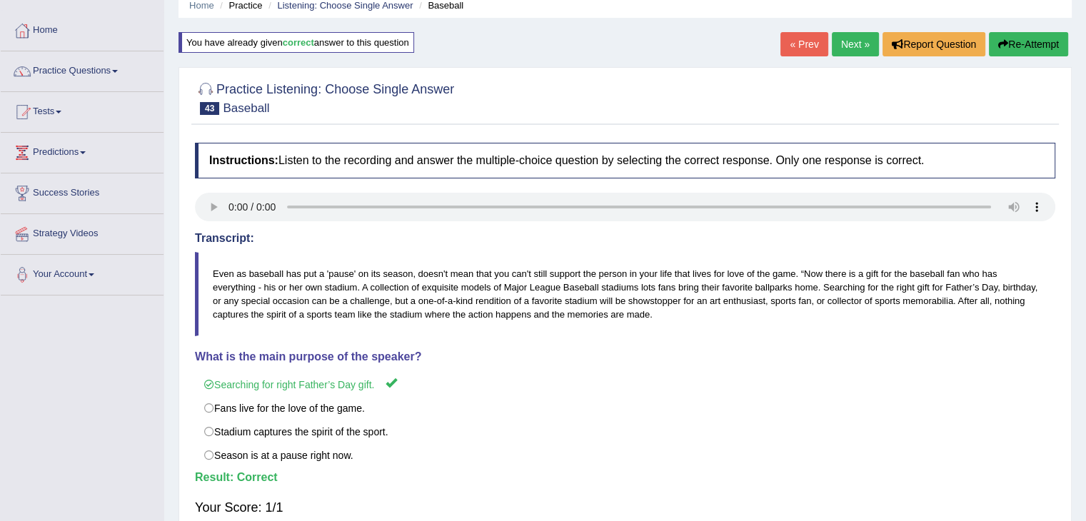
click at [839, 49] on link "Next »" at bounding box center [855, 44] width 47 height 24
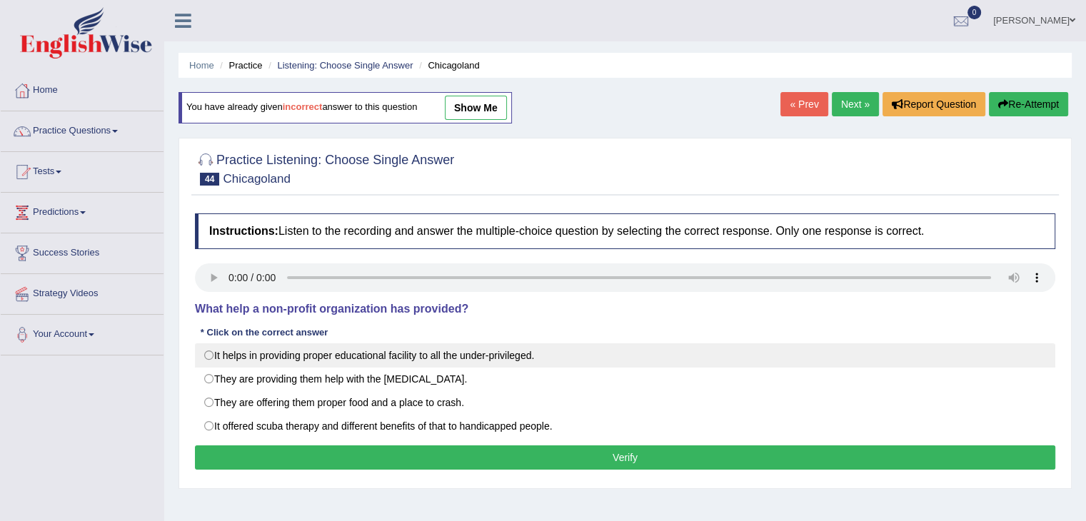
click at [297, 355] on label "It helps in providing proper educational facility to all the under-privileged." at bounding box center [625, 355] width 860 height 24
radio input "true"
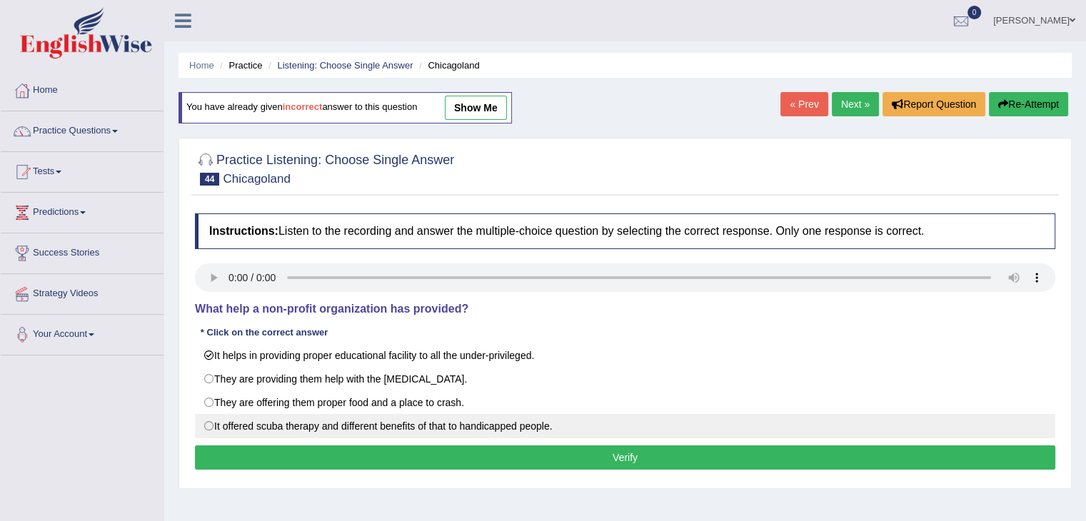
click at [399, 425] on label "It offered scuba therapy and different benefits of that to handicapped people." at bounding box center [625, 426] width 860 height 24
radio input "true"
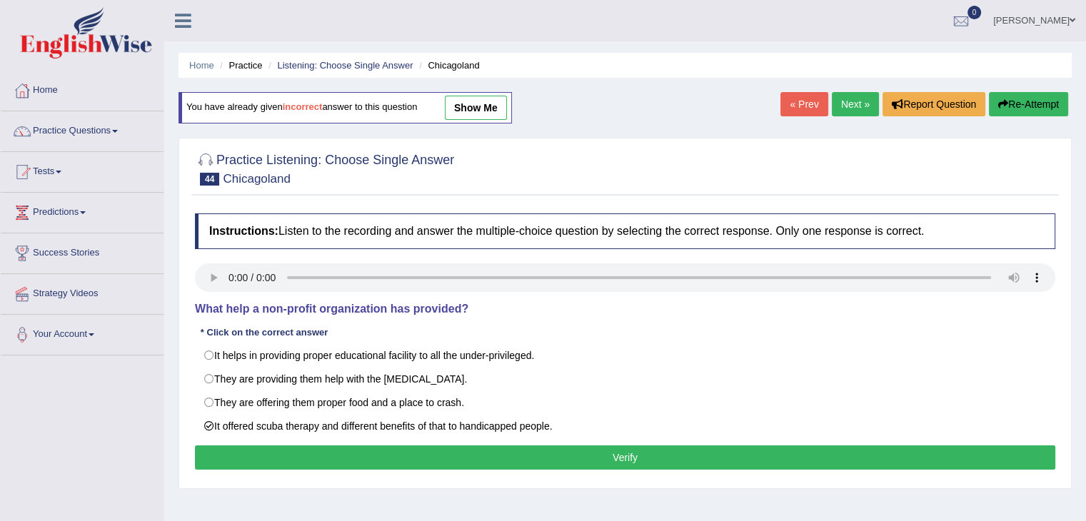
click at [844, 109] on link "Next »" at bounding box center [855, 104] width 47 height 24
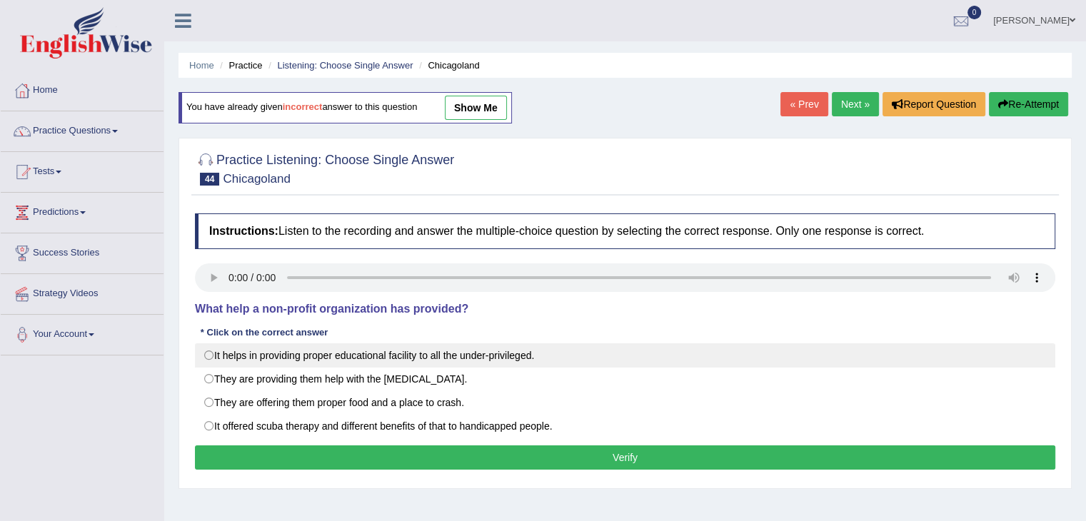
click at [225, 357] on label "It helps in providing proper educational facility to all the under-privileged." at bounding box center [625, 355] width 860 height 24
radio input "true"
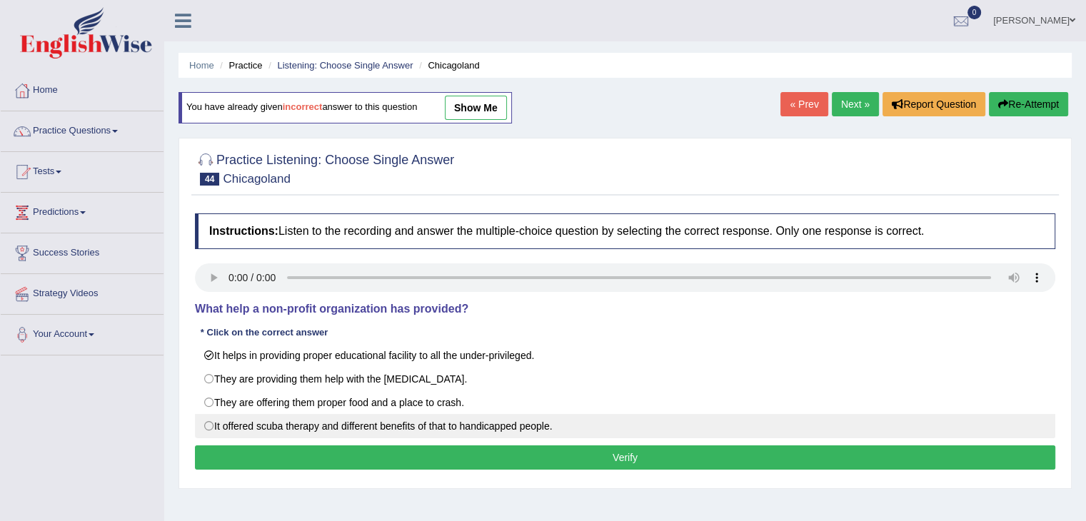
click at [243, 416] on label "It offered scuba therapy and different benefits of that to handicapped people." at bounding box center [625, 426] width 860 height 24
radio input "true"
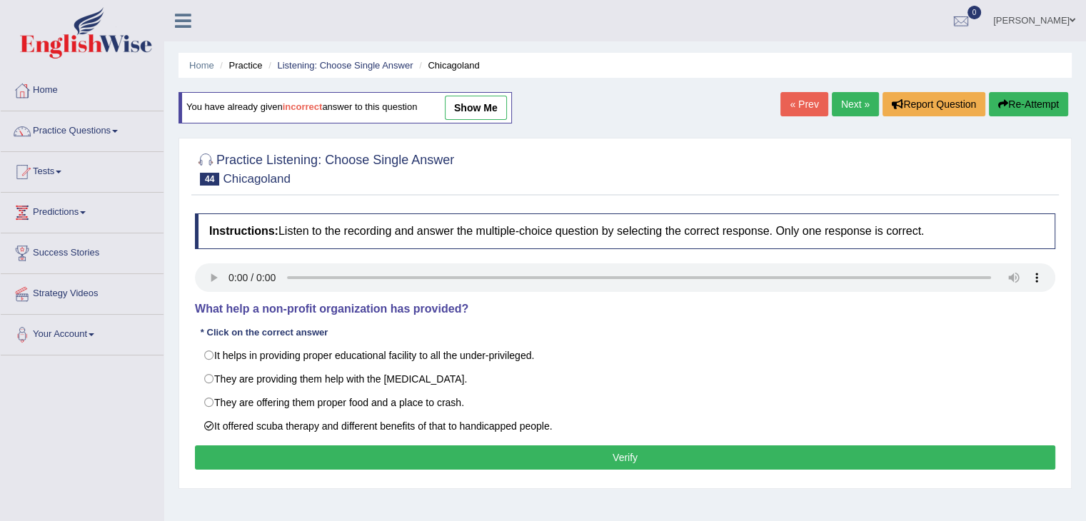
click at [388, 458] on button "Verify" at bounding box center [625, 457] width 860 height 24
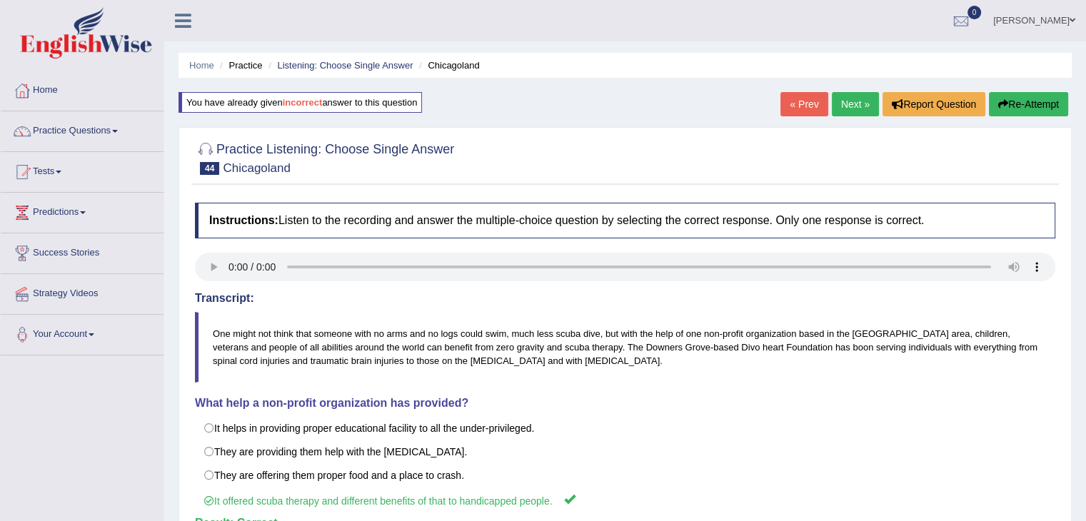
click at [859, 106] on link "Next »" at bounding box center [855, 104] width 47 height 24
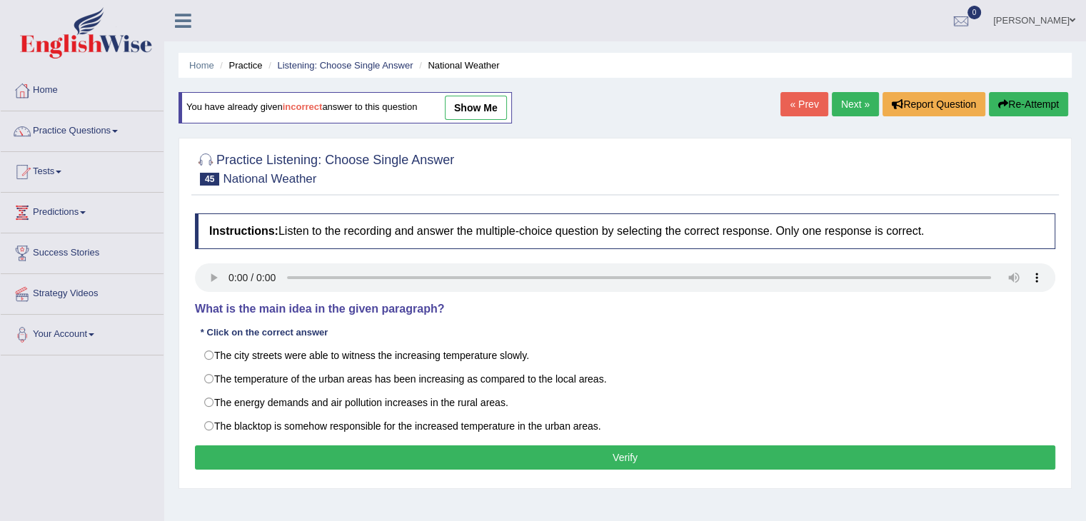
scroll to position [77, 0]
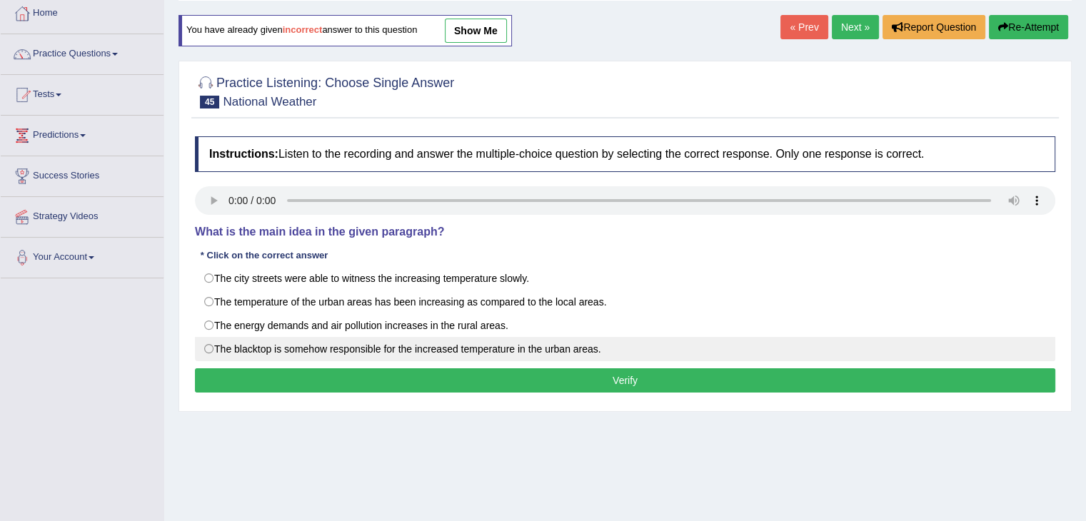
click at [345, 345] on label "The blacktop is somehow responsible for the increased temperature in the urban …" at bounding box center [625, 349] width 860 height 24
radio input "true"
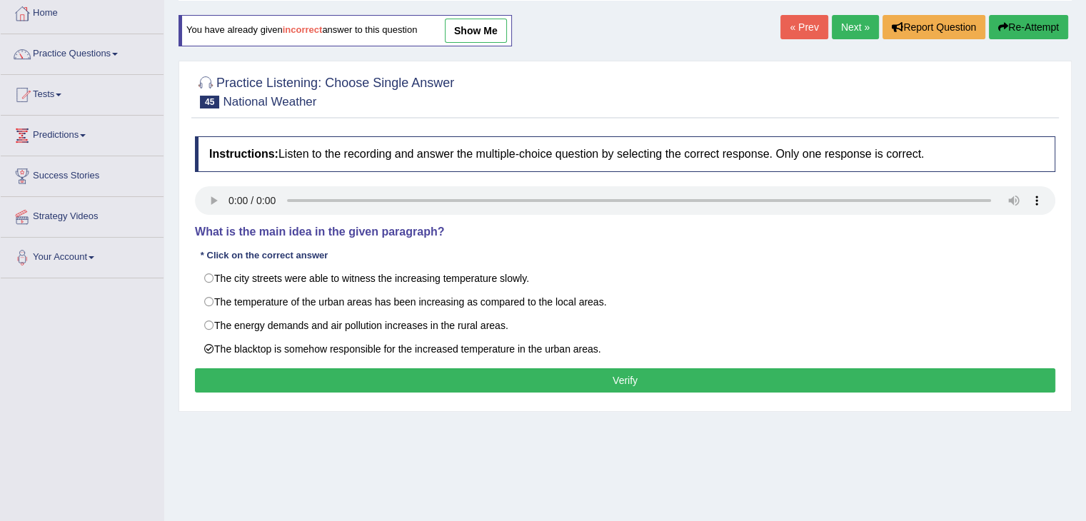
click at [411, 383] on button "Verify" at bounding box center [625, 380] width 860 height 24
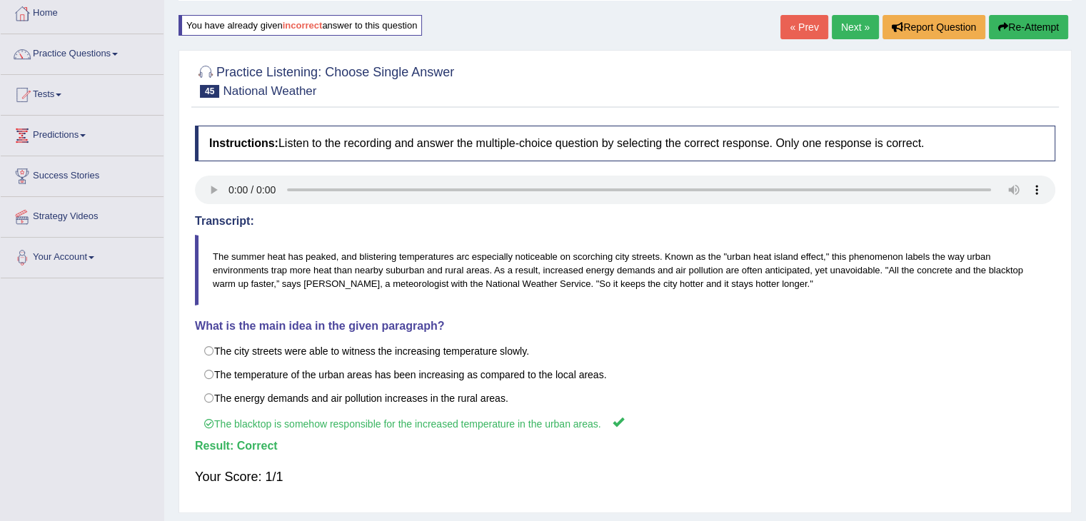
click at [848, 32] on link "Next »" at bounding box center [855, 27] width 47 height 24
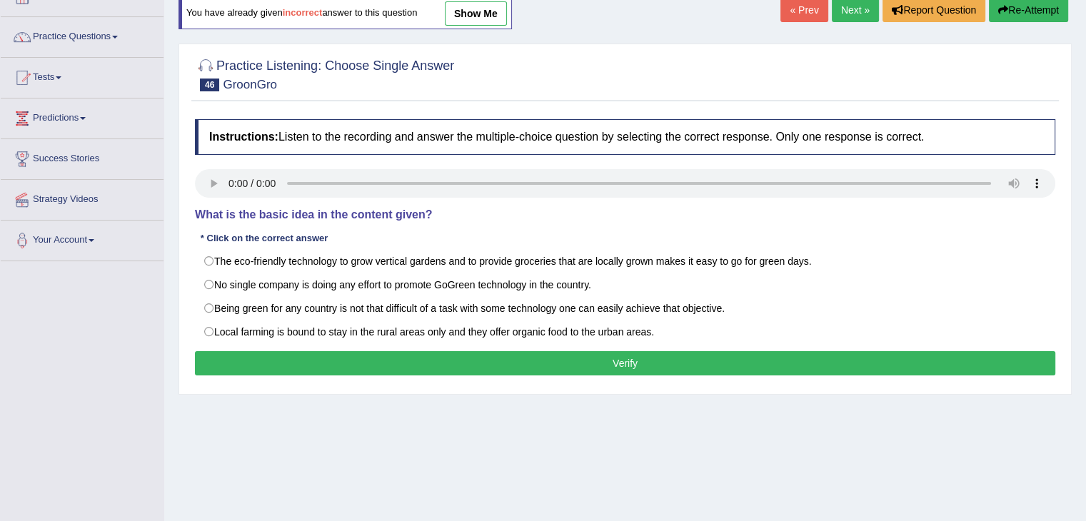
scroll to position [93, 0]
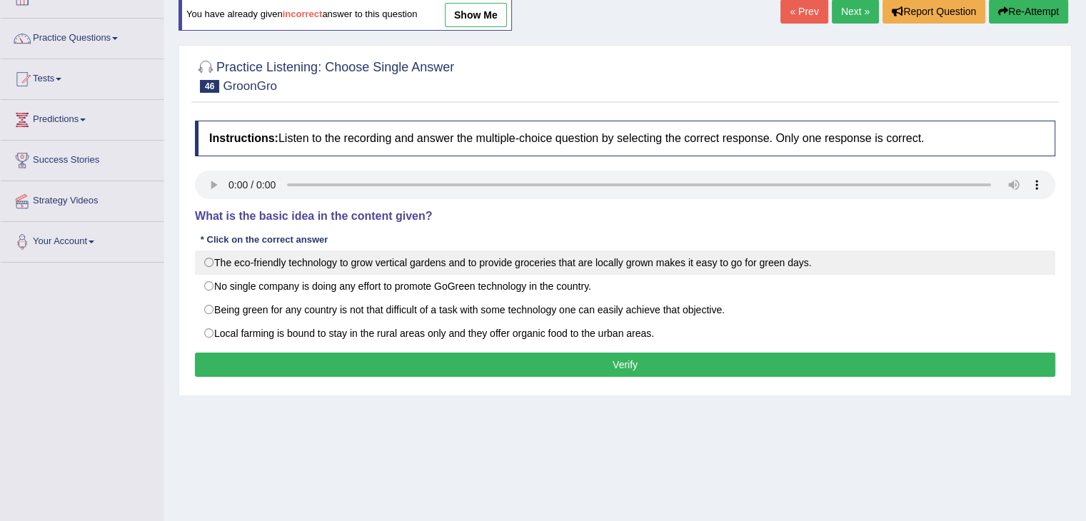
click at [492, 261] on label "The eco-friendly technology to grow vertical gardens and to provide groceries t…" at bounding box center [625, 263] width 860 height 24
radio input "true"
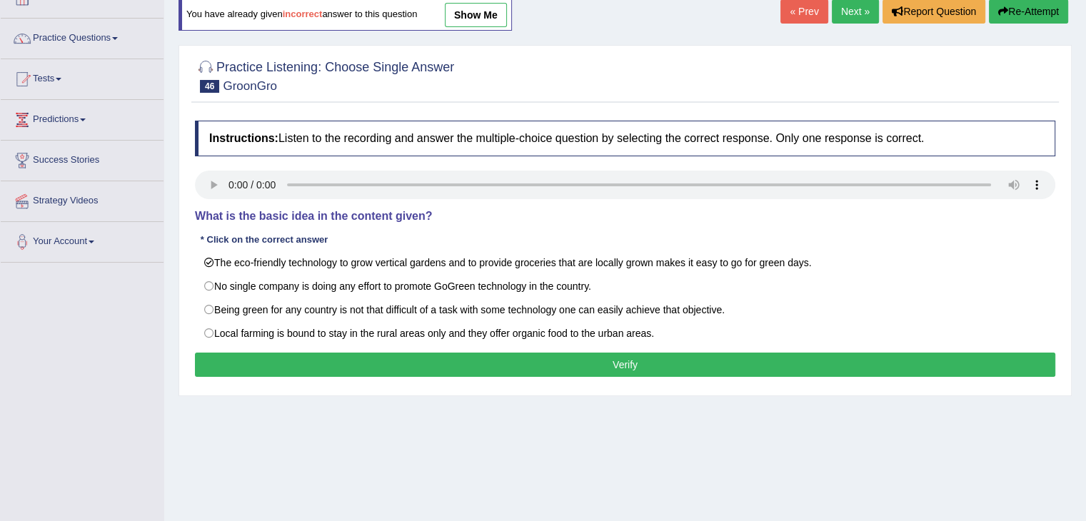
click at [543, 366] on button "Verify" at bounding box center [625, 365] width 860 height 24
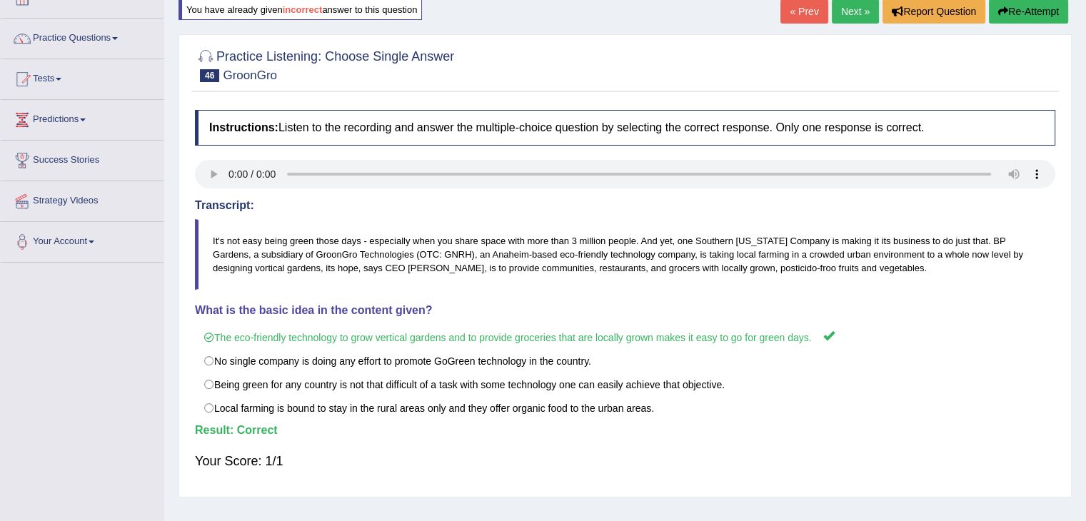
click at [843, 20] on link "Next »" at bounding box center [855, 11] width 47 height 24
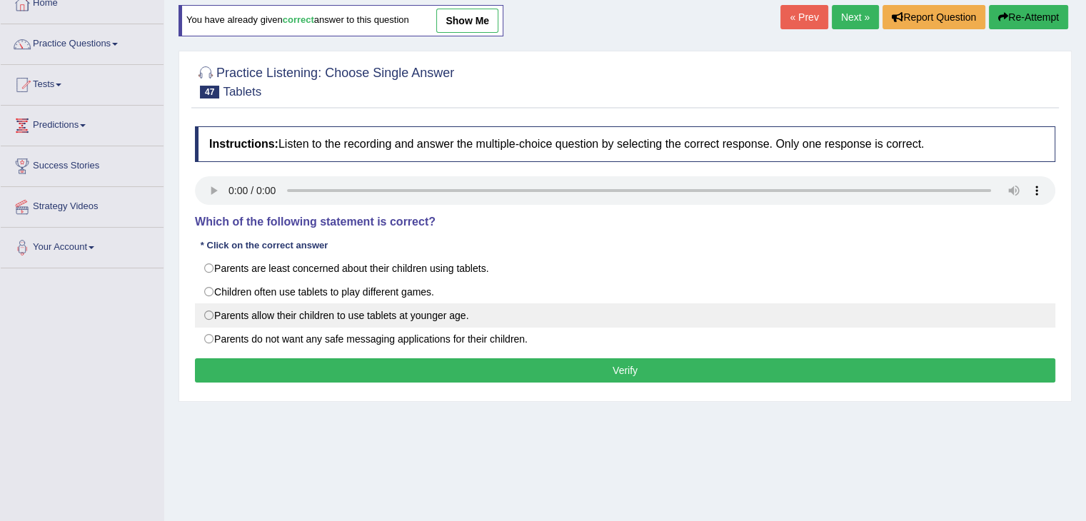
click at [281, 306] on label "Parents allow their children to use tablets at younger age." at bounding box center [625, 315] width 860 height 24
radio input "true"
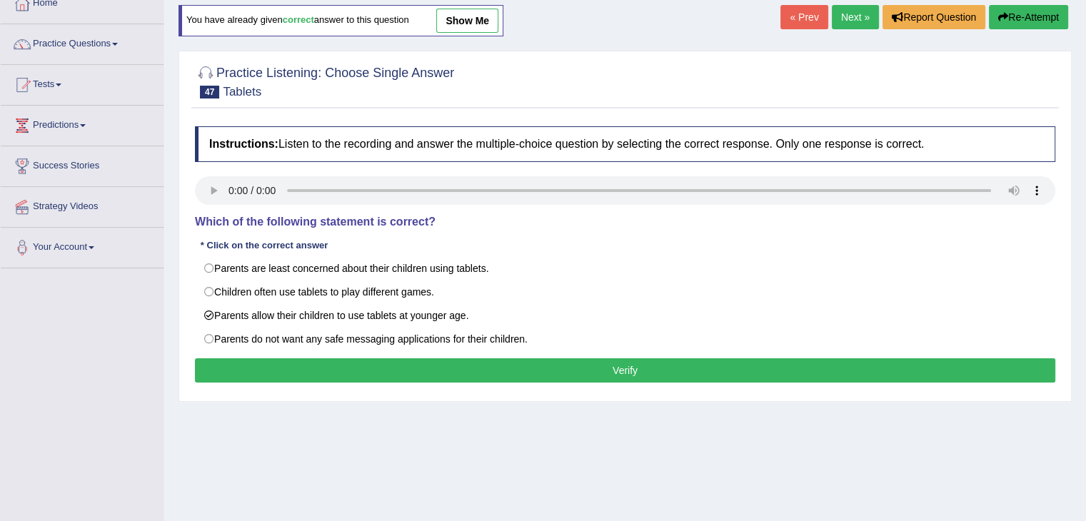
click at [368, 372] on button "Verify" at bounding box center [625, 370] width 860 height 24
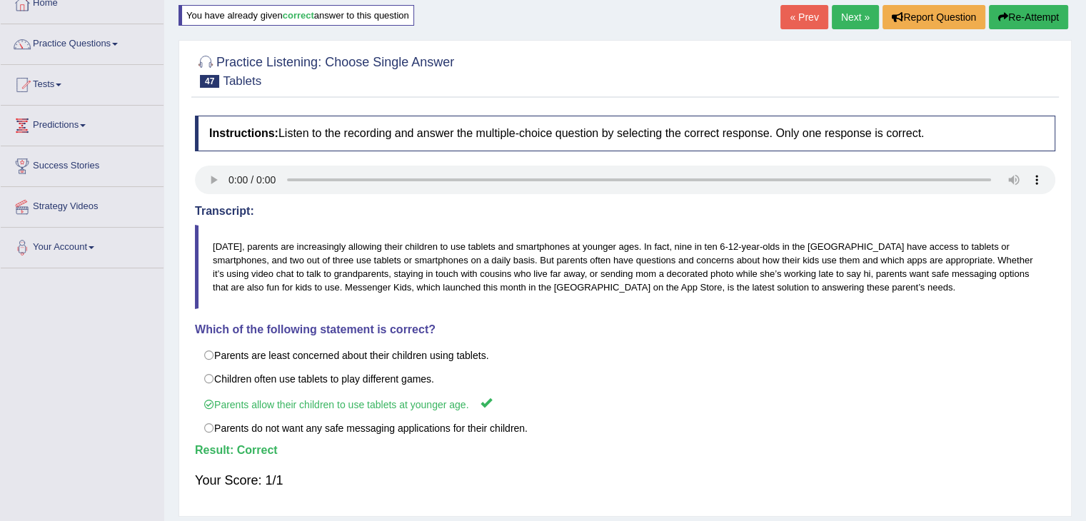
click at [847, 17] on link "Next »" at bounding box center [855, 17] width 47 height 24
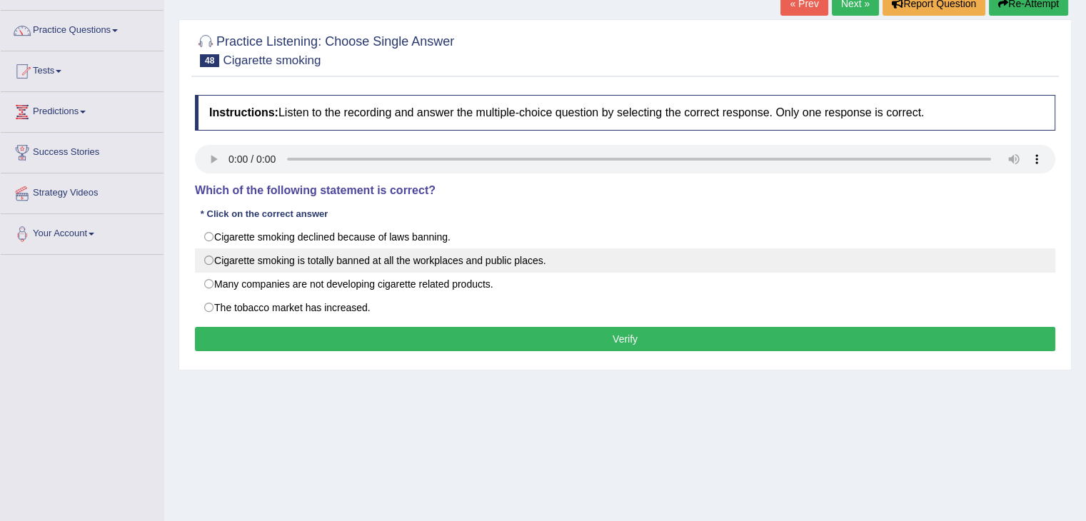
click at [304, 270] on label "Cigarette smoking is totally banned at all the workplaces and public places." at bounding box center [625, 260] width 860 height 24
radio input "true"
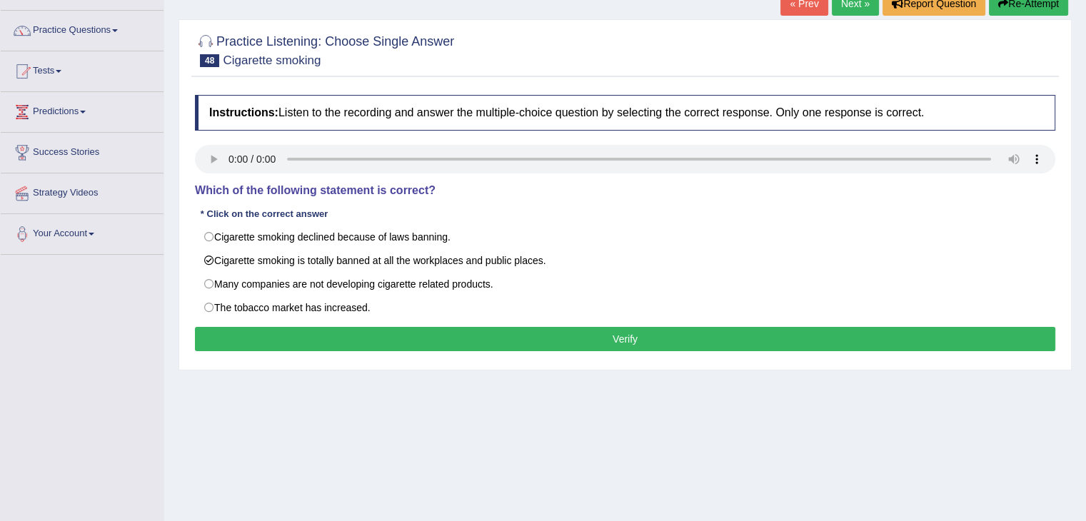
click at [395, 332] on button "Verify" at bounding box center [625, 339] width 860 height 24
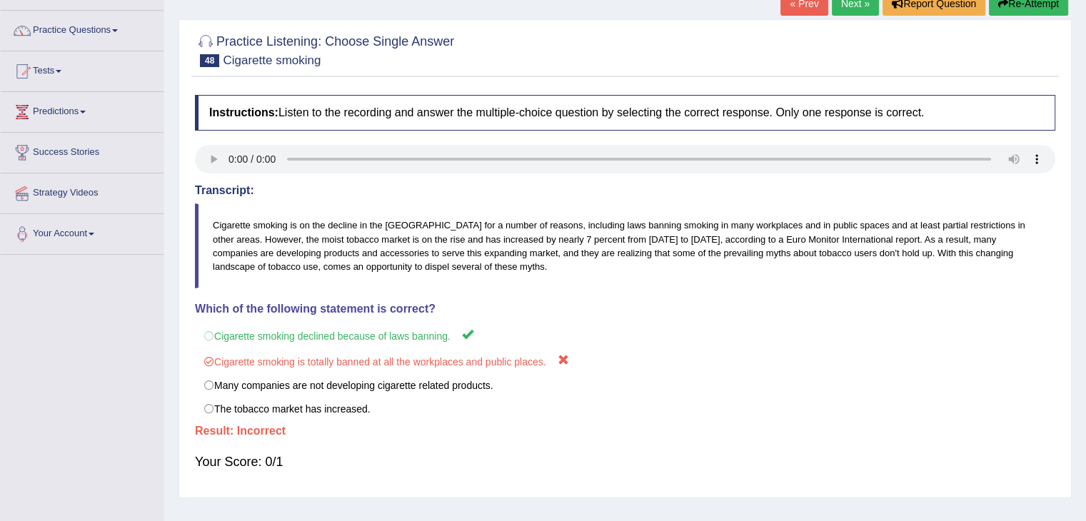
drag, startPoint x: 1078, startPoint y: 209, endPoint x: 1079, endPoint y: 166, distance: 43.5
click at [1079, 166] on div "Home Practice Listening: Choose Single Answer Cigarette smoking « Prev Next » R…" at bounding box center [624, 256] width 921 height 714
click at [113, 30] on link "Practice Questions" at bounding box center [82, 29] width 163 height 36
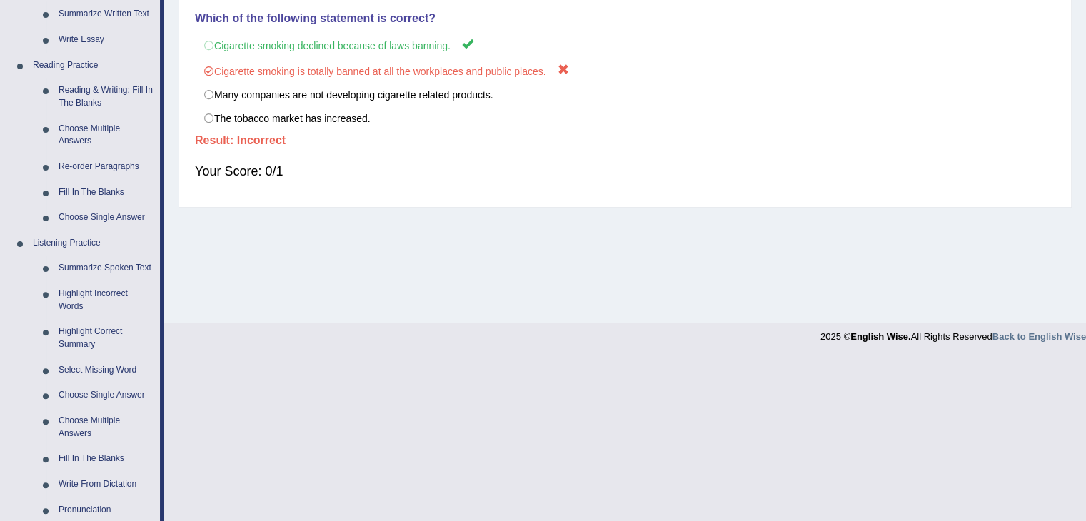
scroll to position [340, 0]
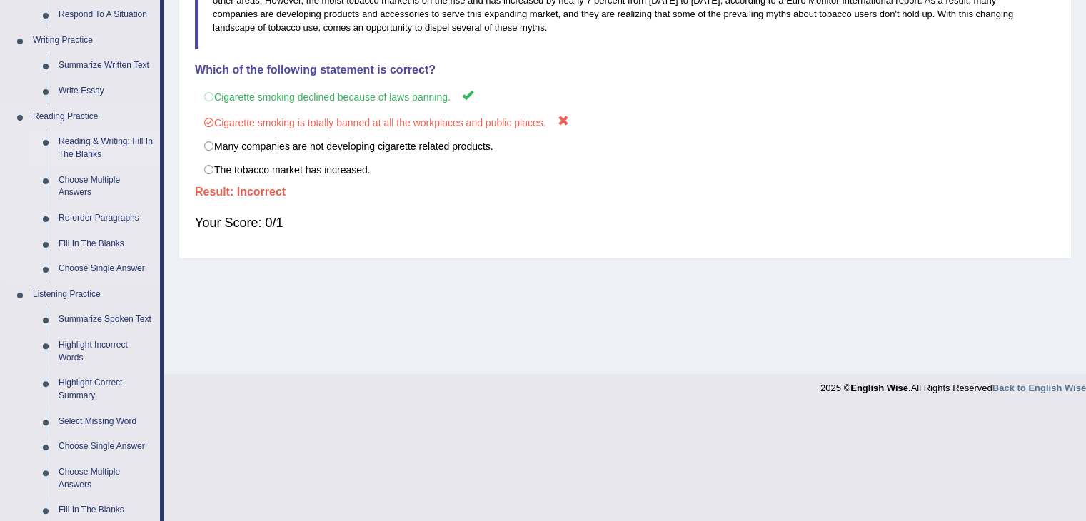
click at [81, 148] on link "Reading & Writing: Fill In The Blanks" at bounding box center [106, 148] width 108 height 38
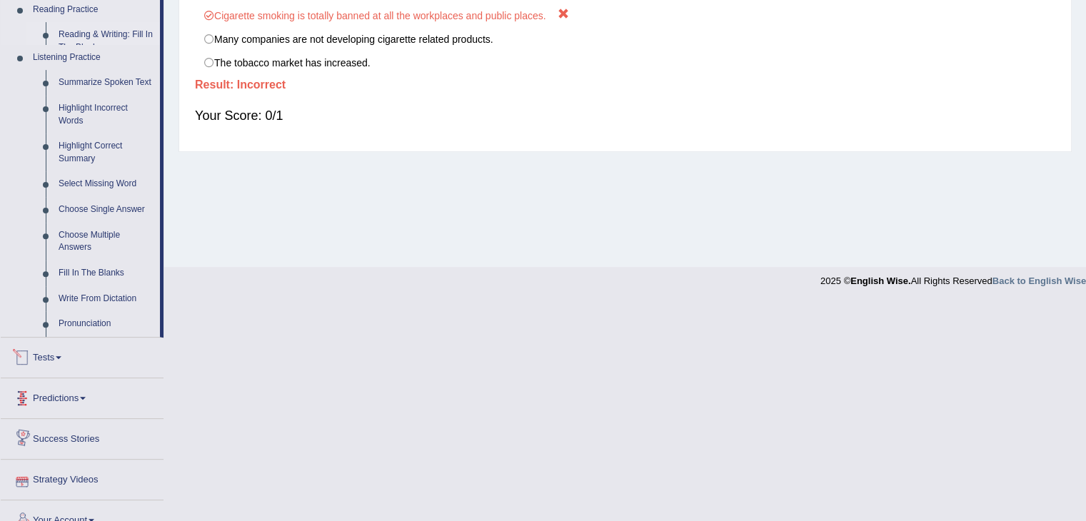
scroll to position [520, 0]
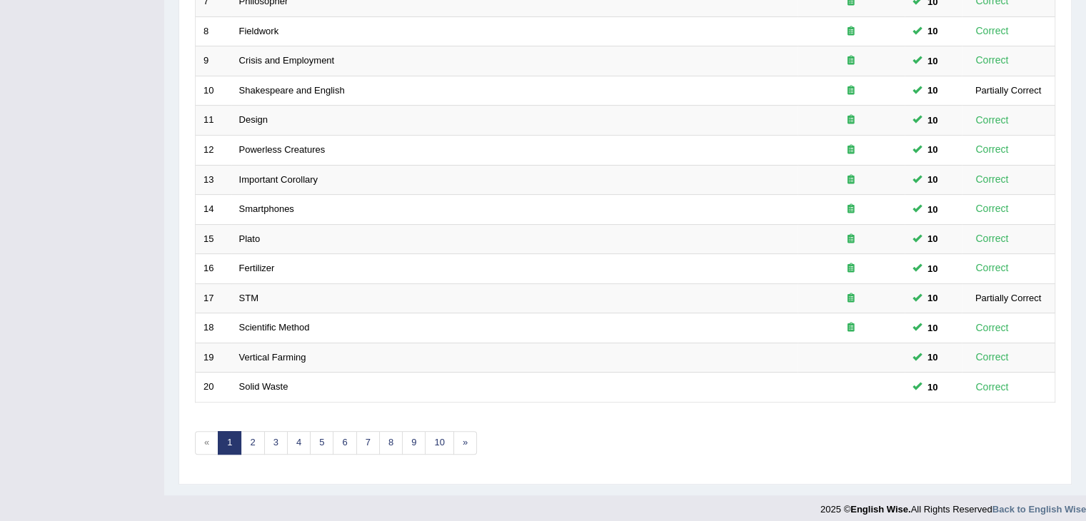
scroll to position [420, 0]
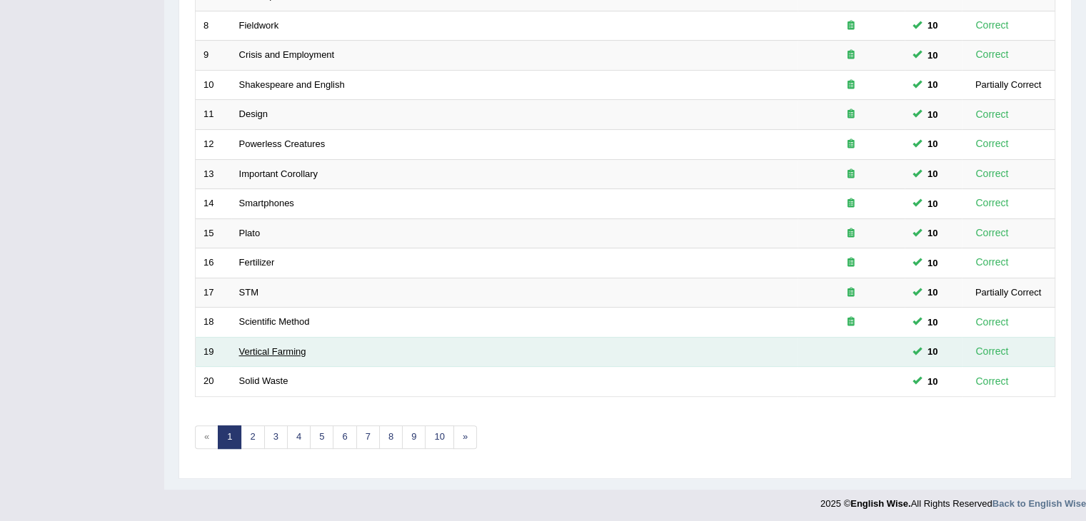
click at [288, 348] on link "Vertical Farming" at bounding box center [272, 351] width 67 height 11
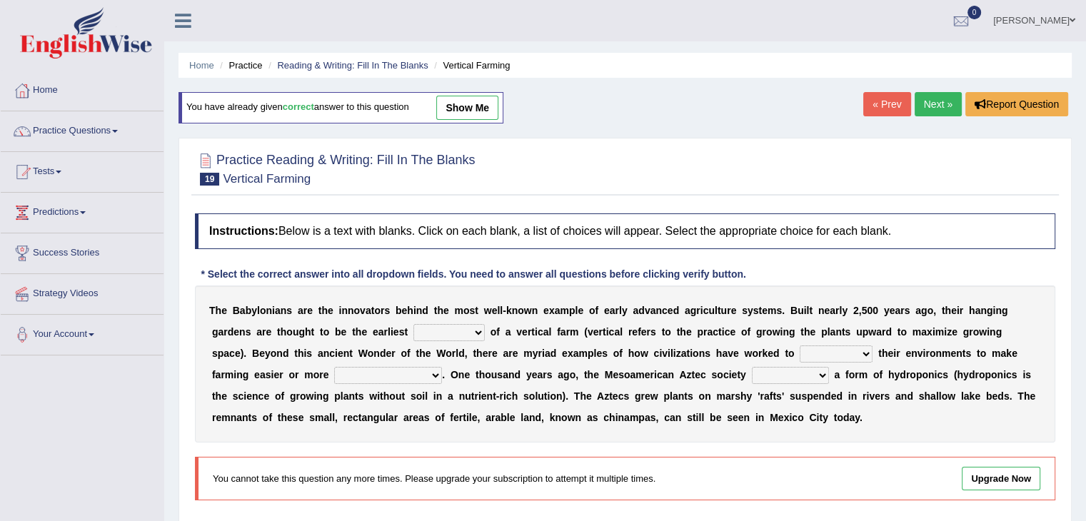
click at [941, 101] on link "Next »" at bounding box center [937, 104] width 47 height 24
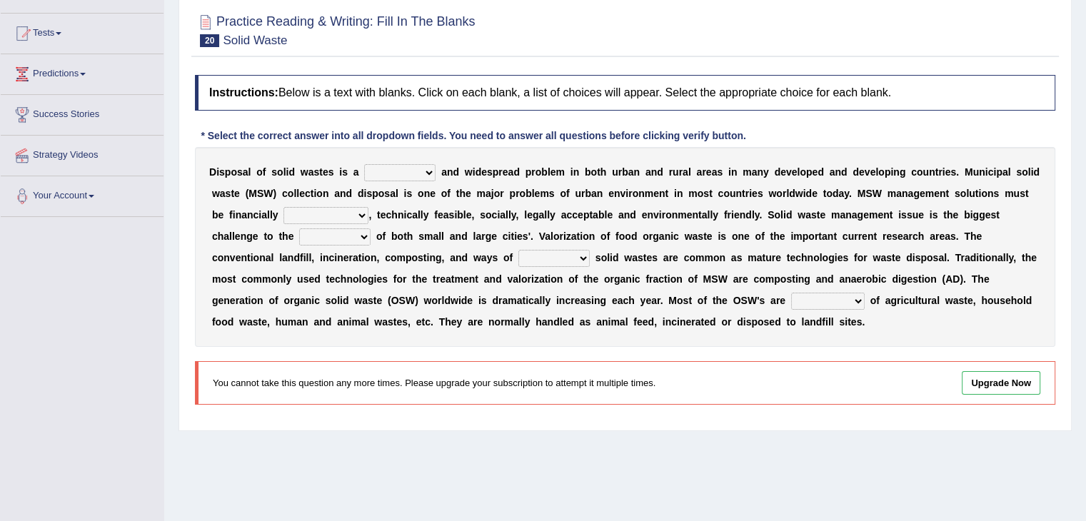
scroll to position [37, 0]
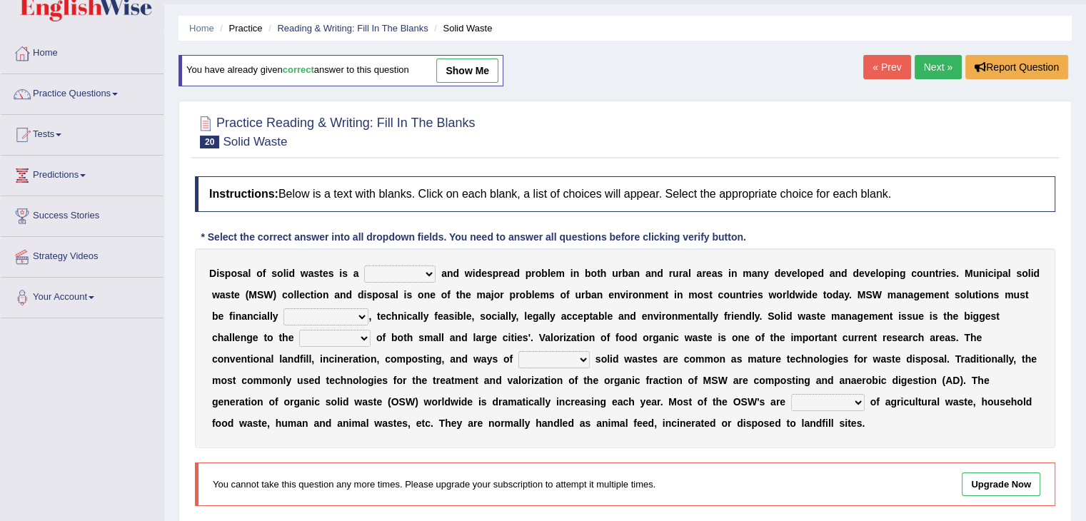
click at [943, 65] on link "Next »" at bounding box center [937, 67] width 47 height 24
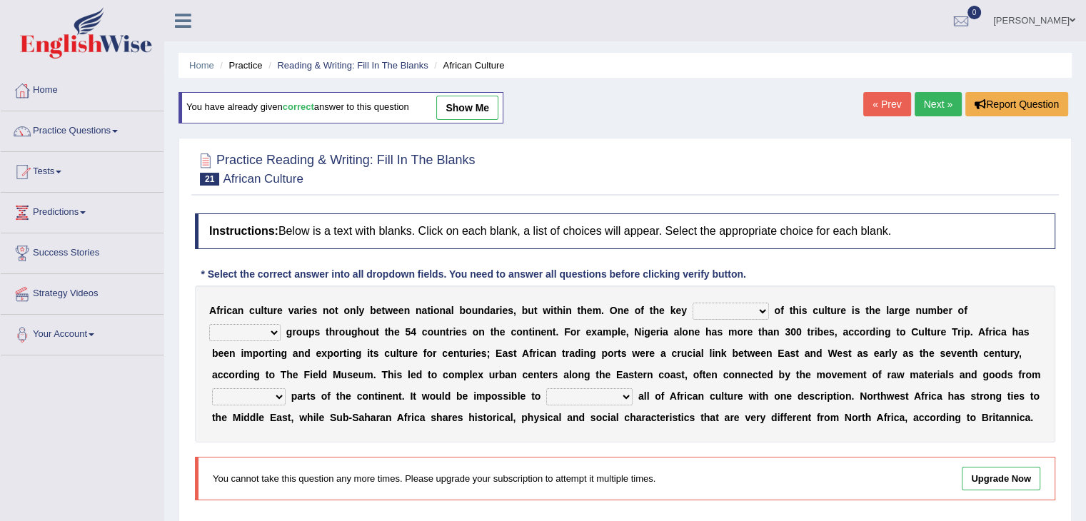
click at [86, 38] on img at bounding box center [86, 32] width 132 height 51
